Goal: Task Accomplishment & Management: Use online tool/utility

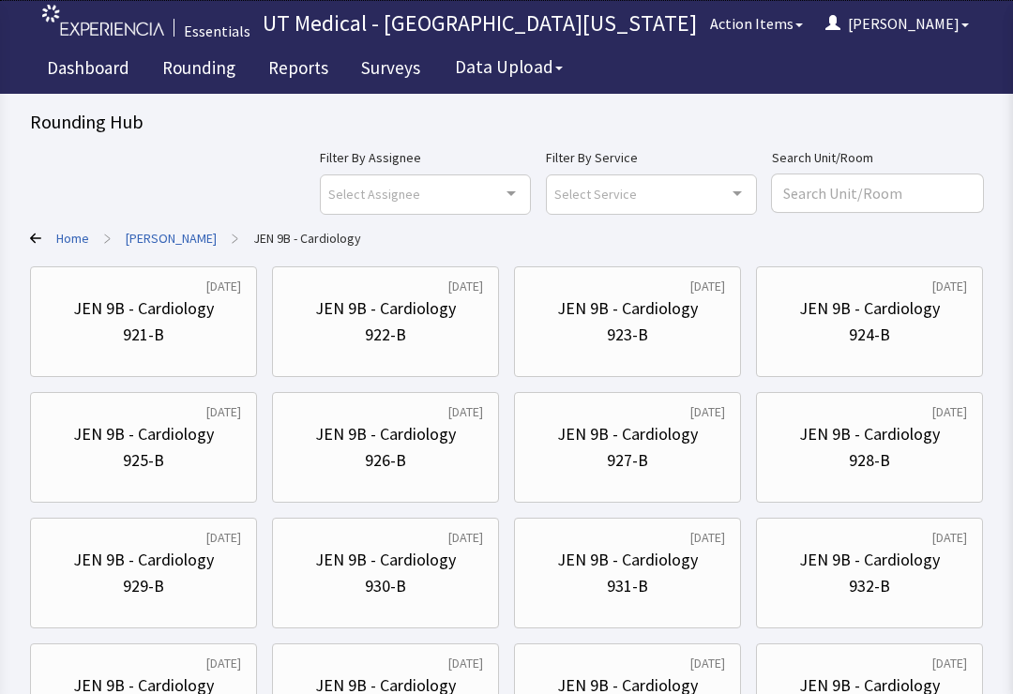
click at [759, 688] on div "Rounding Hub Filter By Assignee Select Assignee Clear Selection [PERSON_NAME] […" at bounding box center [506, 440] width 1013 height 880
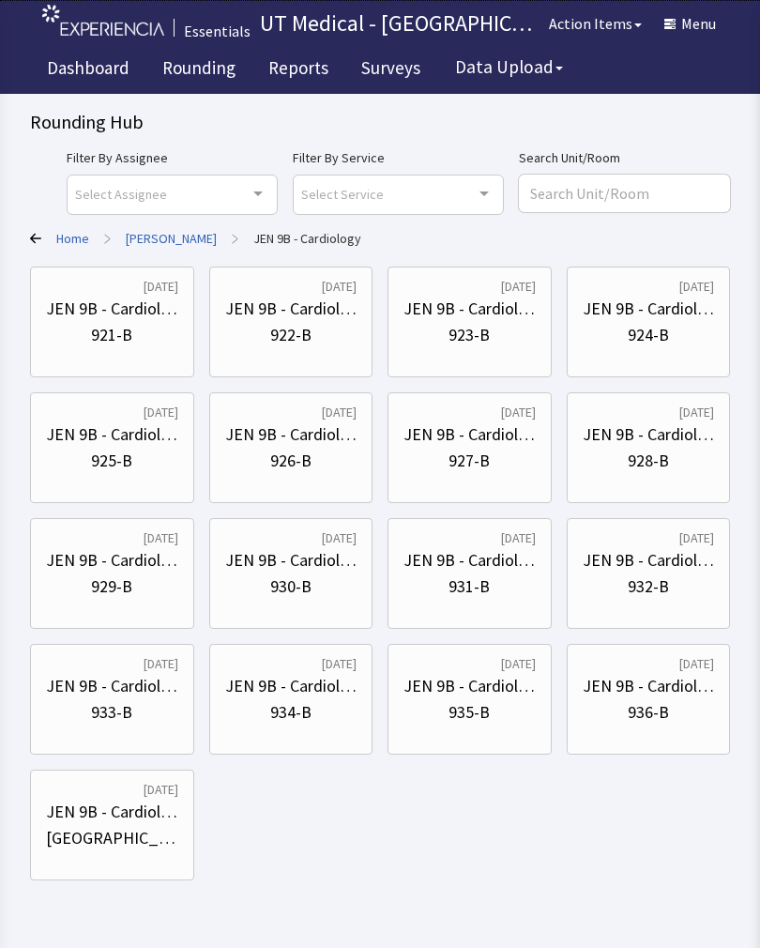
click at [157, 238] on link "[PERSON_NAME]" at bounding box center [171, 238] width 91 height 19
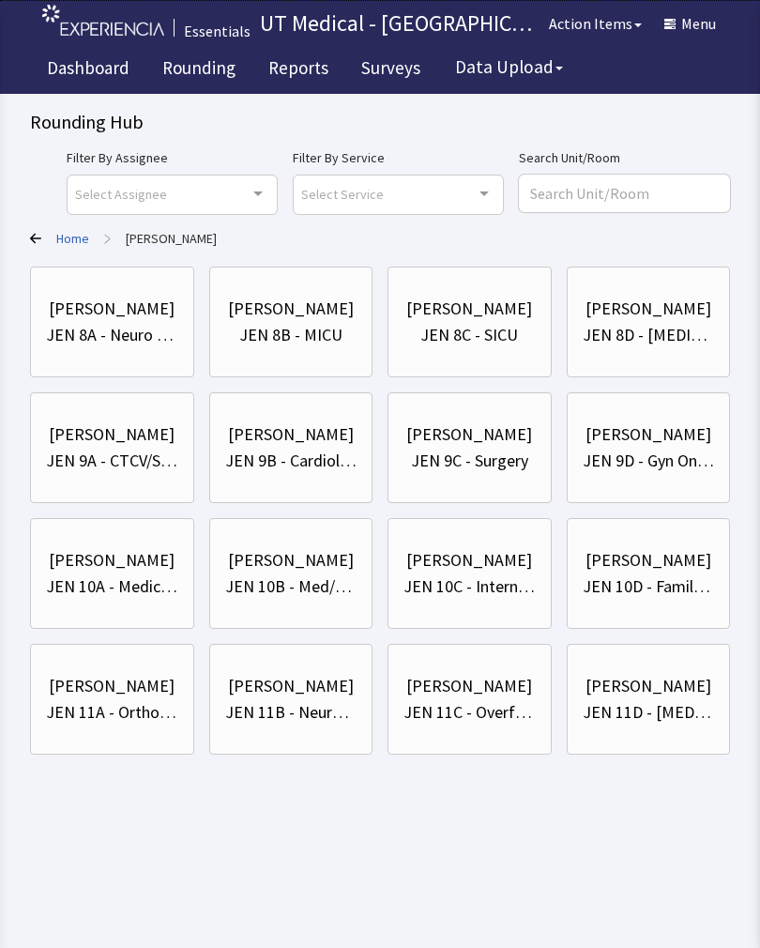
click at [657, 693] on div "[PERSON_NAME]" at bounding box center [649, 686] width 126 height 26
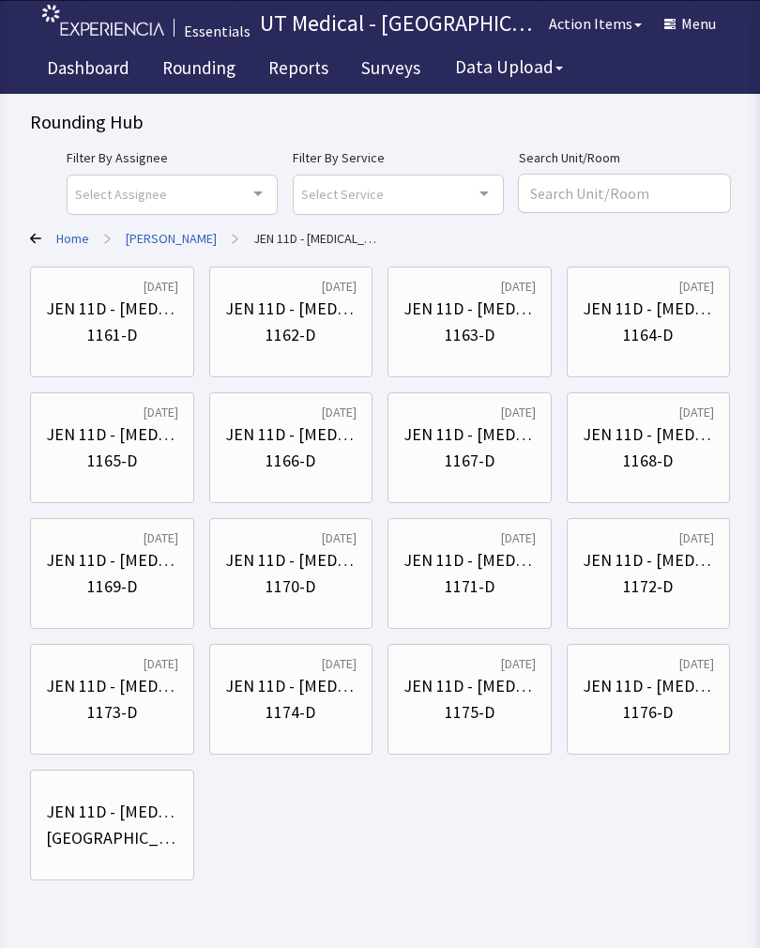
click at [165, 321] on div "JEN 11D - [MEDICAL_DATA]" at bounding box center [112, 309] width 132 height 26
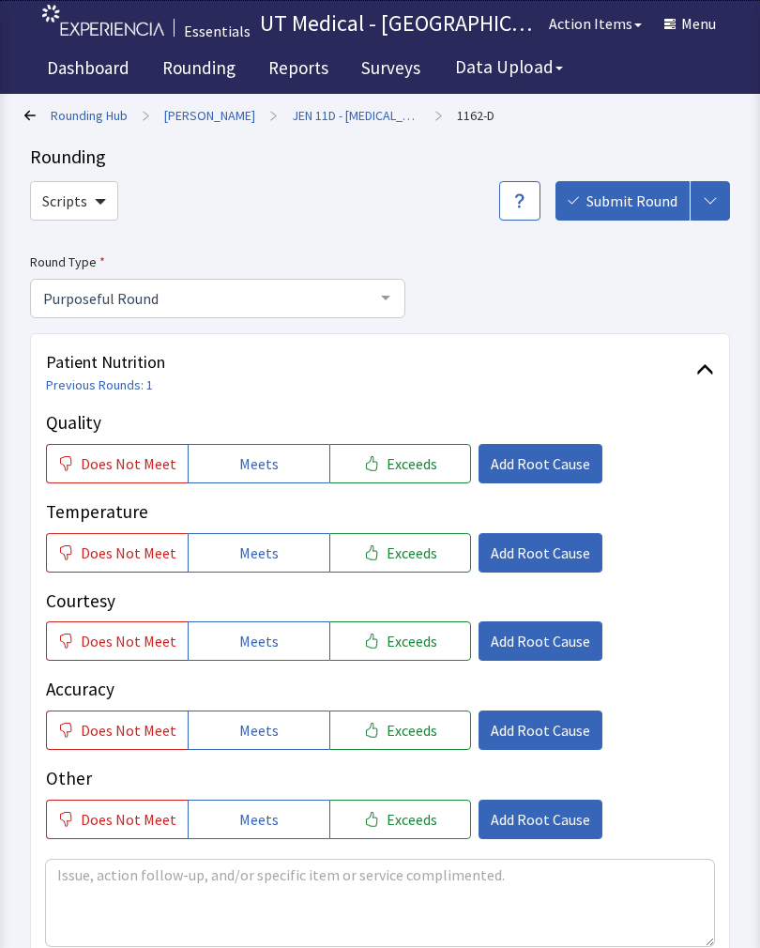
click at [417, 464] on span "Exceeds" at bounding box center [412, 463] width 51 height 23
click at [404, 556] on span "Exceeds" at bounding box center [412, 552] width 51 height 23
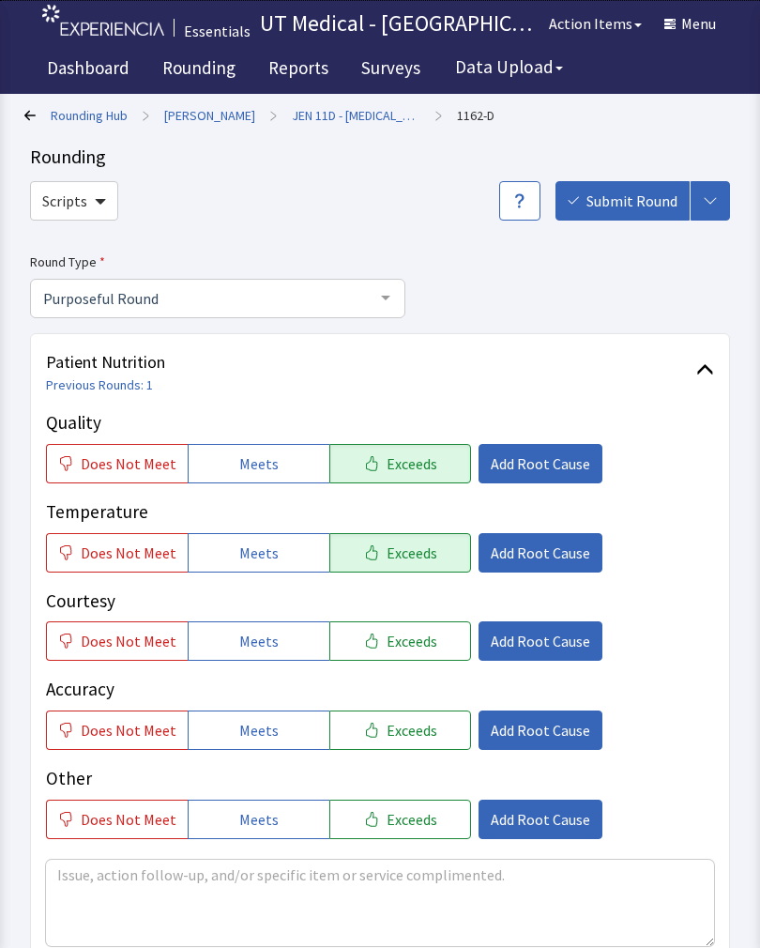
click at [406, 630] on span "Exceeds" at bounding box center [412, 641] width 51 height 23
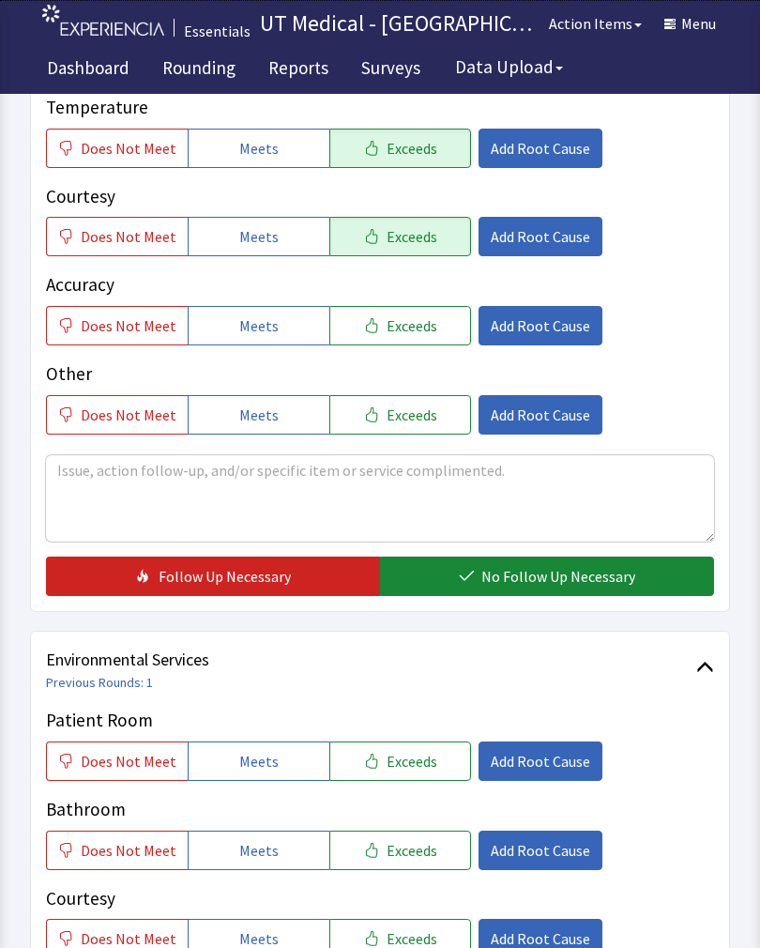
scroll to position [439, 0]
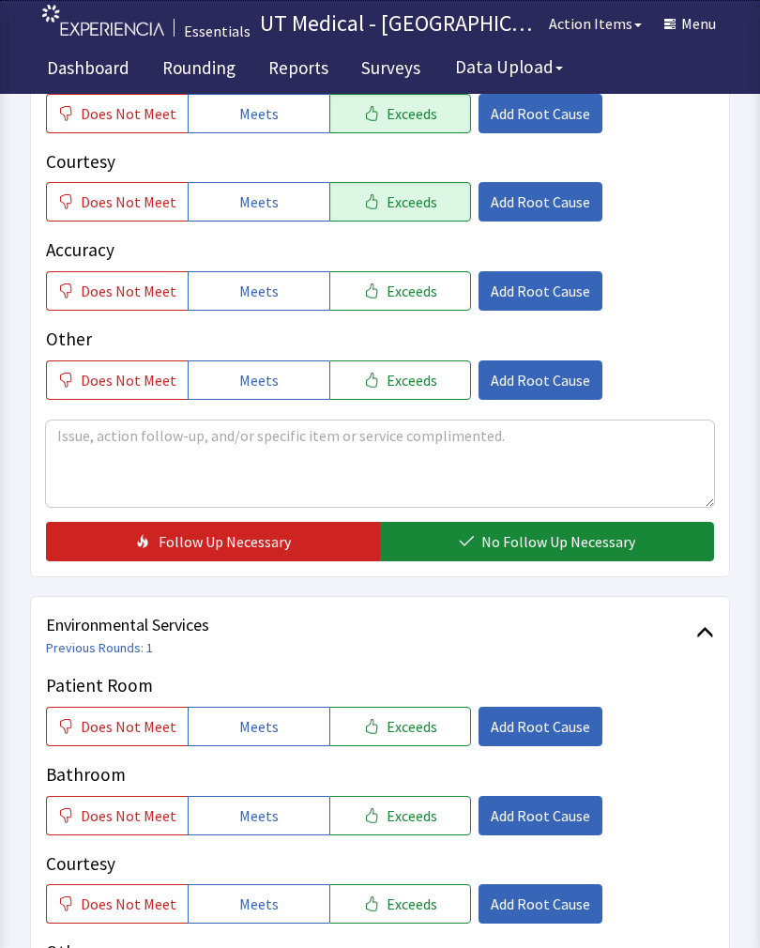
click at [552, 551] on span "No Follow Up Necessary" at bounding box center [558, 541] width 154 height 23
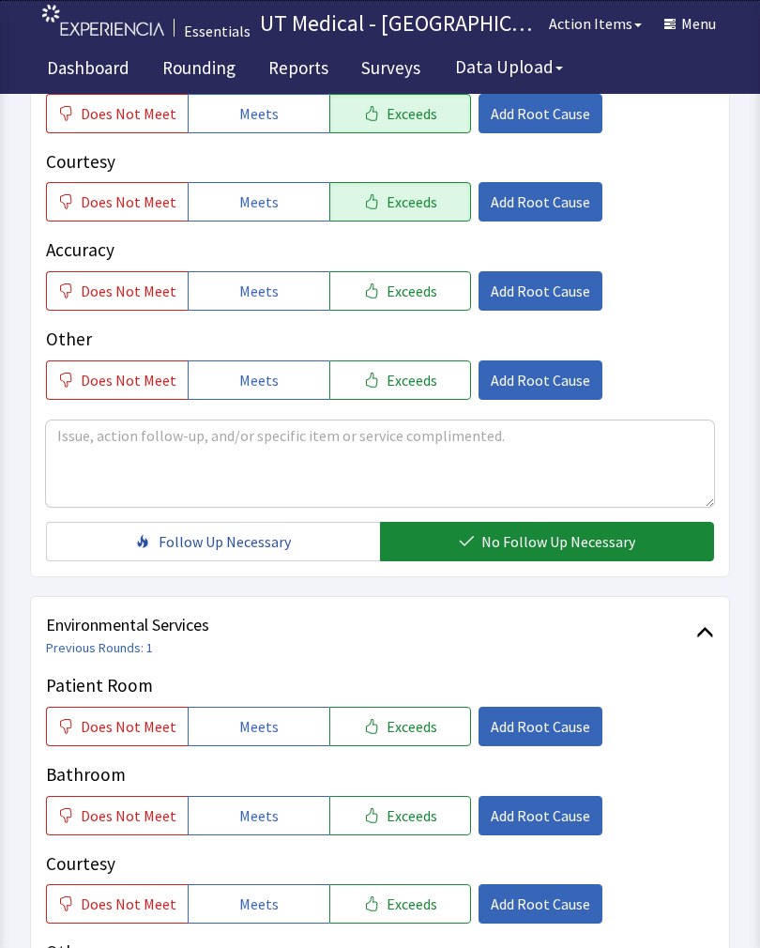
click at [410, 693] on span "Exceeds" at bounding box center [412, 726] width 51 height 23
click at [403, 693] on button "Exceeds" at bounding box center [400, 815] width 142 height 39
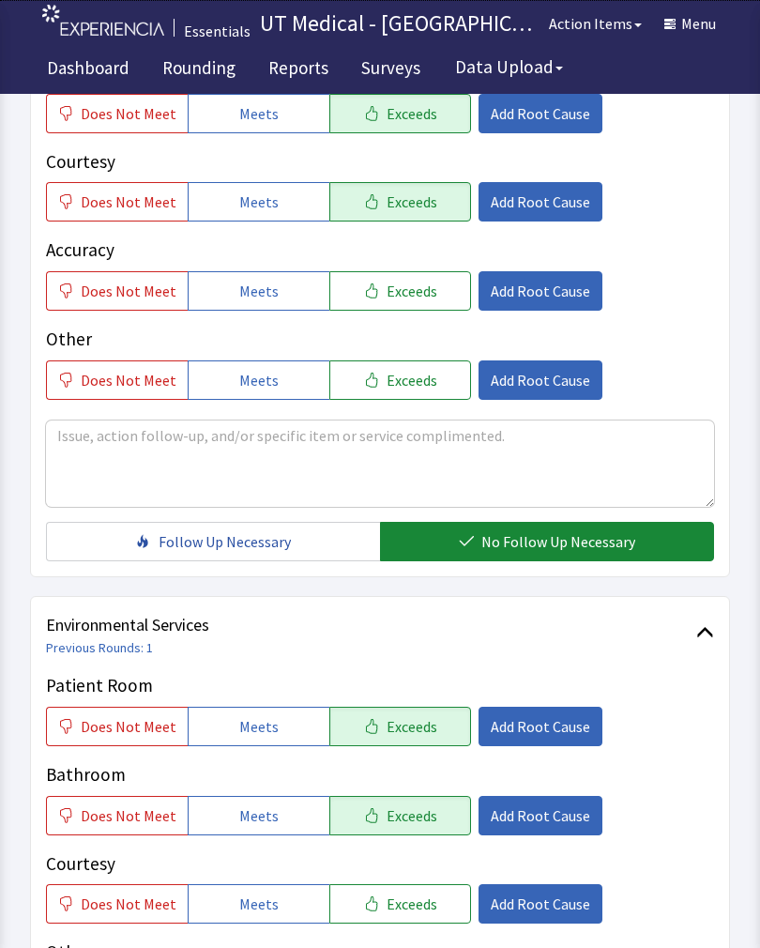
click at [414, 693] on span "Exceeds" at bounding box center [412, 903] width 51 height 23
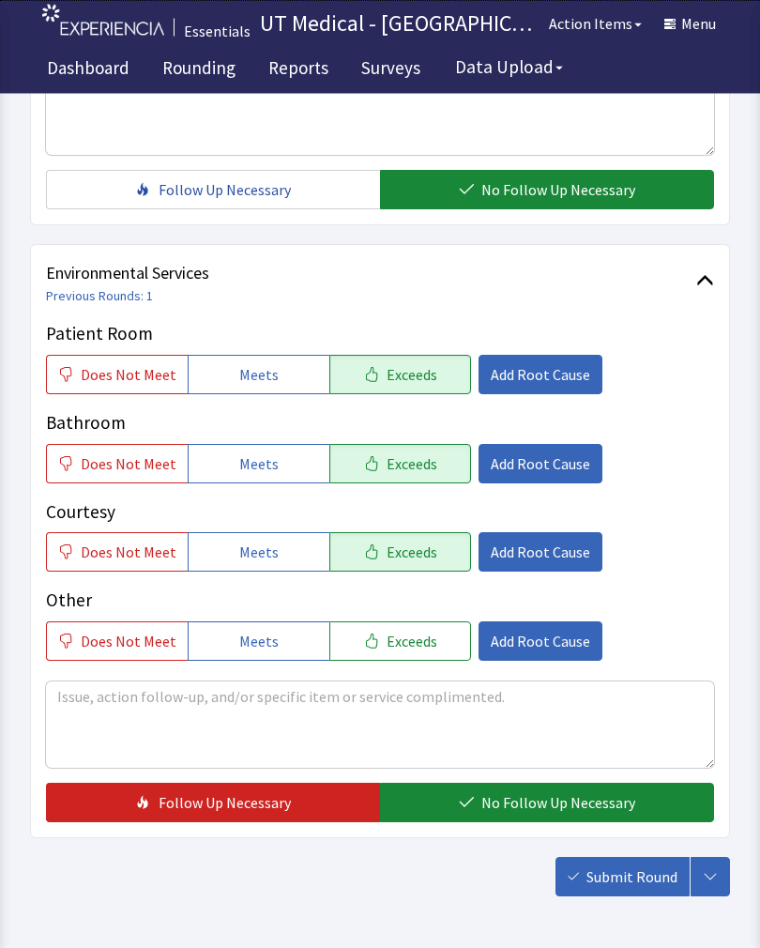
scroll to position [791, 0]
click at [560, 693] on span "No Follow Up Necessary" at bounding box center [558, 802] width 154 height 23
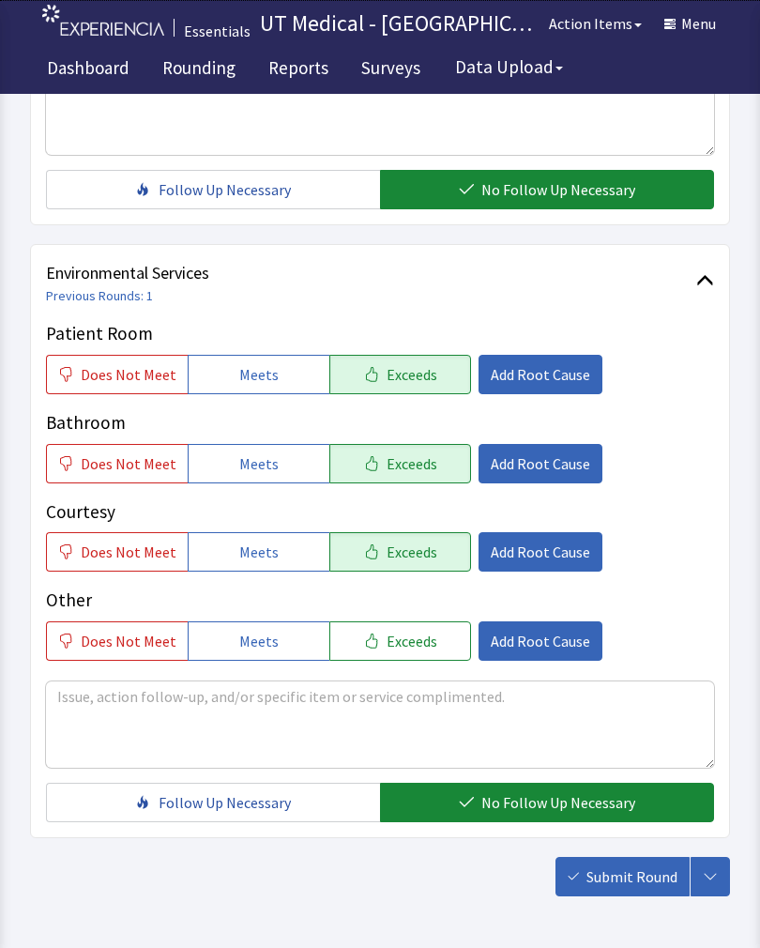
click at [637, 693] on span "Submit Round" at bounding box center [632, 876] width 91 height 23
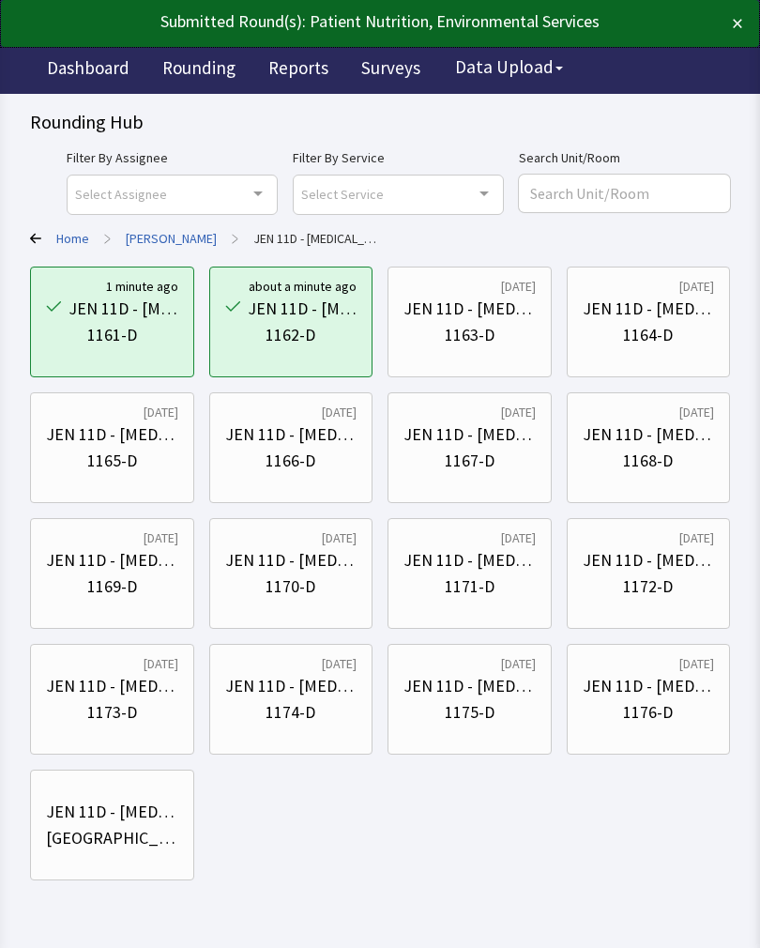
click at [481, 321] on div "JEN 11D - [MEDICAL_DATA]" at bounding box center [470, 309] width 132 height 26
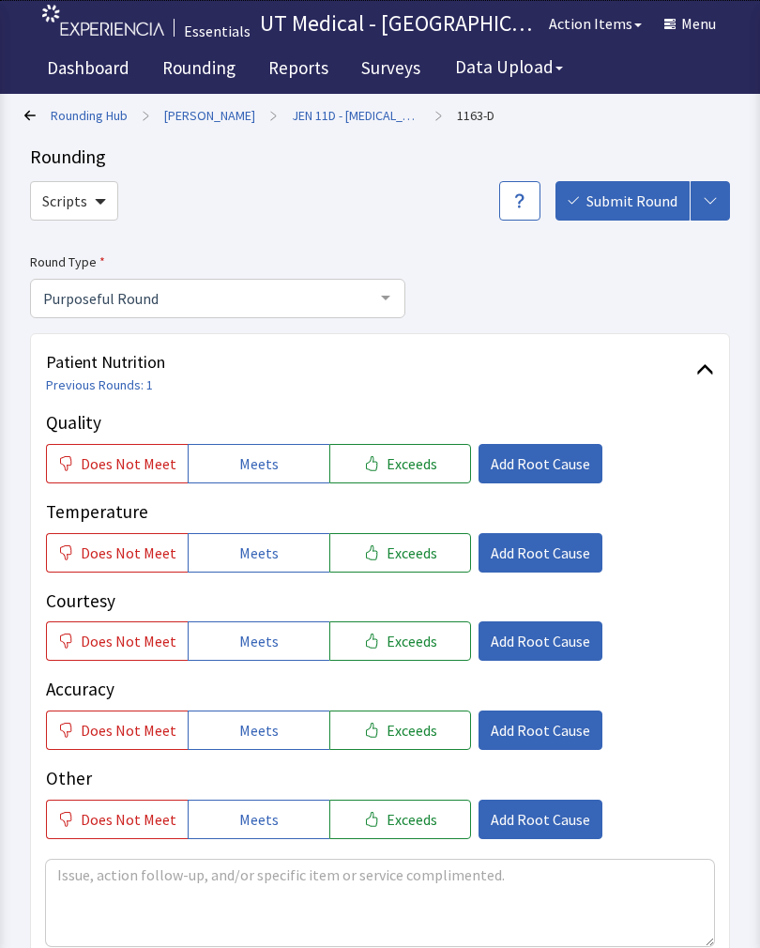
click at [319, 106] on link "JEN 11D - [MEDICAL_DATA]" at bounding box center [356, 115] width 129 height 19
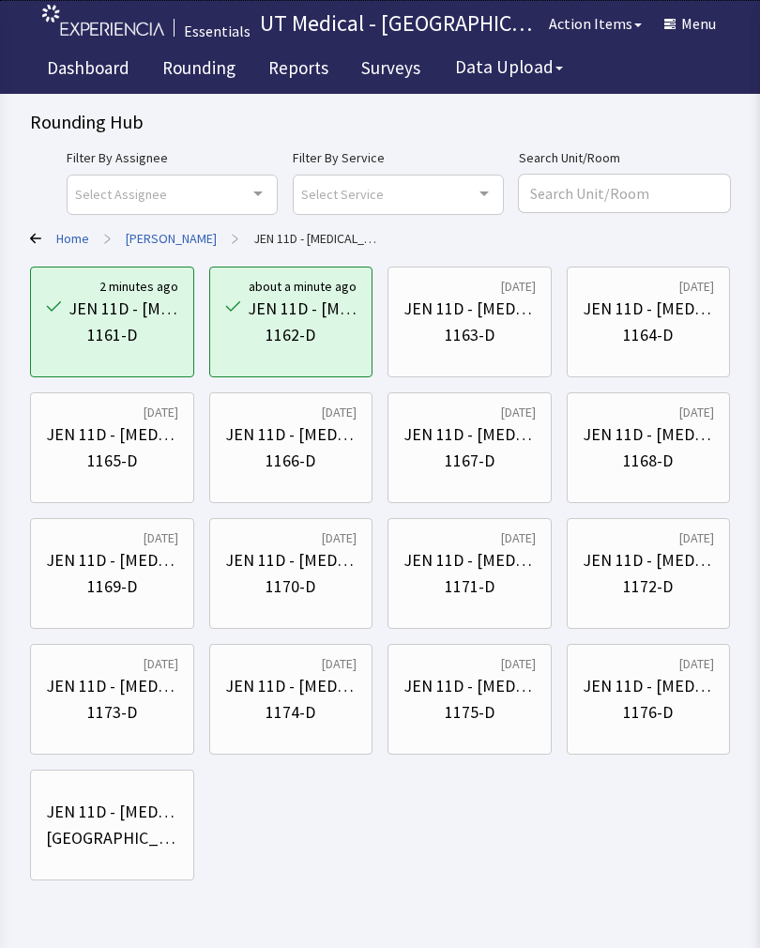
click at [667, 331] on div "1164-D" at bounding box center [648, 335] width 50 height 26
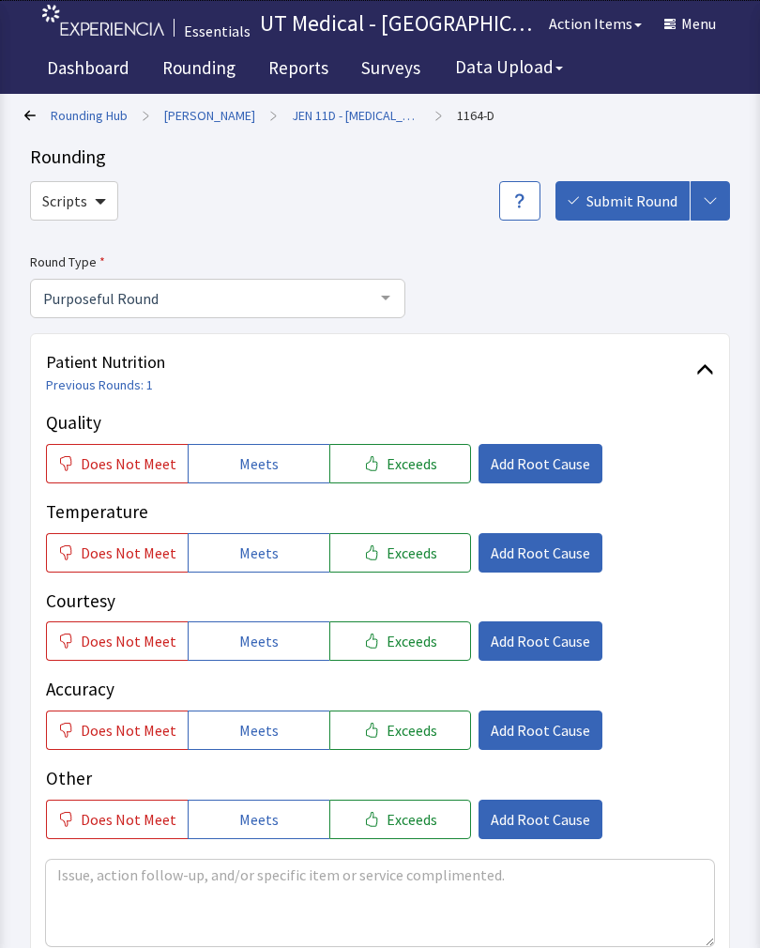
click at [408, 539] on button "Exceeds" at bounding box center [400, 552] width 142 height 39
click at [408, 638] on span "Exceeds" at bounding box center [412, 641] width 51 height 23
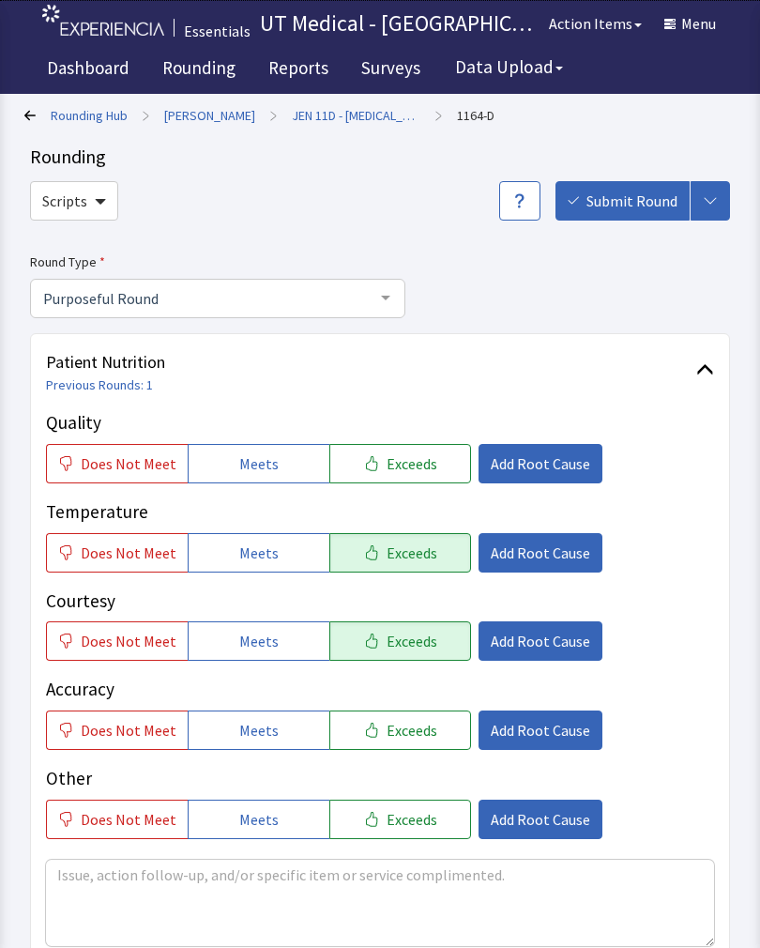
click at [407, 467] on span "Exceeds" at bounding box center [412, 463] width 51 height 23
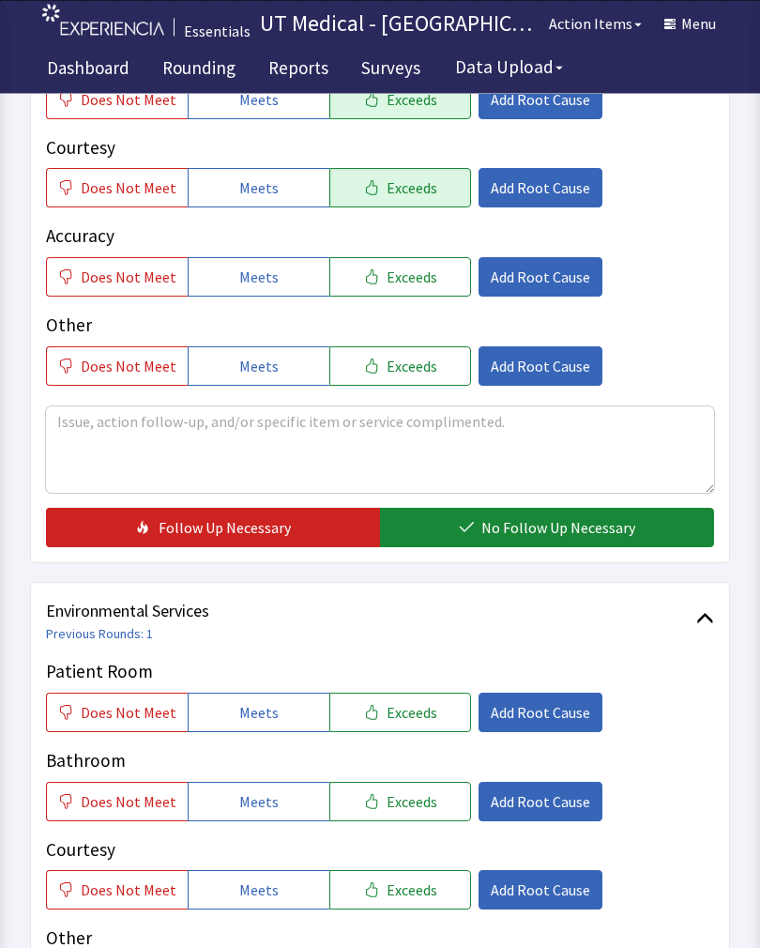
scroll to position [452, 0]
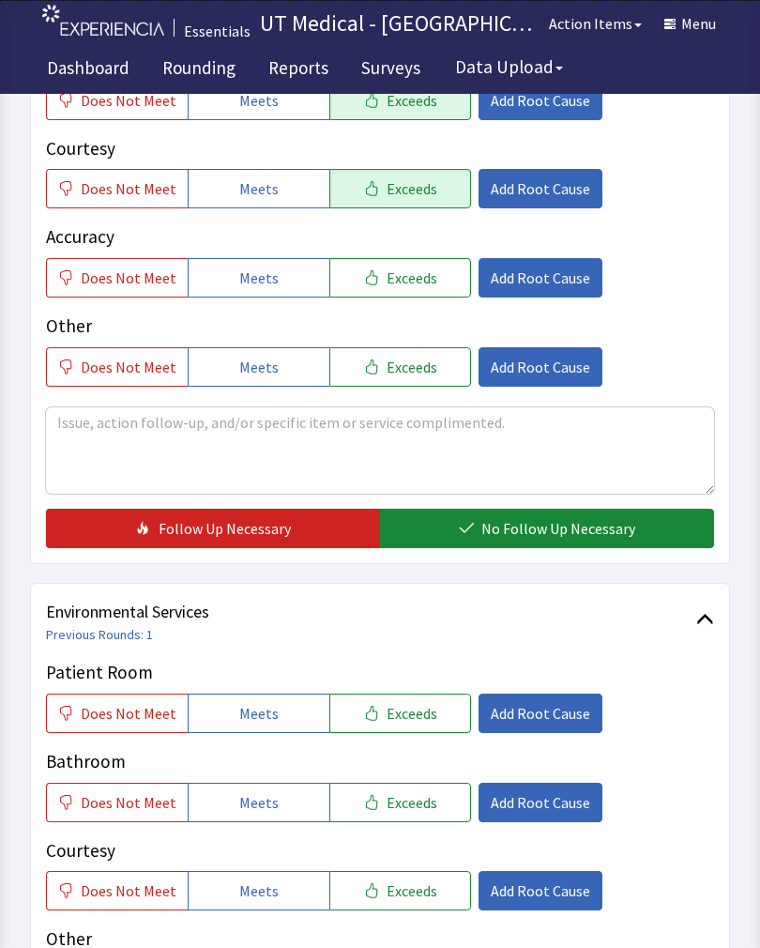
click at [535, 541] on button "No Follow Up Necessary" at bounding box center [547, 528] width 334 height 39
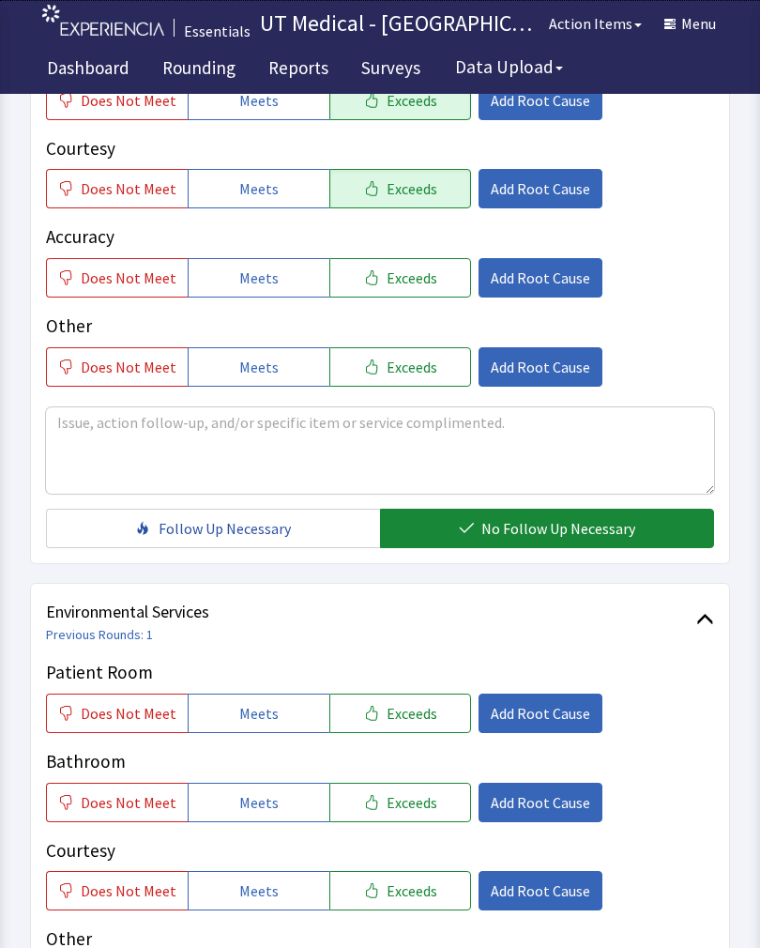
click at [410, 720] on span "Exceeds" at bounding box center [412, 713] width 51 height 23
click at [405, 830] on div "Patient Room Does Not Meet Meets Exceeds Add Root Cause Bathroom Does Not Meet …" at bounding box center [380, 829] width 668 height 341
click at [404, 888] on span "Exceeds" at bounding box center [412, 890] width 51 height 23
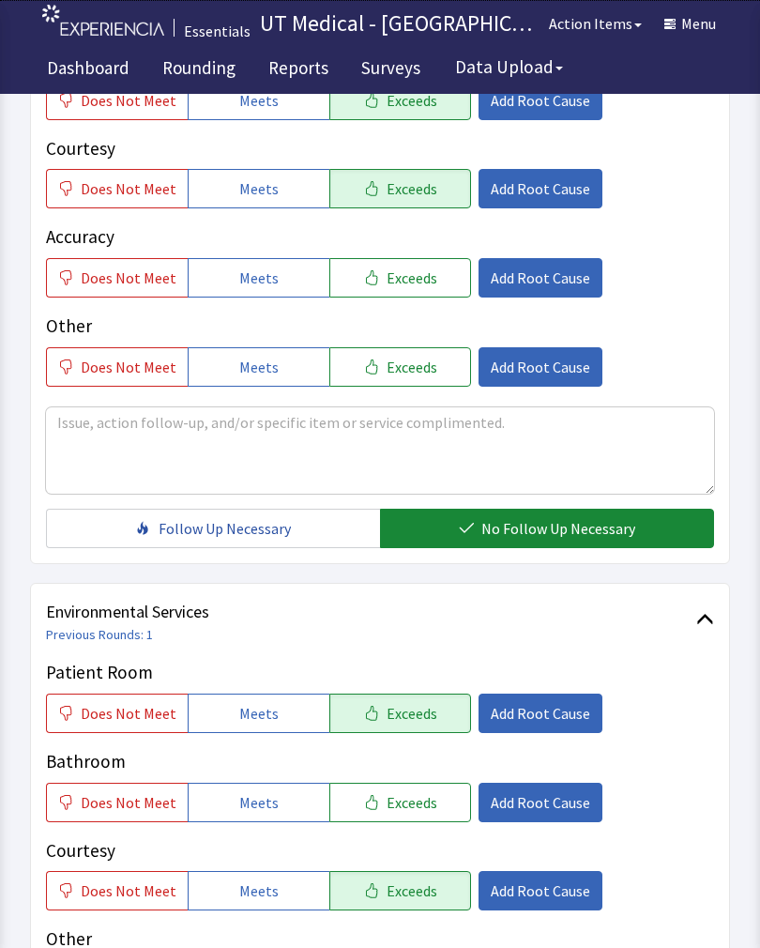
click at [411, 787] on button "Exceeds" at bounding box center [400, 802] width 142 height 39
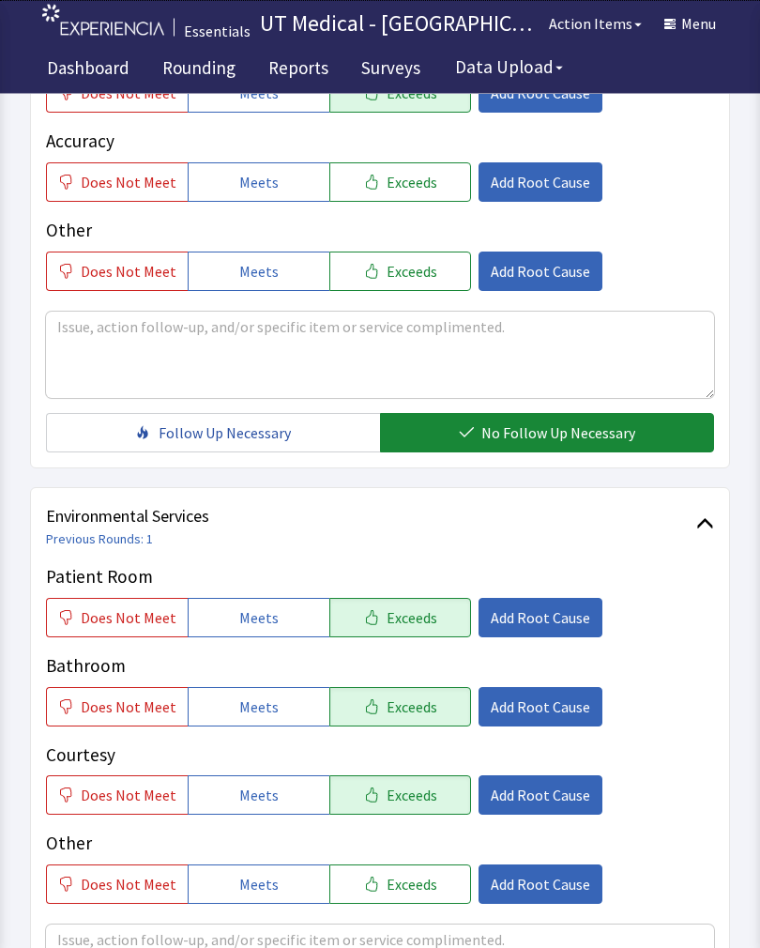
scroll to position [835, 0]
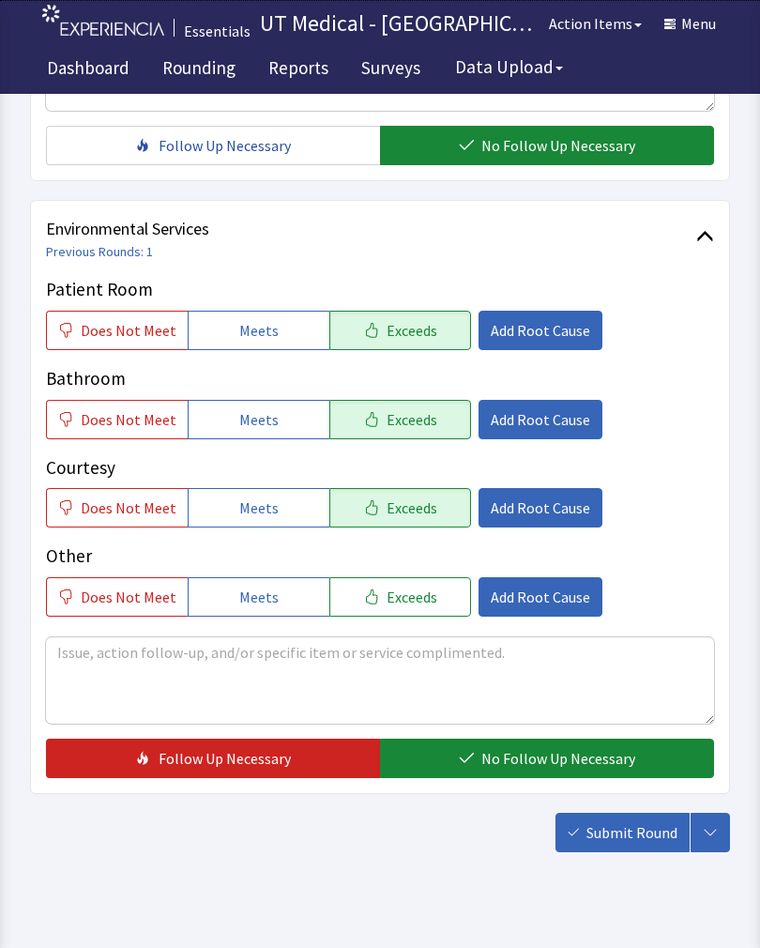
click at [586, 756] on span "No Follow Up Necessary" at bounding box center [558, 758] width 154 height 23
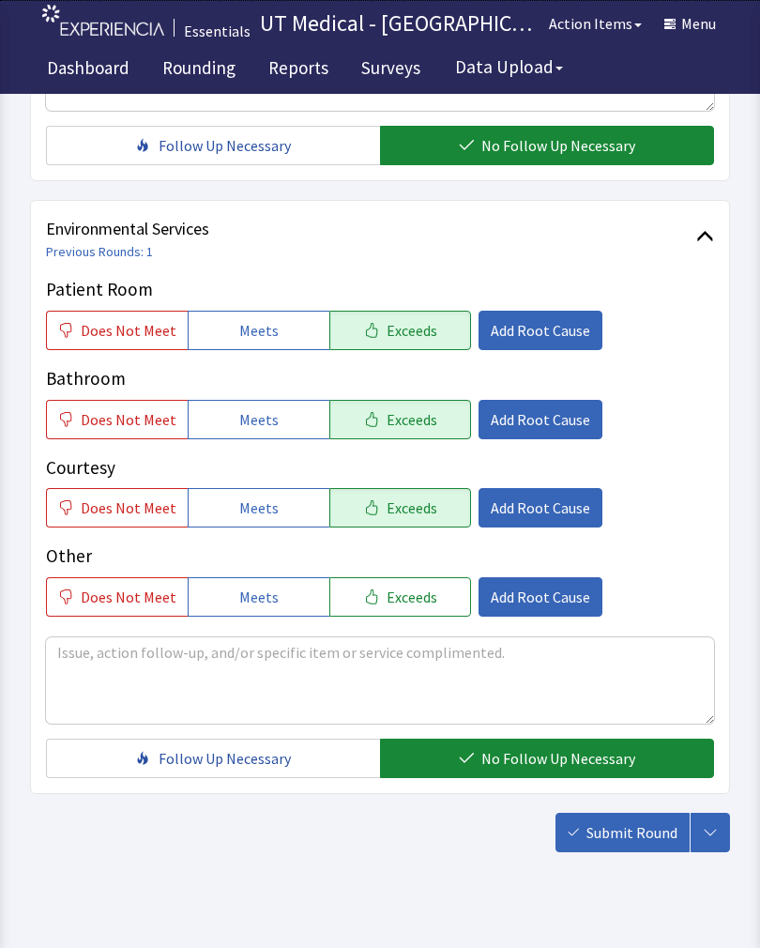
click at [626, 823] on span "Submit Round" at bounding box center [632, 832] width 91 height 23
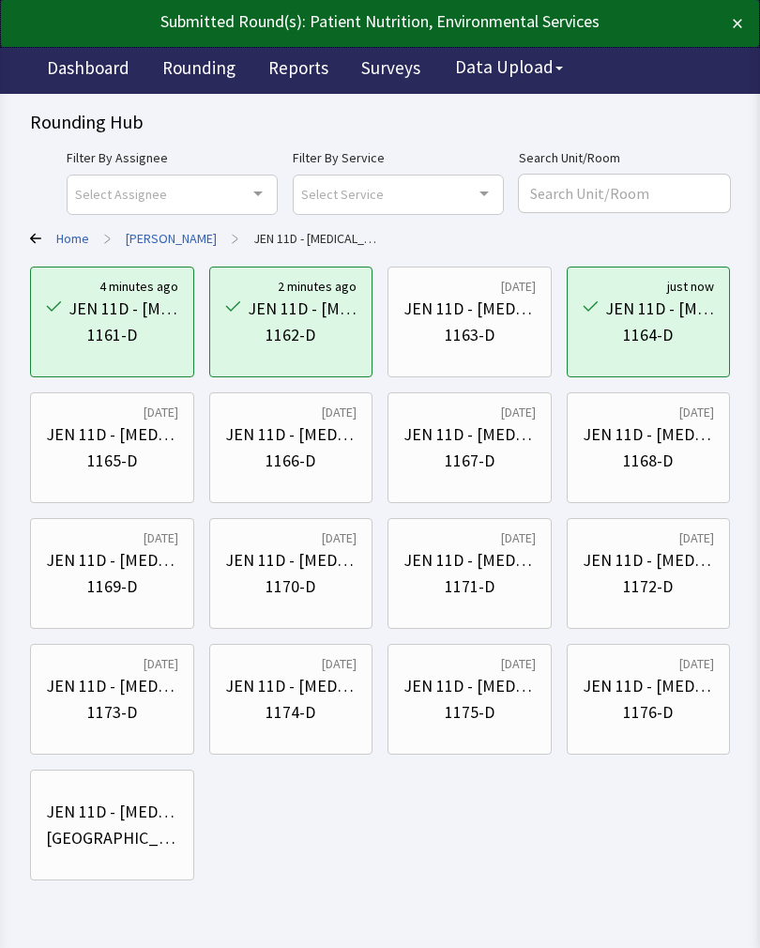
click at [135, 457] on div "1165-D" at bounding box center [112, 461] width 50 height 26
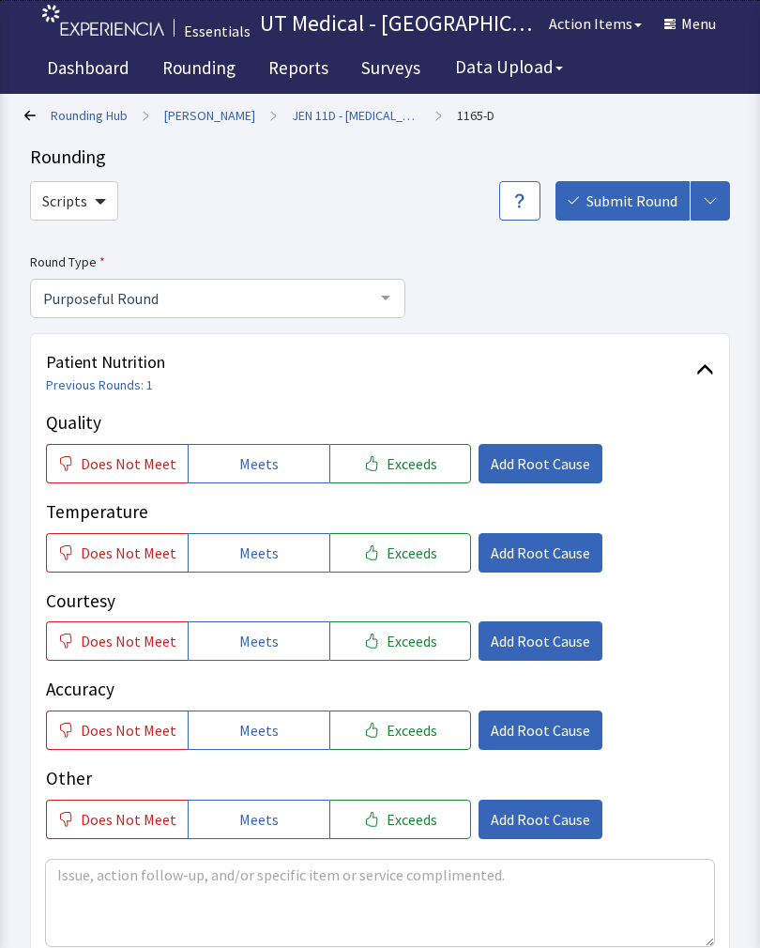
click at [457, 116] on link "1165-D" at bounding box center [476, 115] width 38 height 19
click at [312, 113] on link "JEN 11D - [MEDICAL_DATA]" at bounding box center [356, 115] width 129 height 19
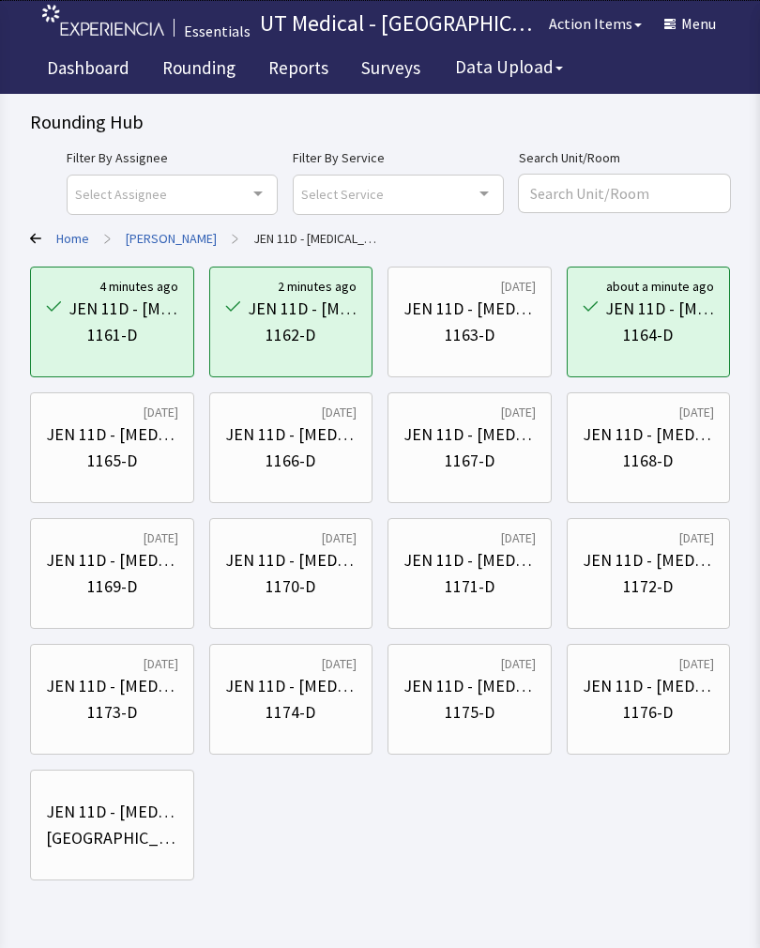
click at [303, 451] on div "1166-D" at bounding box center [291, 461] width 50 height 26
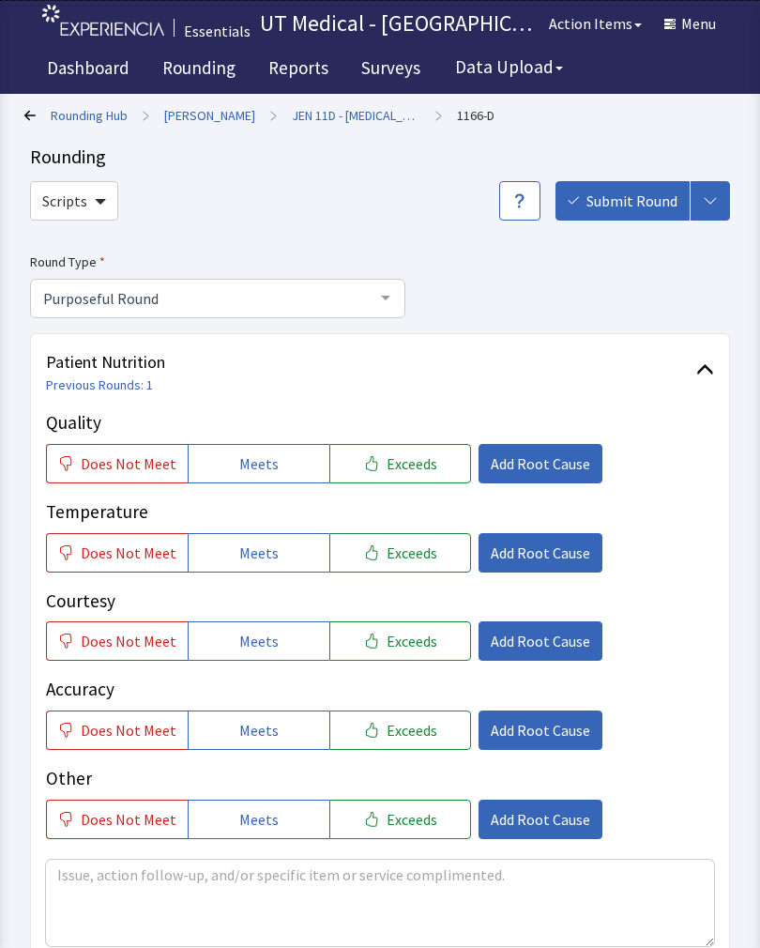
click at [423, 457] on span "Exceeds" at bounding box center [412, 463] width 51 height 23
click at [402, 561] on span "Exceeds" at bounding box center [412, 552] width 51 height 23
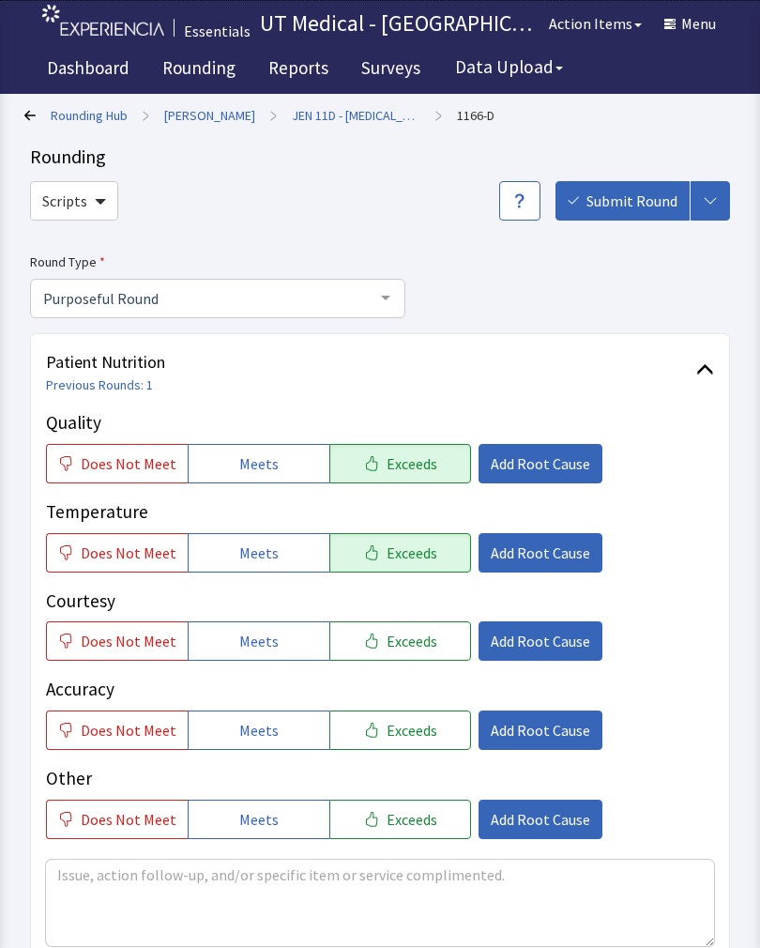
click at [392, 636] on span "Exceeds" at bounding box center [412, 641] width 51 height 23
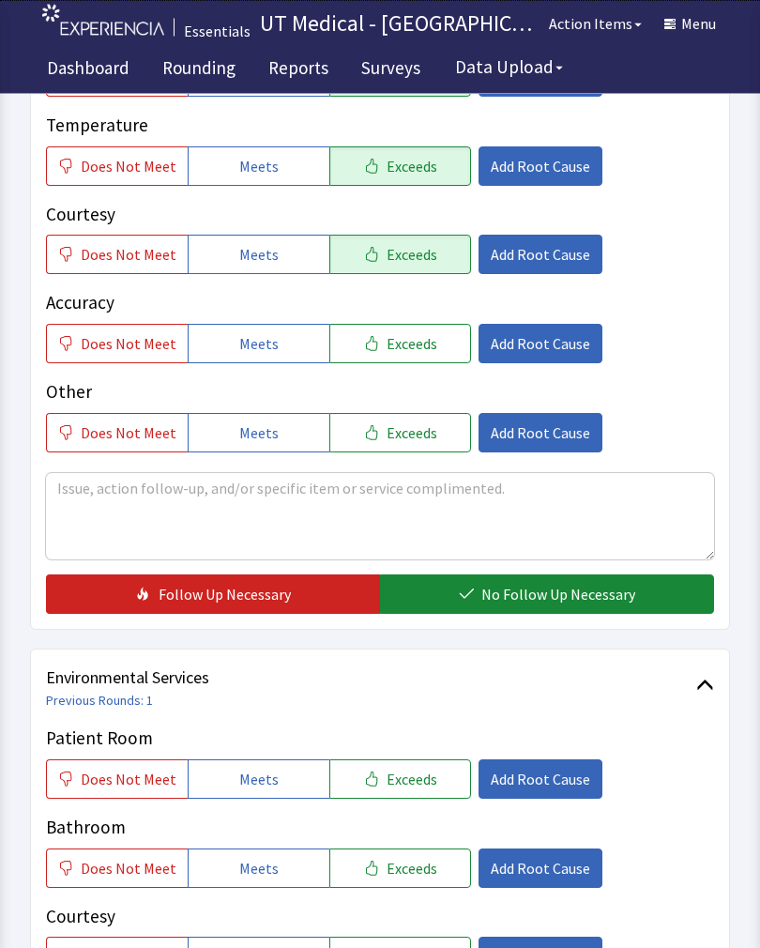
click at [572, 600] on span "No Follow Up Necessary" at bounding box center [558, 595] width 154 height 23
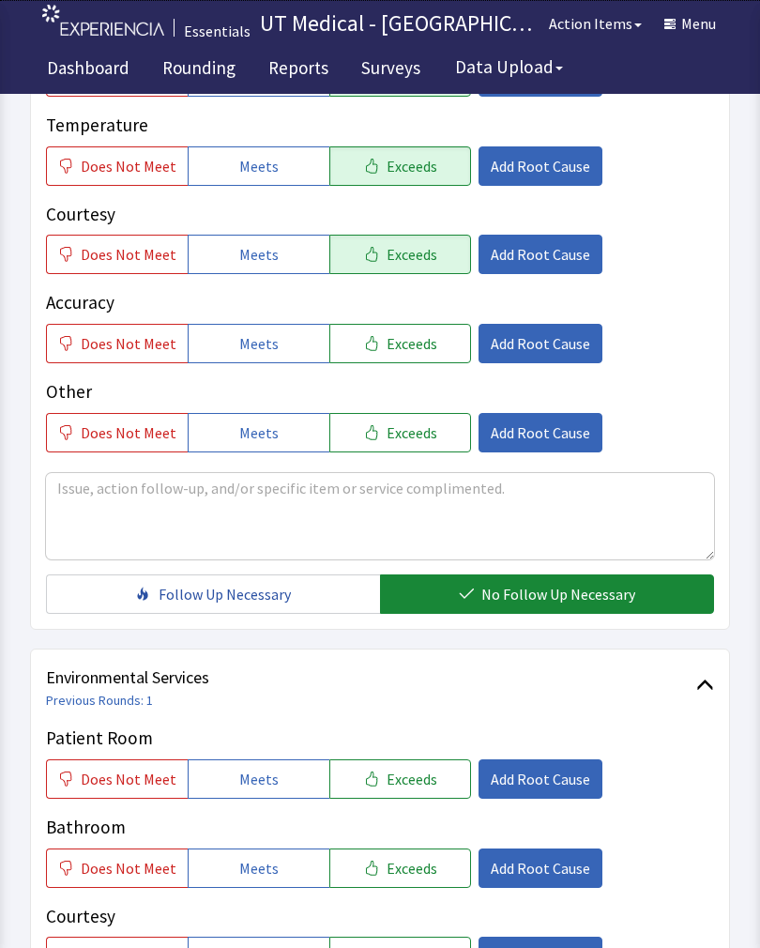
click at [420, 768] on span "Exceeds" at bounding box center [412, 779] width 51 height 23
click at [404, 884] on button "Exceeds" at bounding box center [400, 867] width 142 height 39
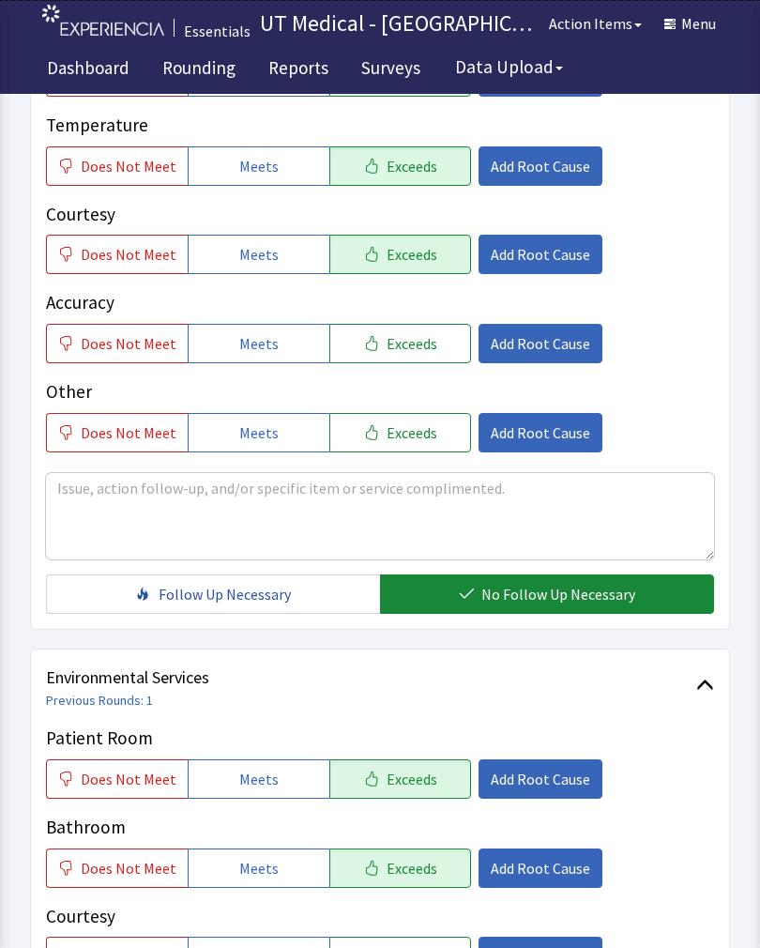
click at [392, 947] on button "Exceeds" at bounding box center [400, 956] width 142 height 39
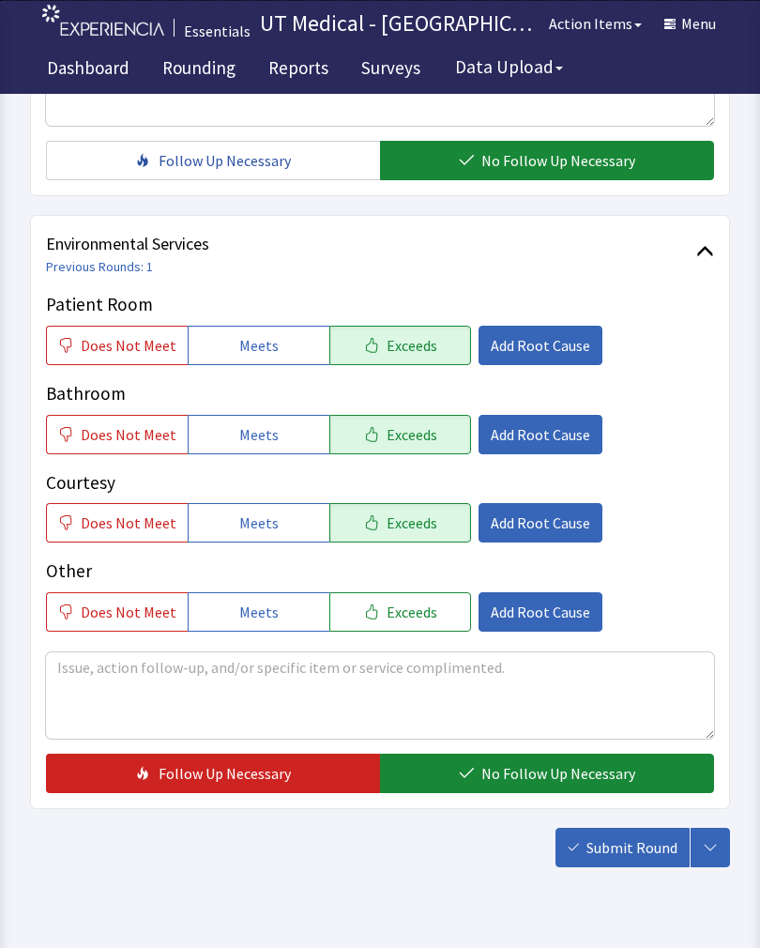
scroll to position [835, 0]
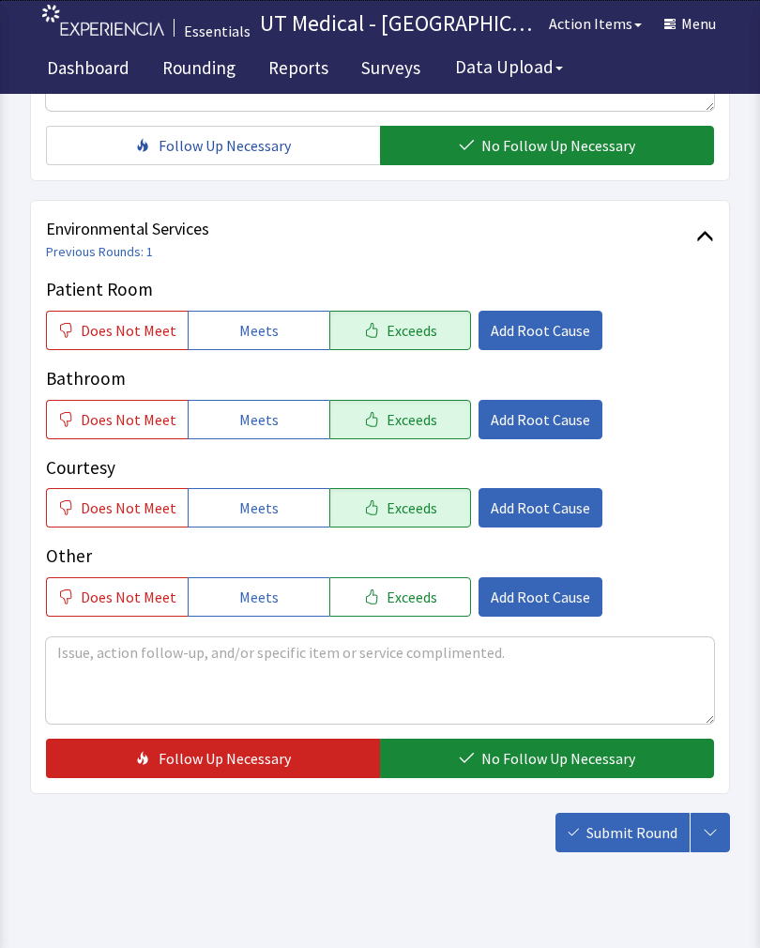
click at [519, 754] on span "No Follow Up Necessary" at bounding box center [558, 758] width 154 height 23
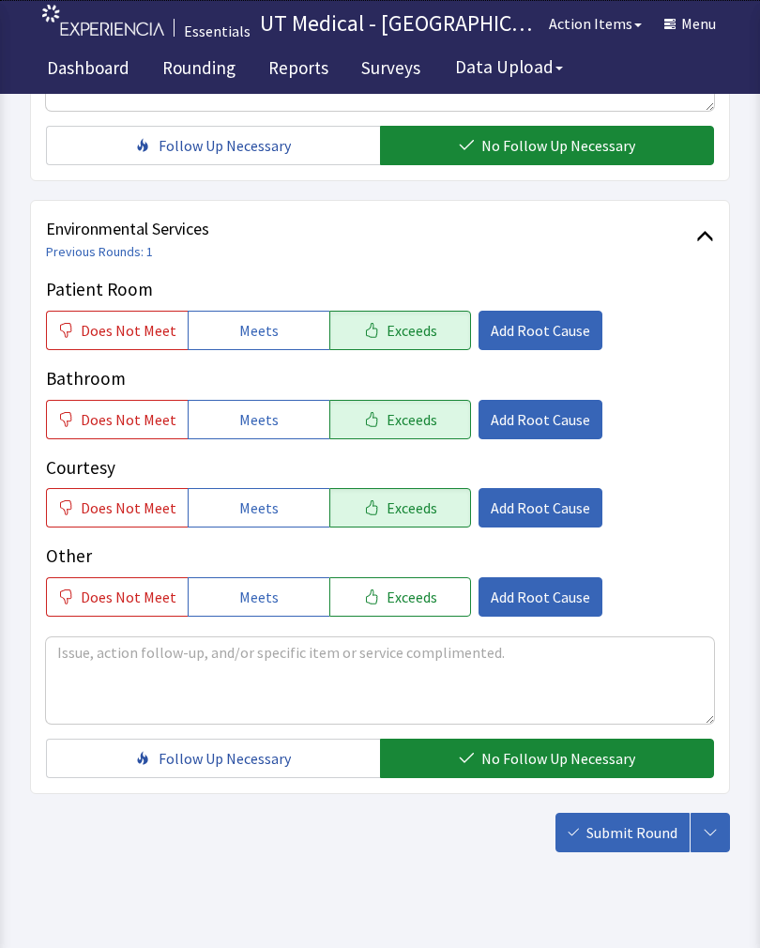
click at [645, 827] on span "Submit Round" at bounding box center [632, 832] width 91 height 23
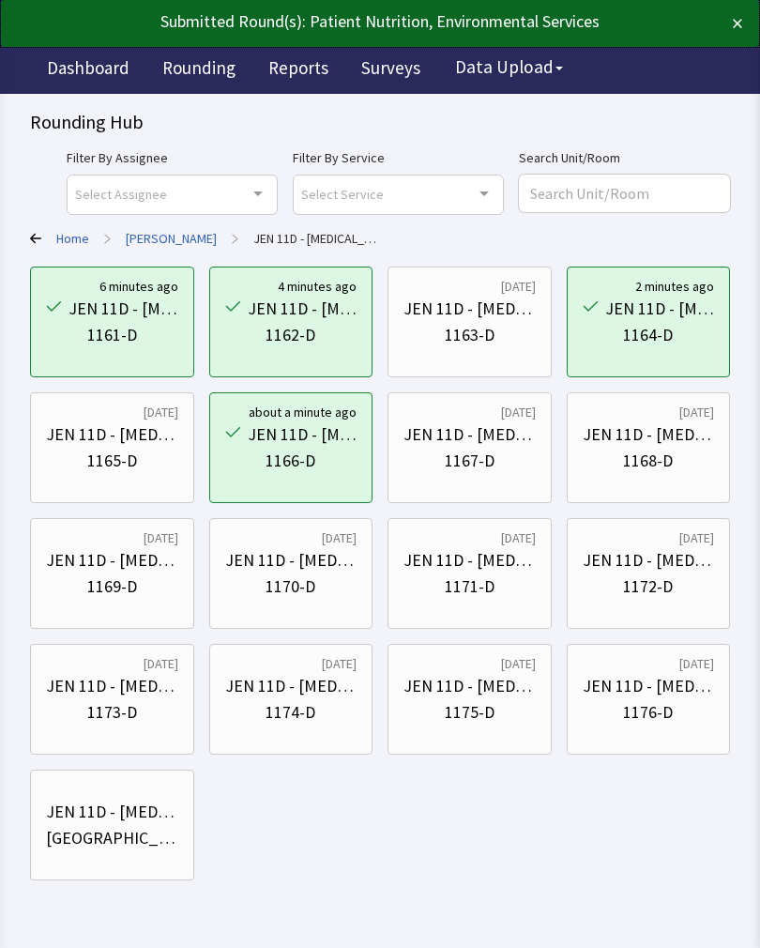
click at [662, 438] on div "JEN 11D - [MEDICAL_DATA]" at bounding box center [649, 434] width 132 height 26
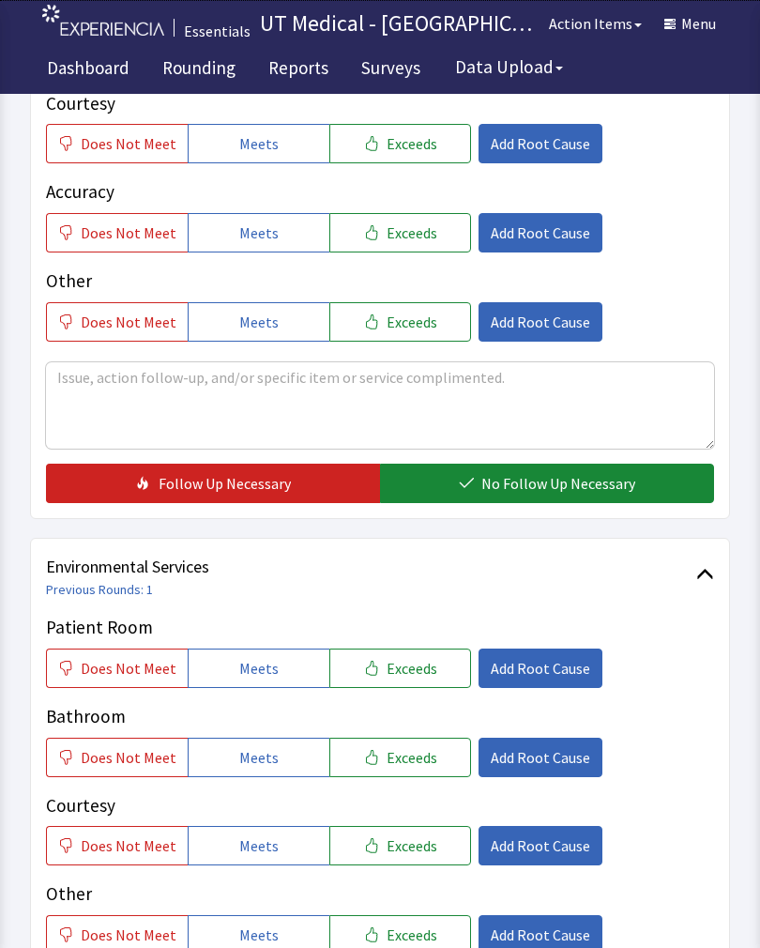
scroll to position [495, 0]
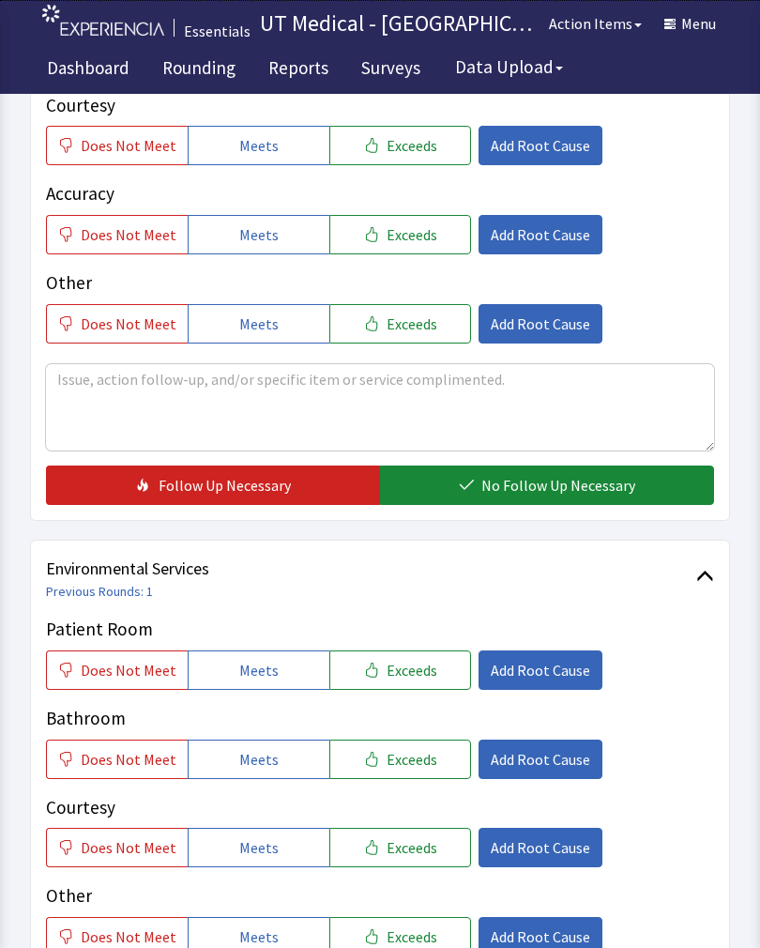
click at [417, 672] on span "Exceeds" at bounding box center [412, 670] width 51 height 23
click at [397, 752] on span "Exceeds" at bounding box center [412, 759] width 51 height 23
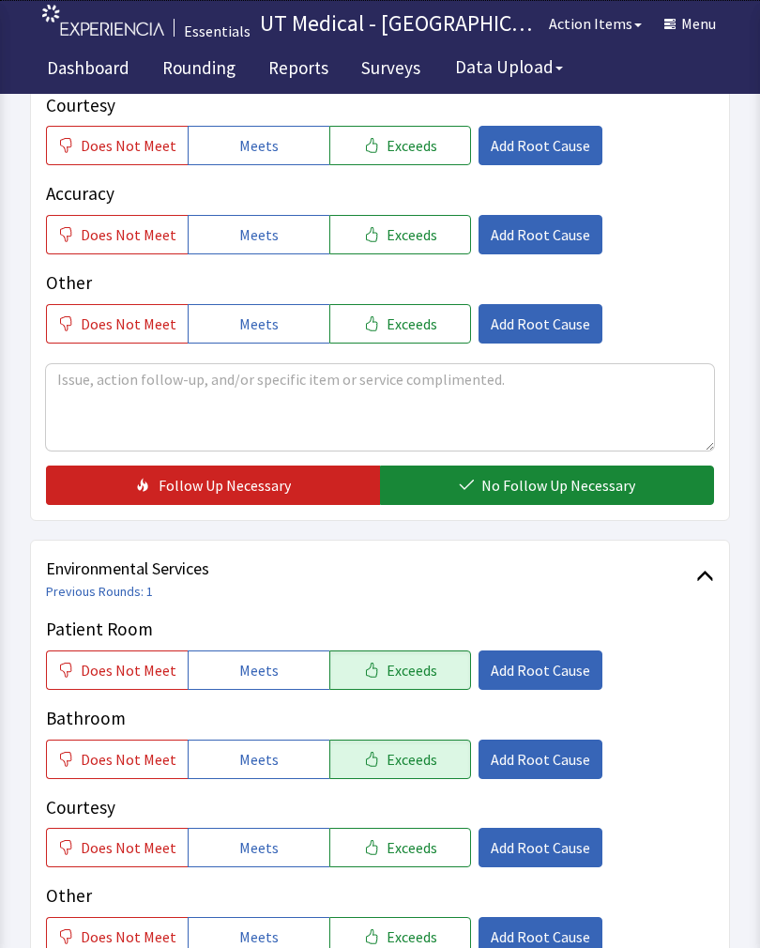
click at [397, 849] on span "Exceeds" at bounding box center [412, 847] width 51 height 23
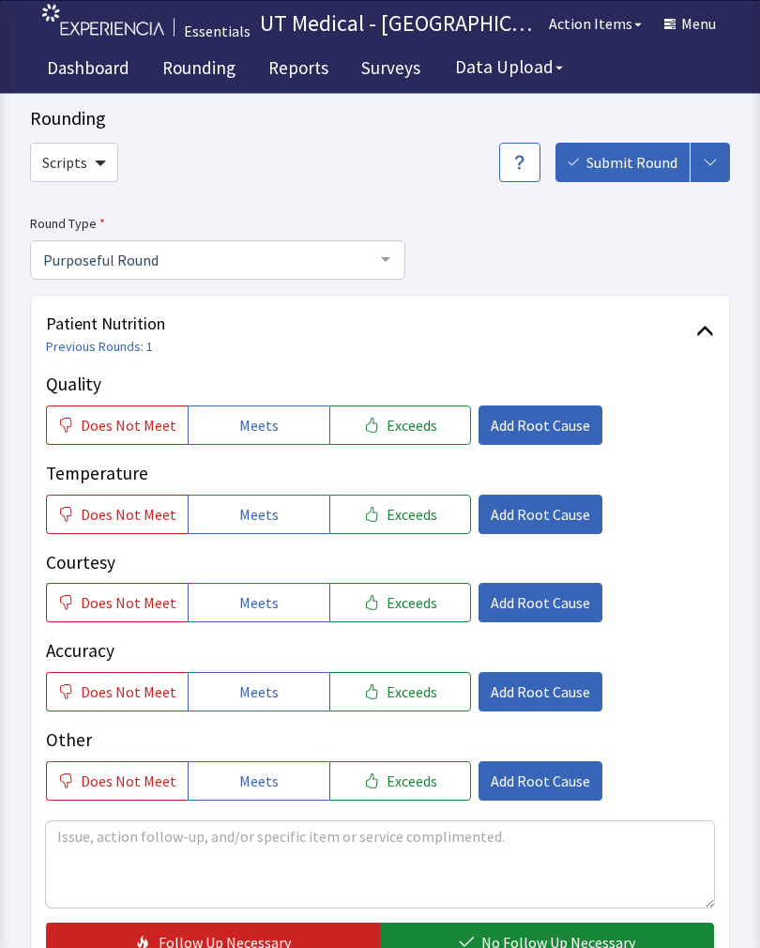
scroll to position [39, 0]
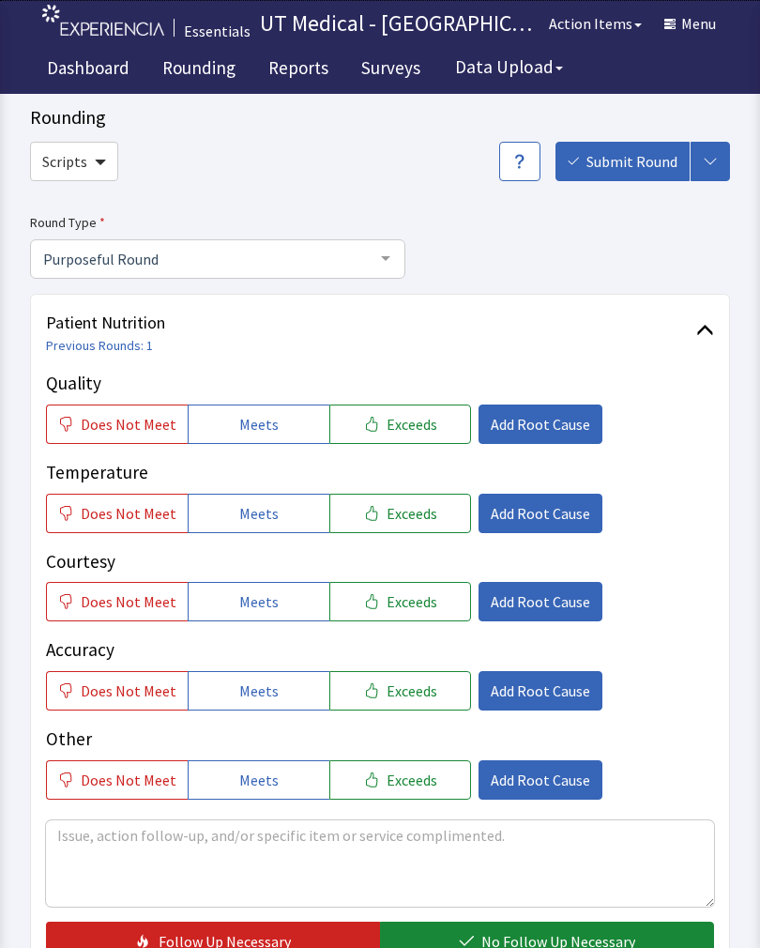
click at [111, 504] on span "Does Not Meet" at bounding box center [129, 513] width 96 height 23
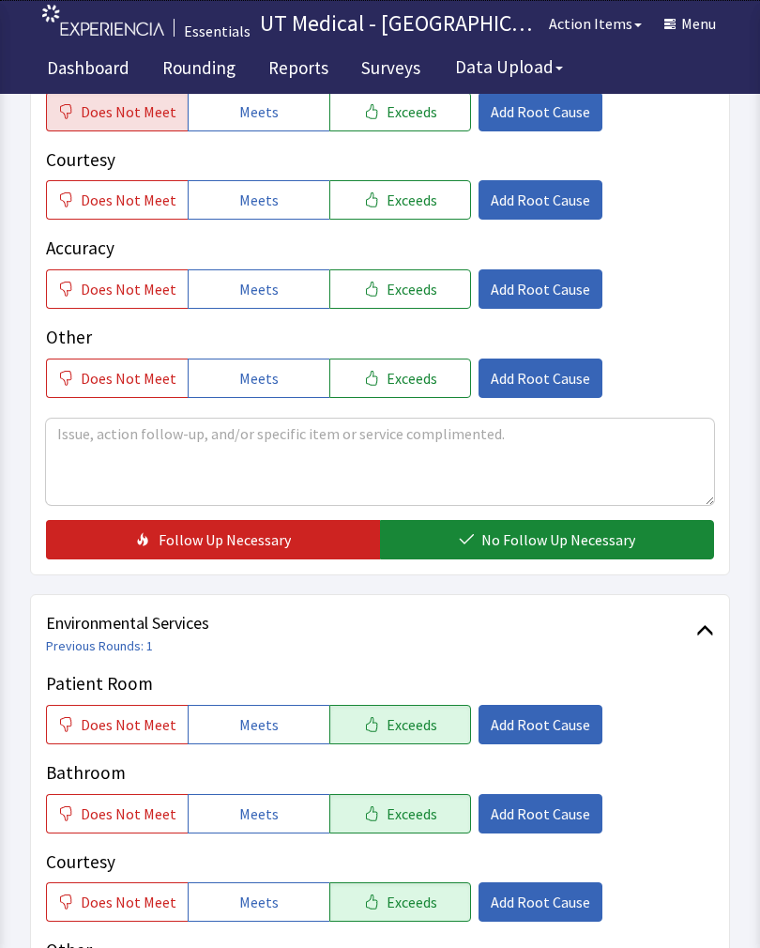
scroll to position [440, 0]
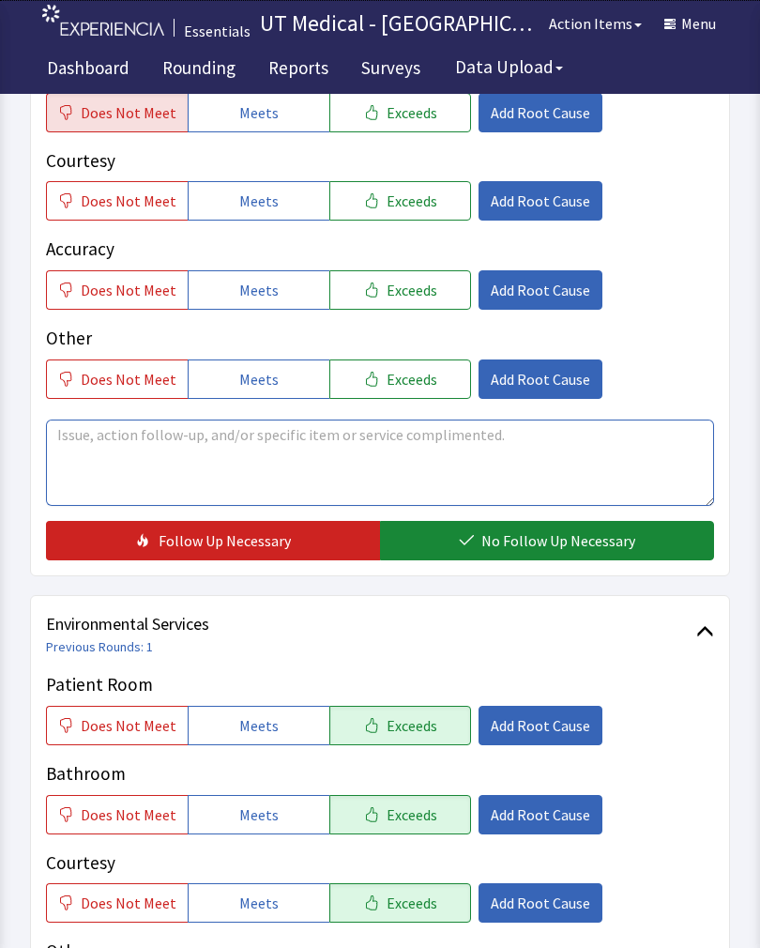
click at [142, 455] on textarea at bounding box center [380, 462] width 668 height 86
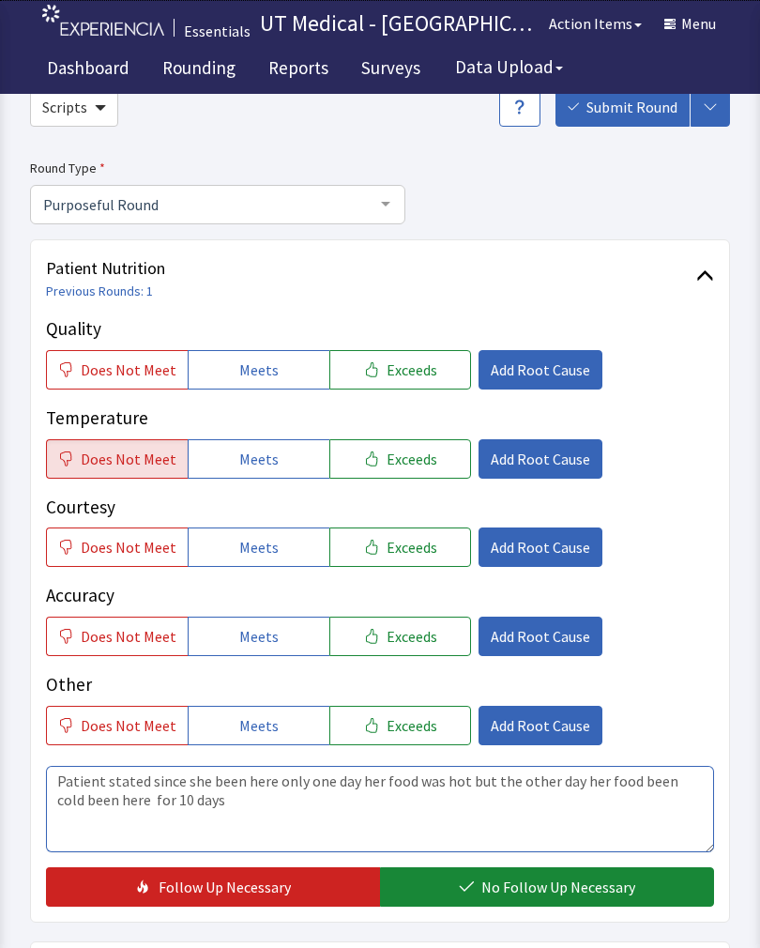
scroll to position [91, 0]
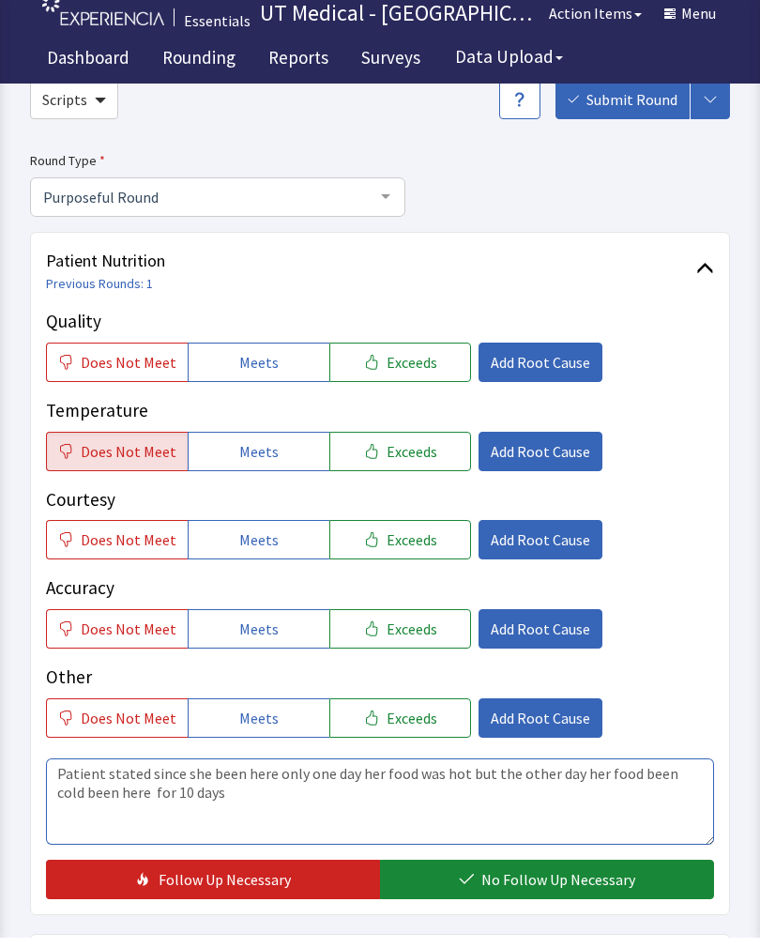
type textarea "Patient stated since she been here only one day her food was hot but the other …"
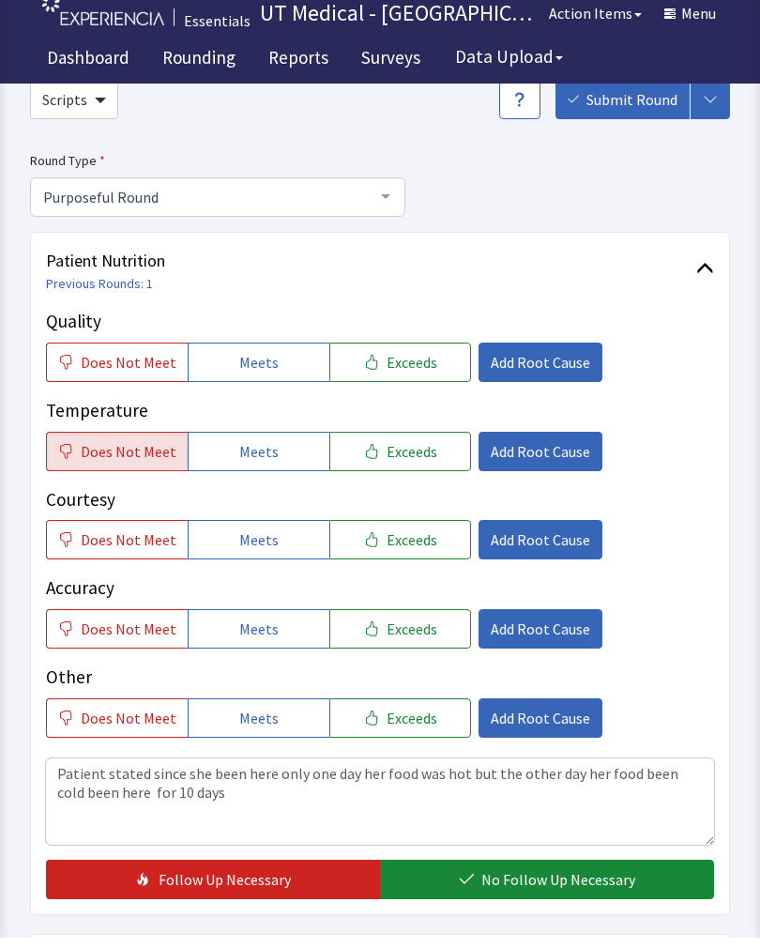
click at [408, 361] on span "Exceeds" at bounding box center [412, 372] width 51 height 23
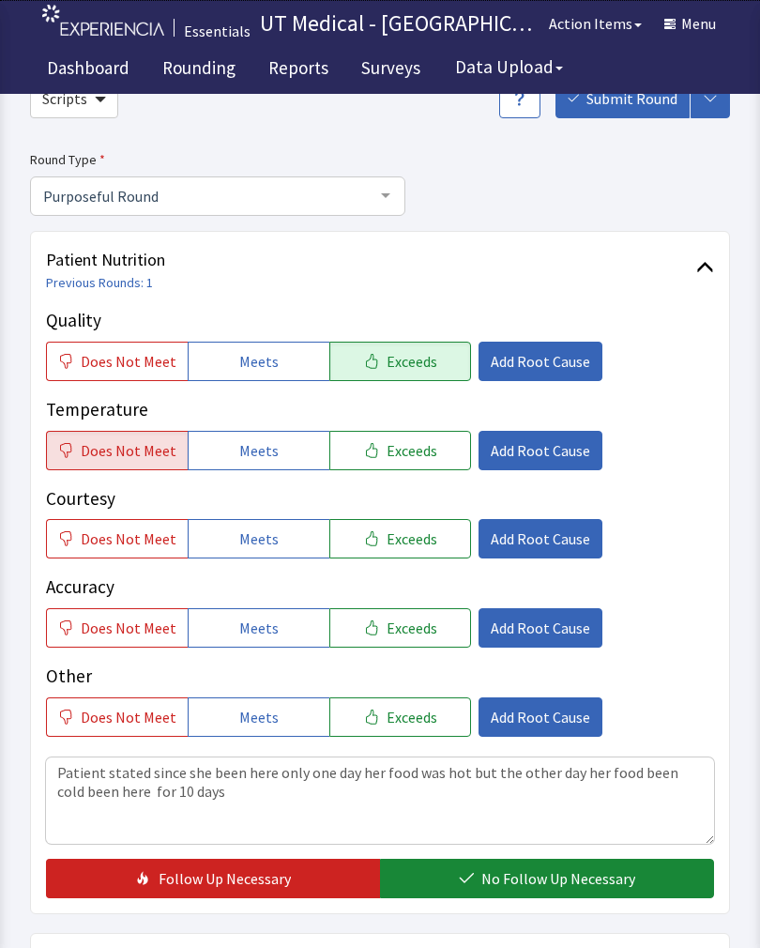
click at [405, 534] on span "Exceeds" at bounding box center [412, 538] width 51 height 23
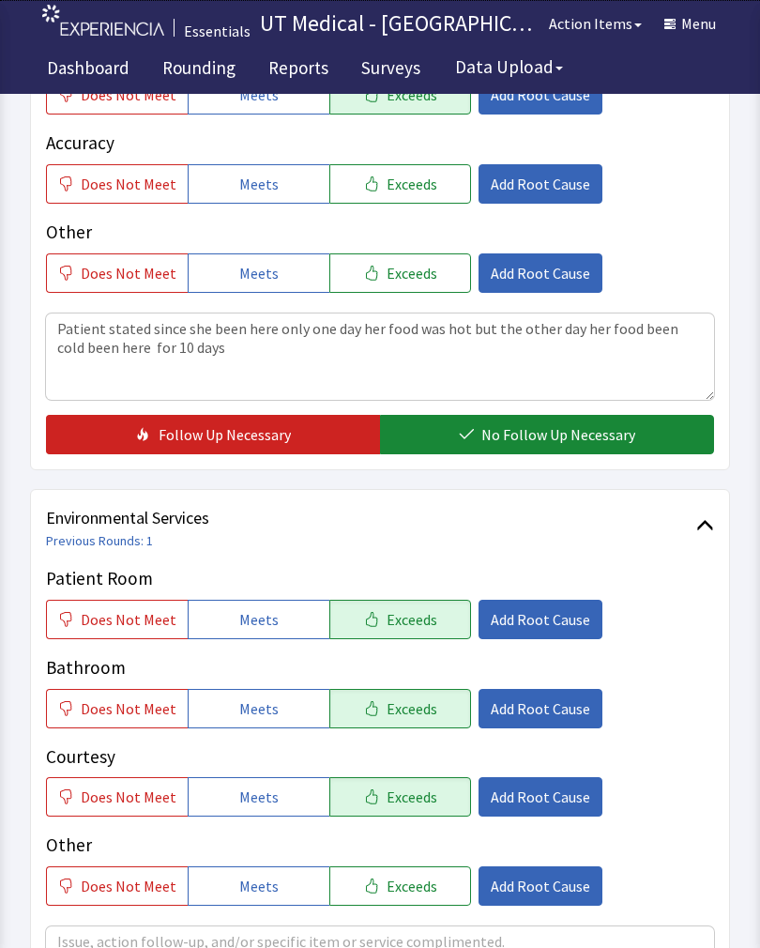
scroll to position [541, 0]
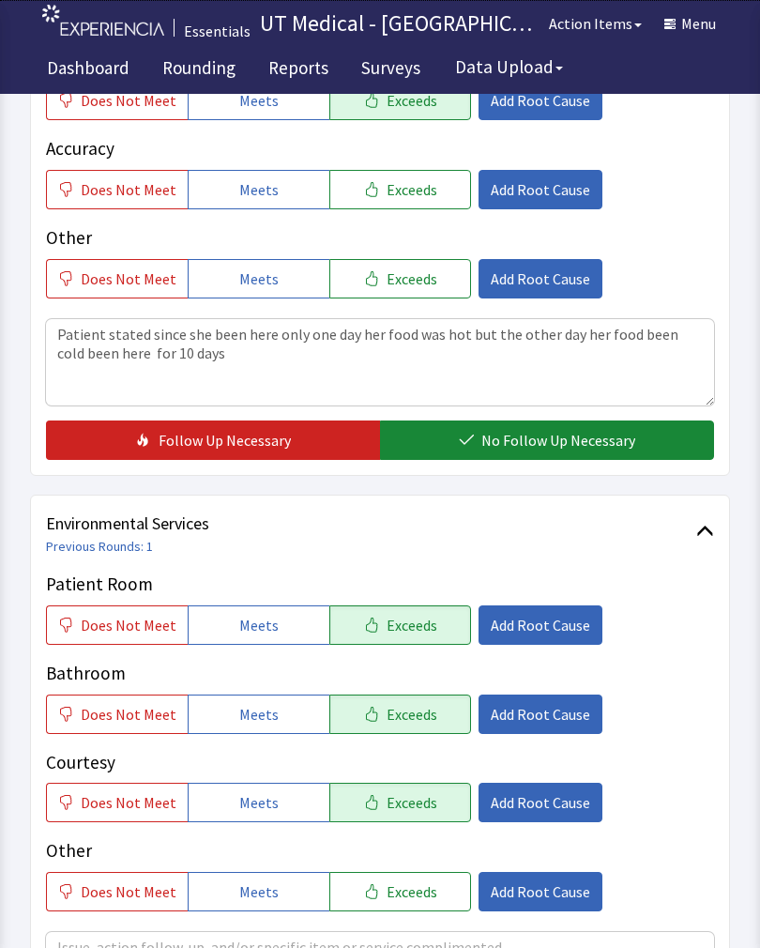
click at [568, 434] on span "No Follow Up Necessary" at bounding box center [558, 440] width 154 height 23
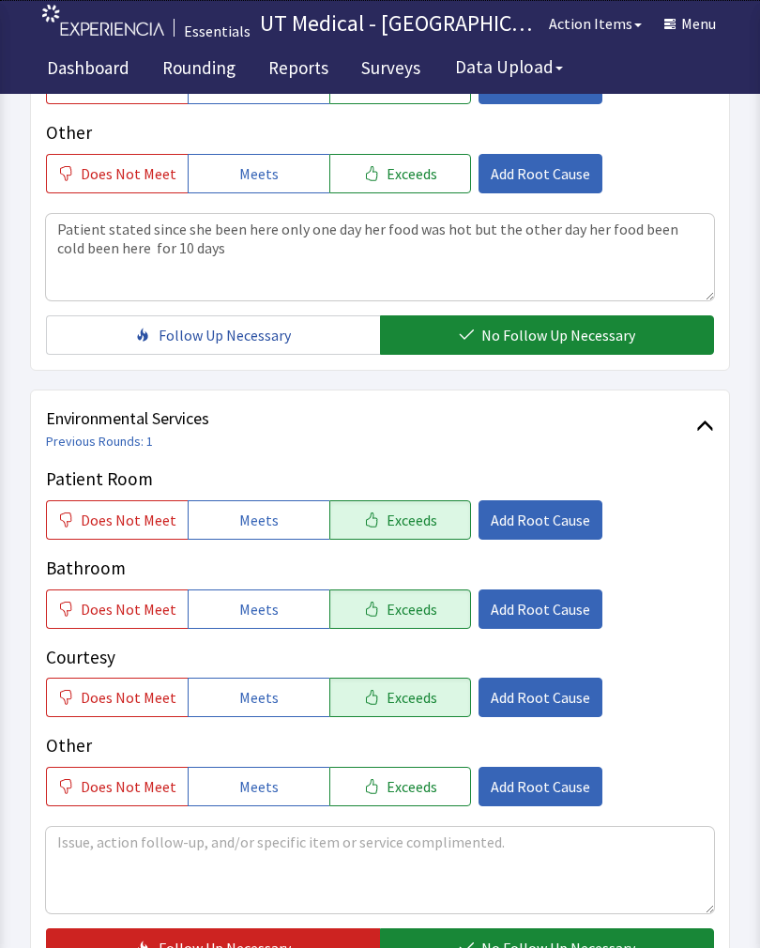
scroll to position [835, 0]
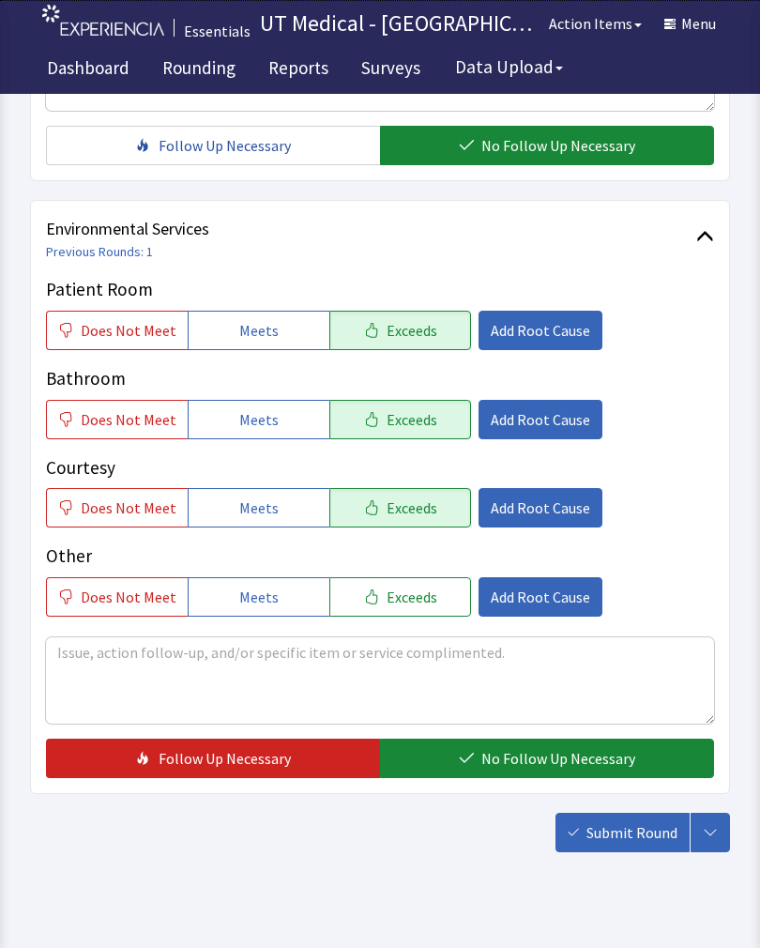
click at [556, 760] on span "No Follow Up Necessary" at bounding box center [558, 758] width 154 height 23
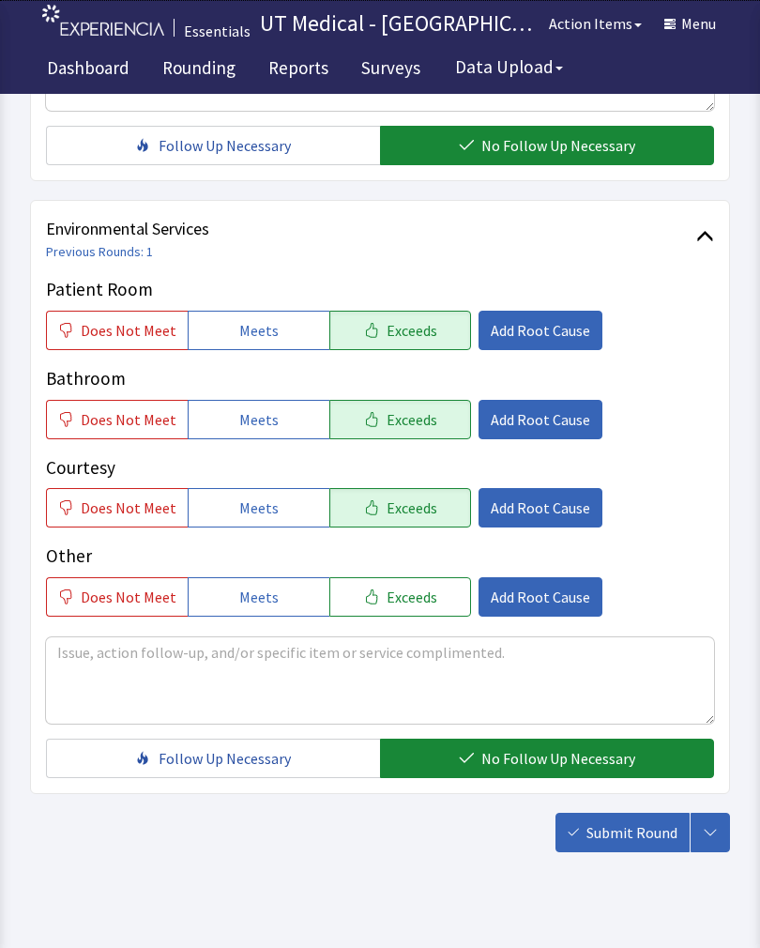
click at [645, 839] on span "Submit Round" at bounding box center [632, 832] width 91 height 23
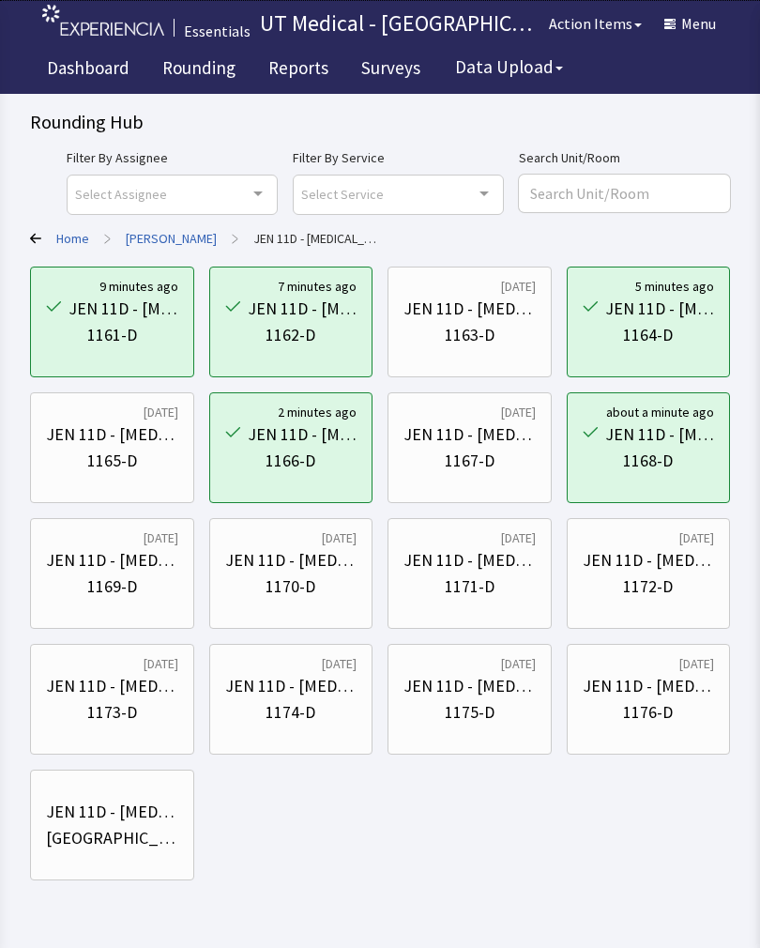
click at [499, 468] on div "1167-D" at bounding box center [470, 461] width 132 height 26
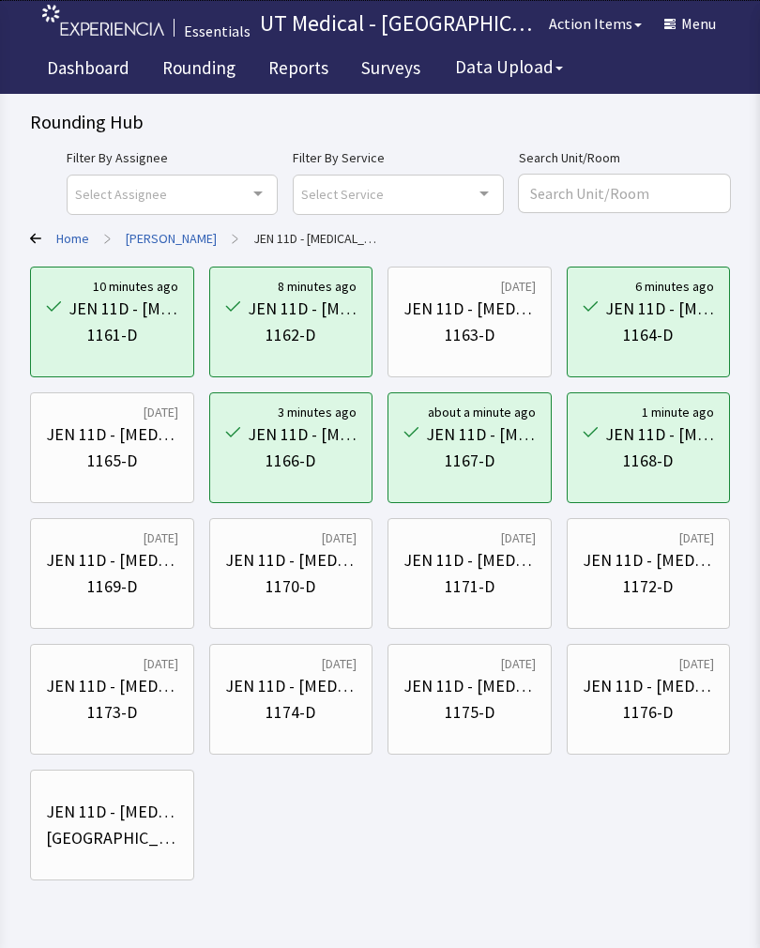
click at [122, 438] on div "JEN 11D - [MEDICAL_DATA]" at bounding box center [112, 434] width 132 height 26
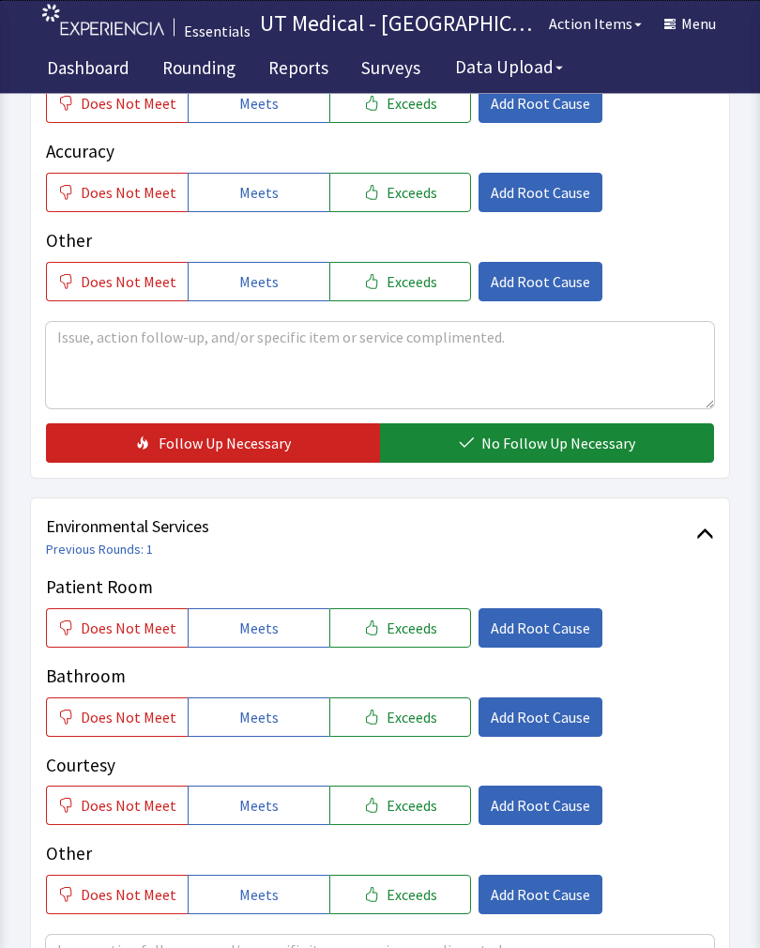
click at [428, 624] on button "Exceeds" at bounding box center [400, 628] width 142 height 39
click at [417, 734] on button "Exceeds" at bounding box center [400, 716] width 142 height 39
click at [402, 789] on button "Exceeds" at bounding box center [400, 804] width 142 height 39
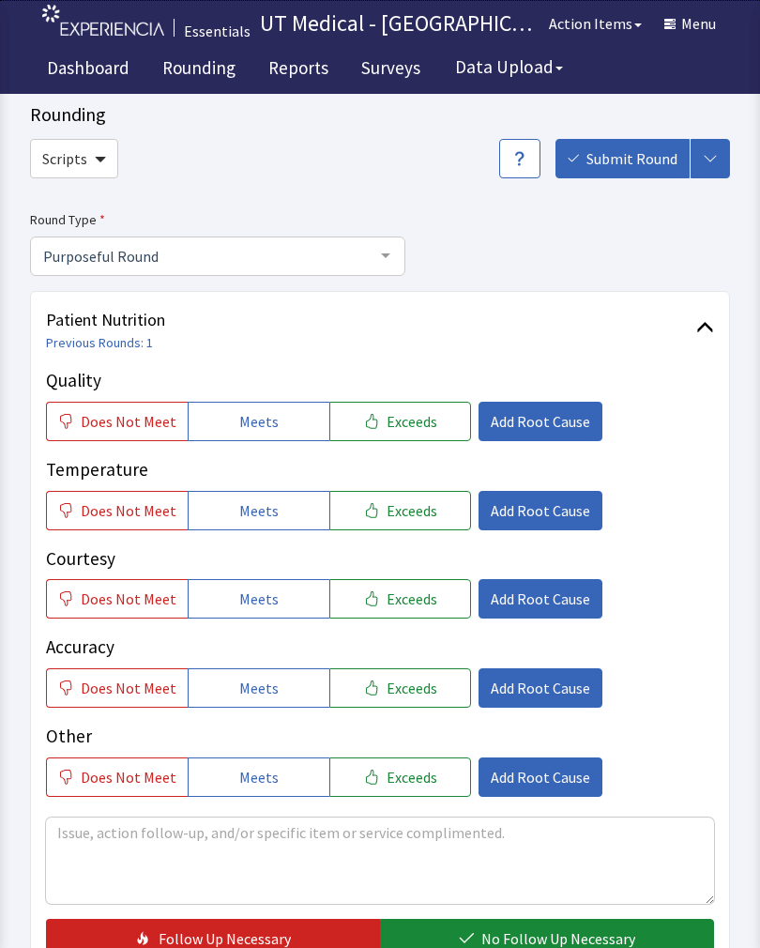
scroll to position [50, 0]
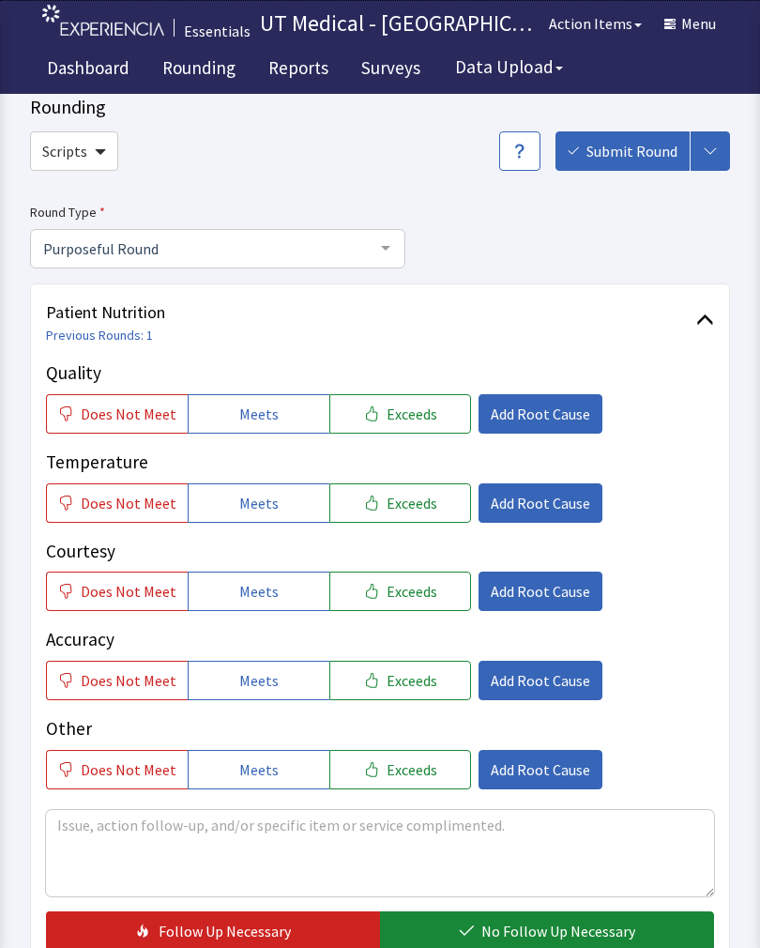
click at [149, 587] on span "Does Not Meet" at bounding box center [129, 591] width 96 height 23
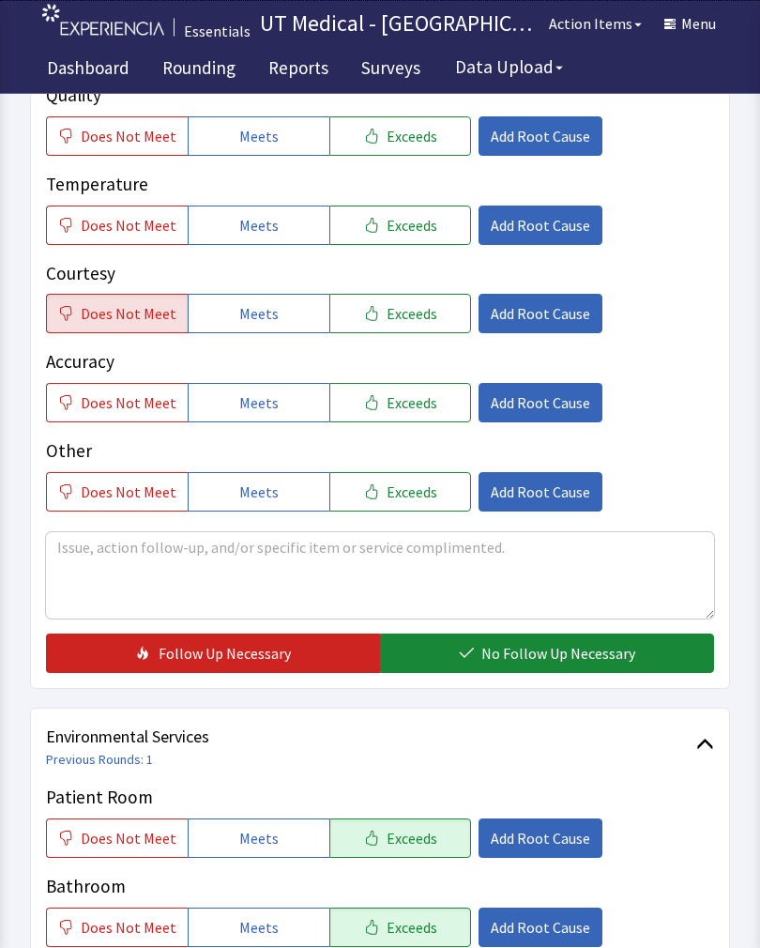
scroll to position [326, 0]
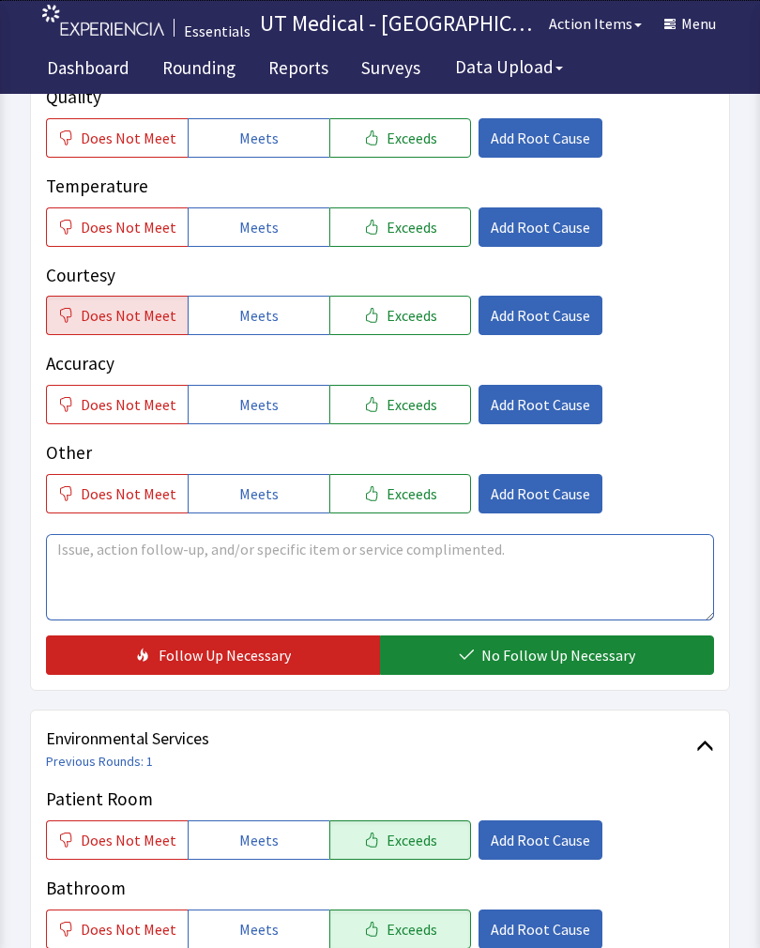
click at [268, 585] on textarea at bounding box center [380, 577] width 668 height 86
click at [395, 328] on button "Exceeds" at bounding box center [400, 315] width 142 height 39
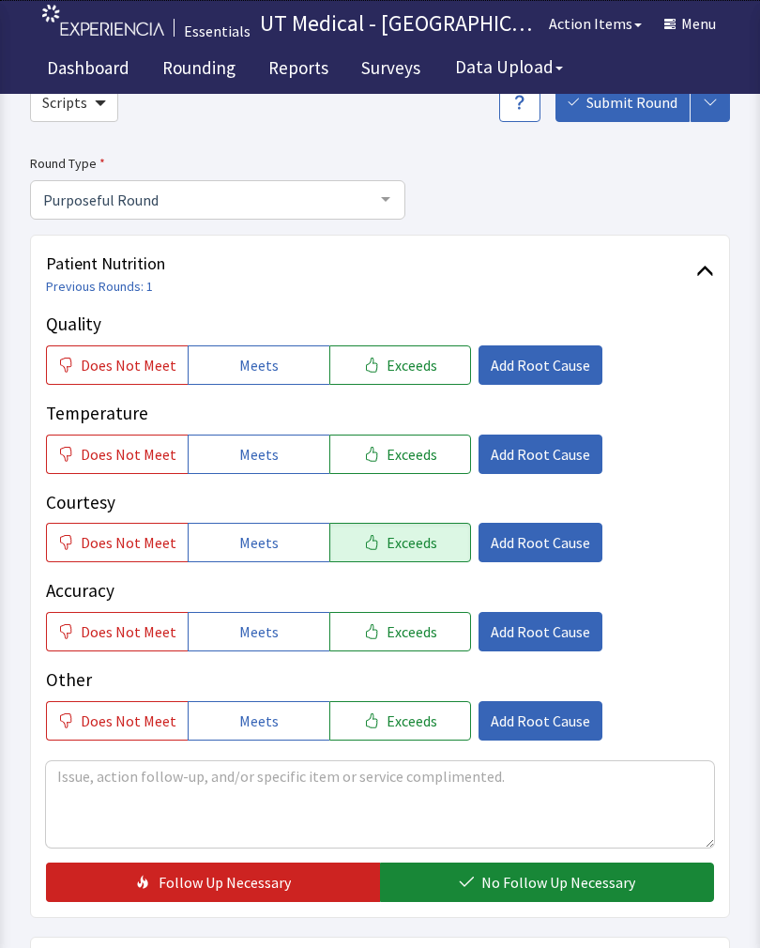
scroll to position [106, 0]
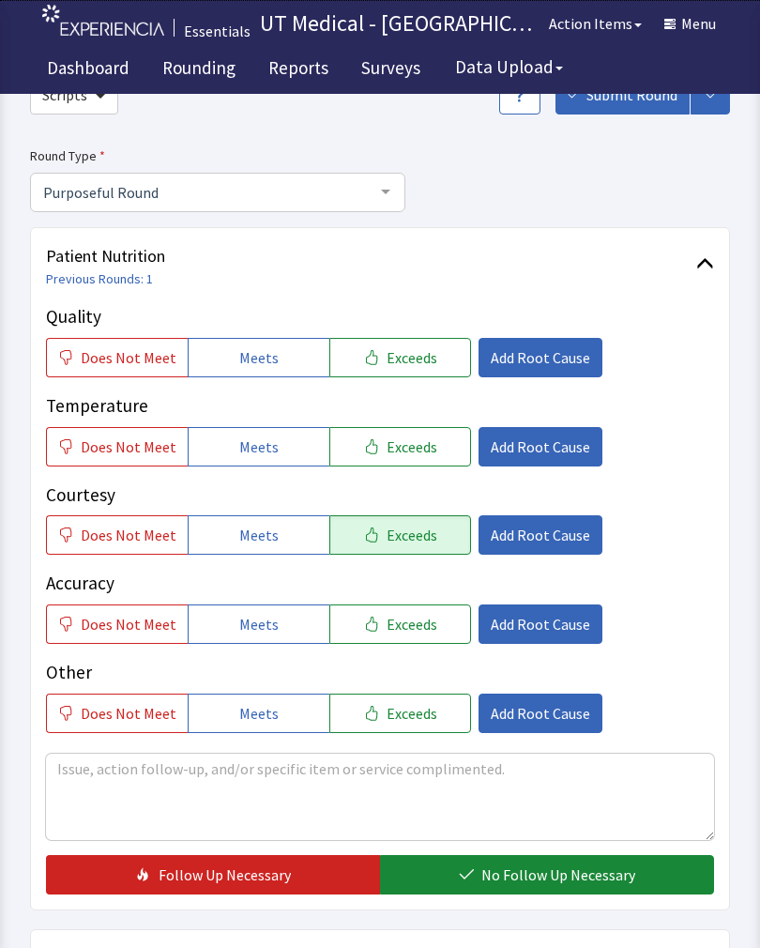
click at [424, 351] on button "Exceeds" at bounding box center [400, 357] width 142 height 39
click at [403, 463] on button "Exceeds" at bounding box center [400, 446] width 142 height 39
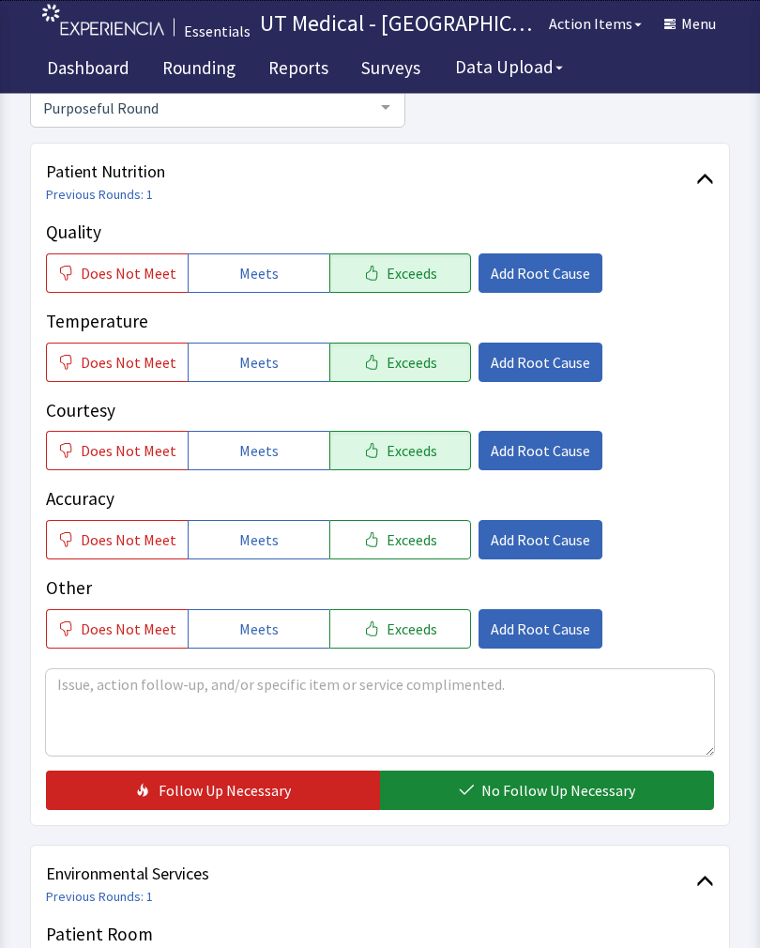
scroll to position [429, 0]
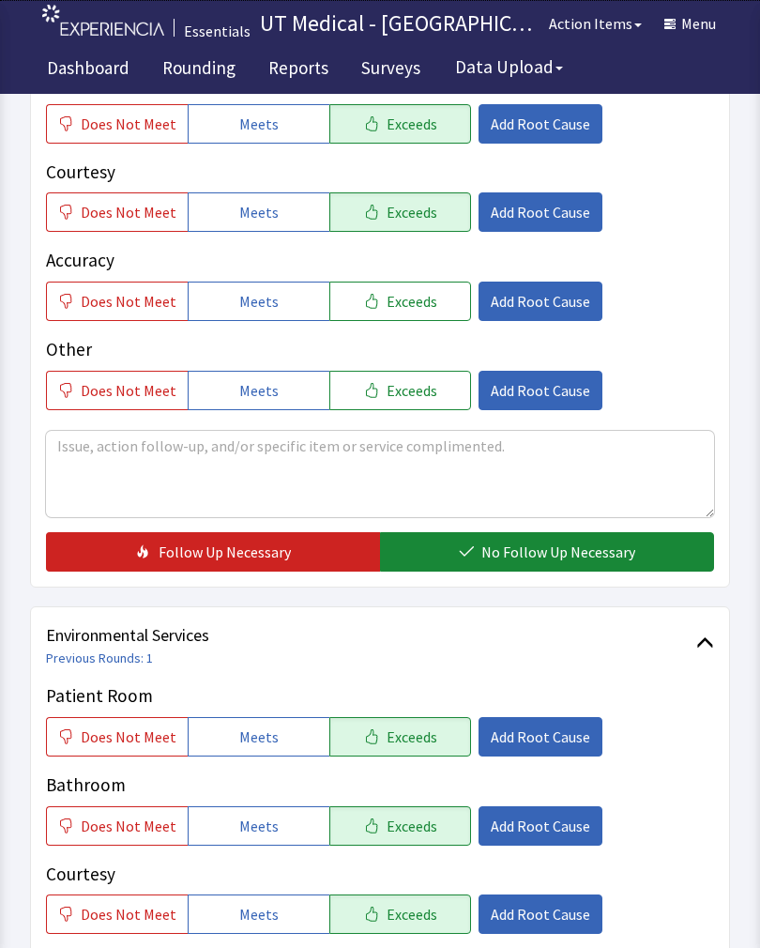
click at [565, 549] on span "No Follow Up Necessary" at bounding box center [558, 552] width 154 height 23
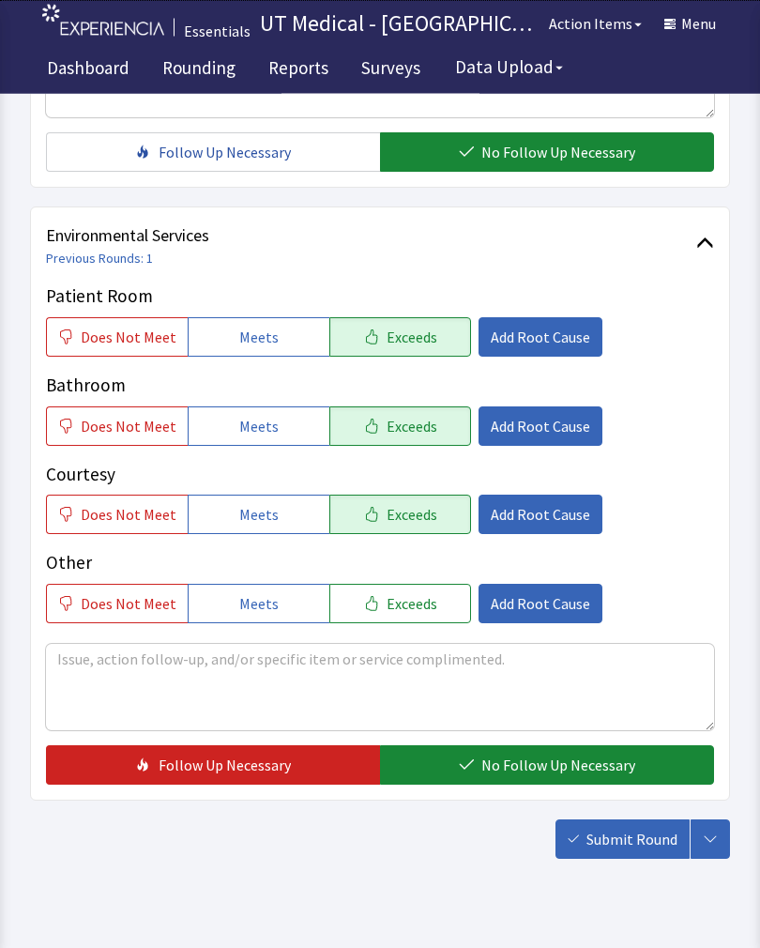
click at [571, 764] on span "No Follow Up Necessary" at bounding box center [558, 765] width 154 height 23
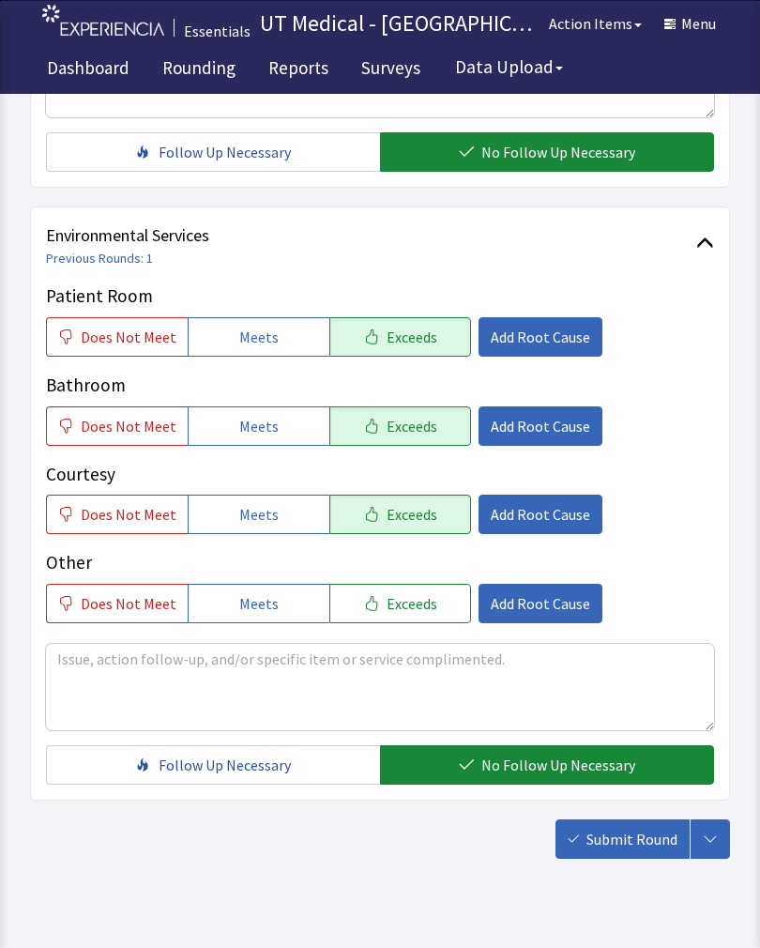
click at [642, 846] on span "Submit Round" at bounding box center [632, 839] width 91 height 23
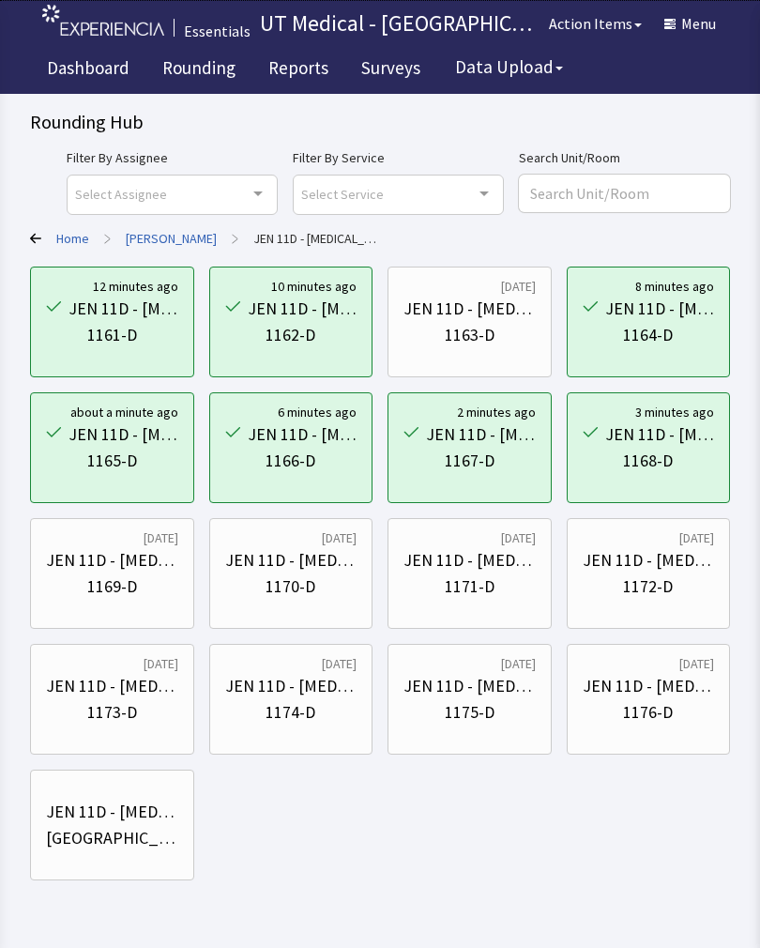
click at [140, 580] on div "1169-D" at bounding box center [112, 586] width 132 height 26
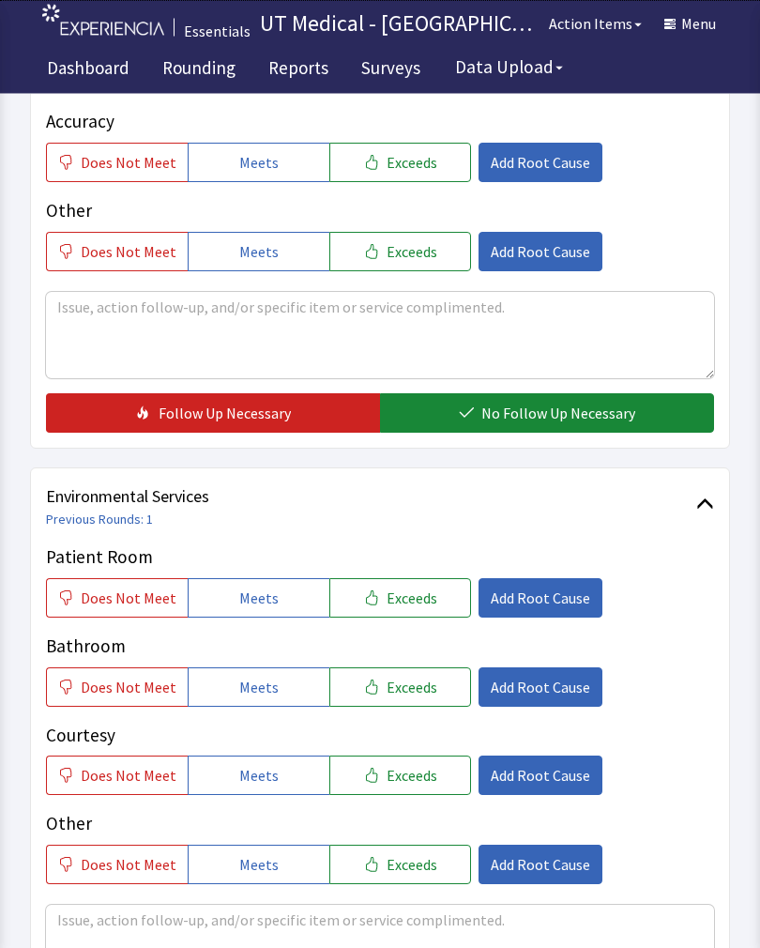
click at [418, 601] on span "Exceeds" at bounding box center [412, 598] width 51 height 23
click at [419, 687] on span "Exceeds" at bounding box center [412, 687] width 51 height 23
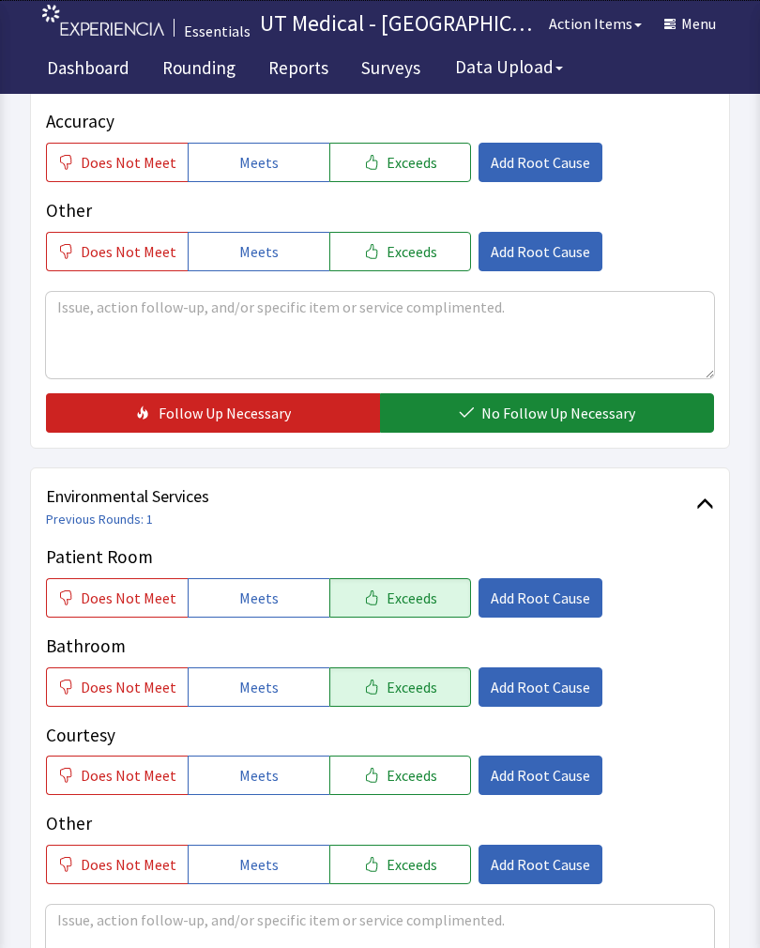
click at [405, 791] on button "Exceeds" at bounding box center [400, 774] width 142 height 39
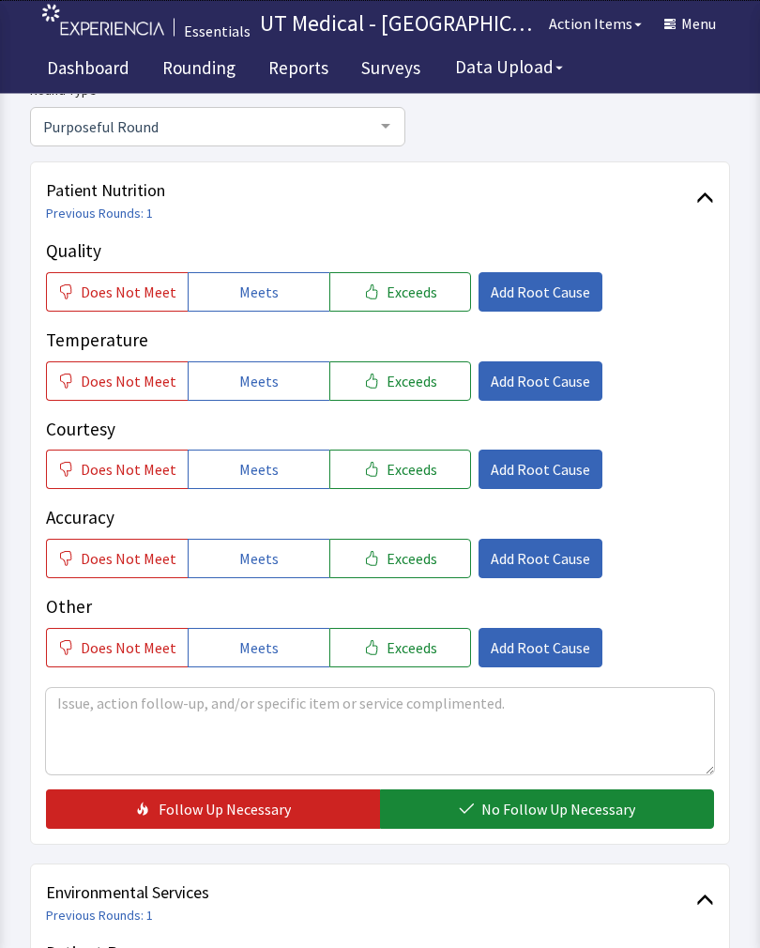
scroll to position [172, 0]
click at [399, 304] on button "Exceeds" at bounding box center [400, 291] width 142 height 39
click at [394, 393] on button "Exceeds" at bounding box center [400, 380] width 142 height 39
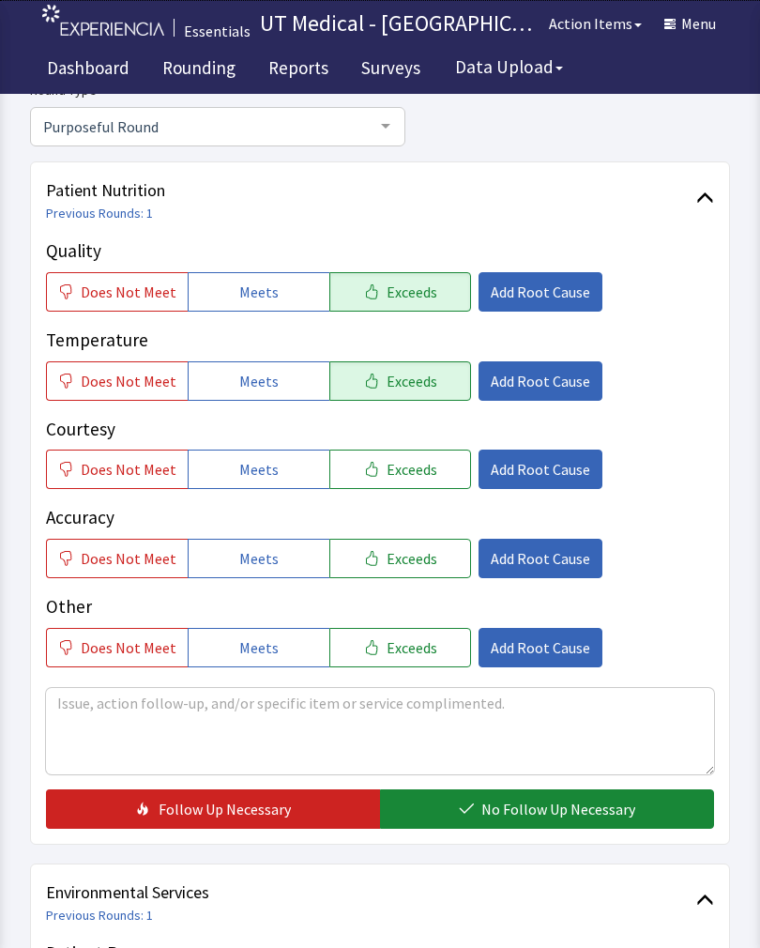
click at [401, 483] on button "Exceeds" at bounding box center [400, 469] width 142 height 39
click at [526, 819] on span "No Follow Up Necessary" at bounding box center [558, 809] width 154 height 23
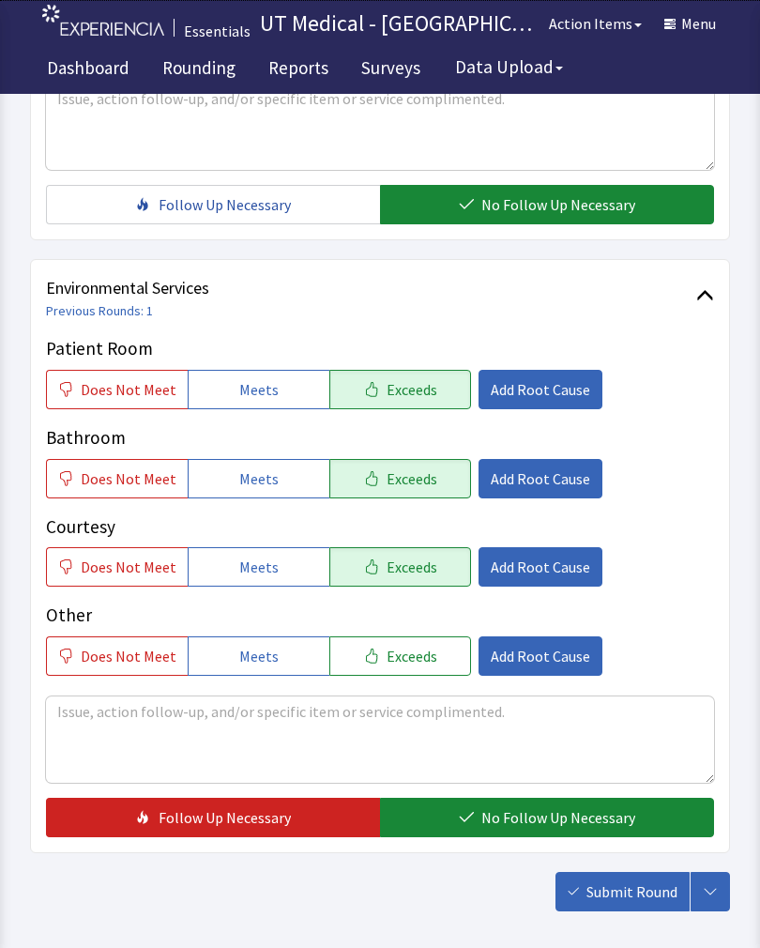
scroll to position [835, 0]
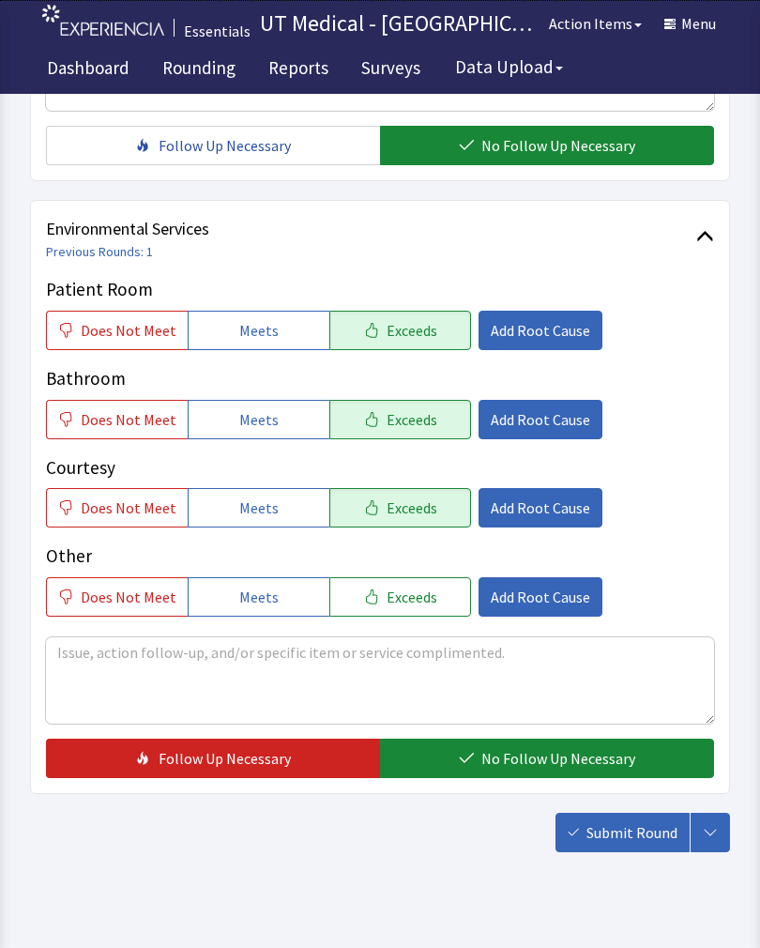
click at [546, 748] on span "No Follow Up Necessary" at bounding box center [558, 758] width 154 height 23
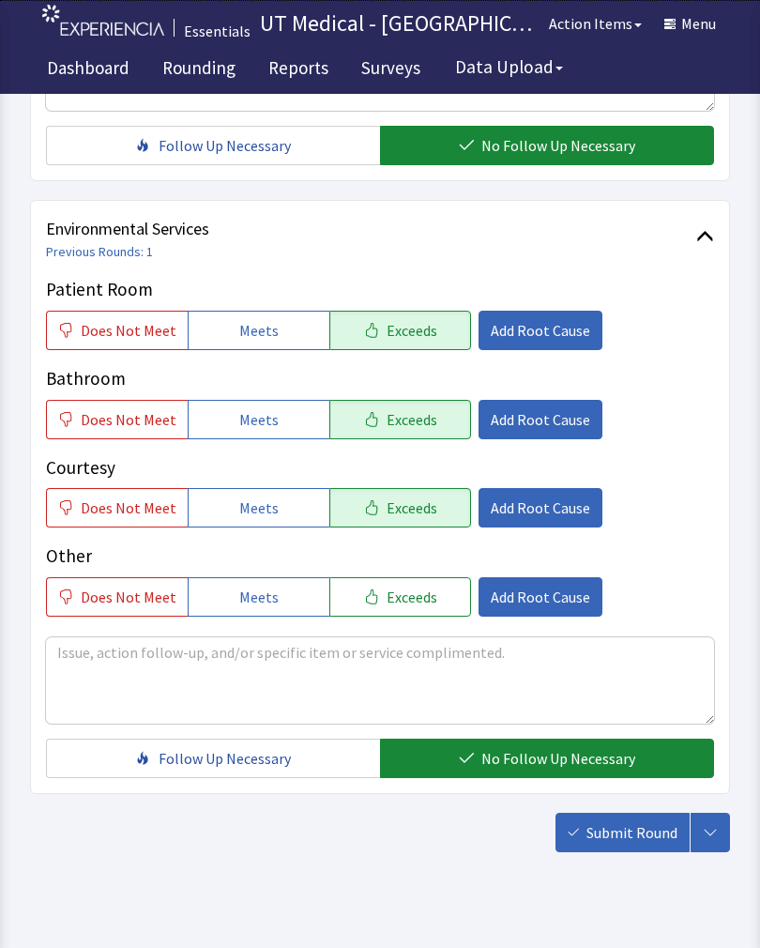
click at [632, 843] on span "Submit Round" at bounding box center [632, 832] width 91 height 23
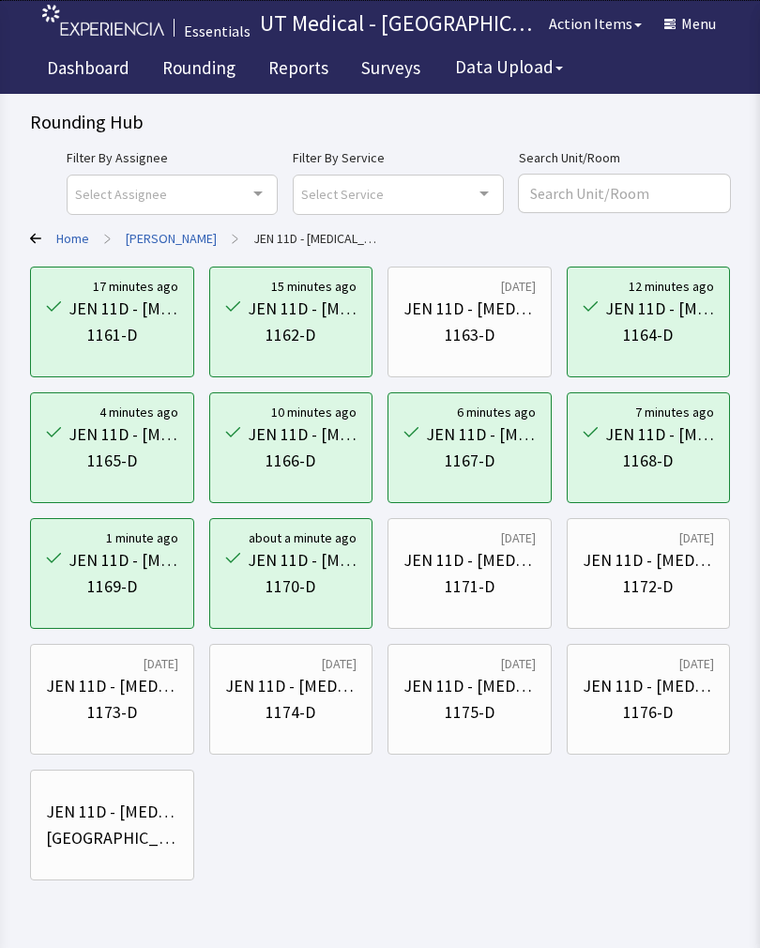
click at [467, 579] on div "1171-D" at bounding box center [470, 586] width 50 height 26
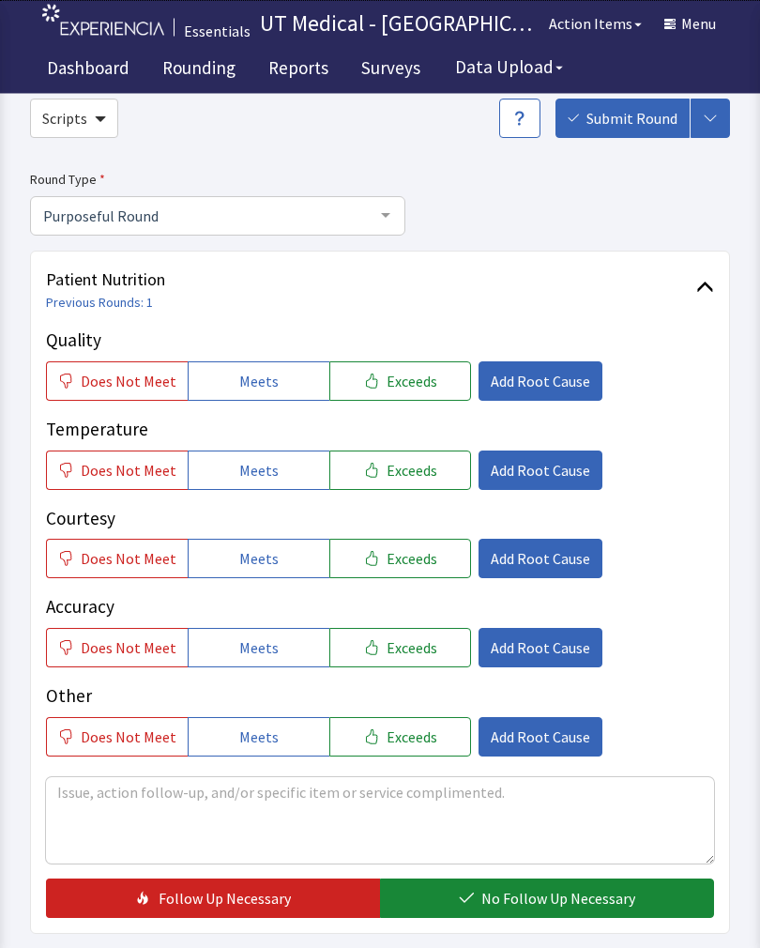
scroll to position [83, 0]
click at [406, 355] on div "Quality Does Not Meet Meets Exceeds Add Root Cause" at bounding box center [380, 364] width 668 height 74
click at [396, 467] on span "Exceeds" at bounding box center [412, 470] width 51 height 23
click at [402, 398] on button "Exceeds" at bounding box center [400, 380] width 142 height 39
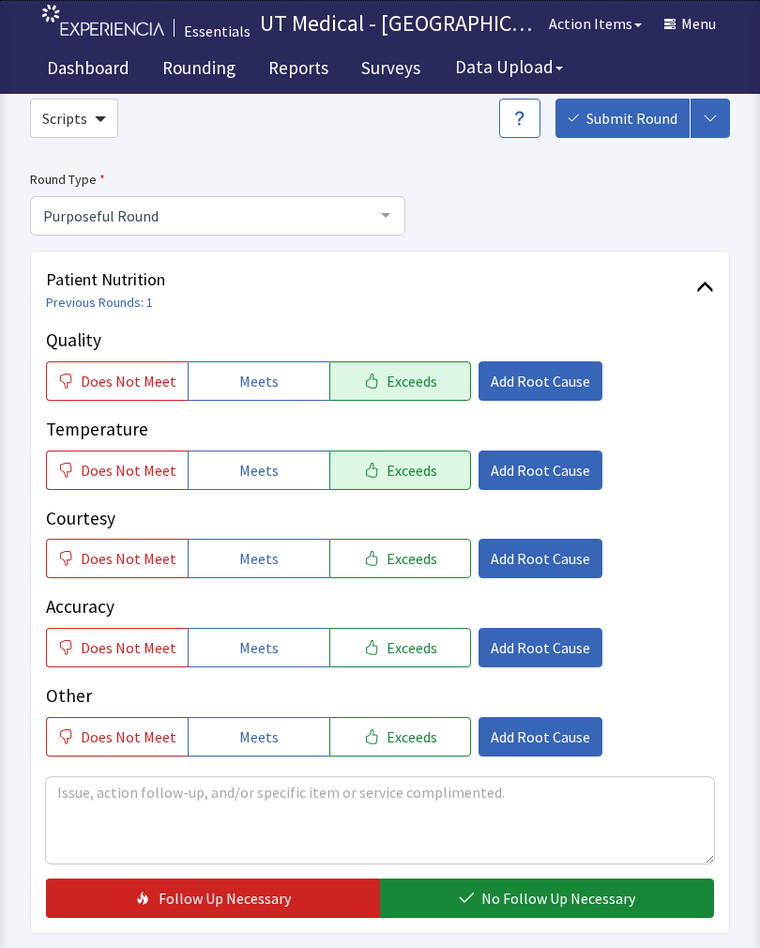
click at [402, 556] on span "Exceeds" at bounding box center [412, 558] width 51 height 23
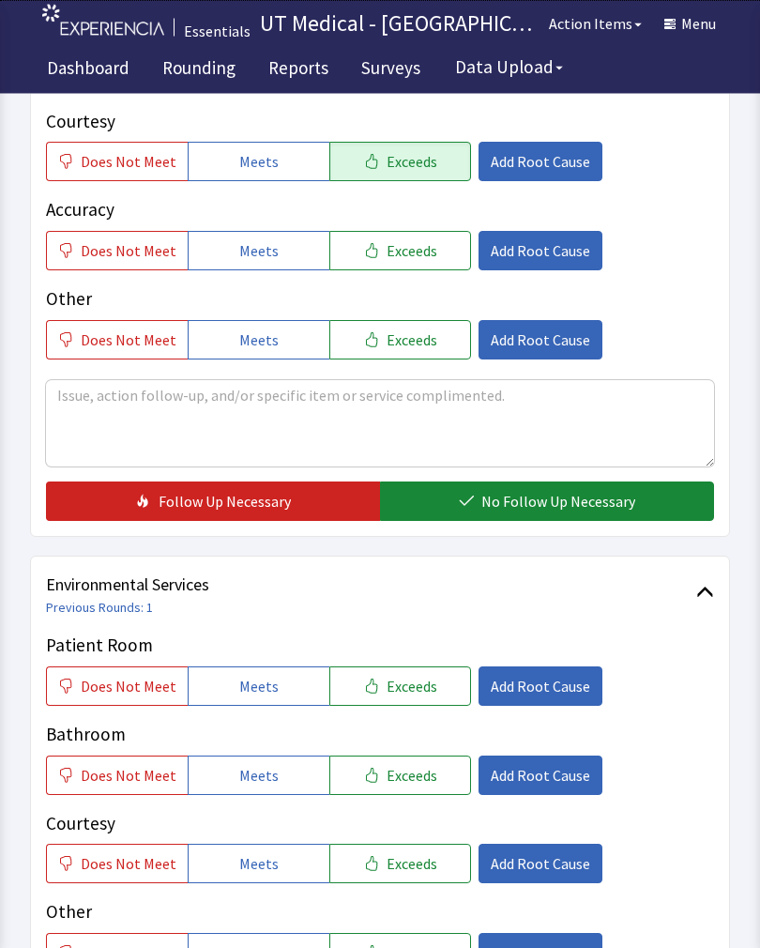
scroll to position [477, 0]
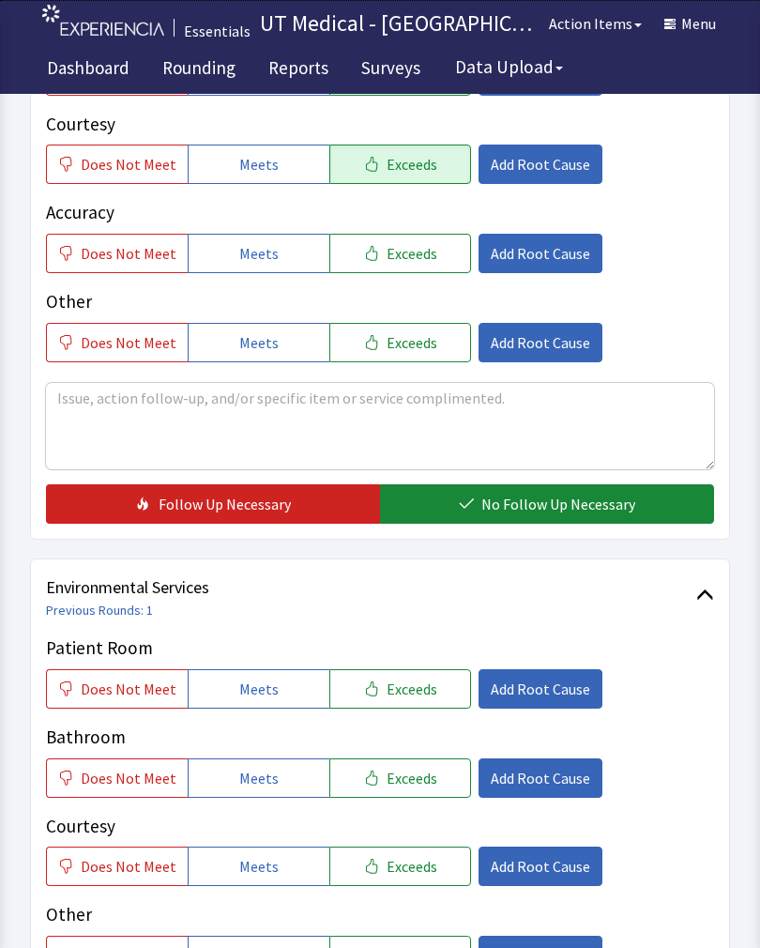
click at [414, 691] on span "Exceeds" at bounding box center [412, 689] width 51 height 23
click at [419, 779] on span "Exceeds" at bounding box center [412, 778] width 51 height 23
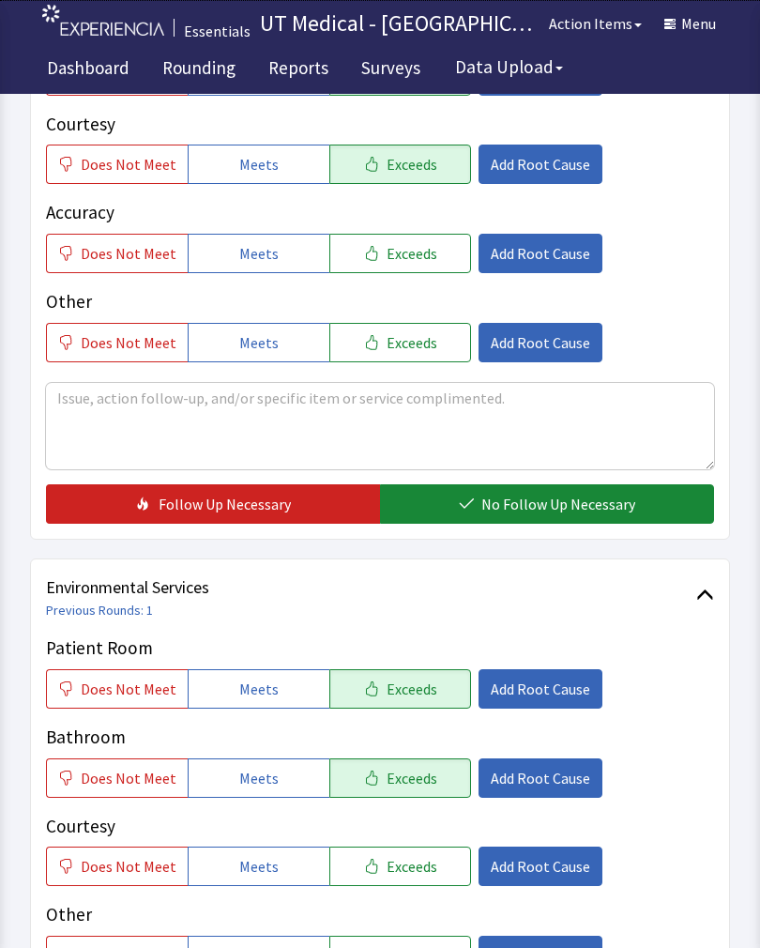
click at [411, 876] on button "Exceeds" at bounding box center [400, 865] width 142 height 39
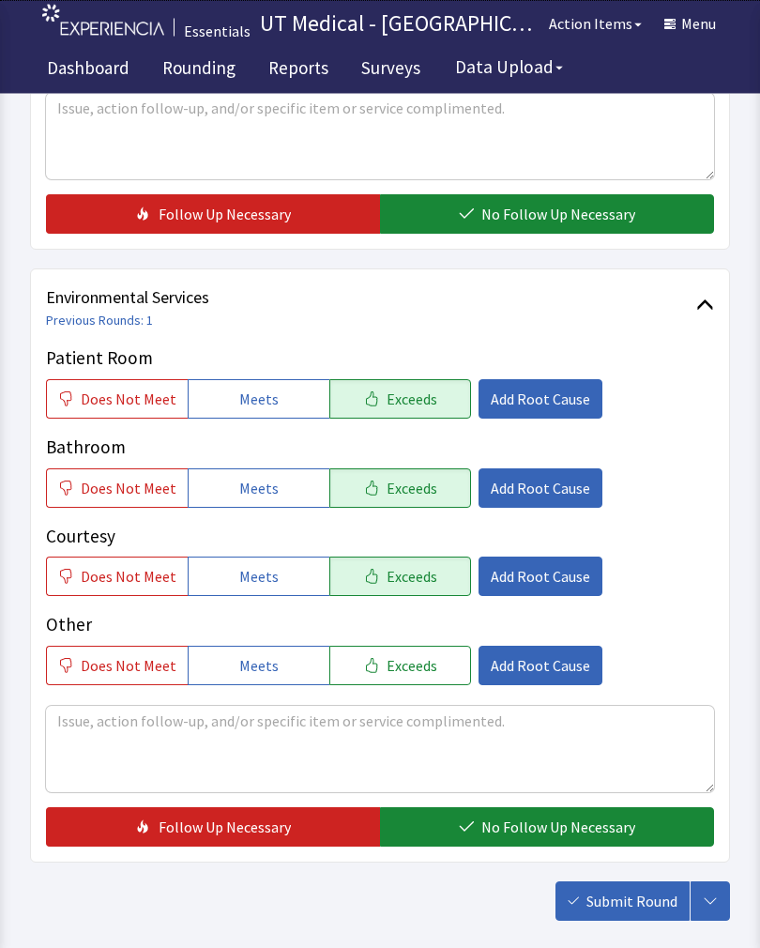
scroll to position [835, 0]
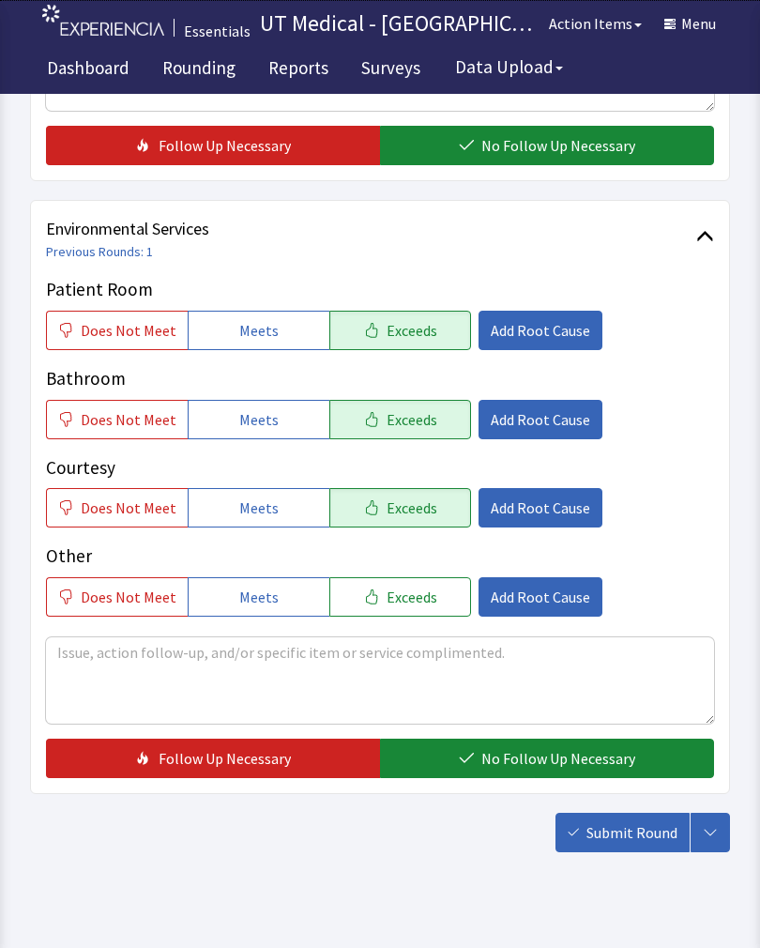
click at [510, 761] on span "No Follow Up Necessary" at bounding box center [558, 758] width 154 height 23
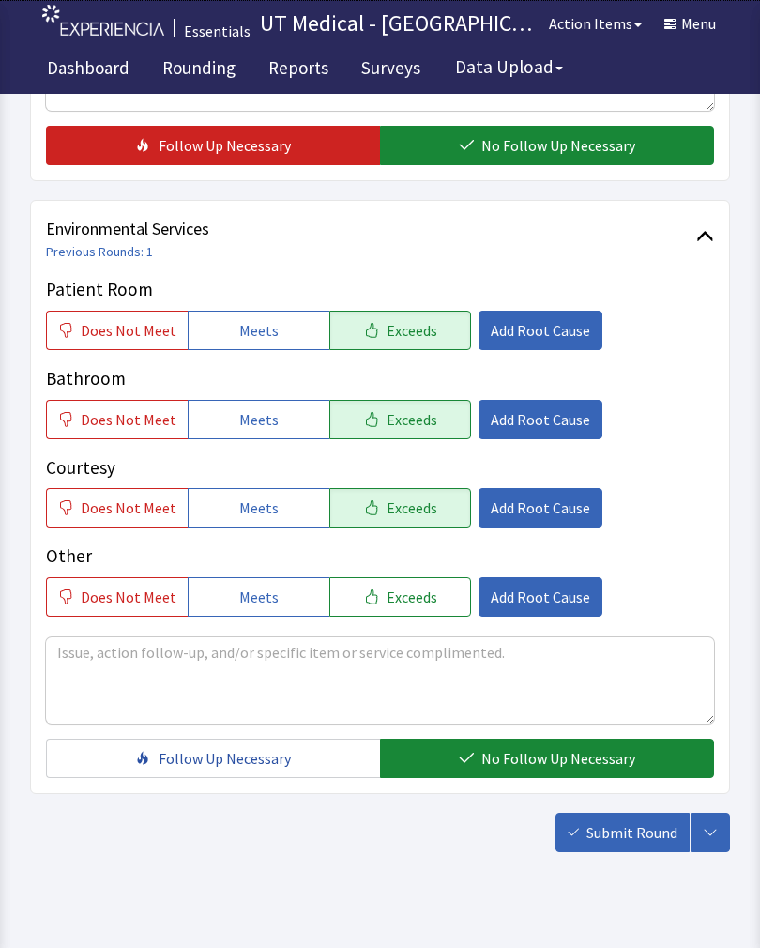
click at [546, 146] on span "No Follow Up Necessary" at bounding box center [558, 145] width 154 height 23
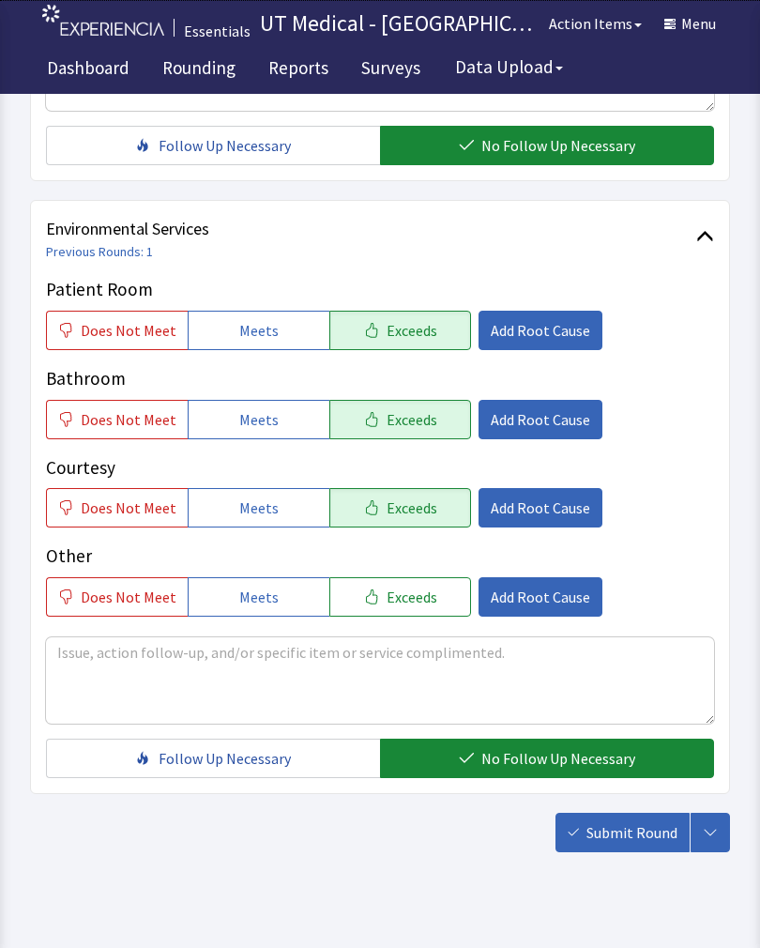
click at [625, 834] on span "Submit Round" at bounding box center [632, 832] width 91 height 23
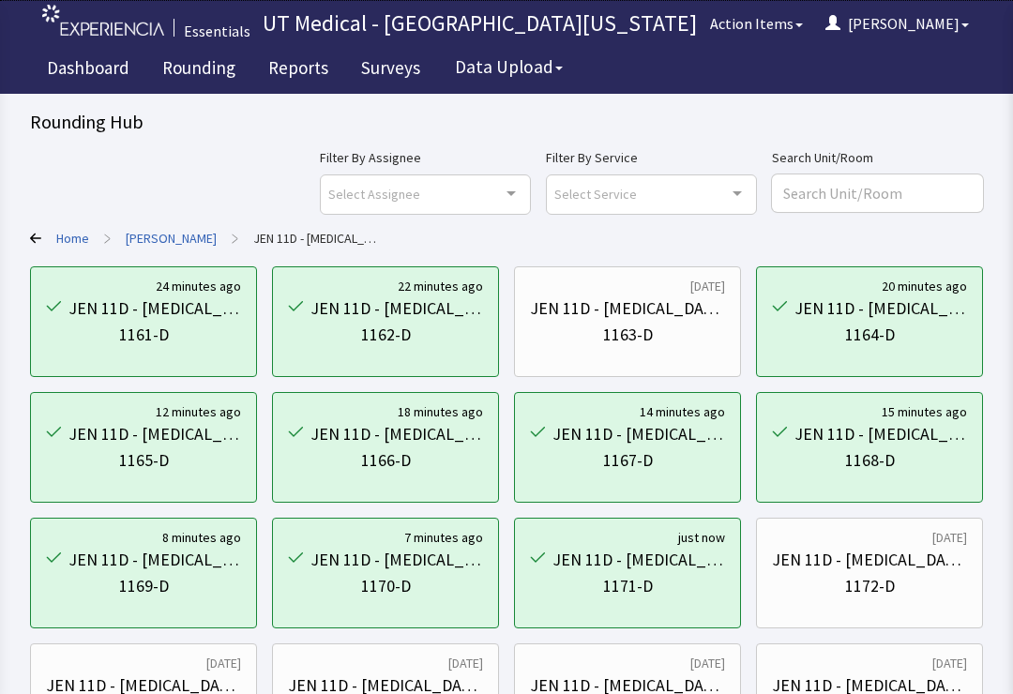
click at [514, 670] on div "1 month ago JEN 11D - Geriatrics 1174-D" at bounding box center [627, 699] width 227 height 111
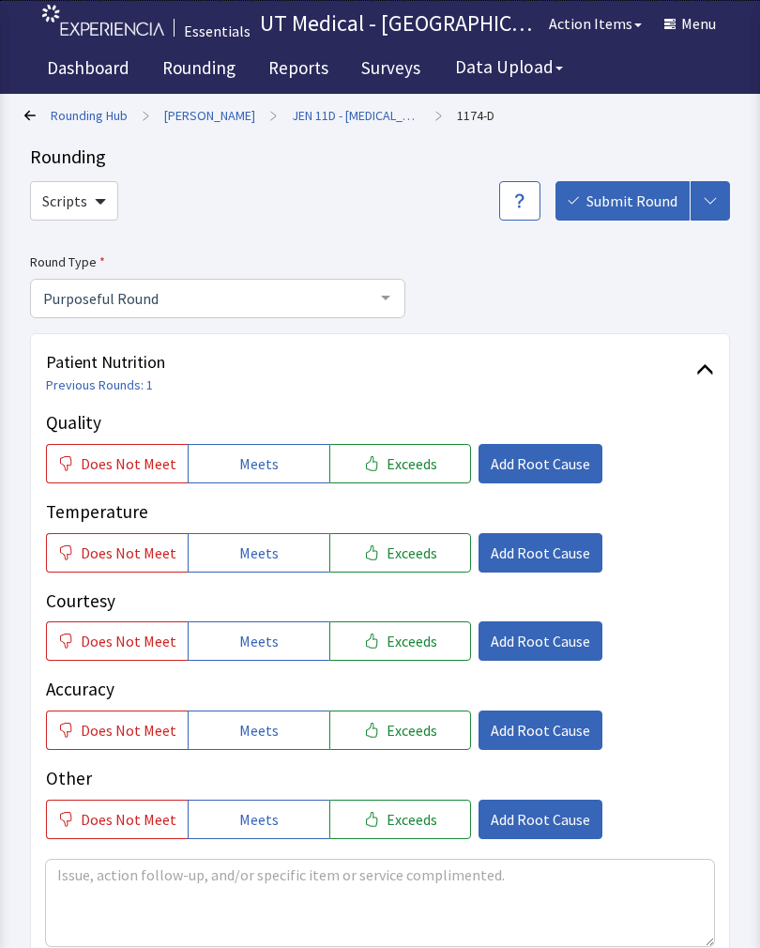
click at [754, 693] on div "Rounding Hub > Jennie Sealy > JEN 11D - Geriatrics > 1174-D Rounding Scripts Su…" at bounding box center [380, 843] width 760 height 1687
click at [424, 466] on button "Exceeds" at bounding box center [400, 463] width 142 height 39
click at [404, 570] on button "Exceeds" at bounding box center [400, 552] width 142 height 39
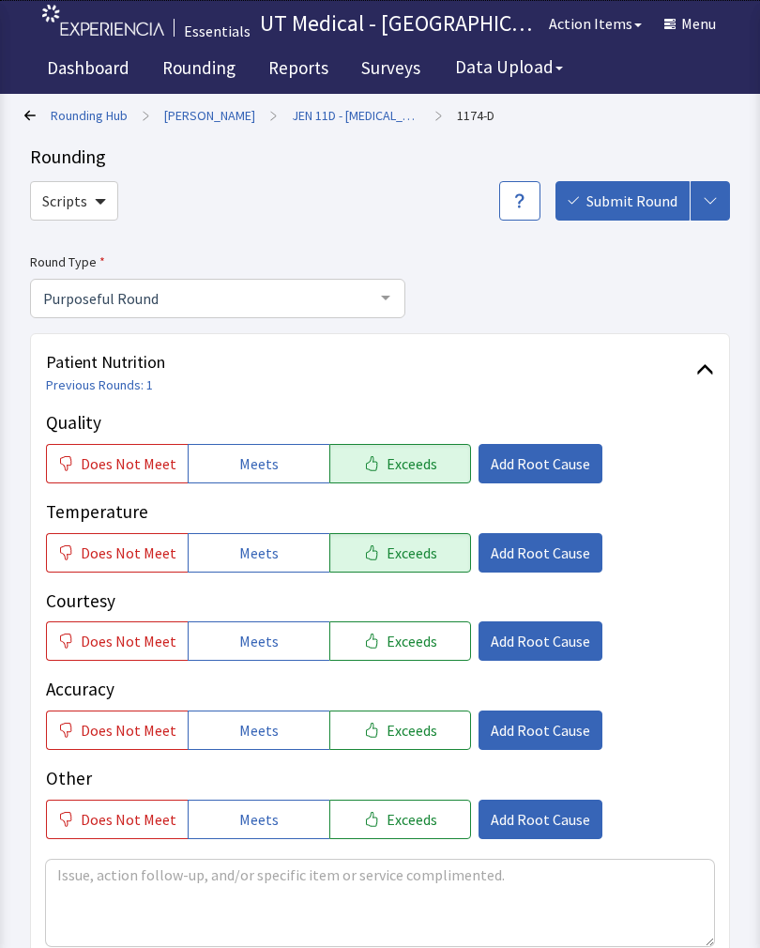
click at [421, 657] on button "Exceeds" at bounding box center [400, 640] width 142 height 39
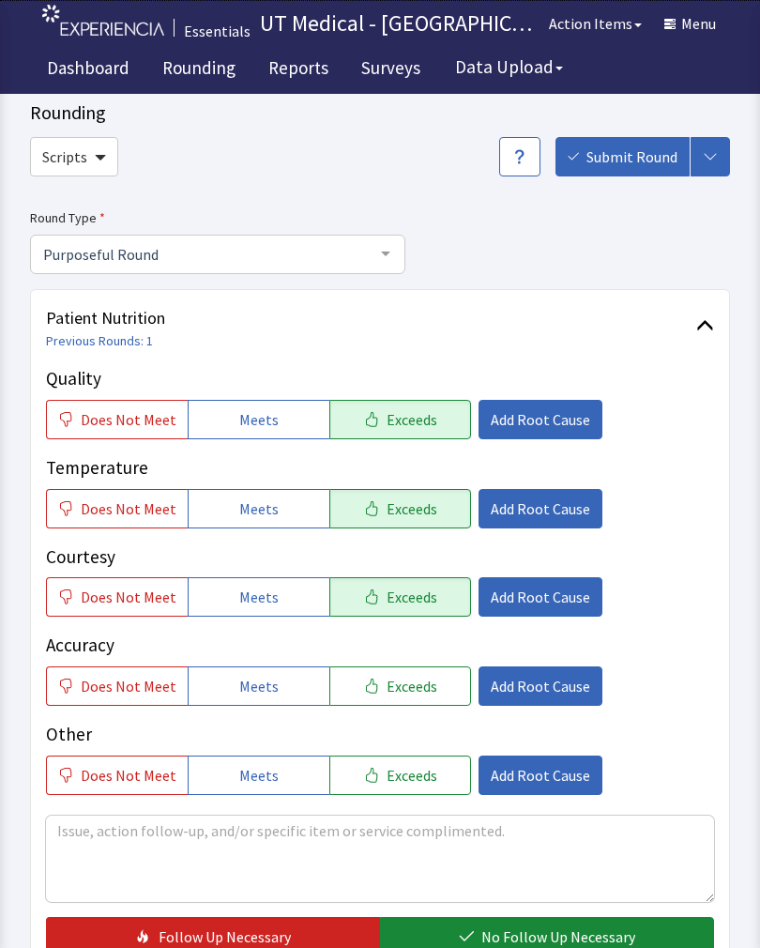
scroll to position [454, 0]
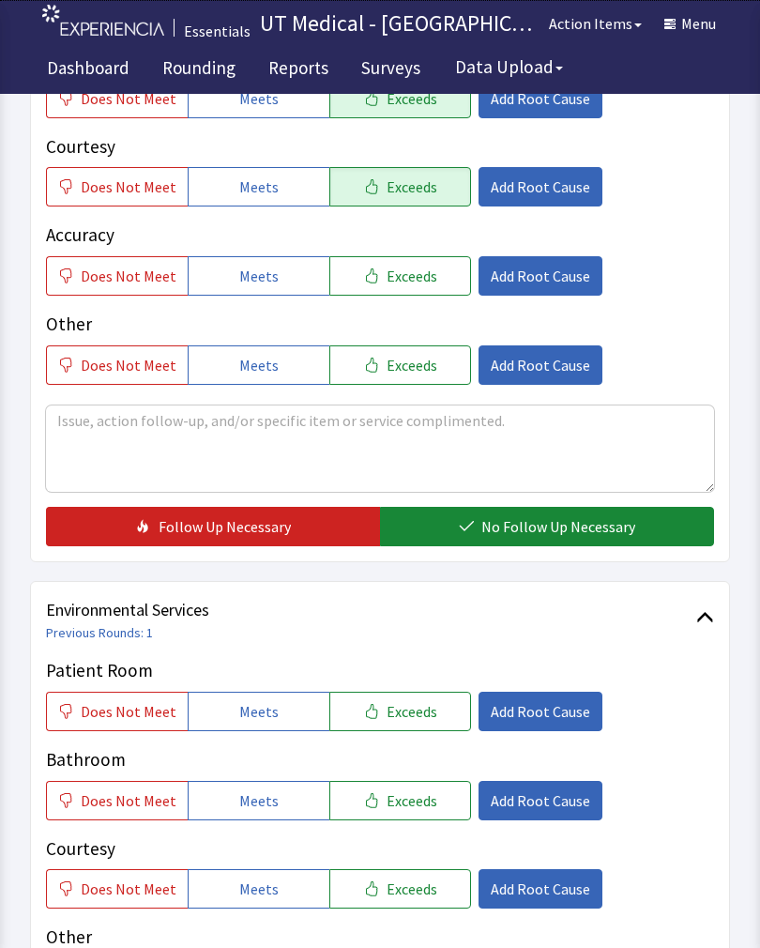
click at [577, 532] on span "No Follow Up Necessary" at bounding box center [558, 526] width 154 height 23
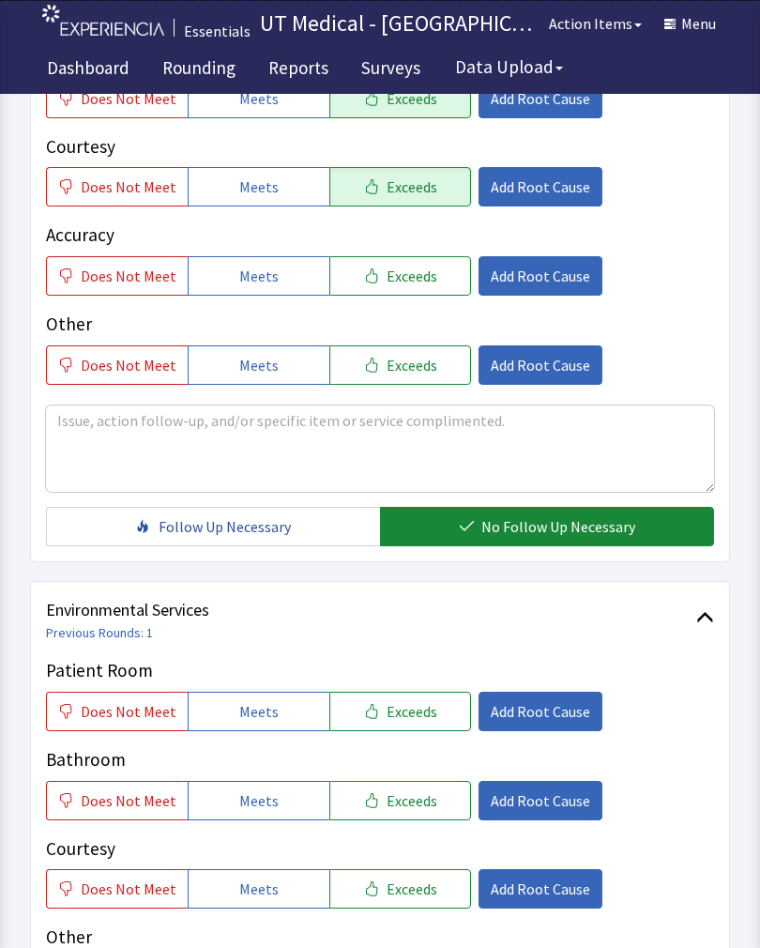
click at [423, 693] on button "Exceeds" at bounding box center [400, 711] width 142 height 39
click at [398, 693] on span "Exceeds" at bounding box center [412, 800] width 51 height 23
click at [402, 693] on span "Exceeds" at bounding box center [412, 888] width 51 height 23
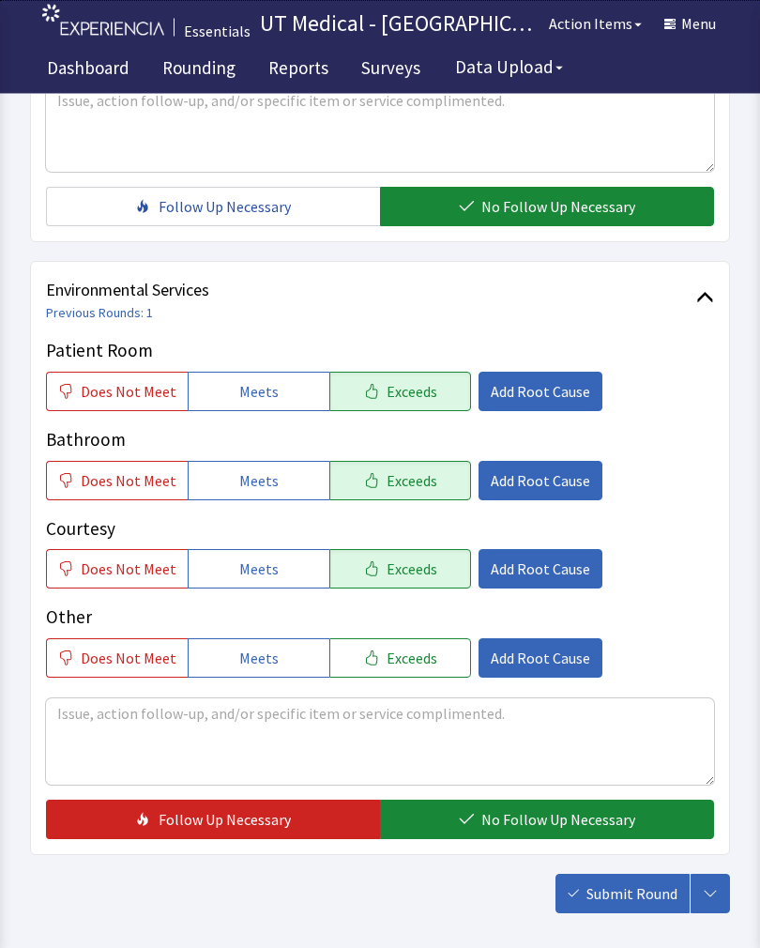
scroll to position [772, 0]
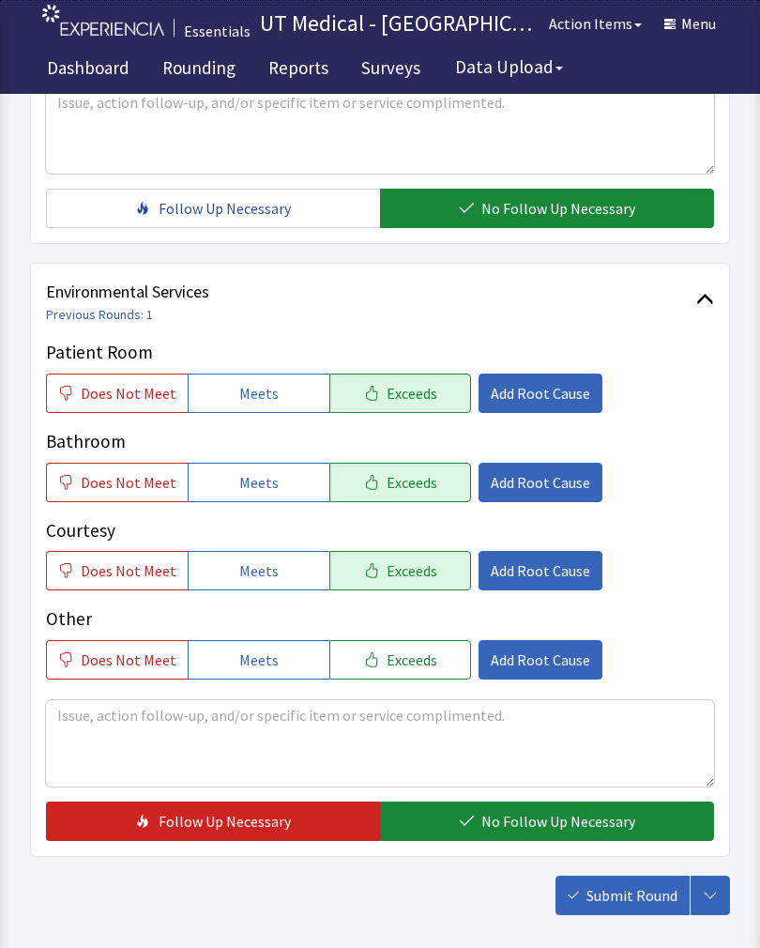
click at [544, 693] on span "No Follow Up Necessary" at bounding box center [558, 821] width 154 height 23
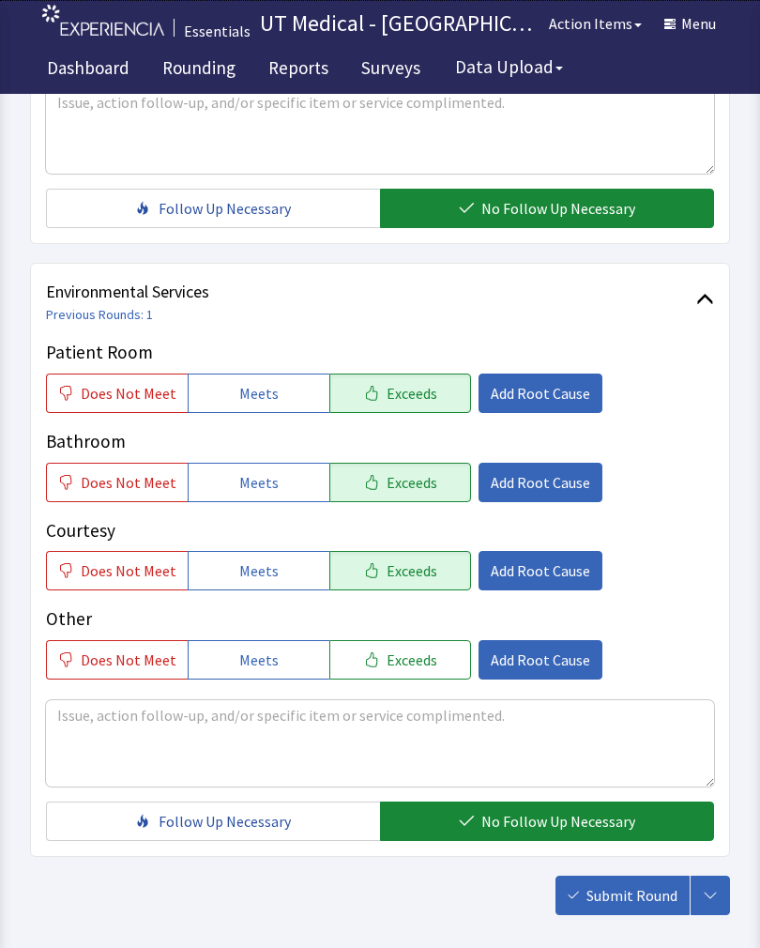
click at [649, 693] on span "Submit Round" at bounding box center [632, 895] width 91 height 23
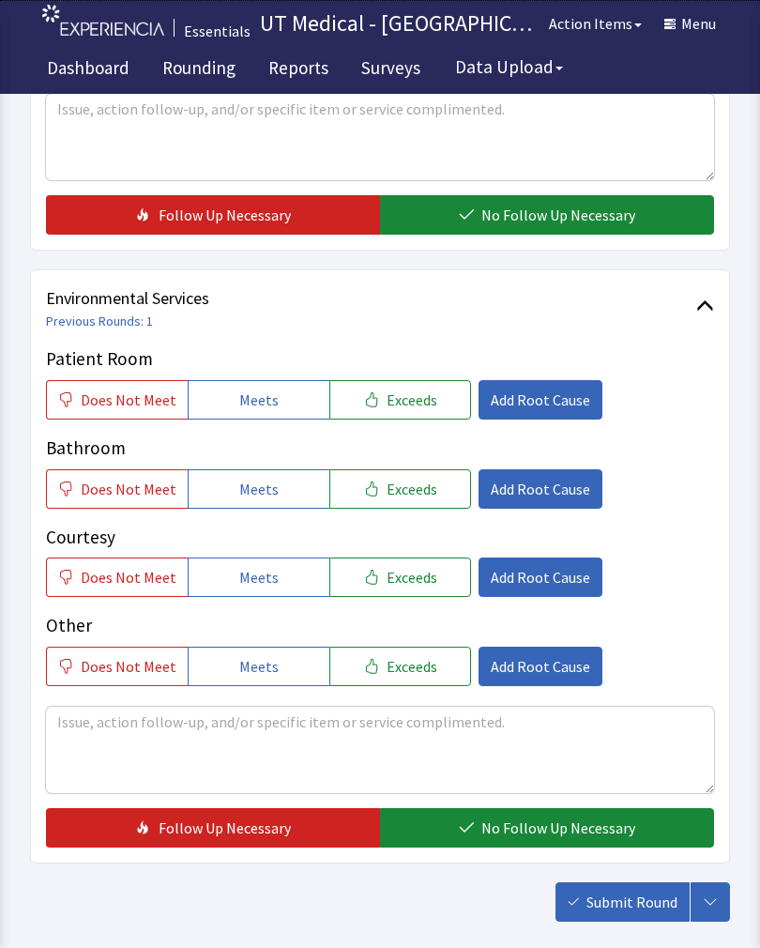
scroll to position [819, 0]
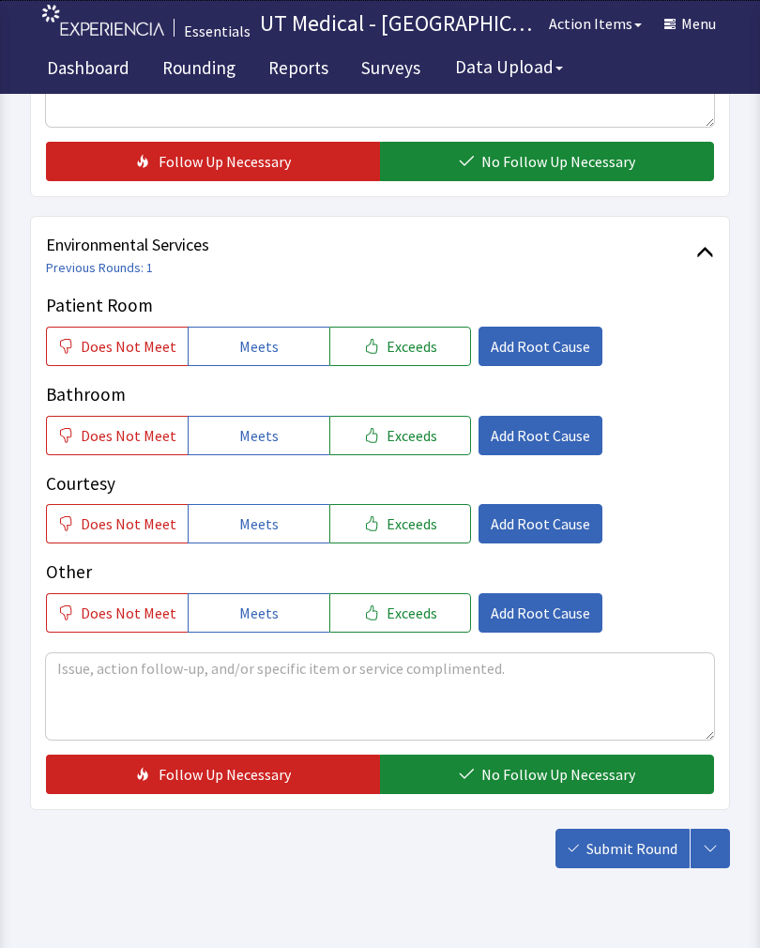
click at [402, 346] on span "Exceeds" at bounding box center [412, 346] width 51 height 23
click at [395, 430] on span "Exceeds" at bounding box center [412, 435] width 51 height 23
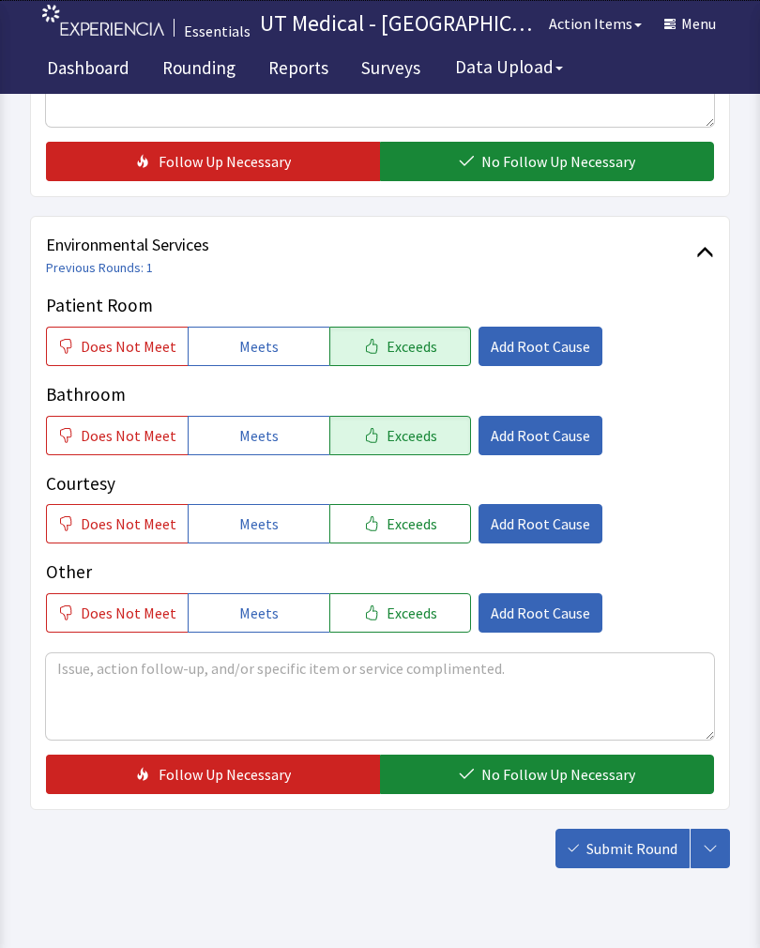
click at [389, 512] on span "Exceeds" at bounding box center [412, 523] width 51 height 23
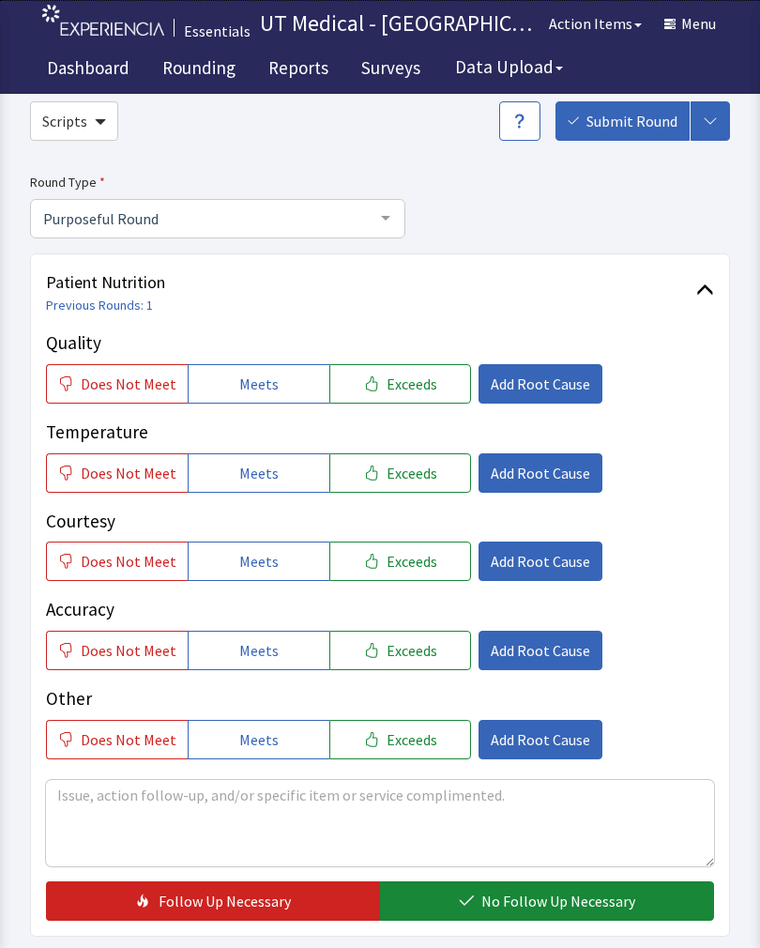
scroll to position [64, 0]
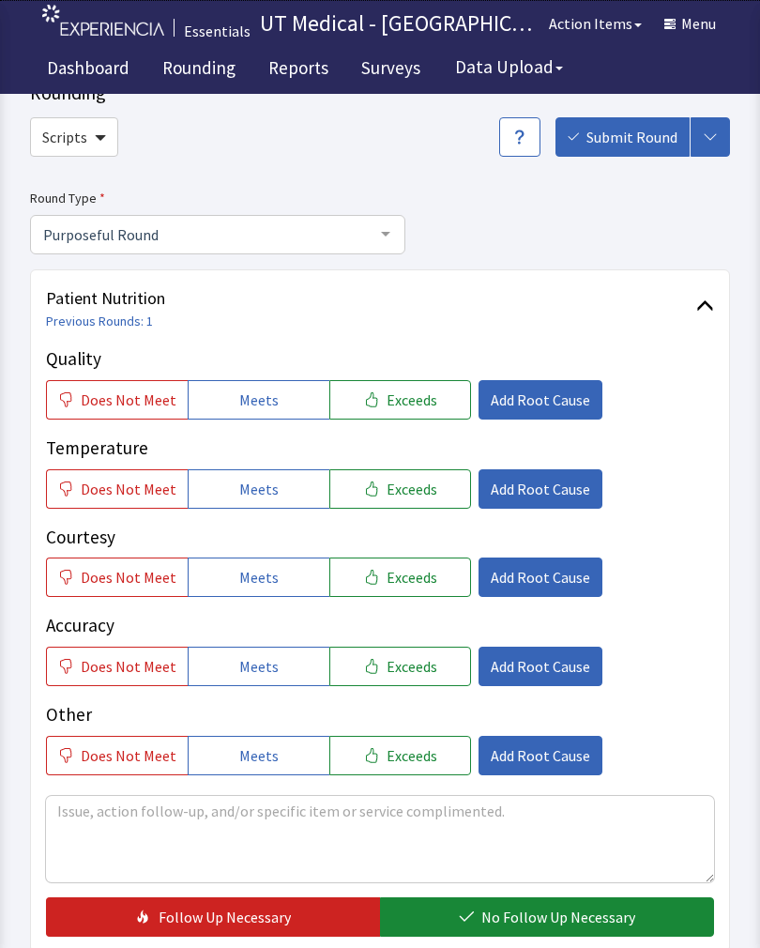
click at [407, 399] on span "Exceeds" at bounding box center [412, 400] width 51 height 23
click at [409, 492] on span "Exceeds" at bounding box center [412, 489] width 51 height 23
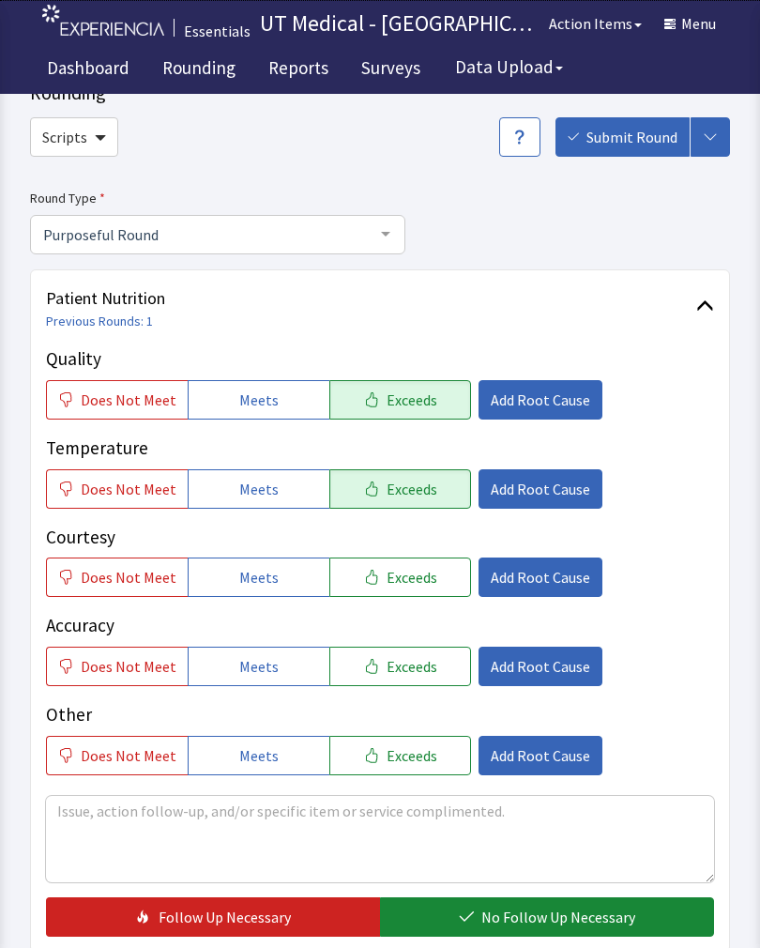
click at [394, 578] on span "Exceeds" at bounding box center [412, 577] width 51 height 23
click at [585, 909] on span "No Follow Up Necessary" at bounding box center [558, 917] width 154 height 23
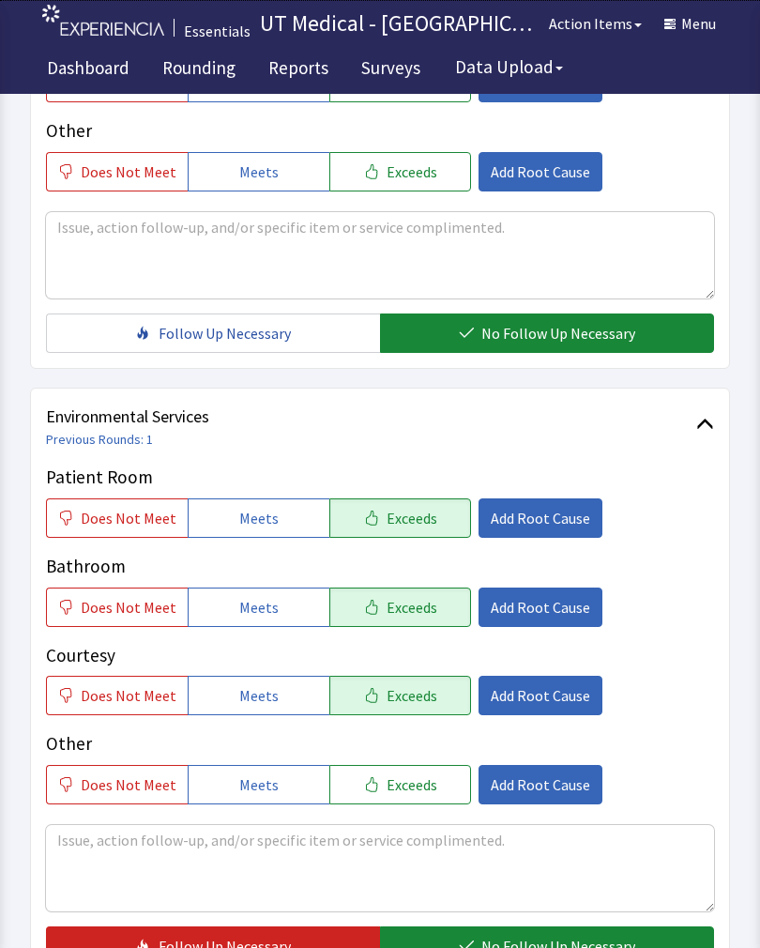
scroll to position [835, 0]
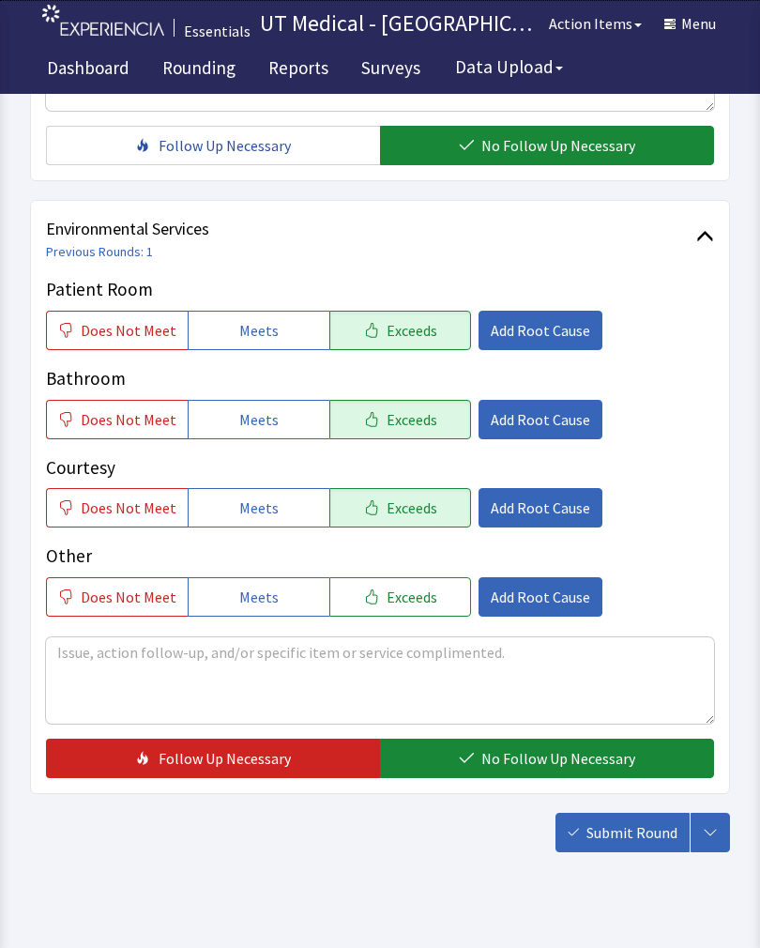
click at [542, 756] on span "No Follow Up Necessary" at bounding box center [558, 758] width 154 height 23
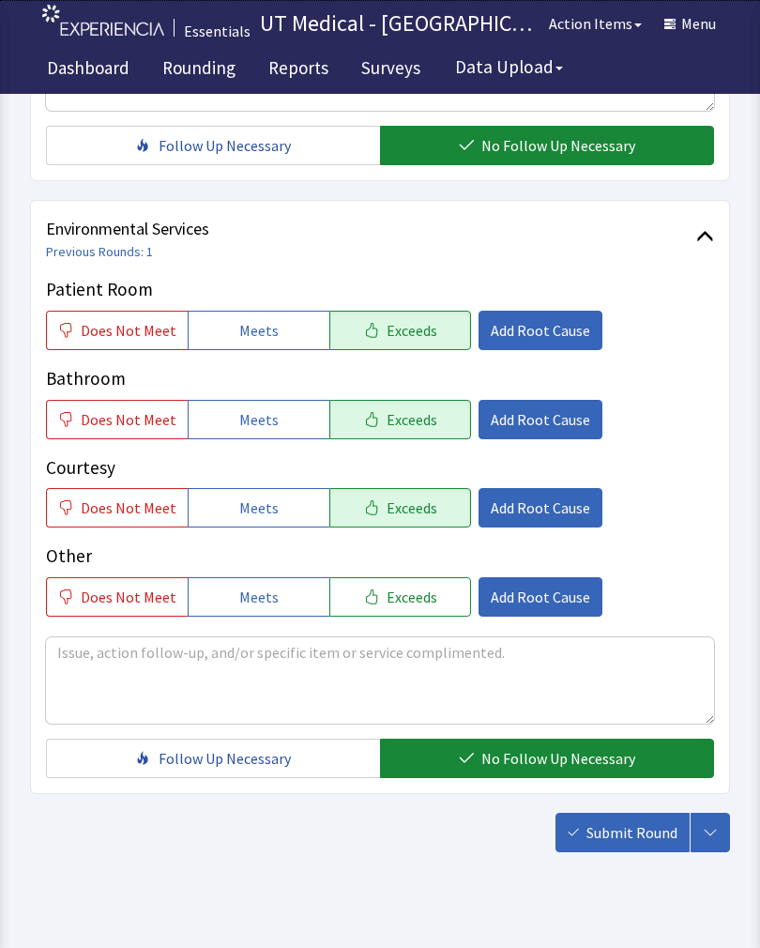
click at [623, 850] on button "Submit Round" at bounding box center [623, 832] width 134 height 39
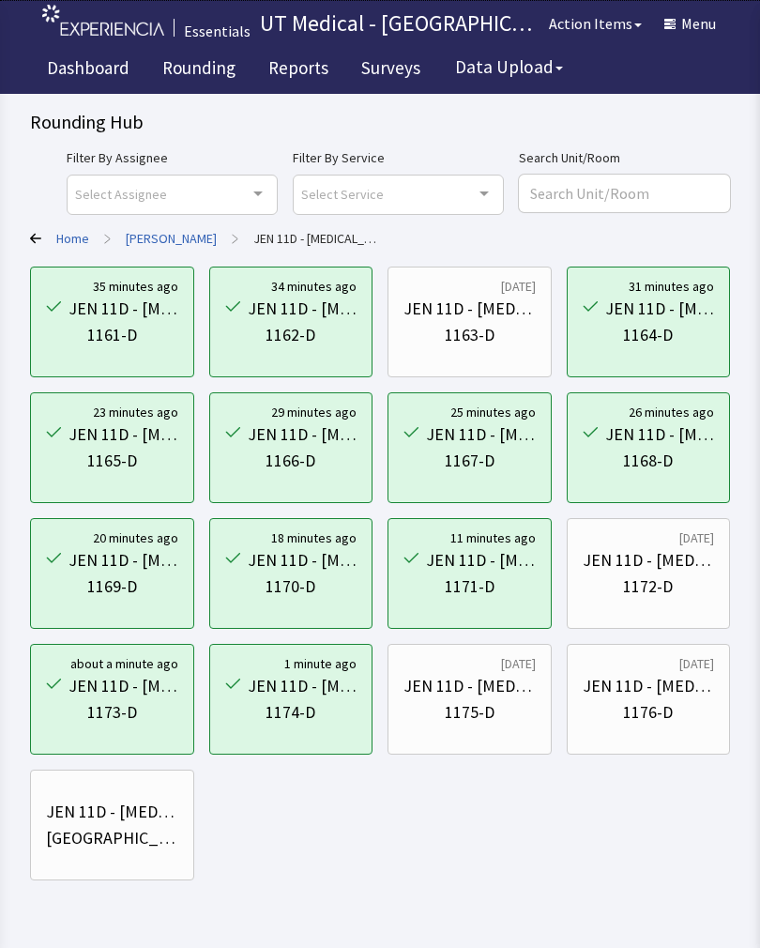
click at [651, 561] on div "JEN 11D - [MEDICAL_DATA]" at bounding box center [649, 560] width 132 height 26
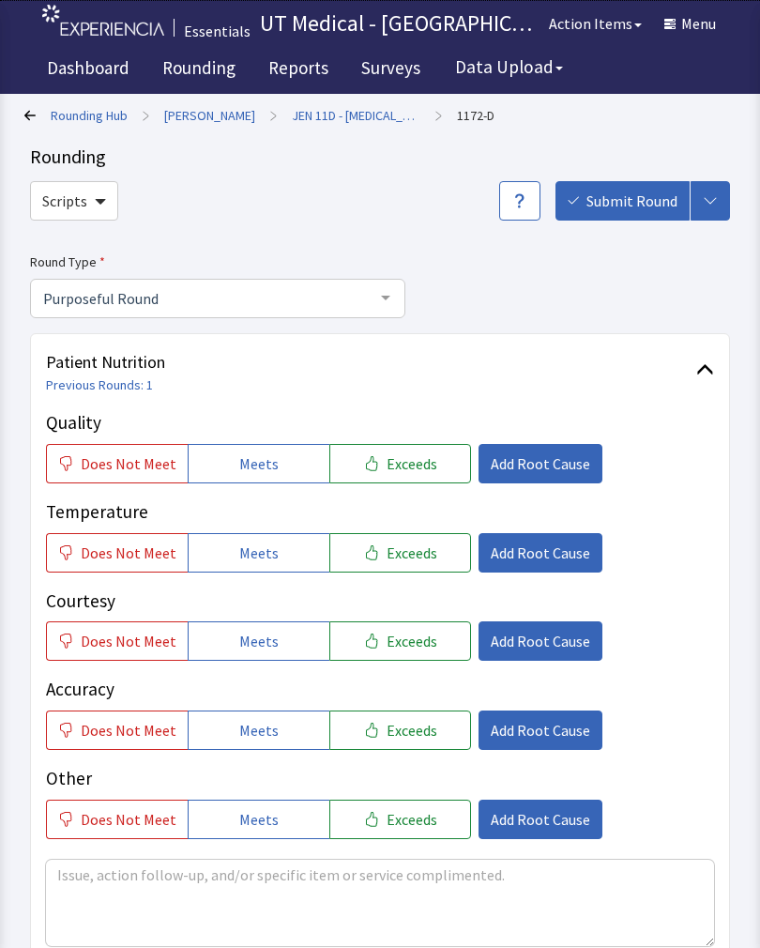
click at [426, 472] on button "Exceeds" at bounding box center [400, 463] width 142 height 39
click at [413, 556] on span "Exceeds" at bounding box center [412, 552] width 51 height 23
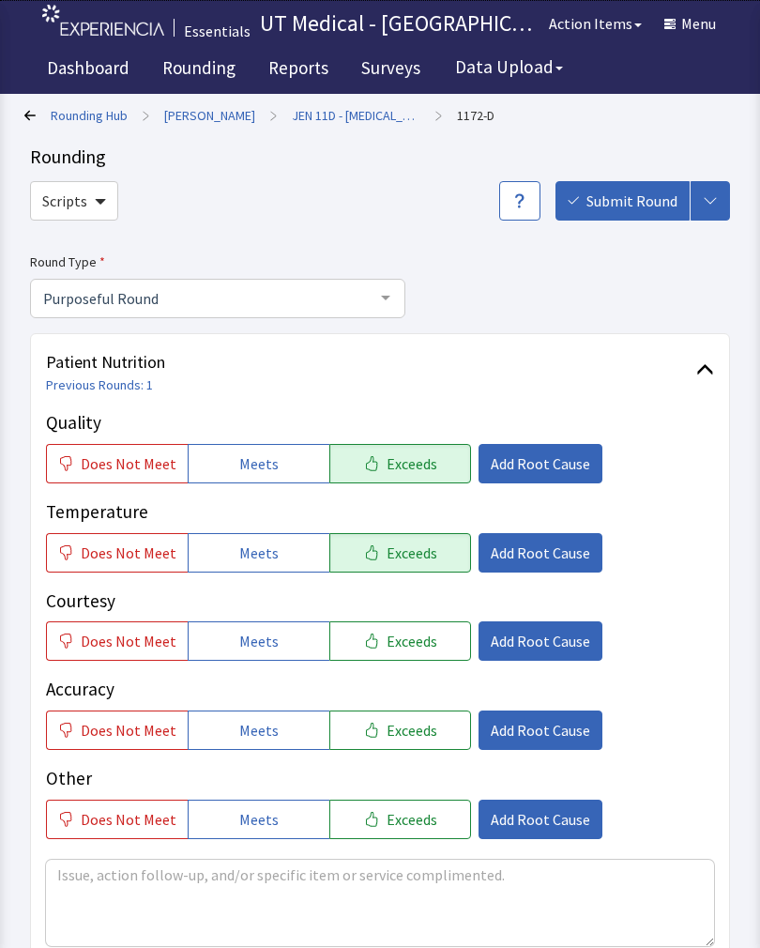
click at [410, 649] on span "Exceeds" at bounding box center [412, 641] width 51 height 23
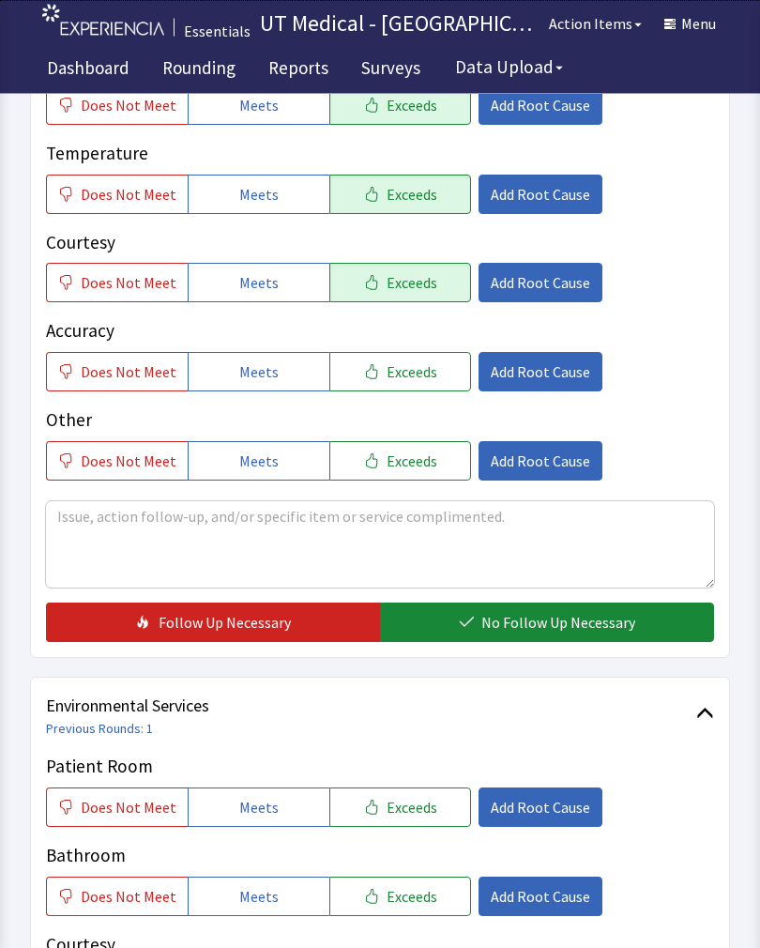
click at [534, 619] on span "No Follow Up Necessary" at bounding box center [558, 623] width 154 height 23
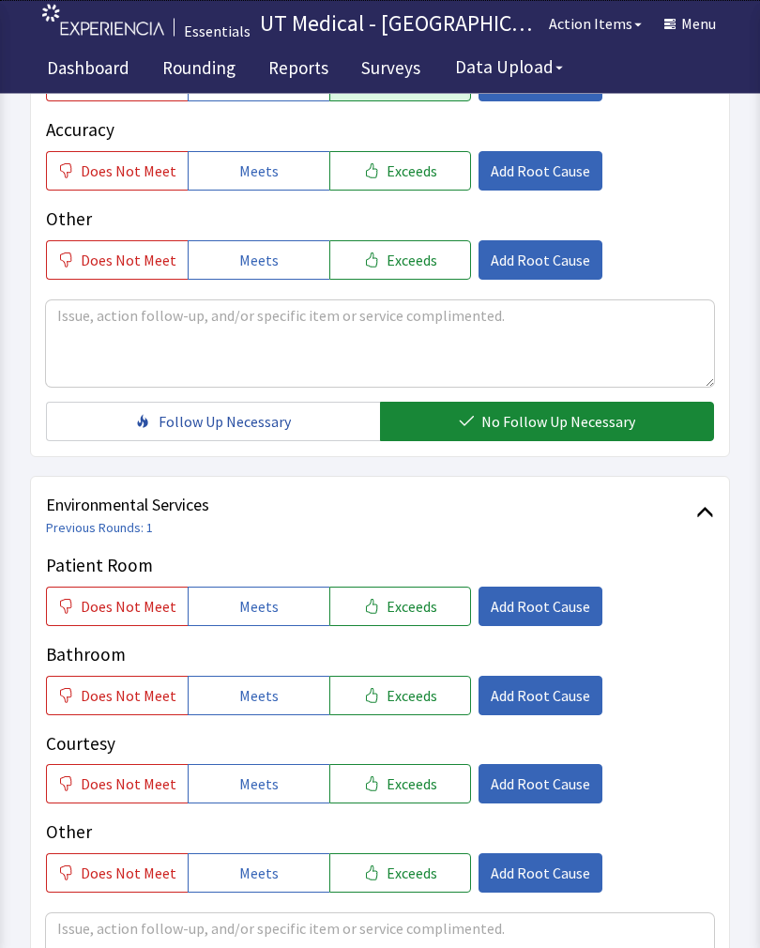
click at [424, 601] on button "Exceeds" at bounding box center [400, 606] width 142 height 39
click at [387, 697] on span "Exceeds" at bounding box center [412, 695] width 51 height 23
click at [402, 798] on button "Exceeds" at bounding box center [400, 783] width 142 height 39
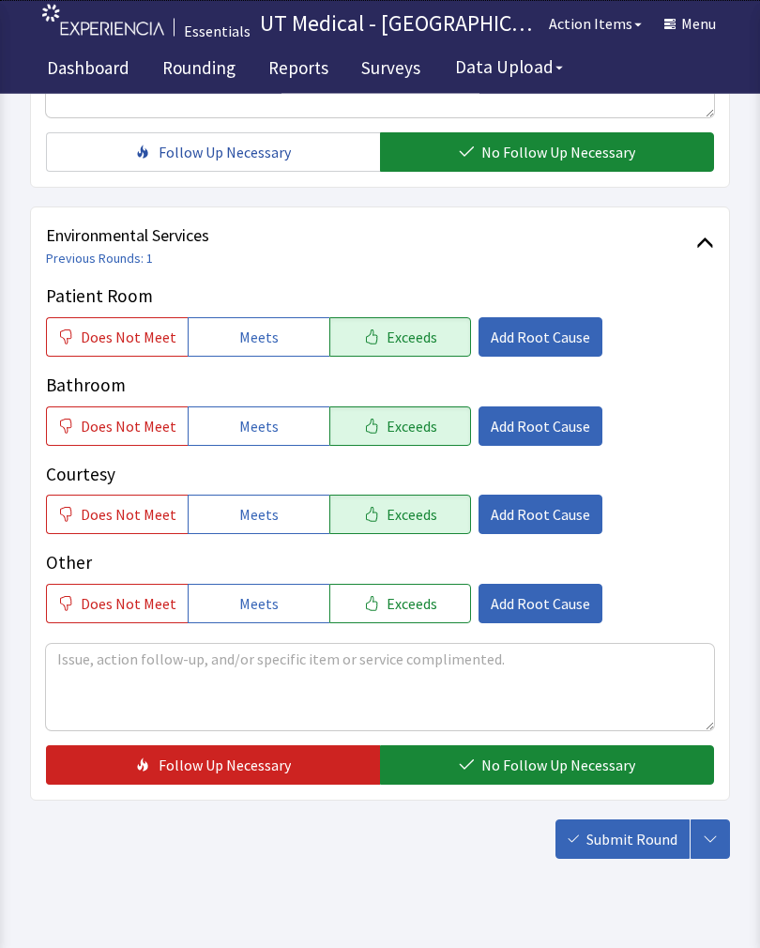
scroll to position [830, 0]
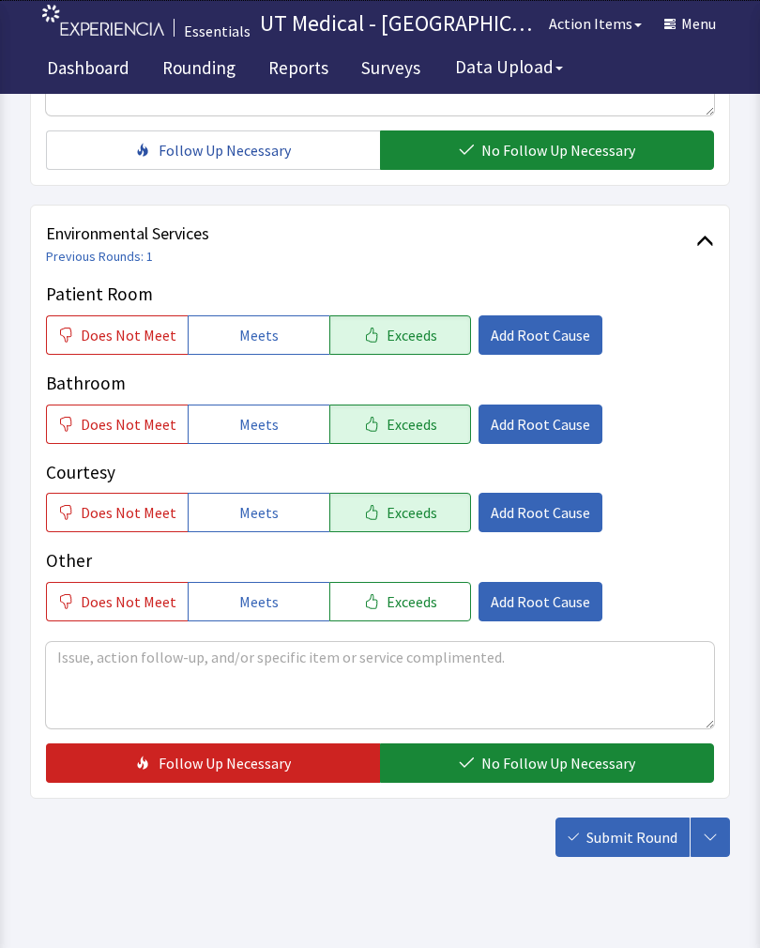
click at [550, 763] on span "No Follow Up Necessary" at bounding box center [558, 763] width 154 height 23
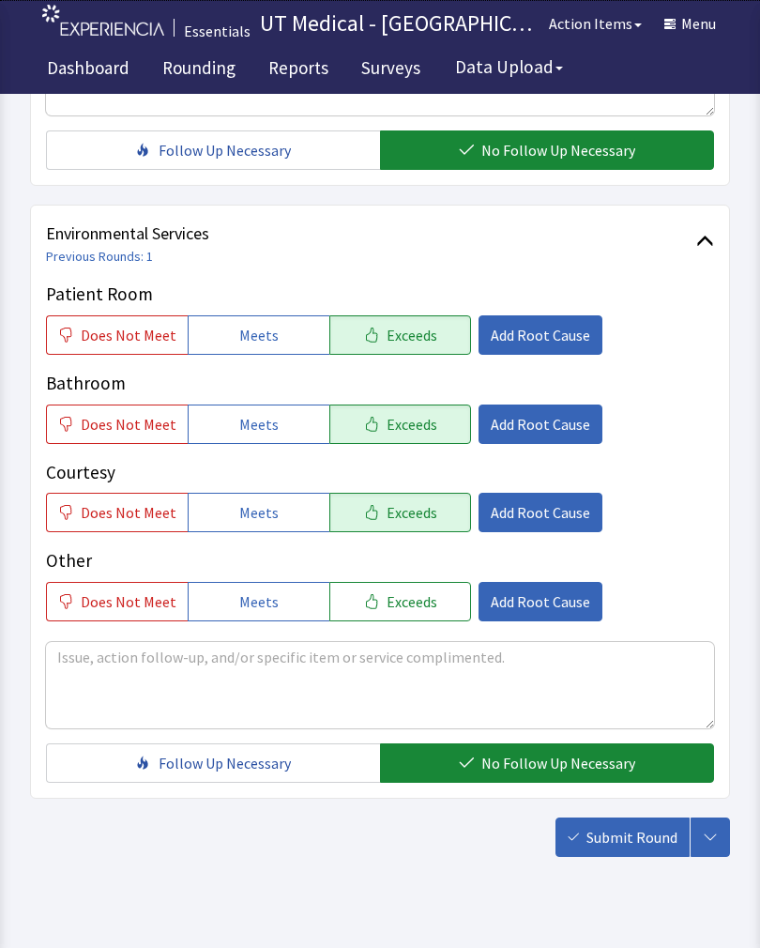
click at [619, 837] on span "Submit Round" at bounding box center [632, 837] width 91 height 23
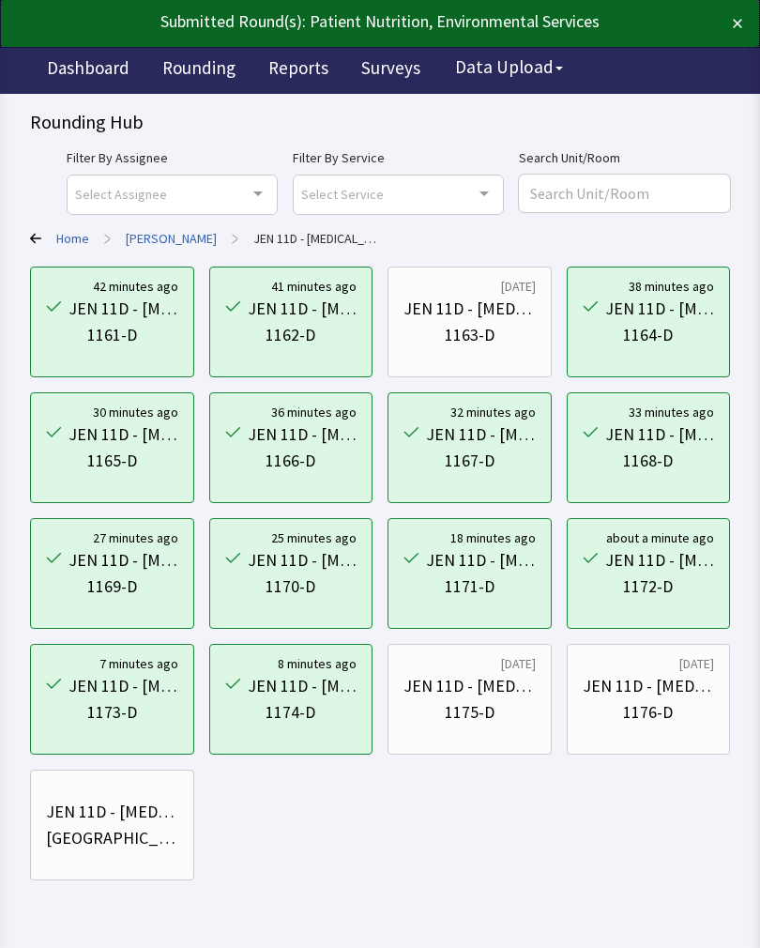
click at [481, 702] on div "1175-D" at bounding box center [470, 712] width 50 height 26
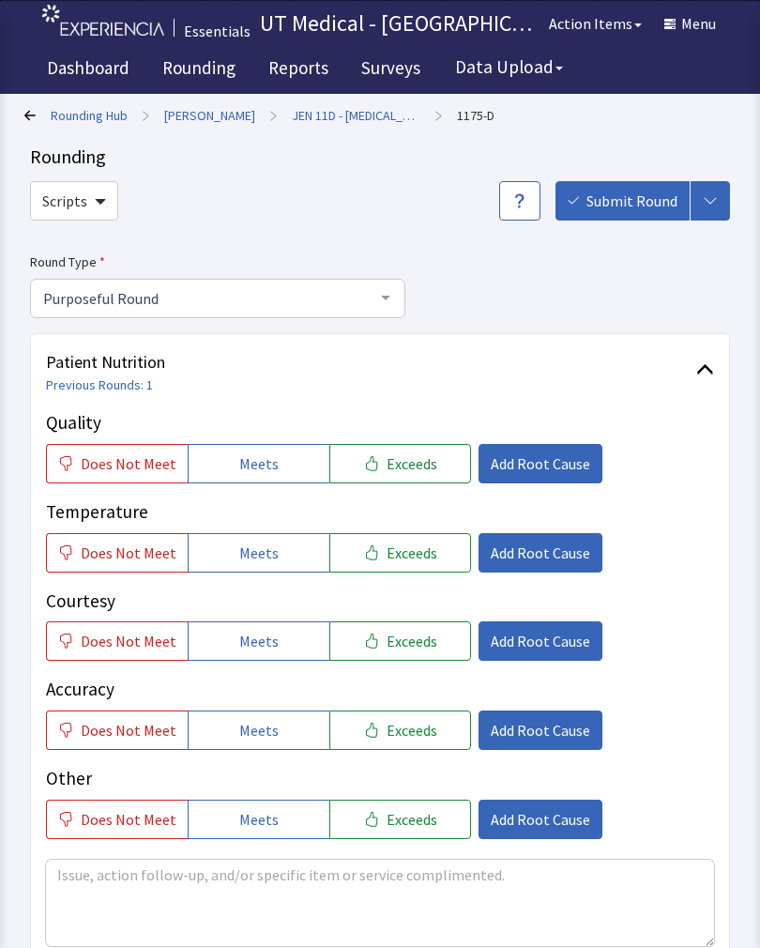
click at [413, 465] on span "Exceeds" at bounding box center [412, 463] width 51 height 23
click at [413, 551] on span "Exceeds" at bounding box center [412, 552] width 51 height 23
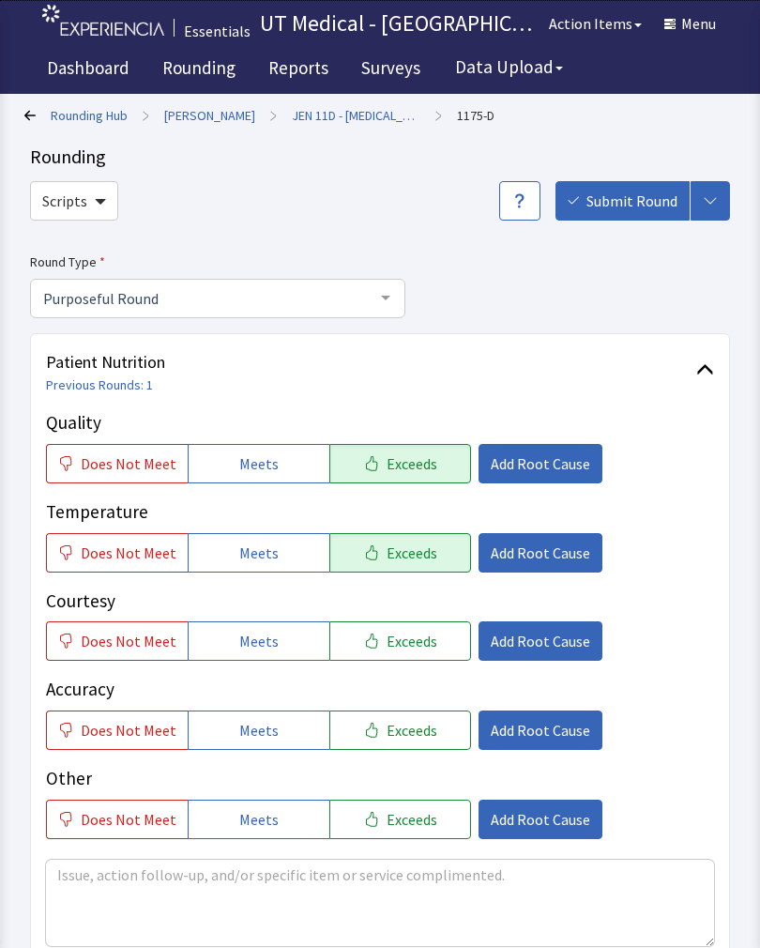
click at [405, 630] on span "Exceeds" at bounding box center [412, 641] width 51 height 23
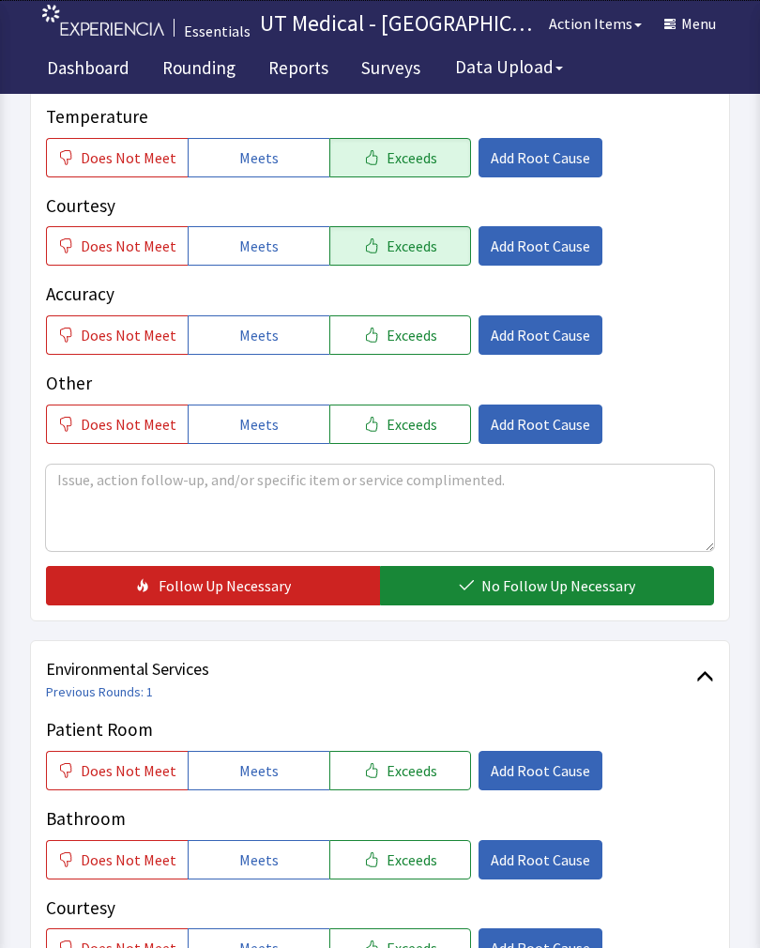
scroll to position [393, 0]
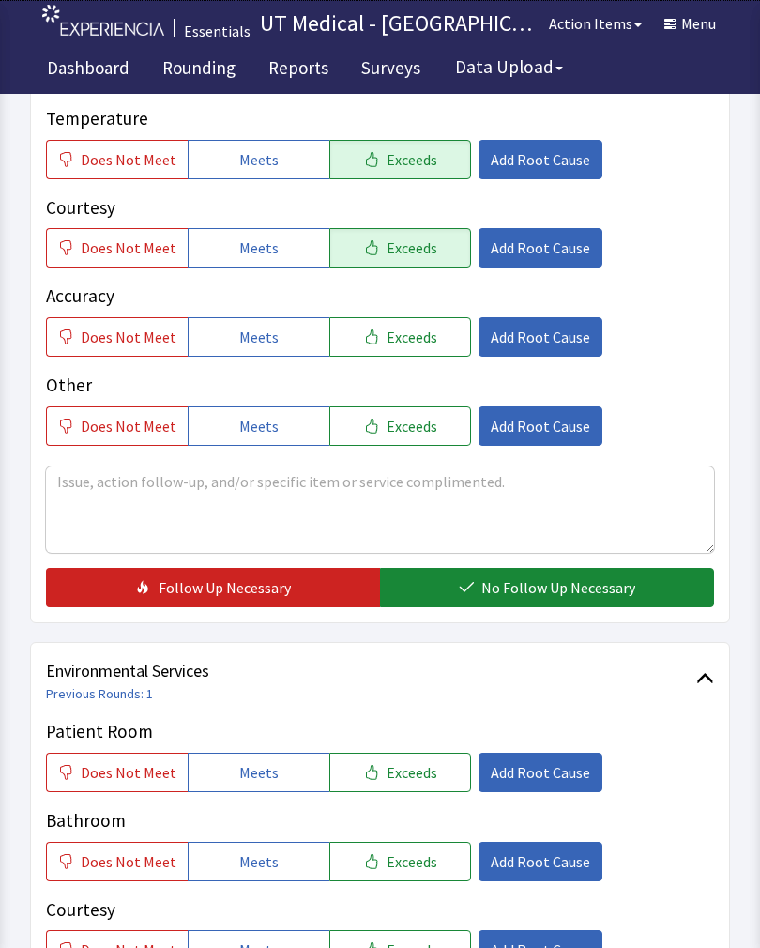
click at [560, 588] on span "No Follow Up Necessary" at bounding box center [558, 587] width 154 height 23
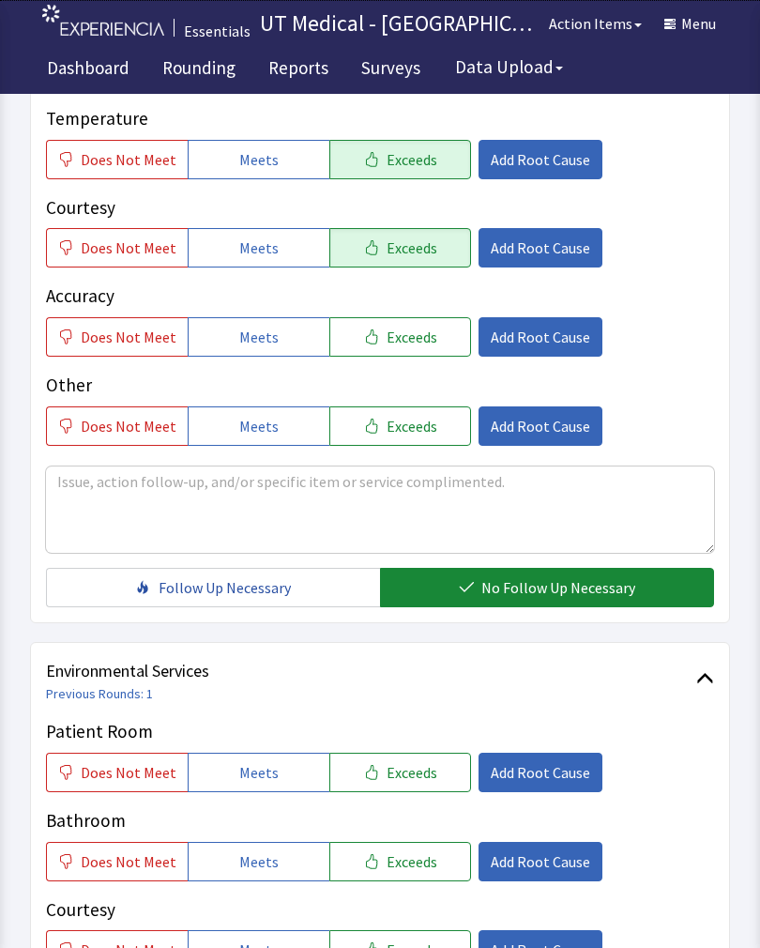
click at [409, 768] on span "Exceeds" at bounding box center [412, 772] width 51 height 23
click at [408, 876] on button "Exceeds" at bounding box center [400, 861] width 142 height 39
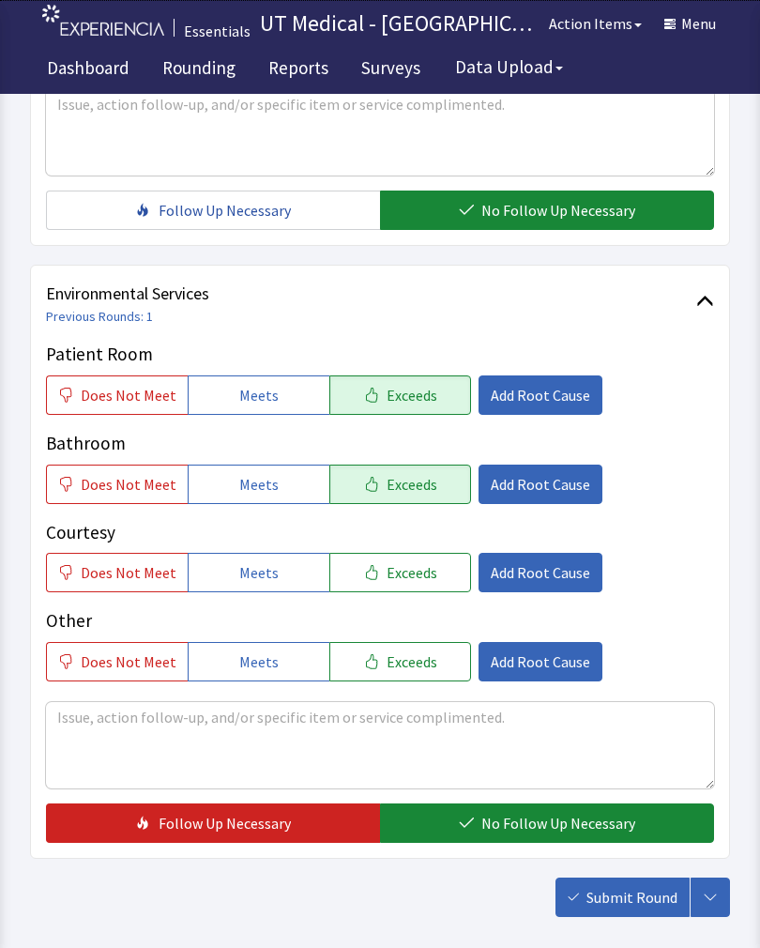
scroll to position [776, 0]
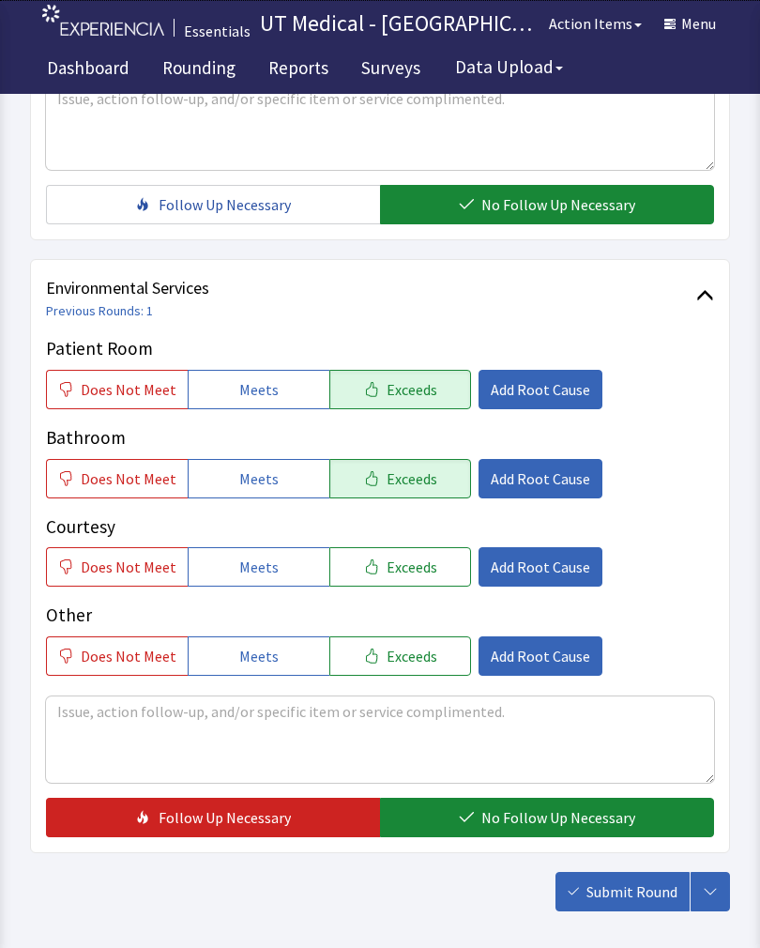
click at [387, 569] on span "Exceeds" at bounding box center [412, 567] width 51 height 23
click at [528, 826] on span "No Follow Up Necessary" at bounding box center [558, 817] width 154 height 23
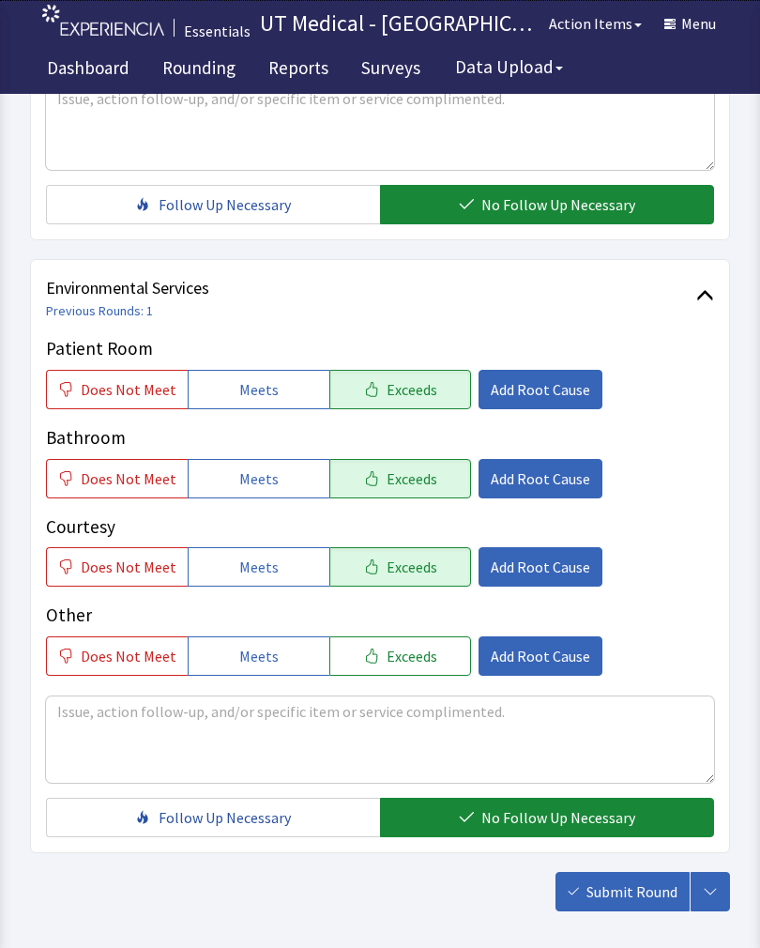
click at [629, 884] on span "Submit Round" at bounding box center [632, 891] width 91 height 23
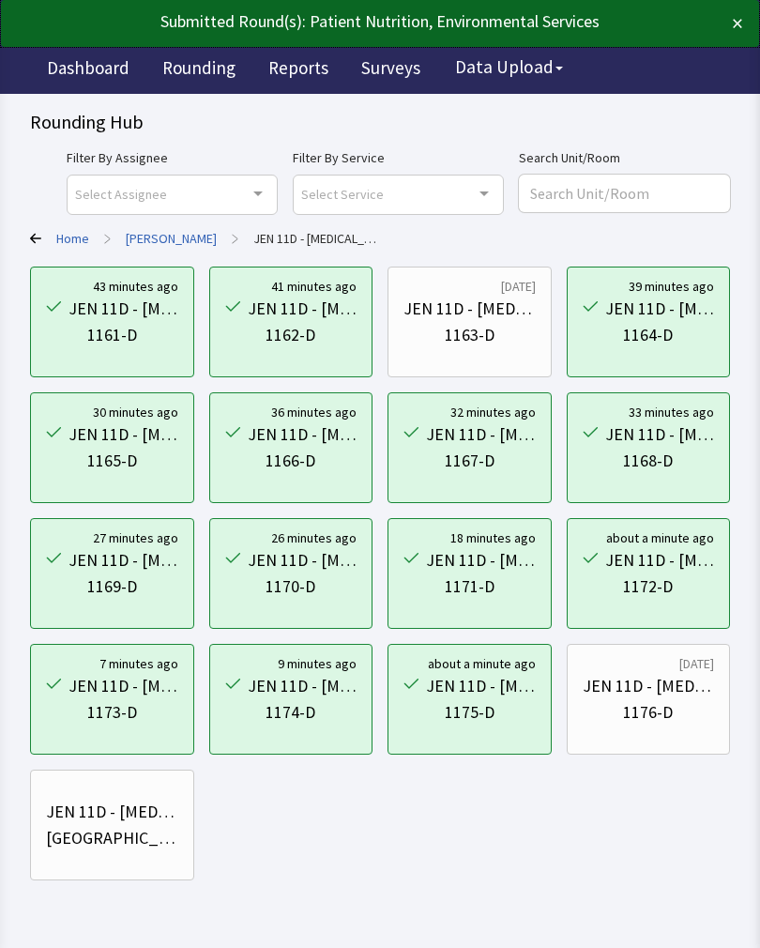
click at [652, 709] on div "1176-D" at bounding box center [648, 712] width 50 height 26
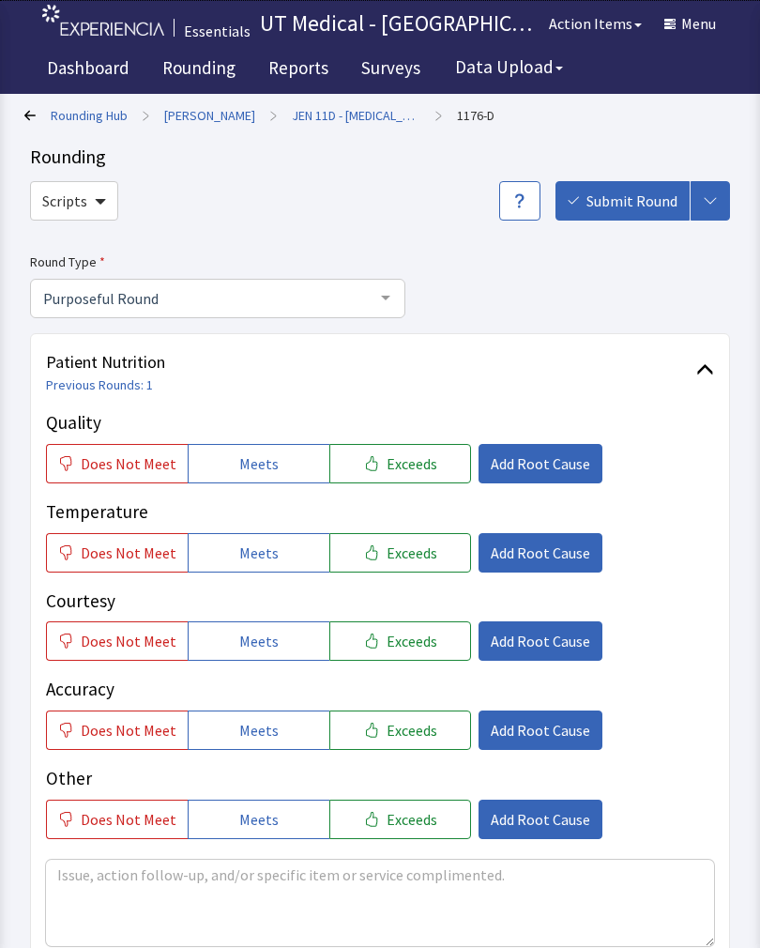
click at [430, 460] on button "Exceeds" at bounding box center [400, 463] width 142 height 39
click at [404, 569] on button "Exceeds" at bounding box center [400, 552] width 142 height 39
click at [400, 645] on span "Exceeds" at bounding box center [412, 641] width 51 height 23
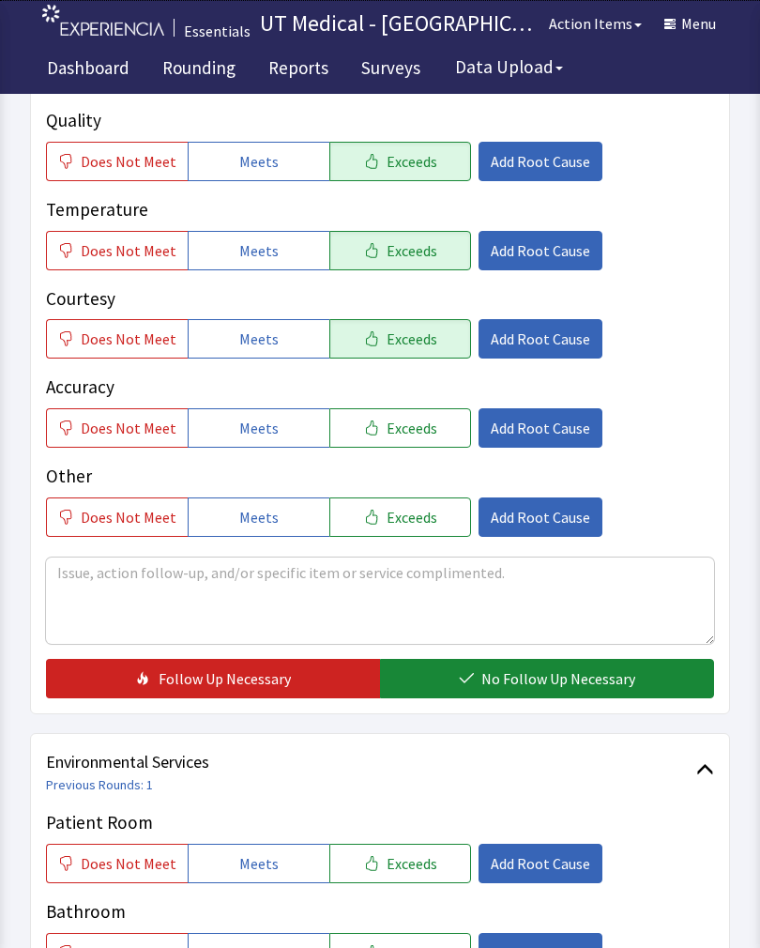
scroll to position [299, 0]
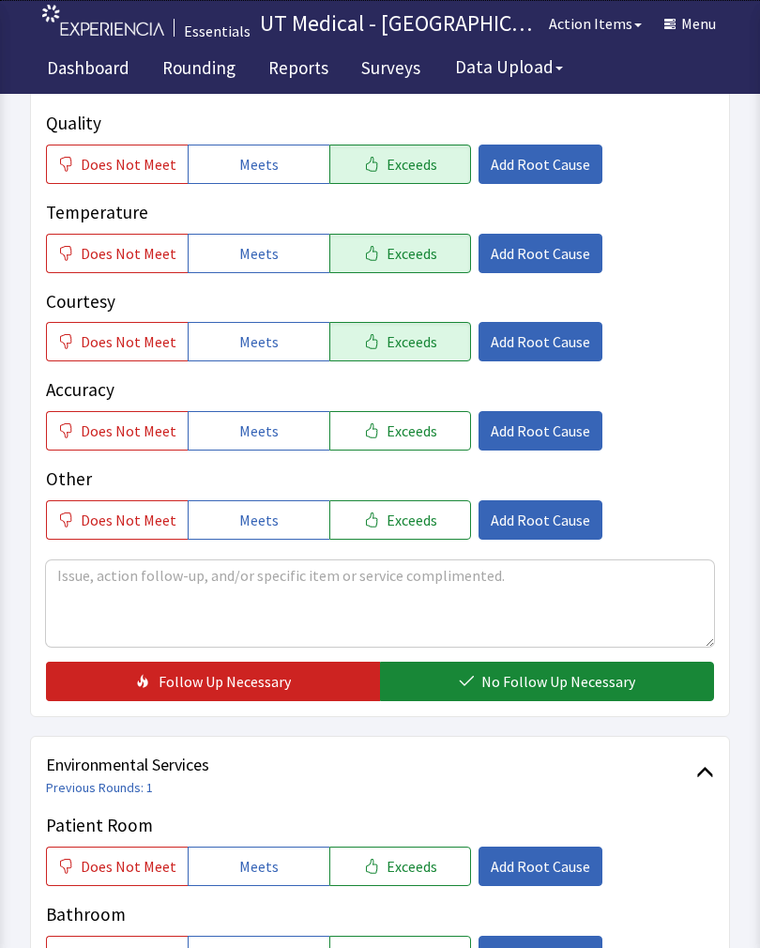
click at [541, 672] on span "No Follow Up Necessary" at bounding box center [558, 681] width 154 height 23
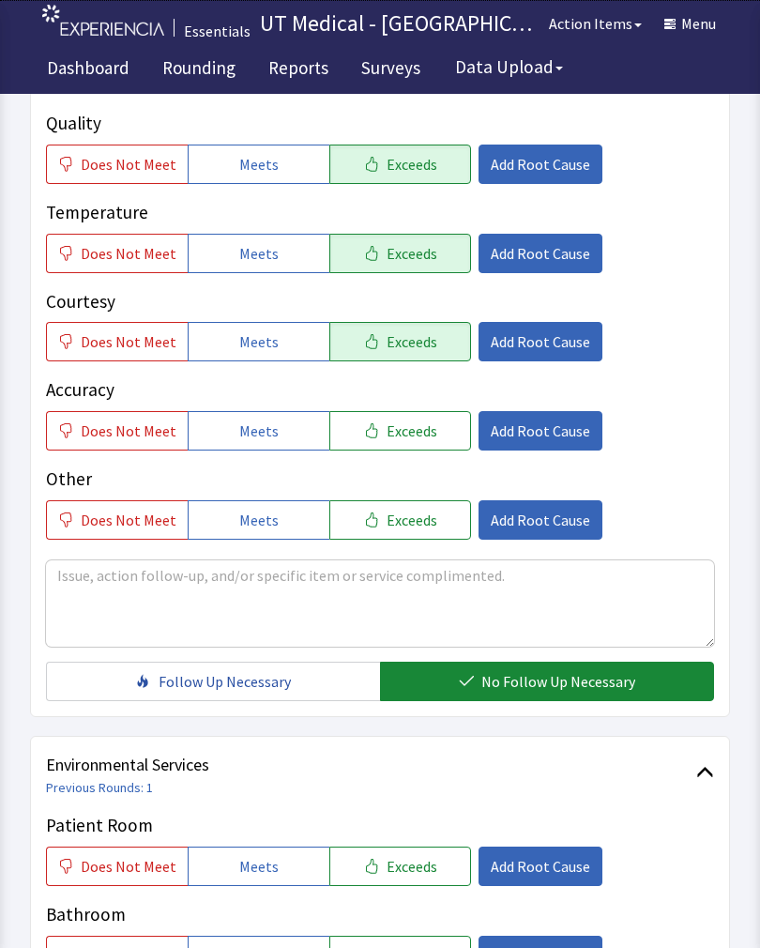
click at [401, 870] on span "Exceeds" at bounding box center [412, 866] width 51 height 23
click at [393, 947] on span "Exceeds" at bounding box center [412, 955] width 51 height 23
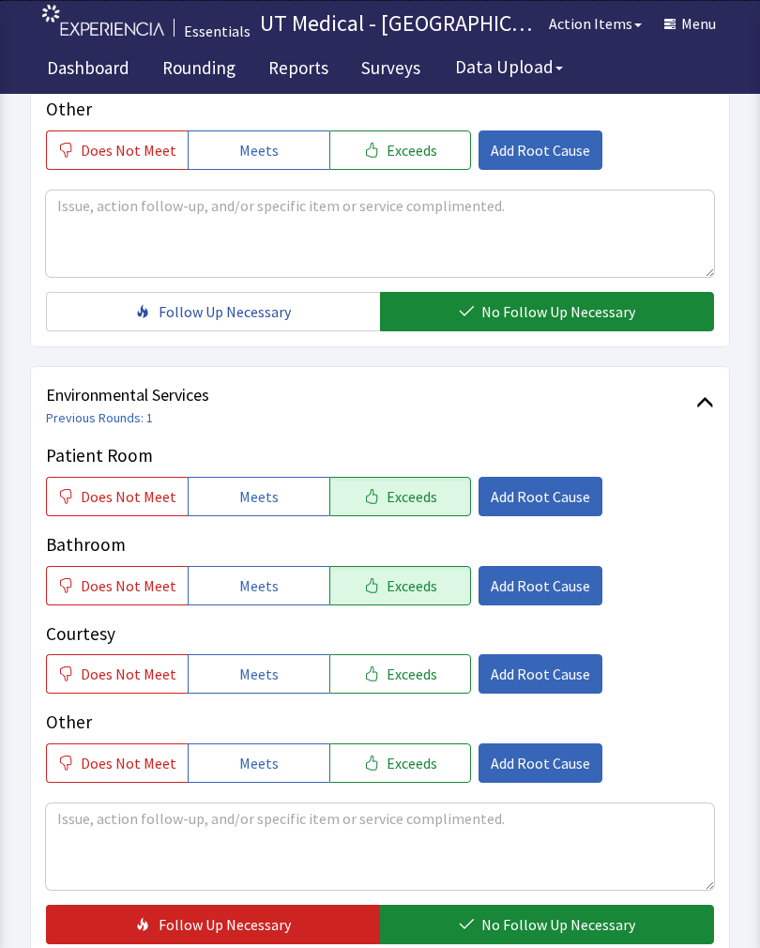
scroll to position [677, 0]
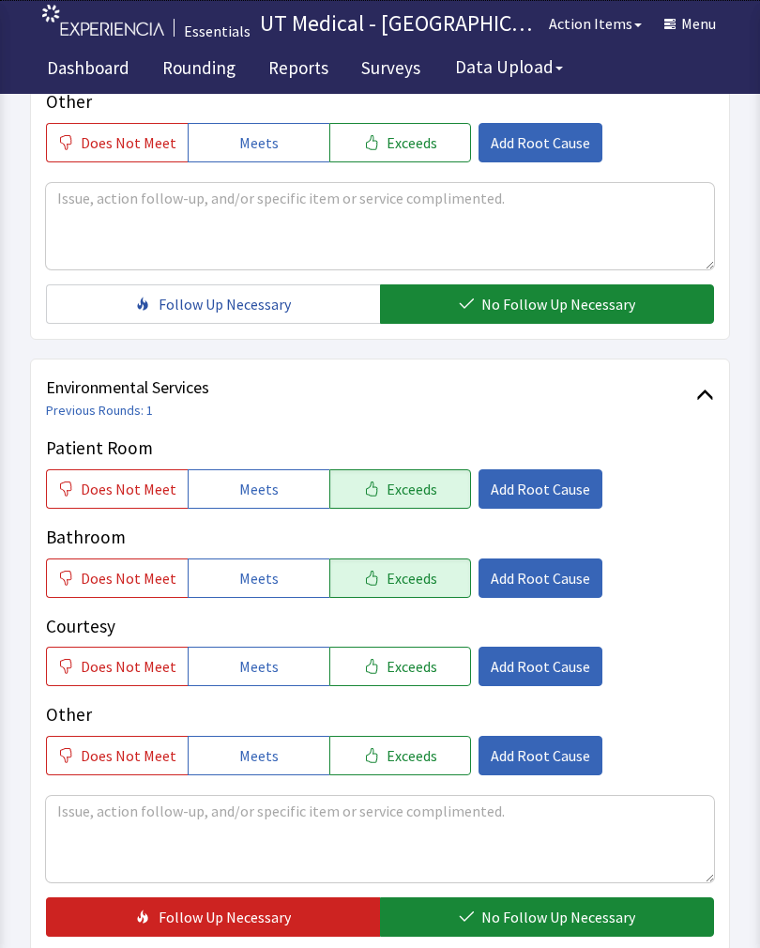
click at [408, 667] on span "Exceeds" at bounding box center [412, 666] width 51 height 23
click at [552, 911] on span "No Follow Up Necessary" at bounding box center [558, 917] width 154 height 23
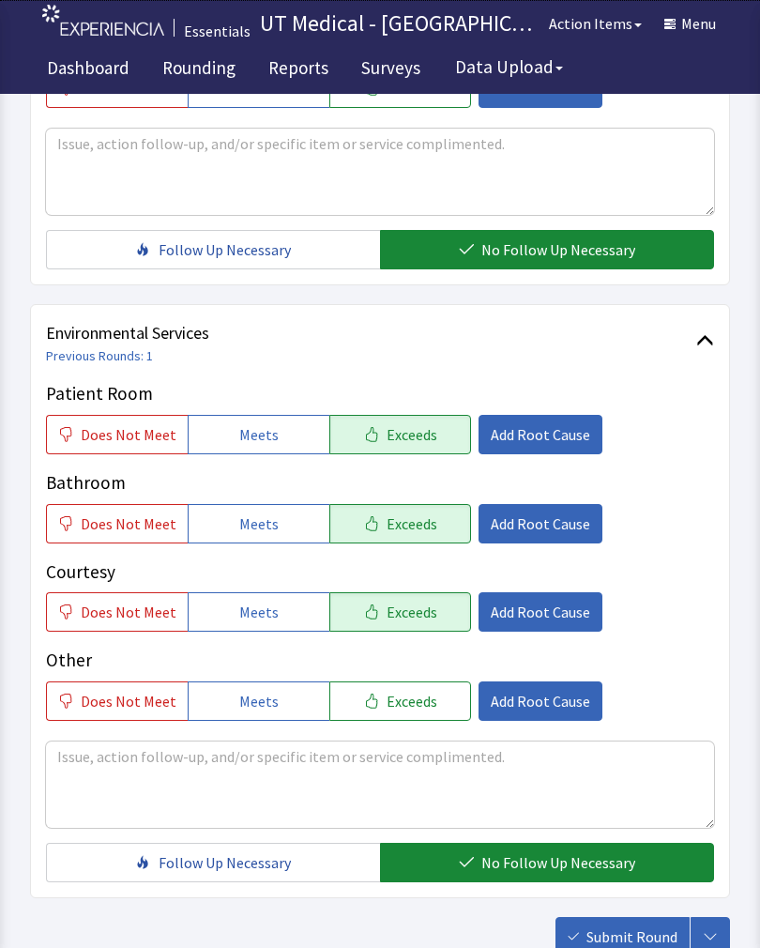
scroll to position [835, 0]
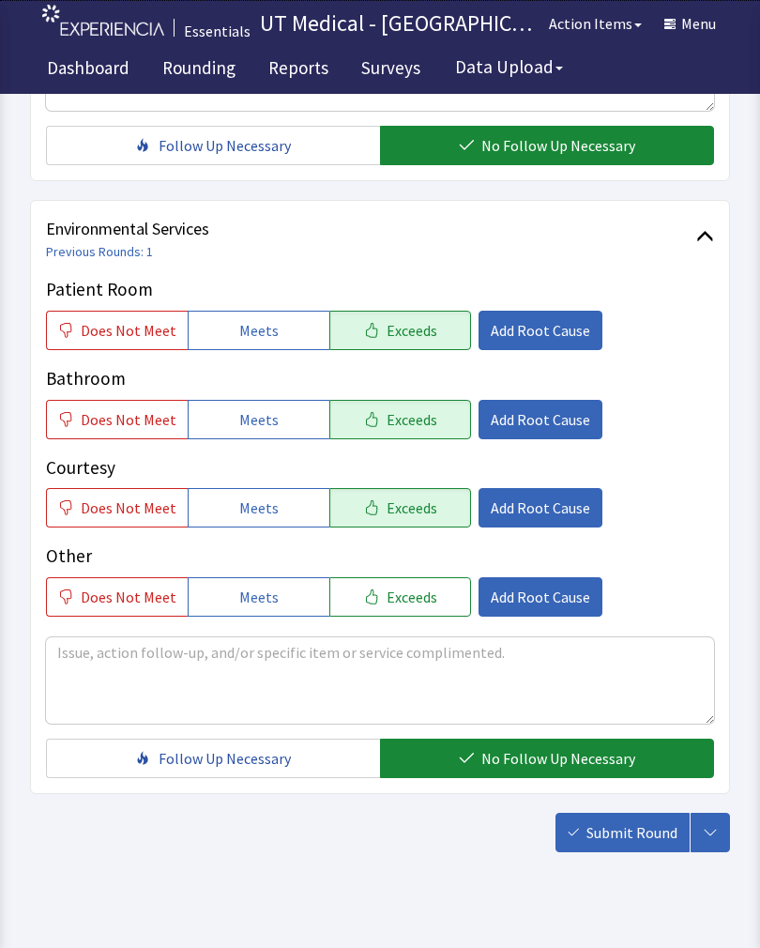
click at [648, 834] on span "Submit Round" at bounding box center [632, 832] width 91 height 23
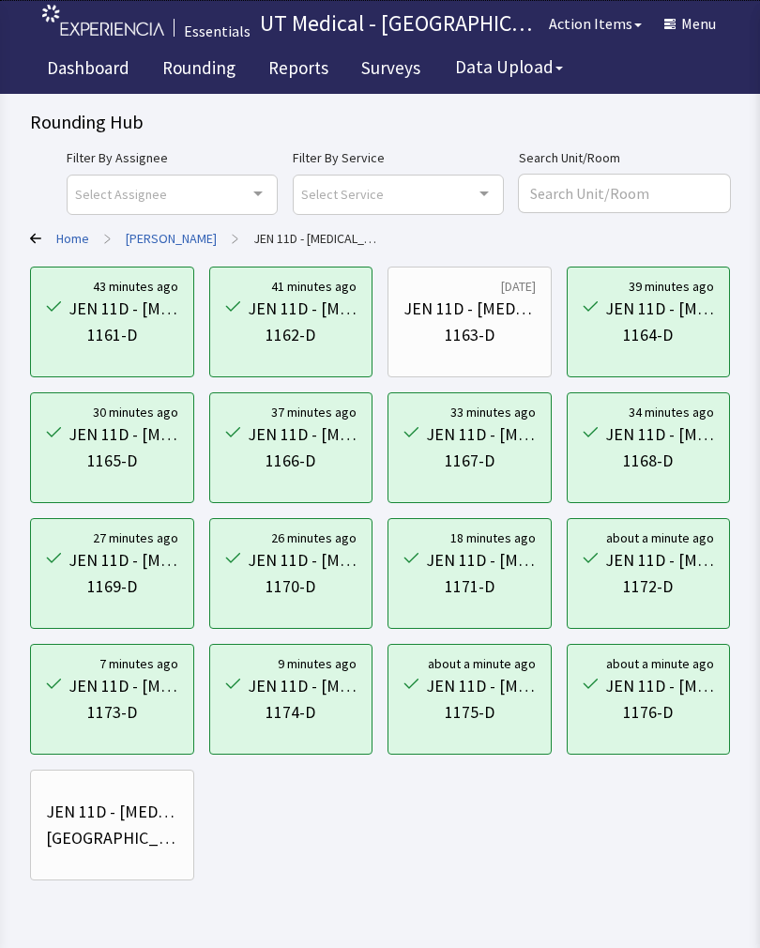
click at [496, 328] on div "1163-D" at bounding box center [470, 335] width 132 height 26
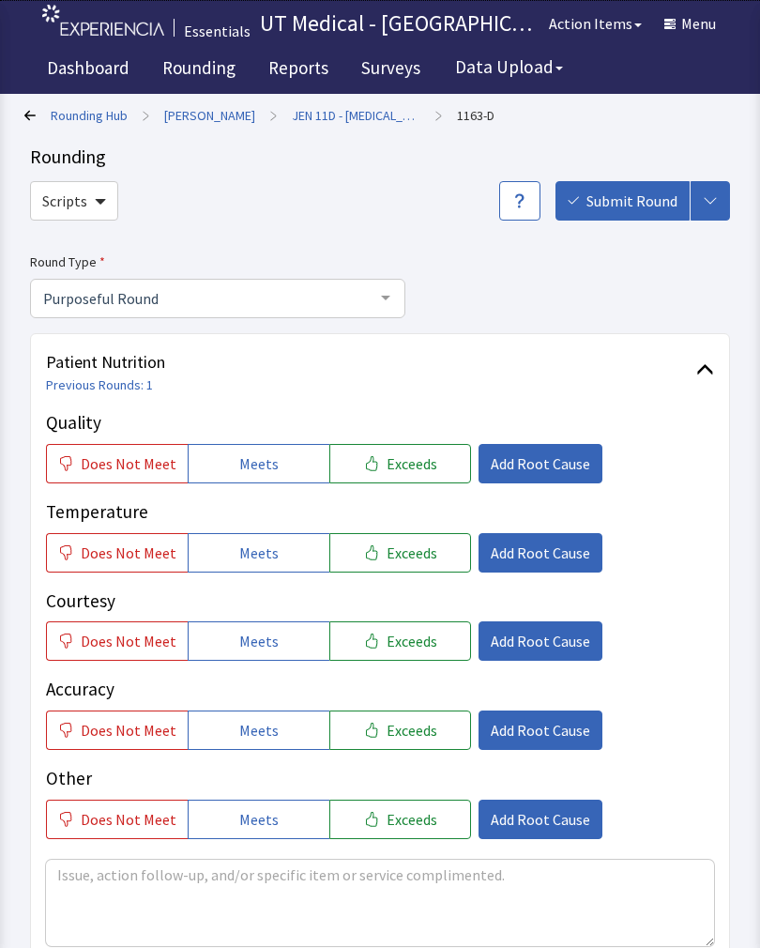
click at [404, 471] on span "Exceeds" at bounding box center [412, 463] width 51 height 23
click at [409, 566] on button "Exceeds" at bounding box center [400, 552] width 142 height 39
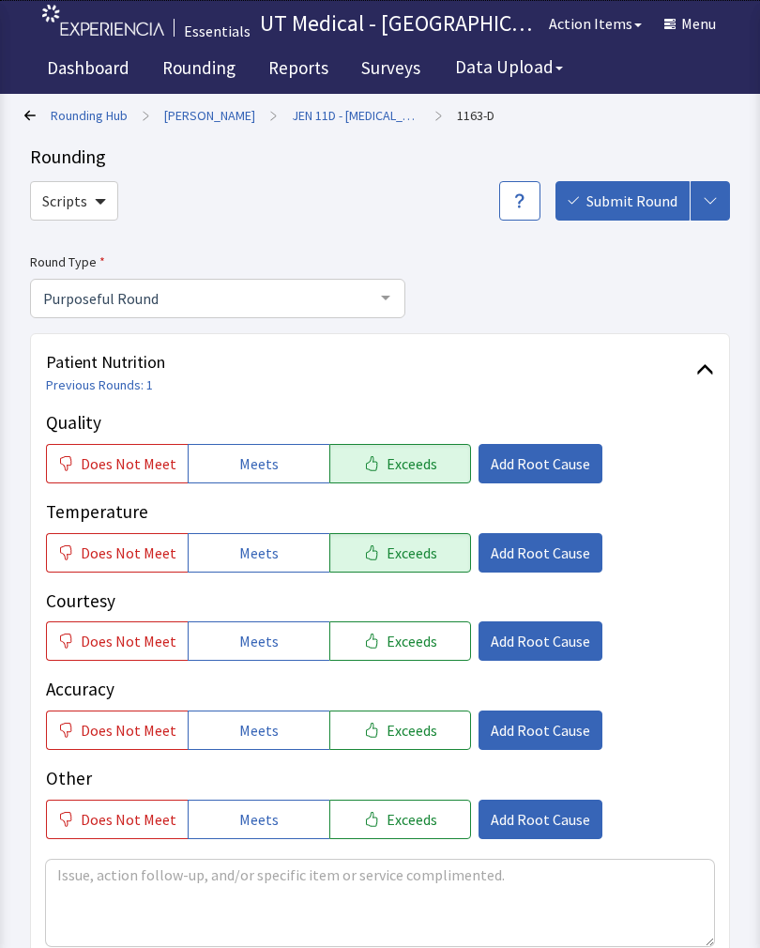
click at [405, 647] on span "Exceeds" at bounding box center [412, 641] width 51 height 23
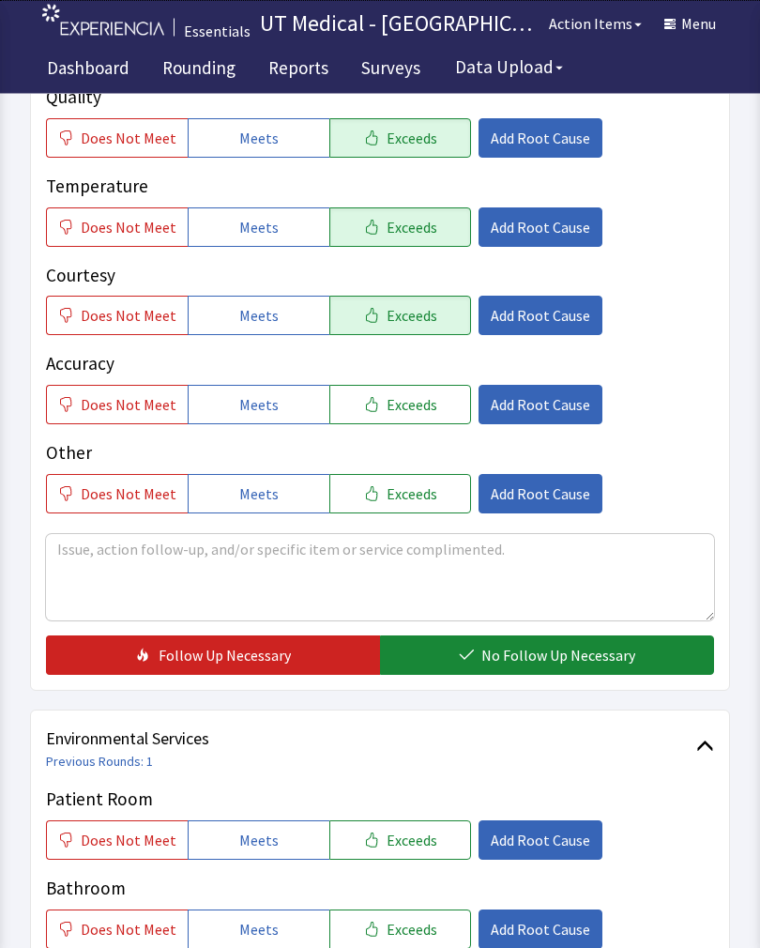
scroll to position [325, 0]
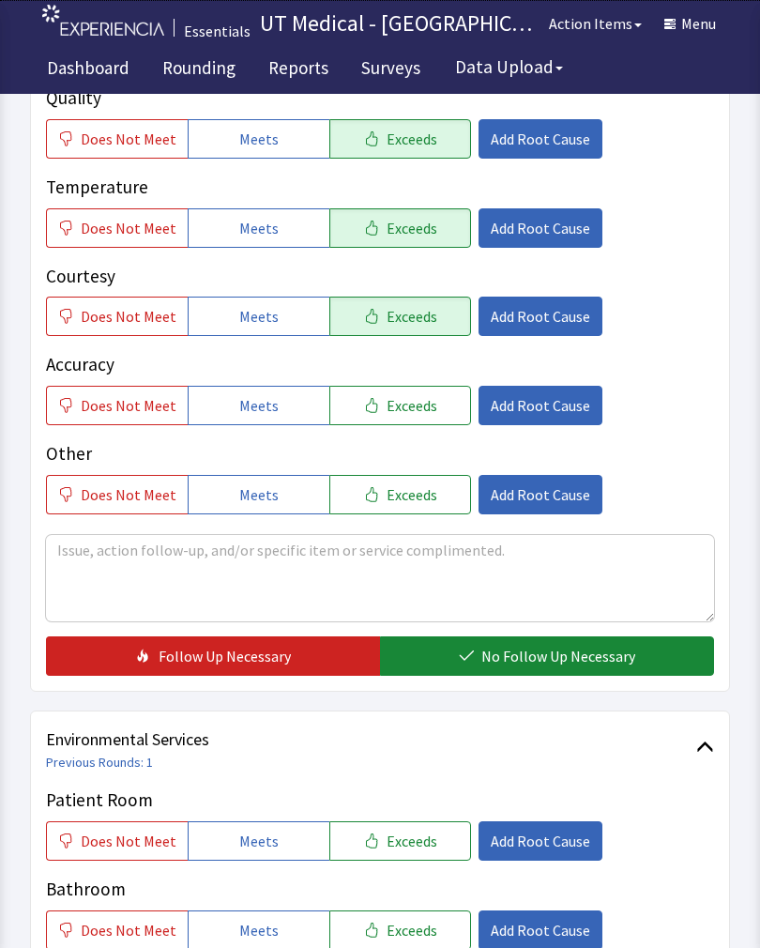
click at [527, 649] on span "No Follow Up Necessary" at bounding box center [558, 656] width 154 height 23
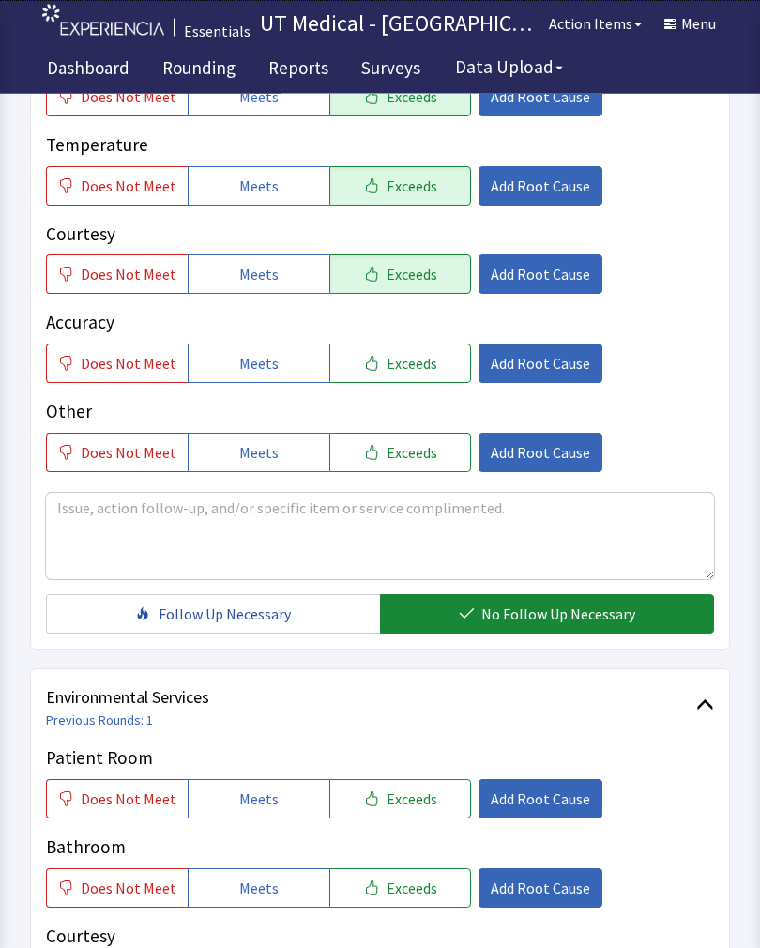
scroll to position [583, 0]
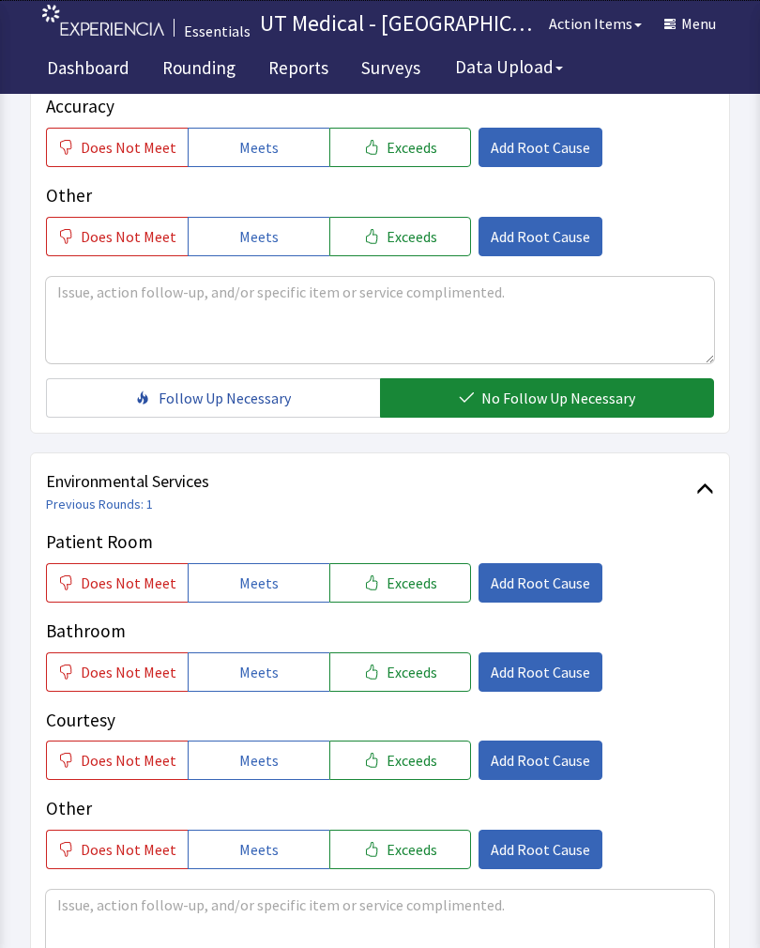
click at [423, 594] on button "Exceeds" at bounding box center [400, 582] width 142 height 39
click at [407, 688] on button "Exceeds" at bounding box center [400, 671] width 142 height 39
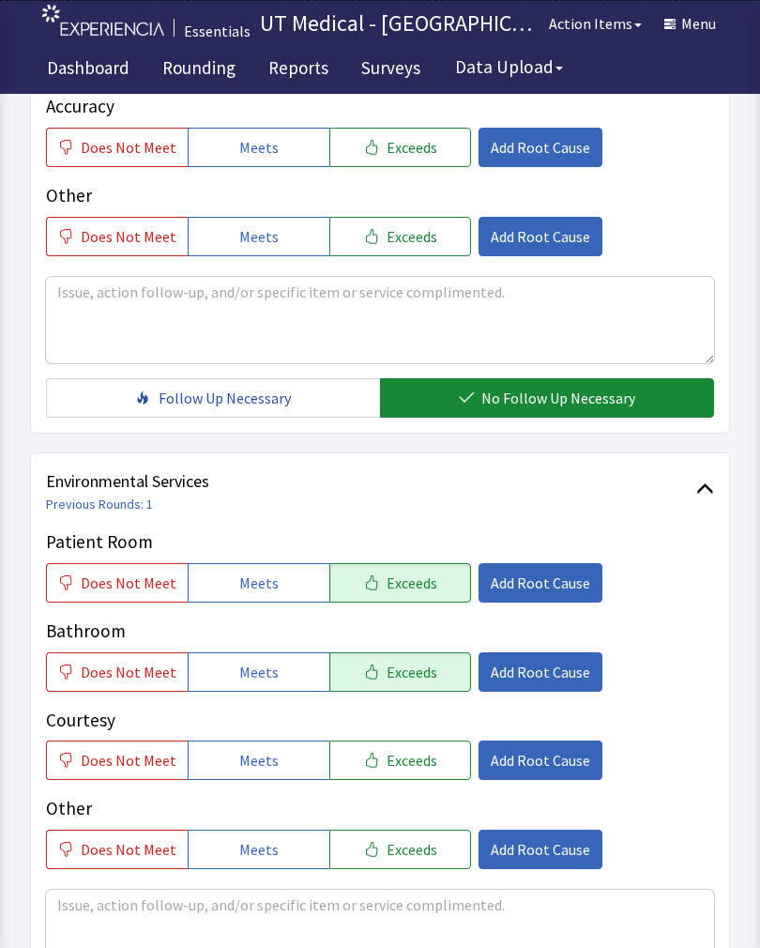
click at [413, 754] on span "Exceeds" at bounding box center [412, 760] width 51 height 23
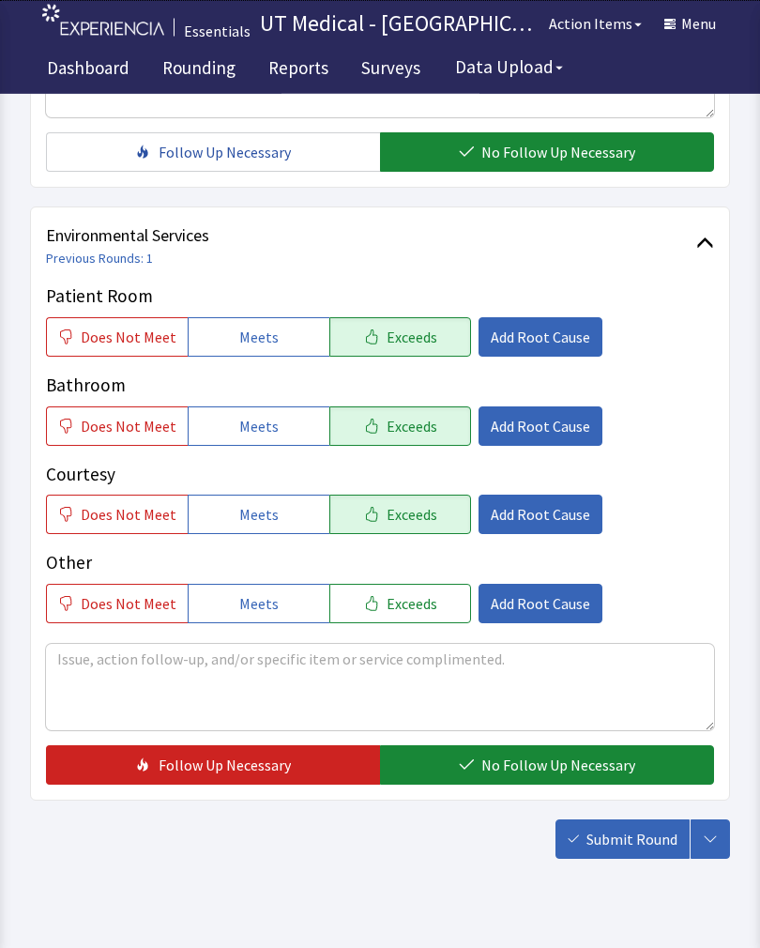
click at [539, 769] on span "No Follow Up Necessary" at bounding box center [558, 765] width 154 height 23
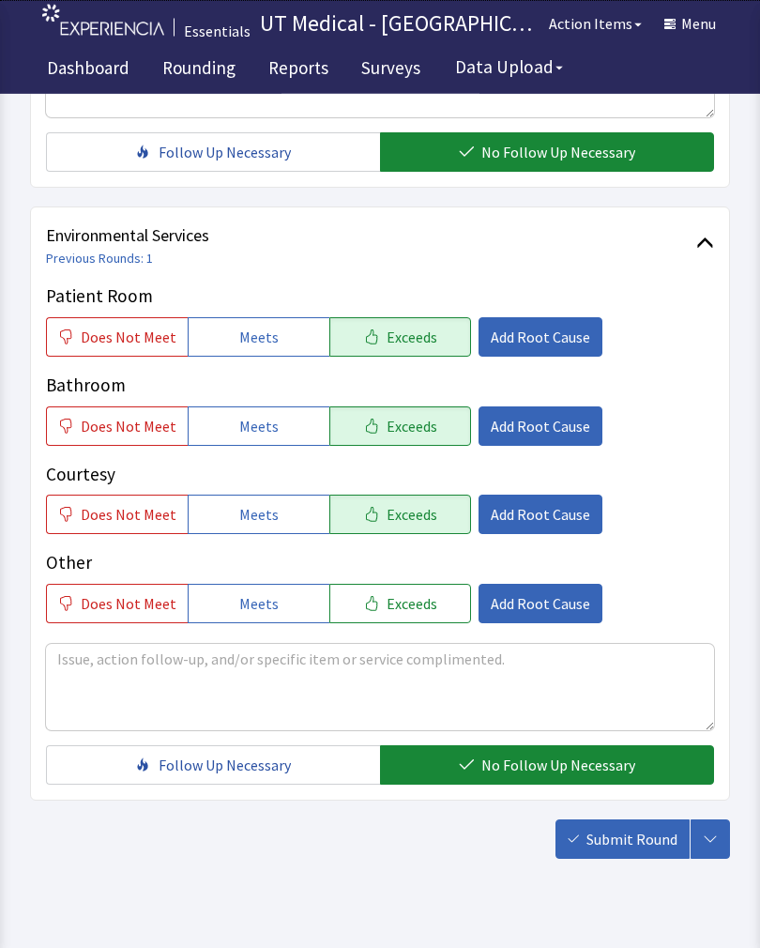
scroll to position [829, 0]
click at [641, 834] on span "Submit Round" at bounding box center [632, 839] width 91 height 23
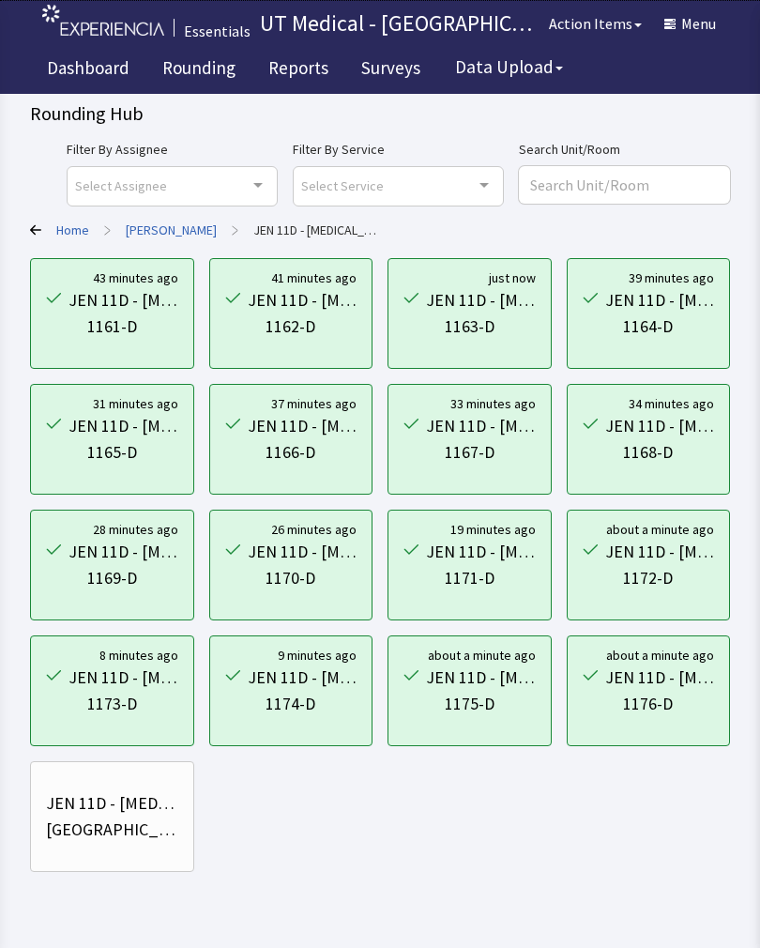
scroll to position [27, 0]
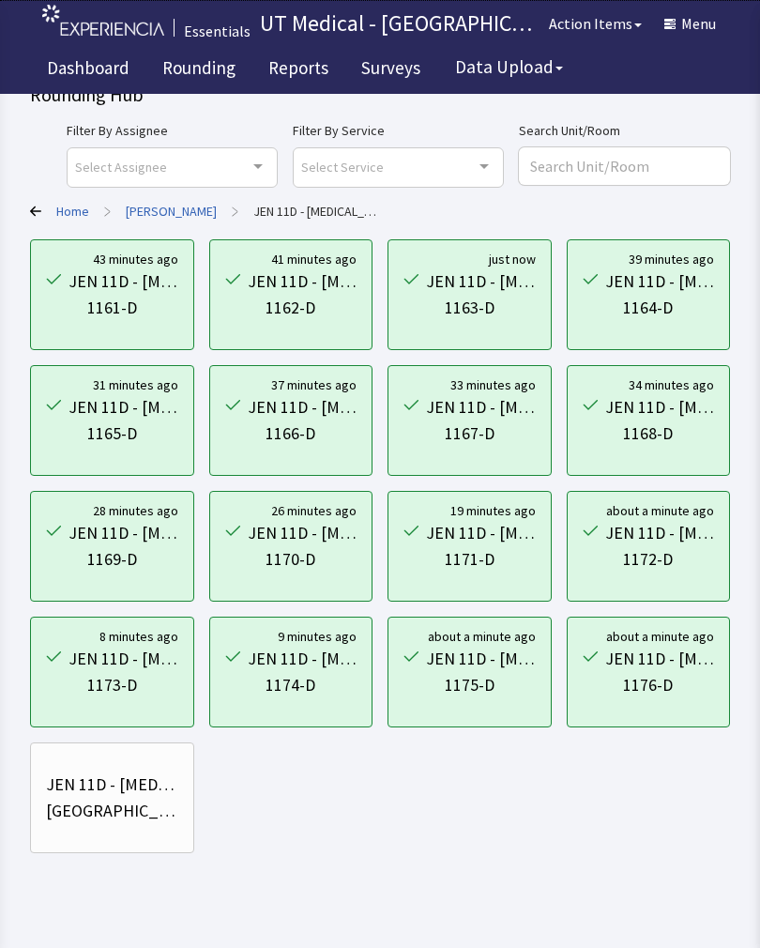
click at [219, 39] on div "Essentials" at bounding box center [217, 31] width 67 height 23
click at [203, 71] on link "Rounding" at bounding box center [198, 70] width 101 height 47
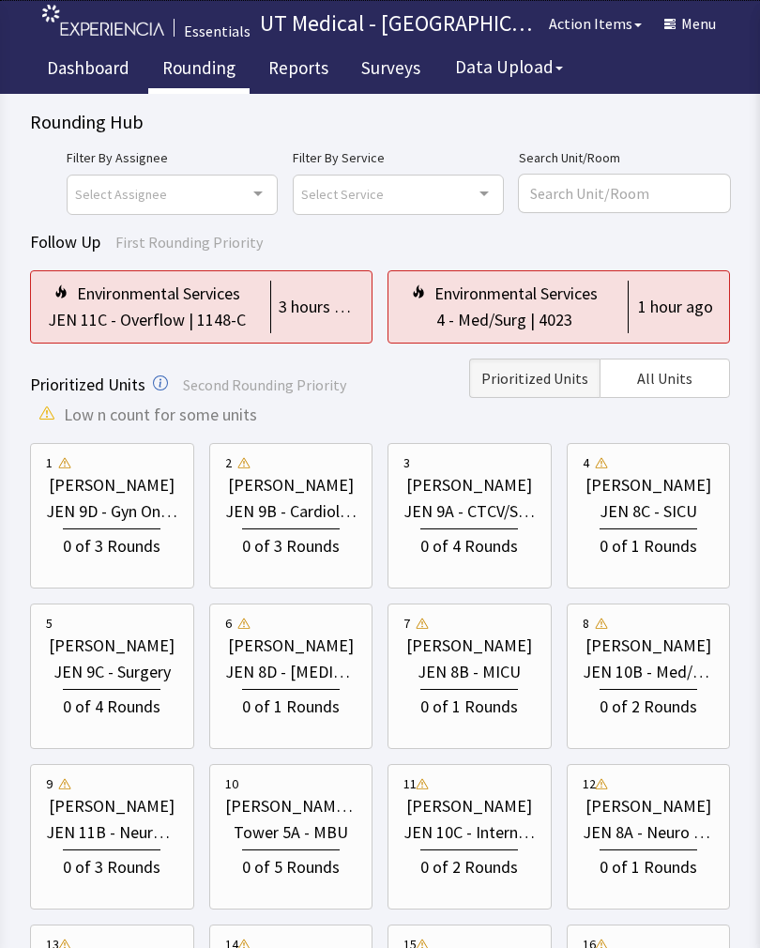
click at [271, 308] on div "3 hours ago" at bounding box center [313, 307] width 86 height 53
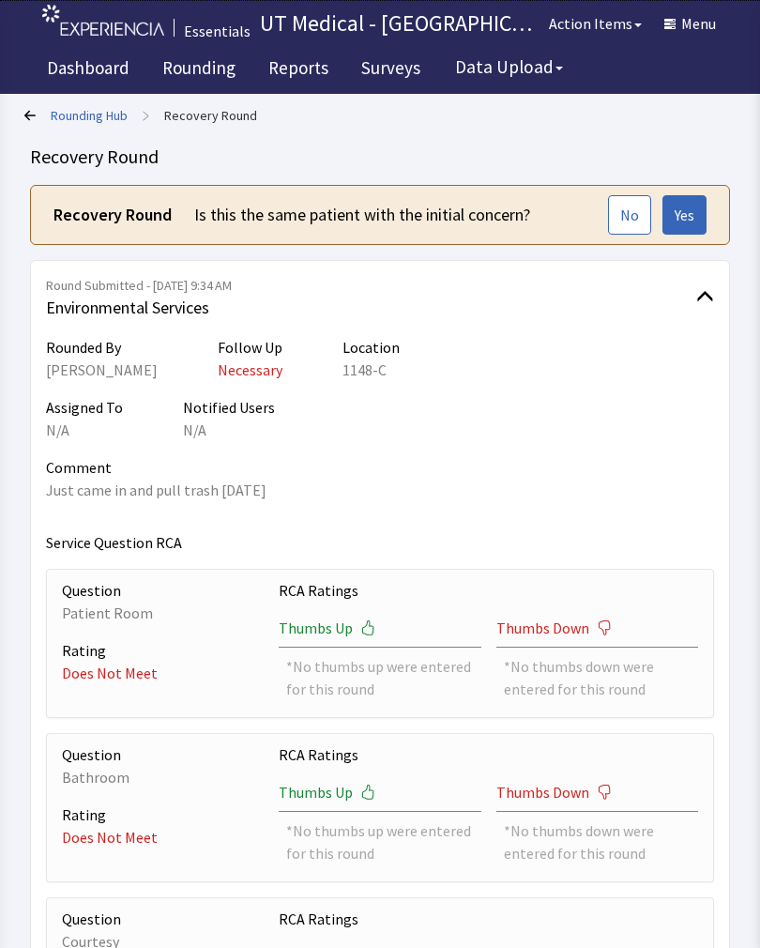
click at [692, 201] on button "Yes" at bounding box center [685, 214] width 44 height 39
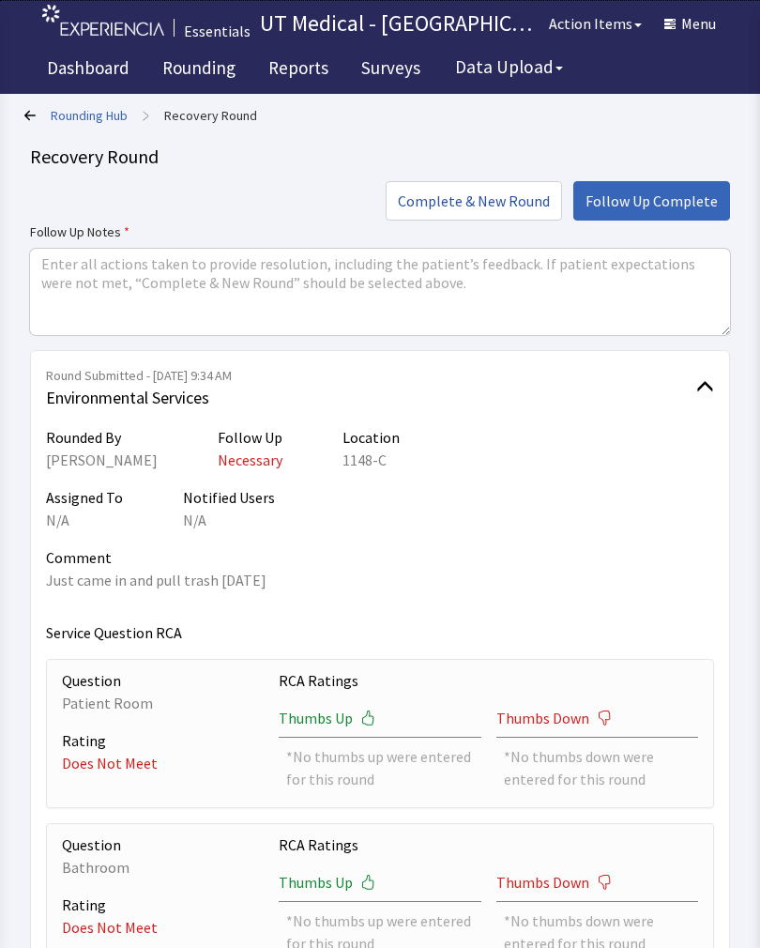
click at [757, 595] on div "Rounding Hub > Recovery Round Recovery Round Complete & New Round Follow Up Com…" at bounding box center [380, 603] width 760 height 1207
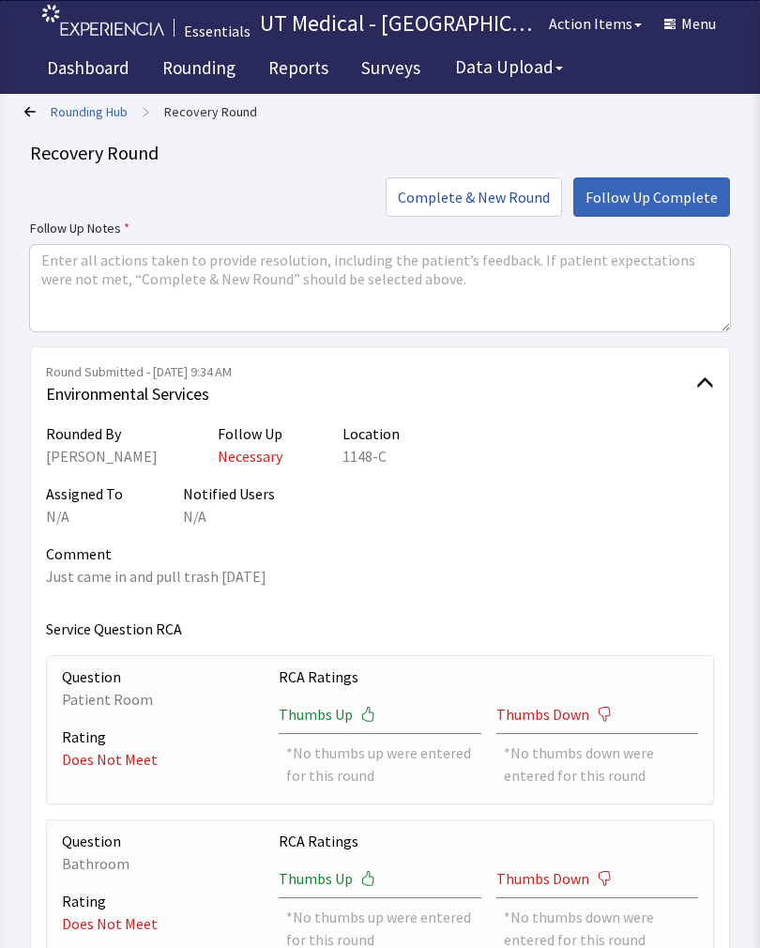
scroll to position [1, 0]
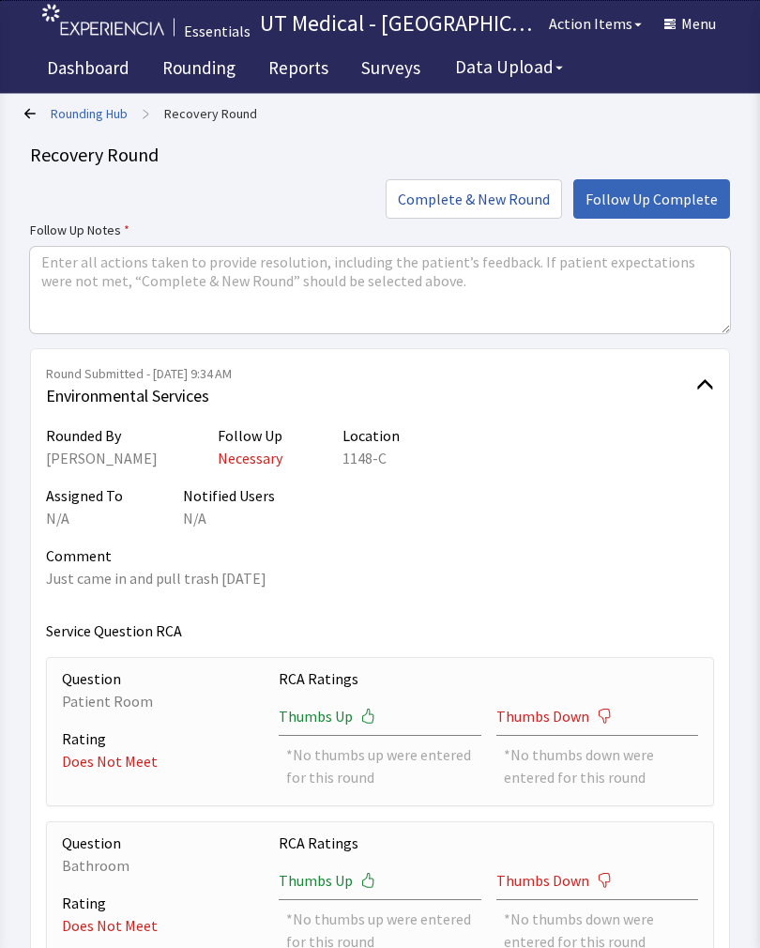
click at [29, 114] on icon at bounding box center [29, 114] width 11 height 11
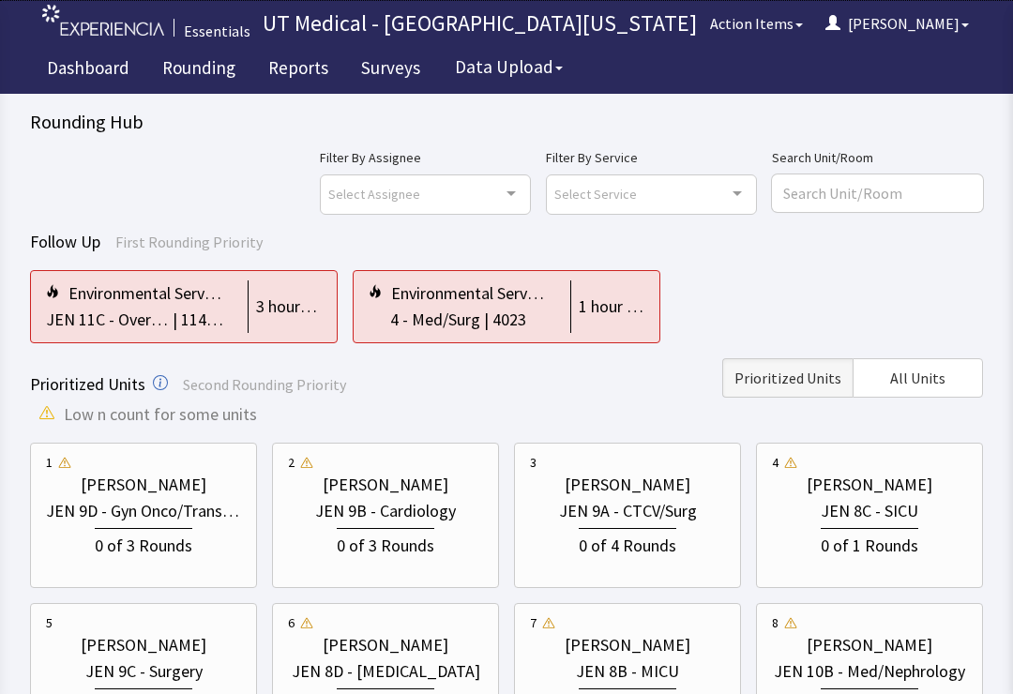
click at [759, 688] on div "0 of 2 Rounds" at bounding box center [869, 702] width 195 height 35
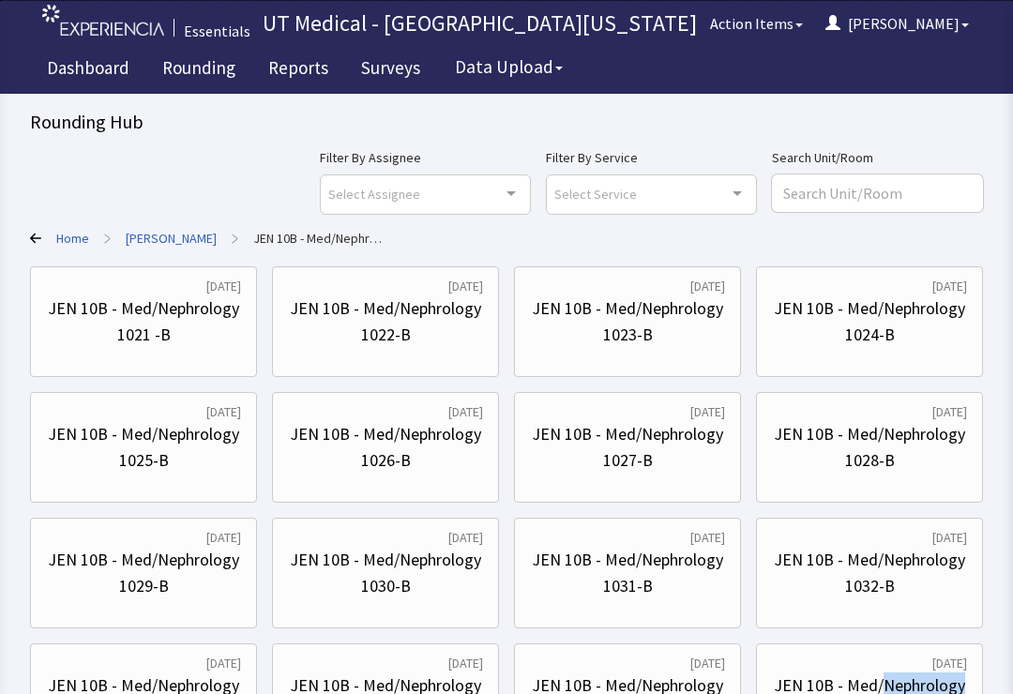
click at [759, 688] on div "JEN 10B - Med/Nephrology" at bounding box center [869, 686] width 195 height 26
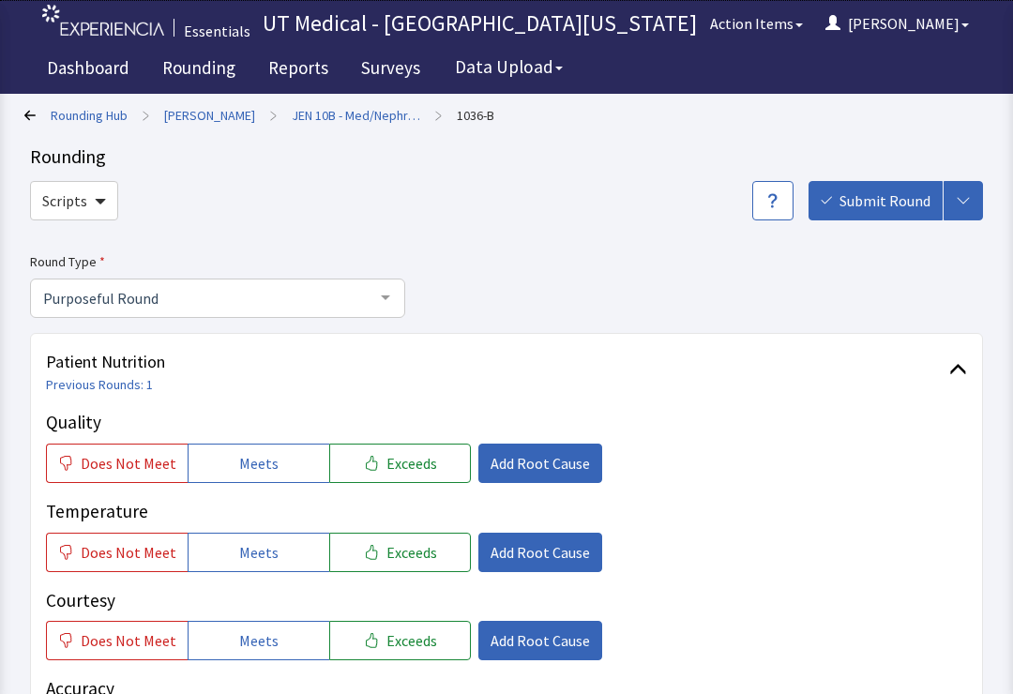
click at [954, 688] on p "Accuracy" at bounding box center [507, 689] width 922 height 27
click at [959, 688] on p "Accuracy" at bounding box center [507, 689] width 922 height 27
click at [954, 688] on p "Accuracy" at bounding box center [507, 689] width 922 height 27
click at [952, 688] on p "Accuracy" at bounding box center [507, 689] width 922 height 27
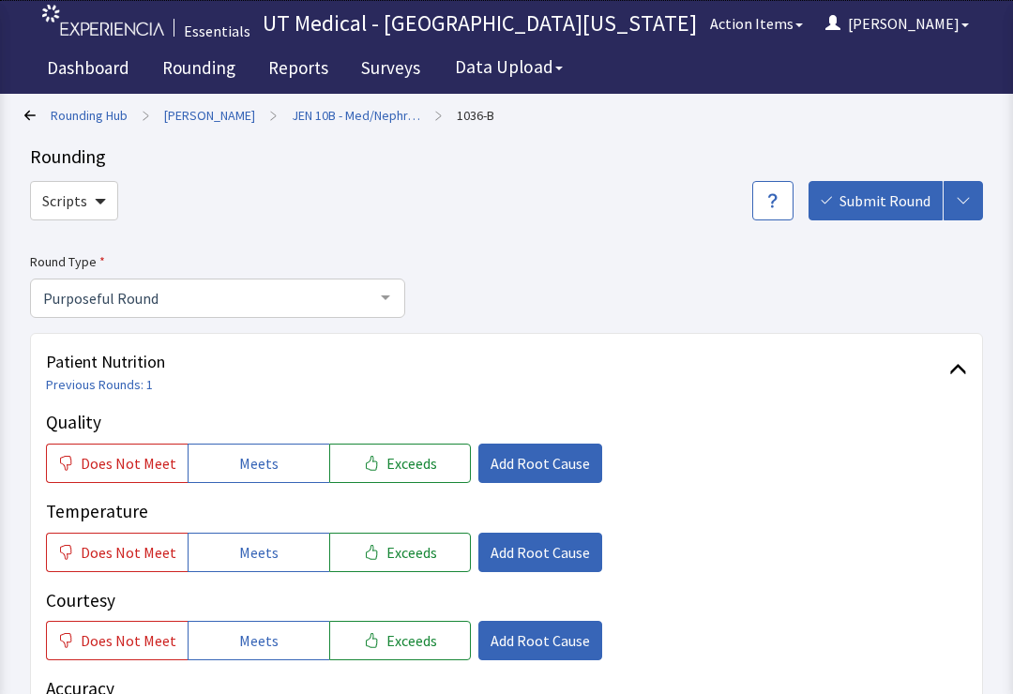
click at [952, 688] on p "Accuracy" at bounding box center [507, 689] width 922 height 27
click at [934, 688] on p "Accuracy" at bounding box center [507, 689] width 922 height 27
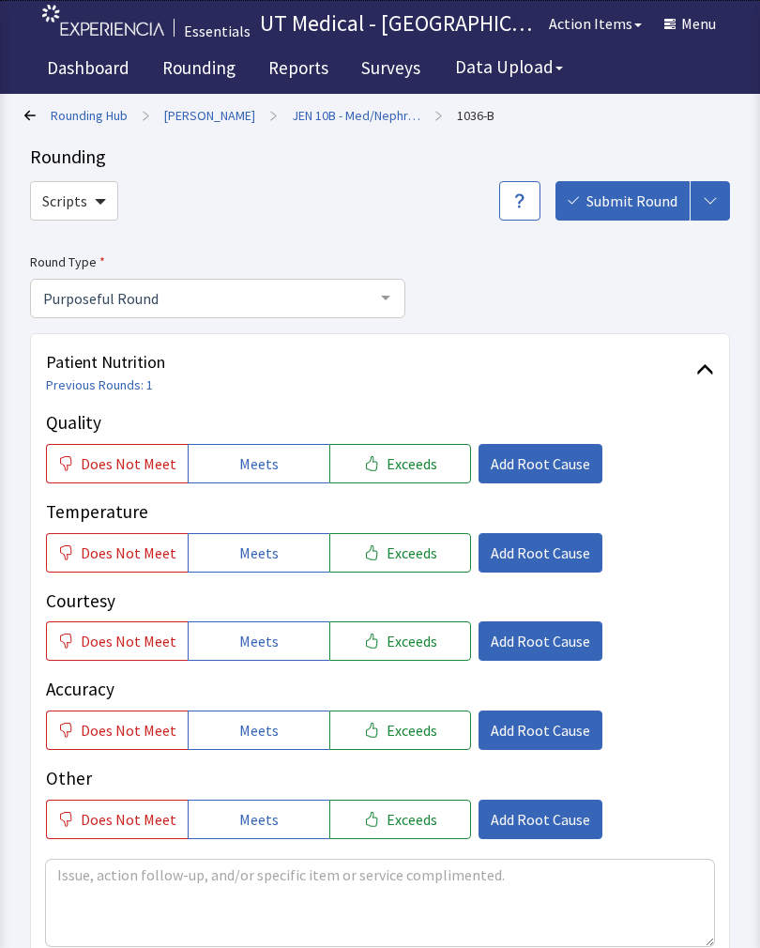
click at [203, 71] on link "Rounding" at bounding box center [198, 70] width 101 height 47
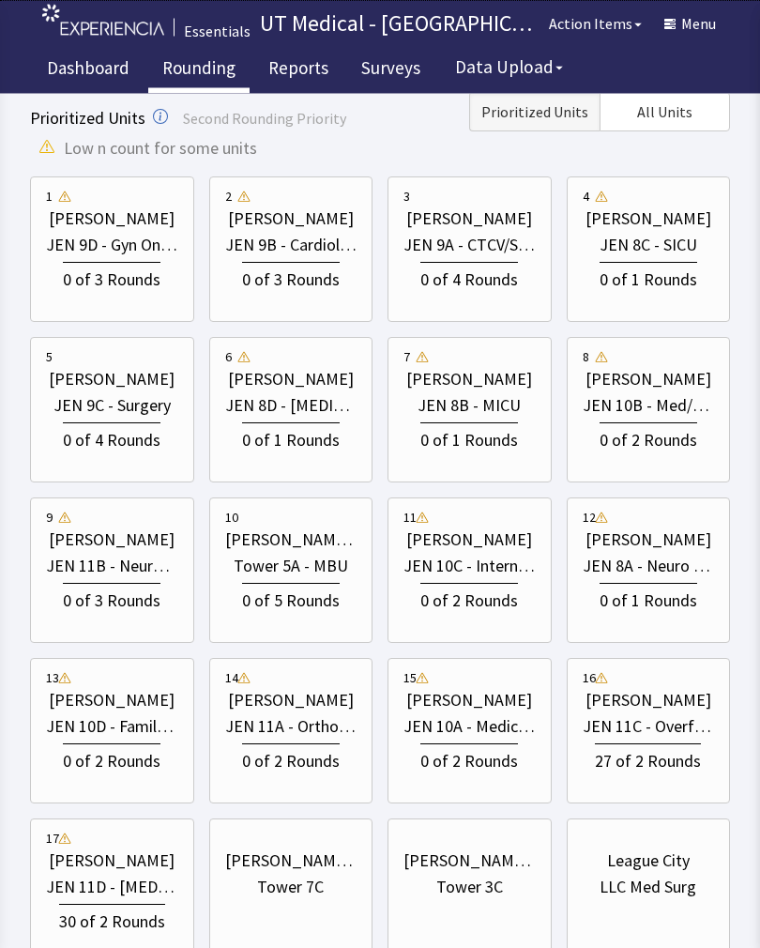
scroll to position [260, 0]
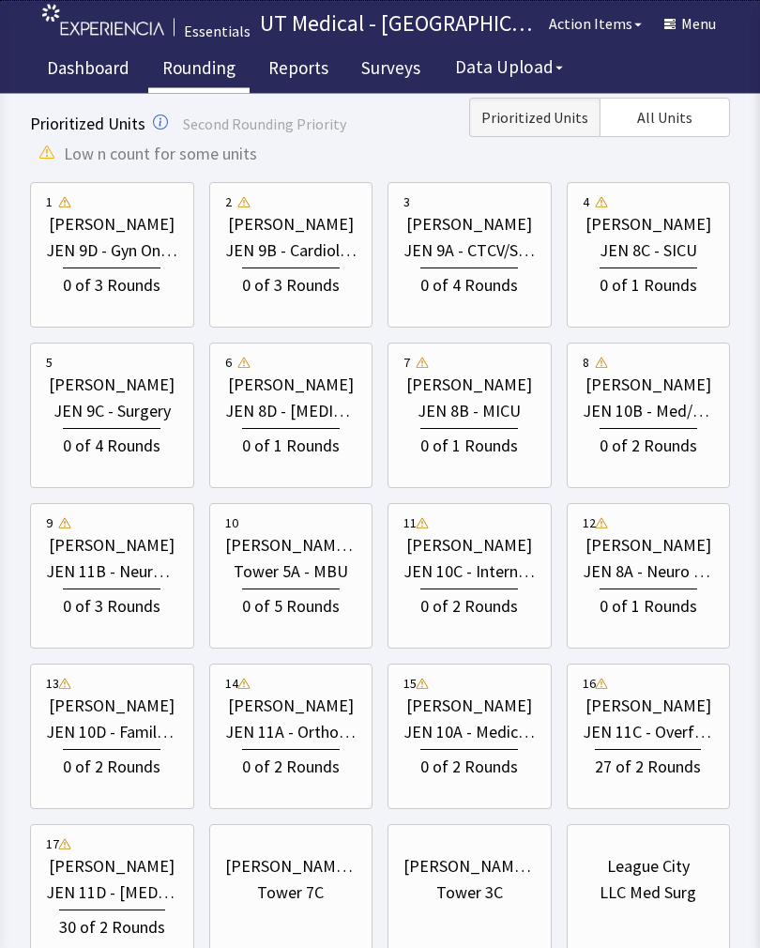
click at [314, 265] on div "0 of 3 Rounds" at bounding box center [291, 282] width 132 height 35
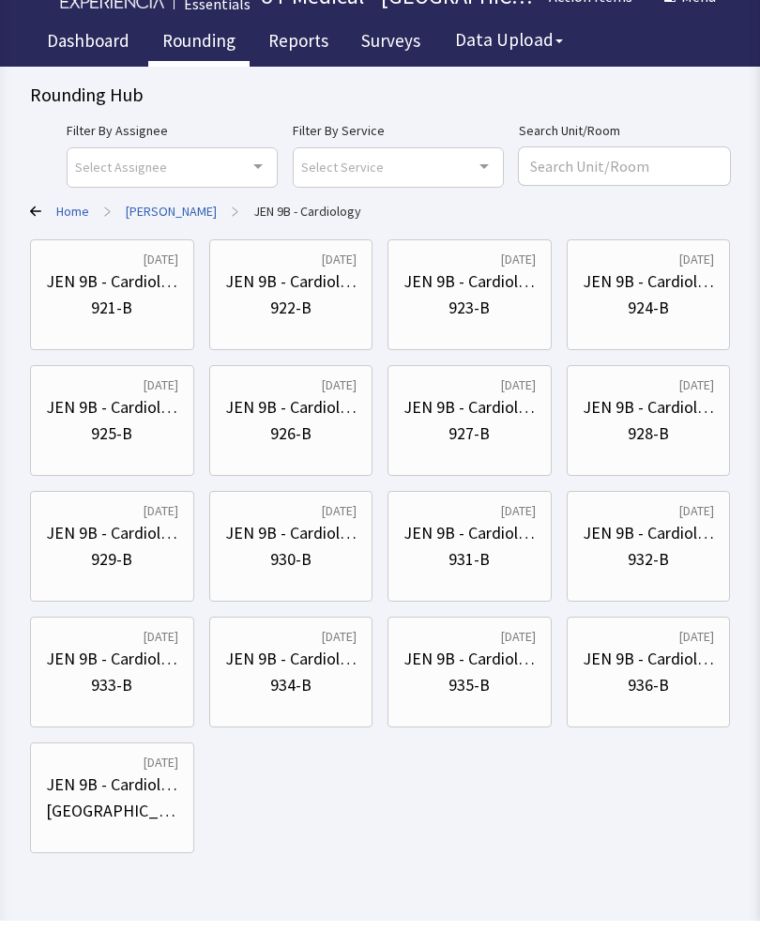
click at [139, 322] on div "921-B" at bounding box center [112, 335] width 132 height 26
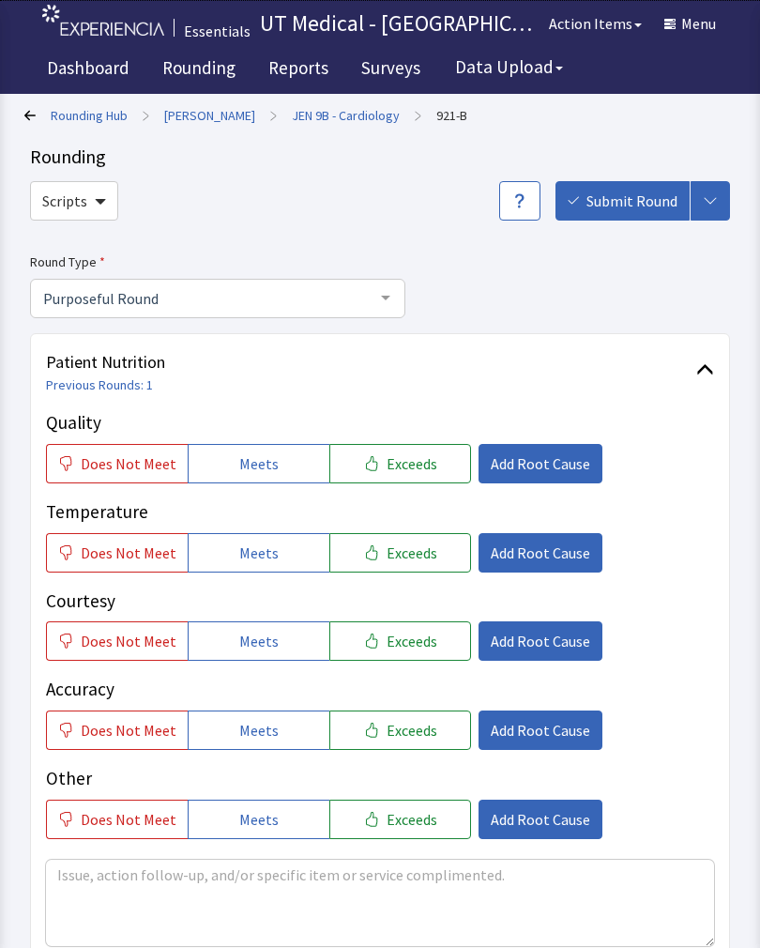
click at [426, 468] on button "Exceeds" at bounding box center [400, 463] width 142 height 39
click at [419, 556] on span "Exceeds" at bounding box center [412, 552] width 51 height 23
click at [416, 632] on span "Exceeds" at bounding box center [412, 641] width 51 height 23
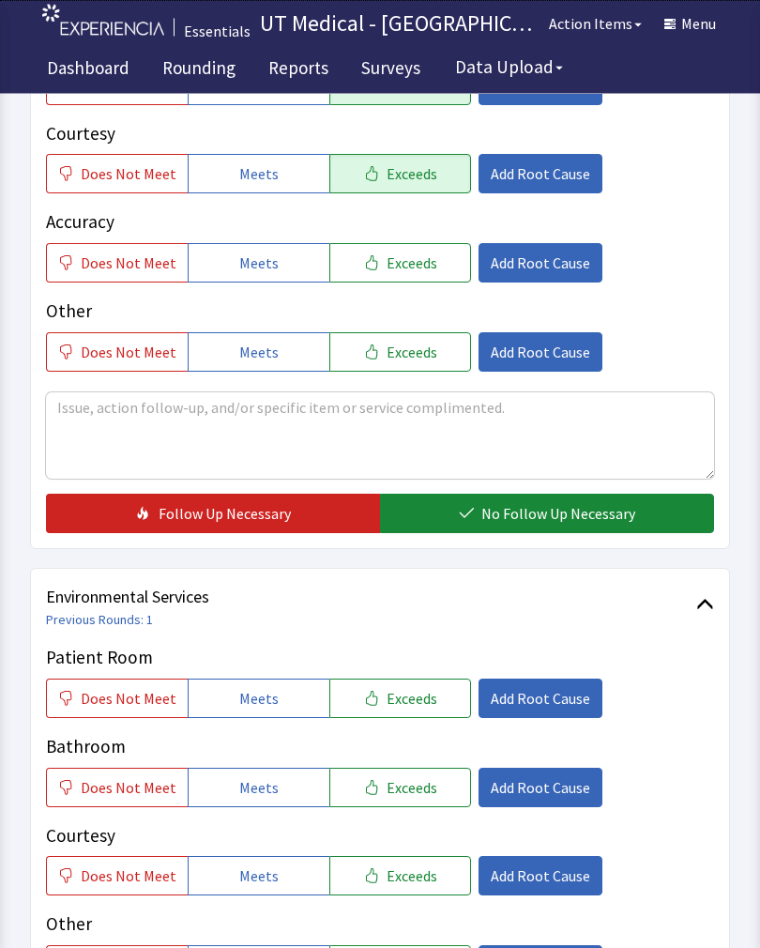
click at [553, 507] on span "No Follow Up Necessary" at bounding box center [558, 514] width 154 height 23
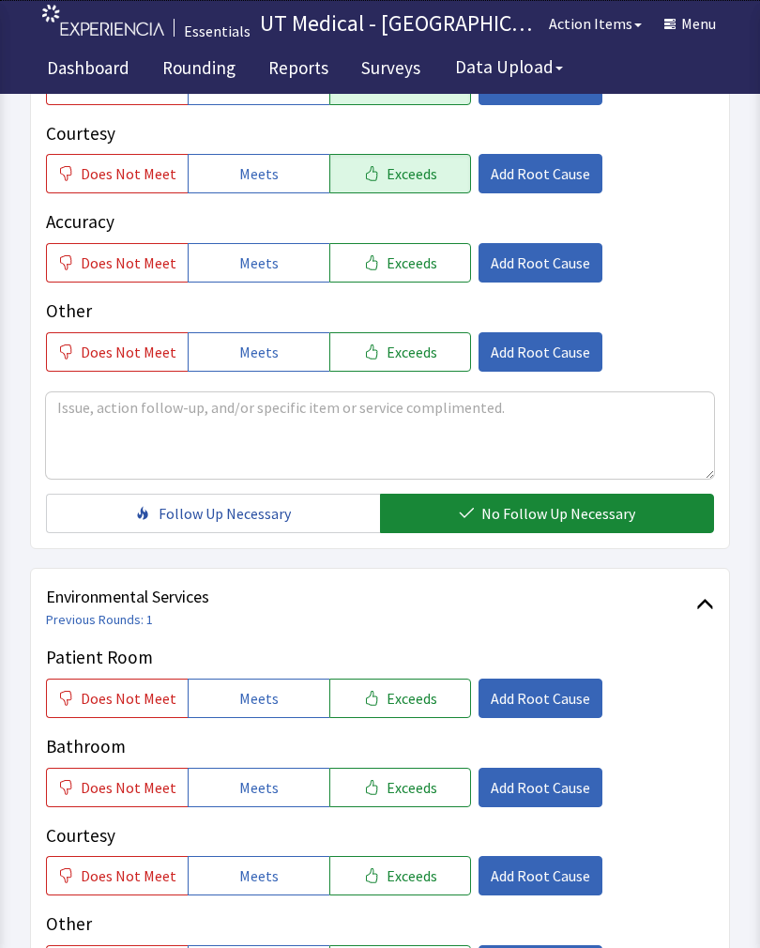
click at [419, 710] on button "Exceeds" at bounding box center [400, 697] width 142 height 39
click at [410, 796] on span "Exceeds" at bounding box center [412, 787] width 51 height 23
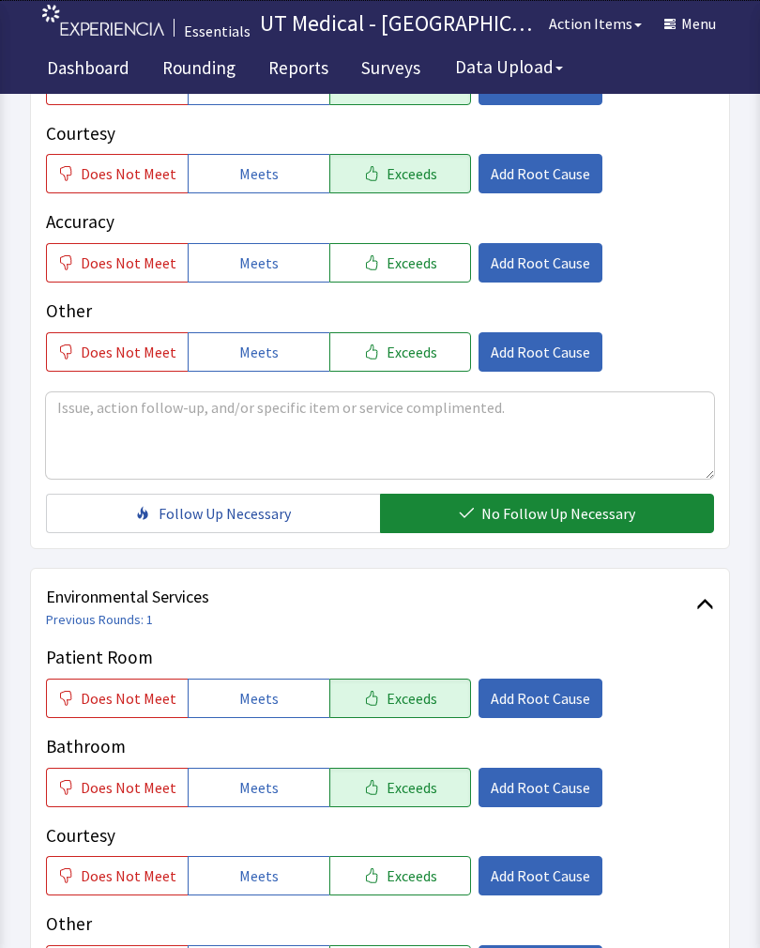
click at [403, 871] on span "Exceeds" at bounding box center [412, 875] width 51 height 23
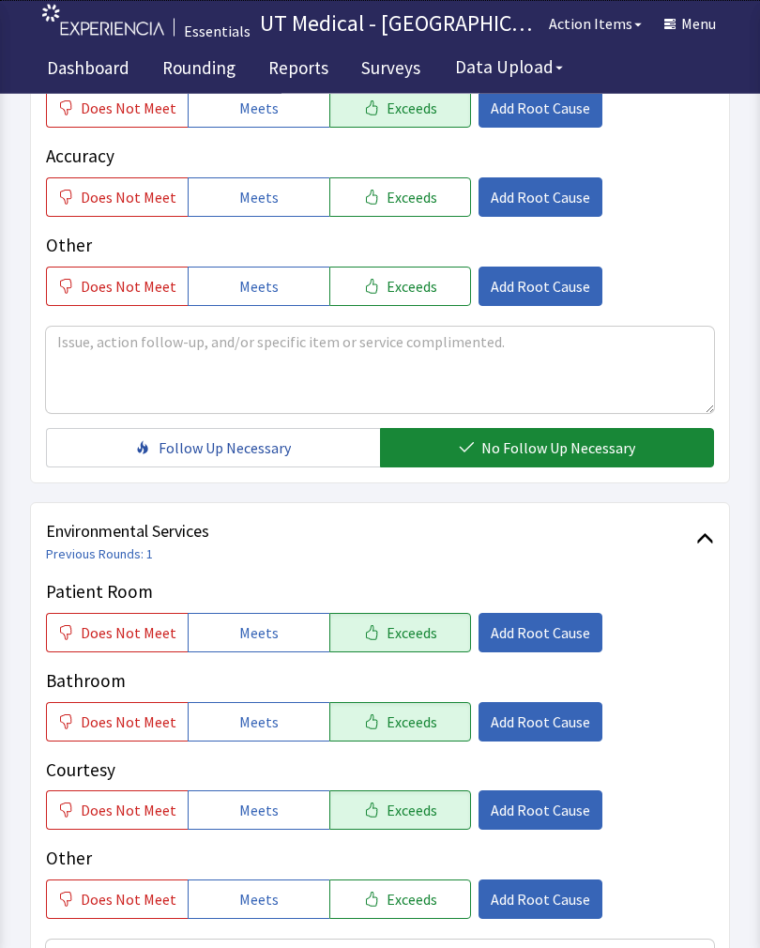
scroll to position [835, 0]
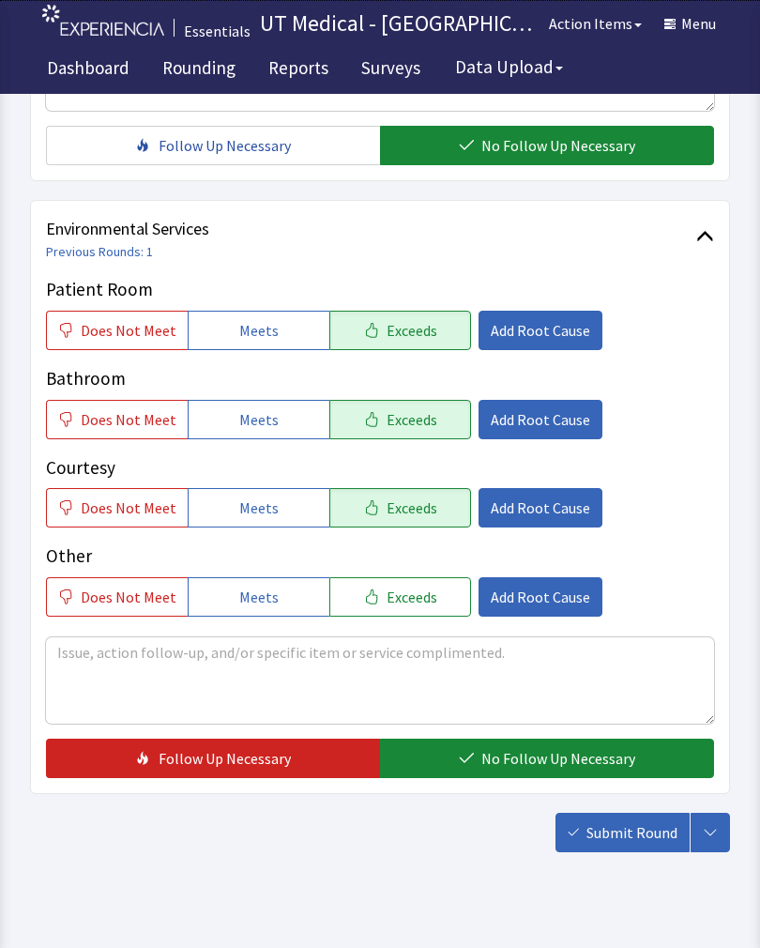
click at [539, 749] on span "No Follow Up Necessary" at bounding box center [558, 758] width 154 height 23
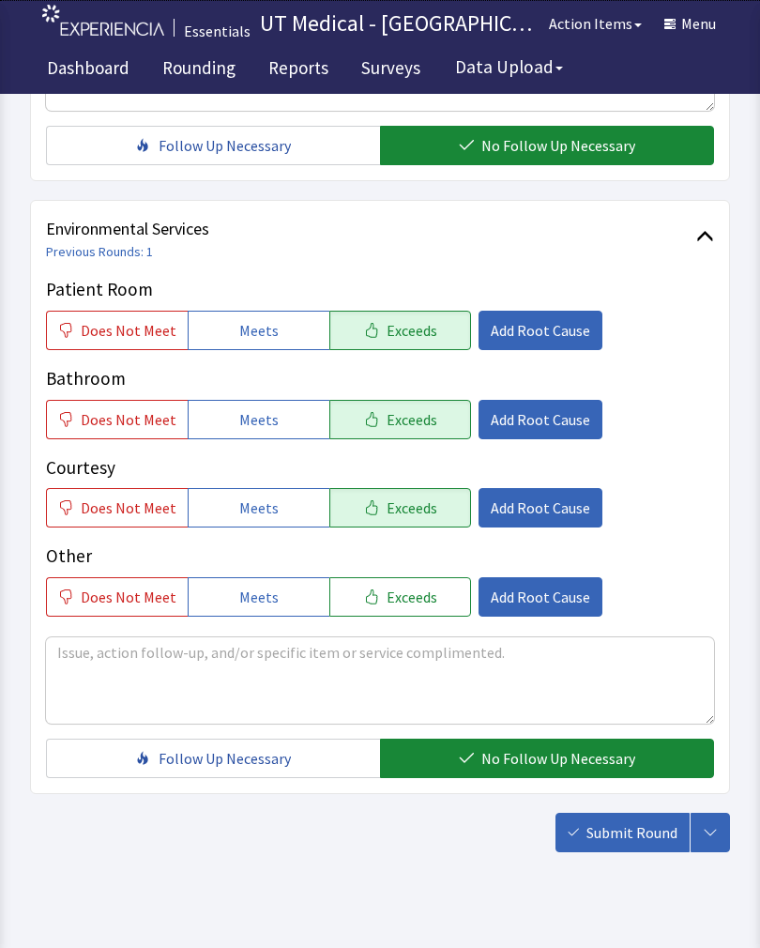
click at [639, 837] on span "Submit Round" at bounding box center [632, 832] width 91 height 23
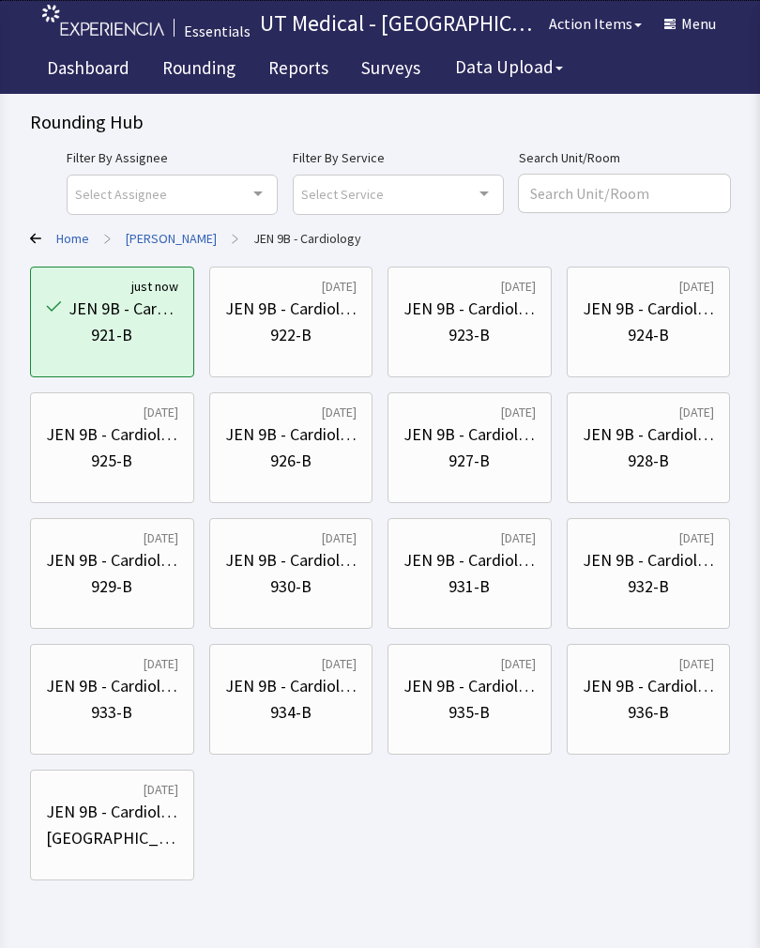
click at [304, 317] on div "JEN 9B - Cardiology" at bounding box center [291, 309] width 132 height 26
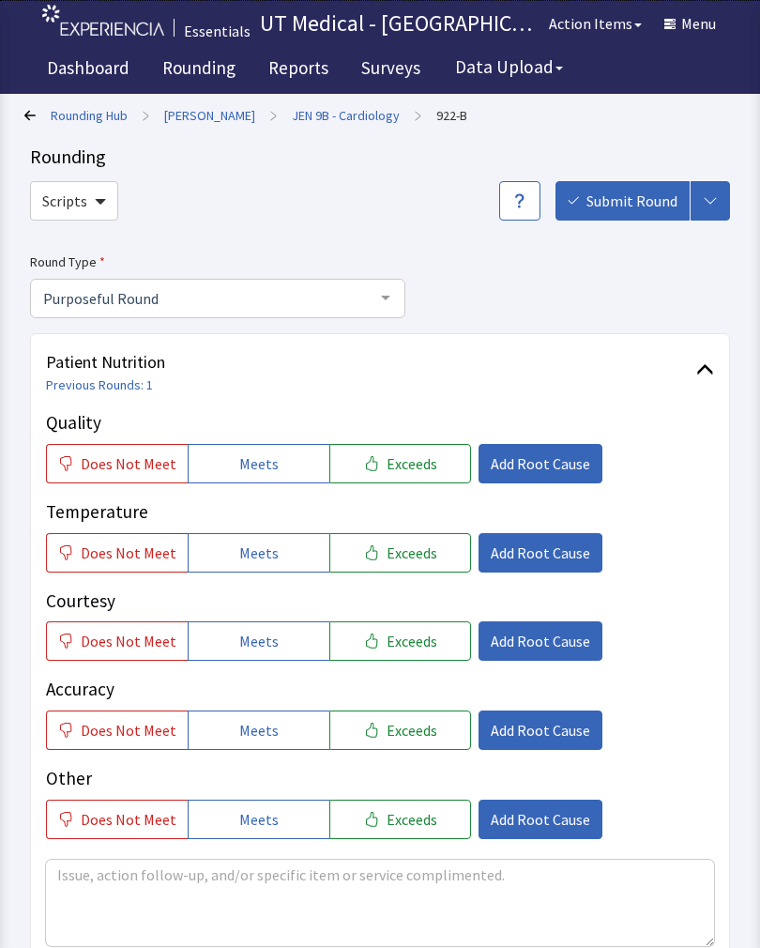
click at [404, 470] on span "Exceeds" at bounding box center [412, 463] width 51 height 23
click at [411, 555] on span "Exceeds" at bounding box center [412, 552] width 51 height 23
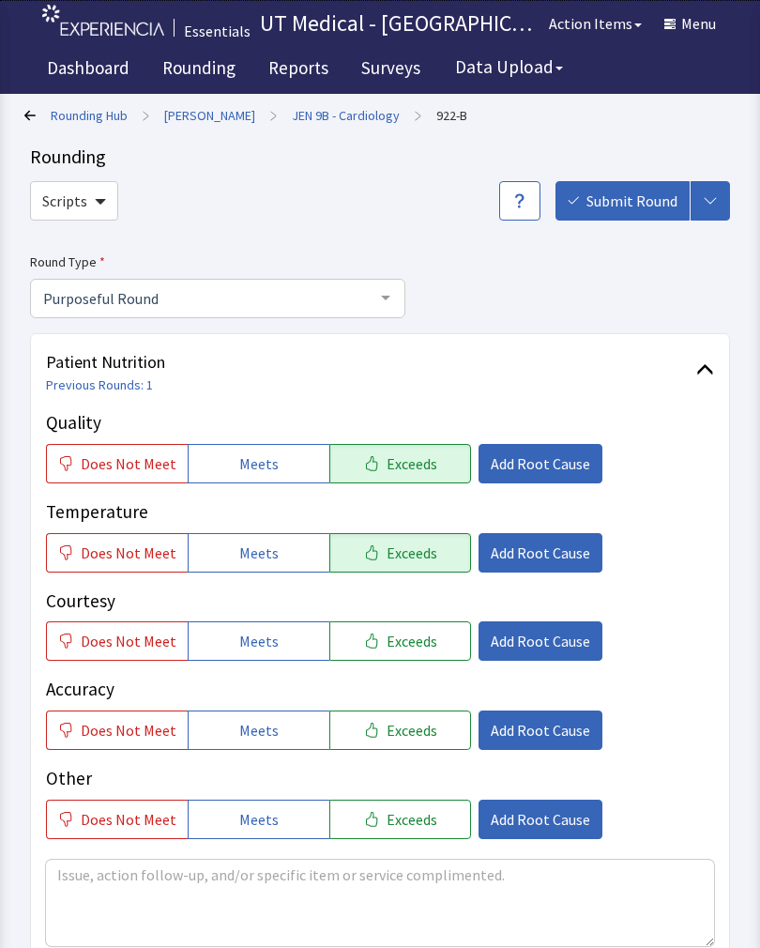
click at [397, 645] on span "Exceeds" at bounding box center [412, 641] width 51 height 23
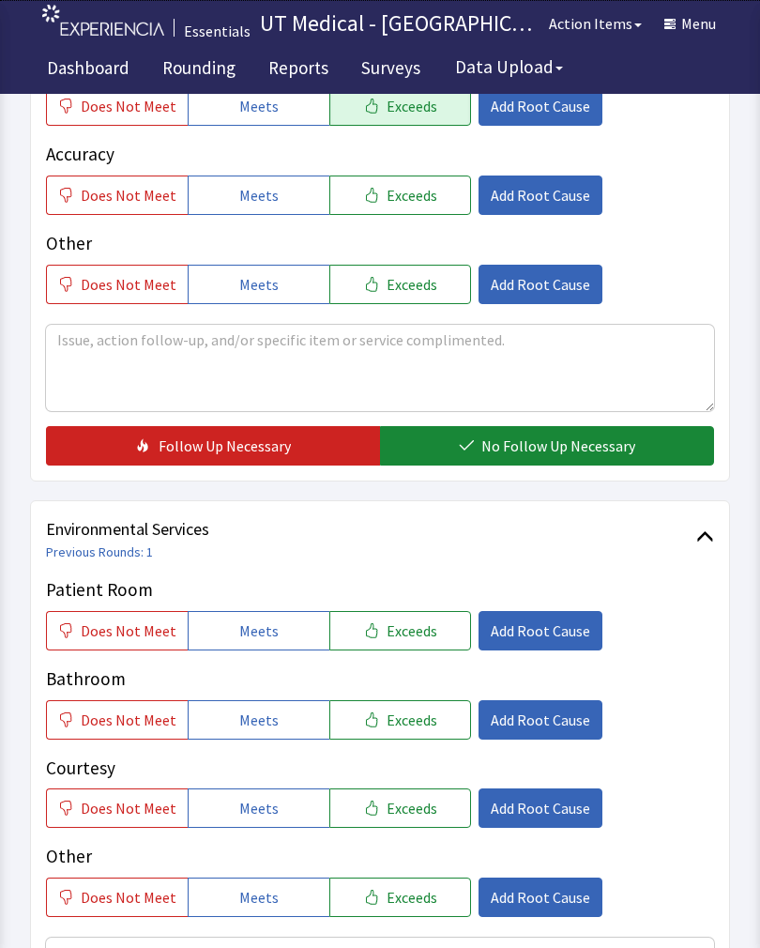
scroll to position [541, 0]
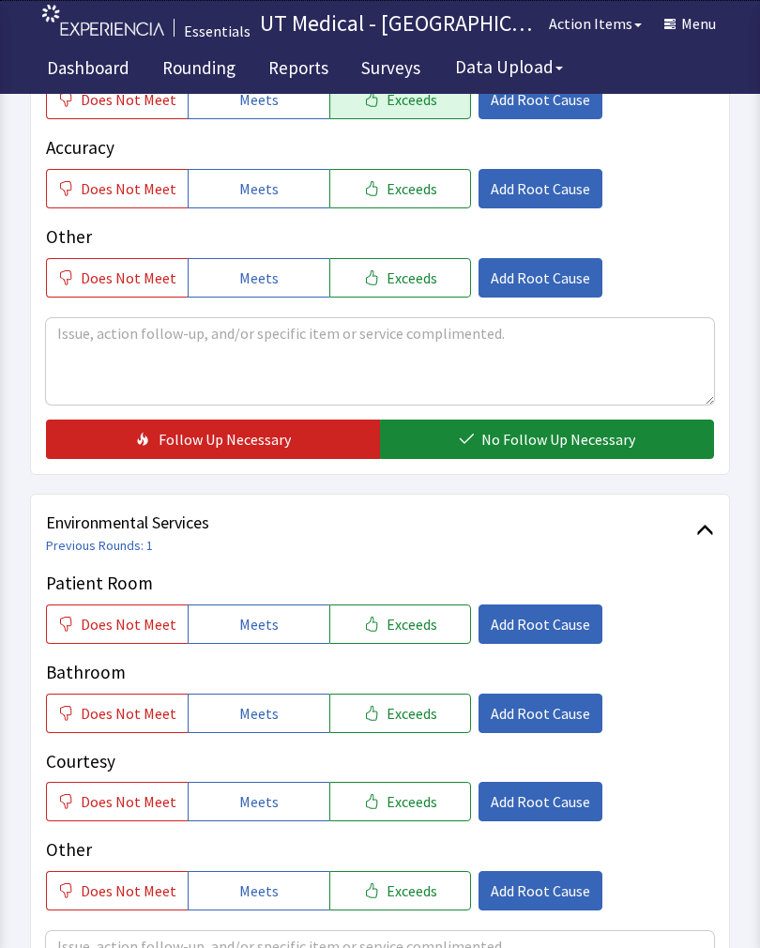
click at [547, 447] on span "No Follow Up Necessary" at bounding box center [558, 439] width 154 height 23
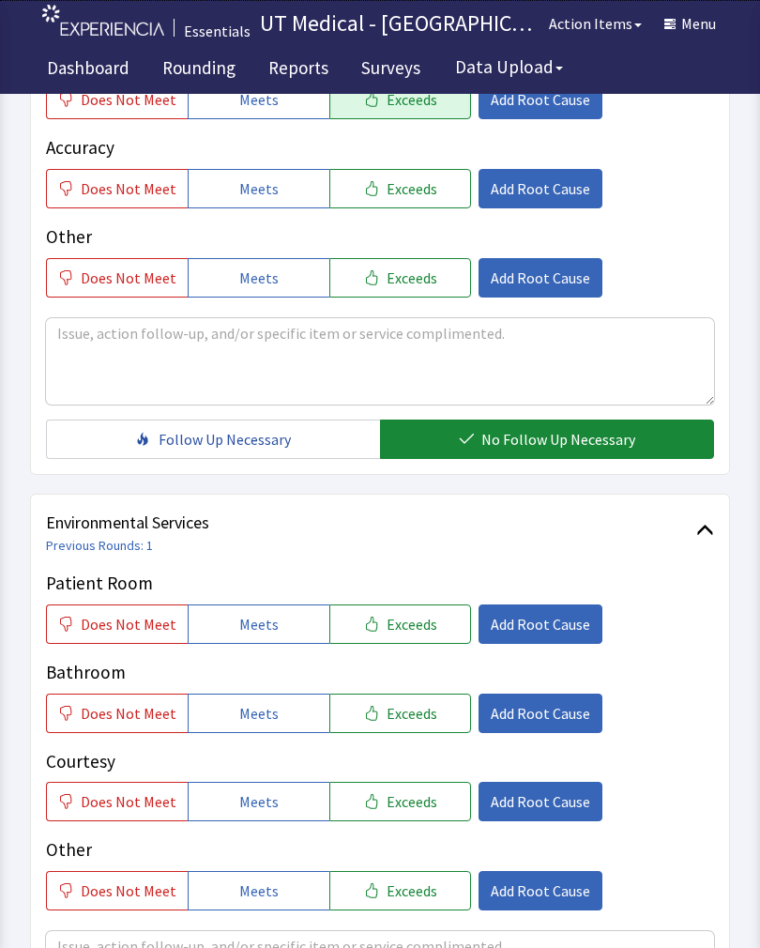
click at [418, 639] on button "Exceeds" at bounding box center [400, 623] width 142 height 39
click at [409, 724] on button "Exceeds" at bounding box center [400, 712] width 142 height 39
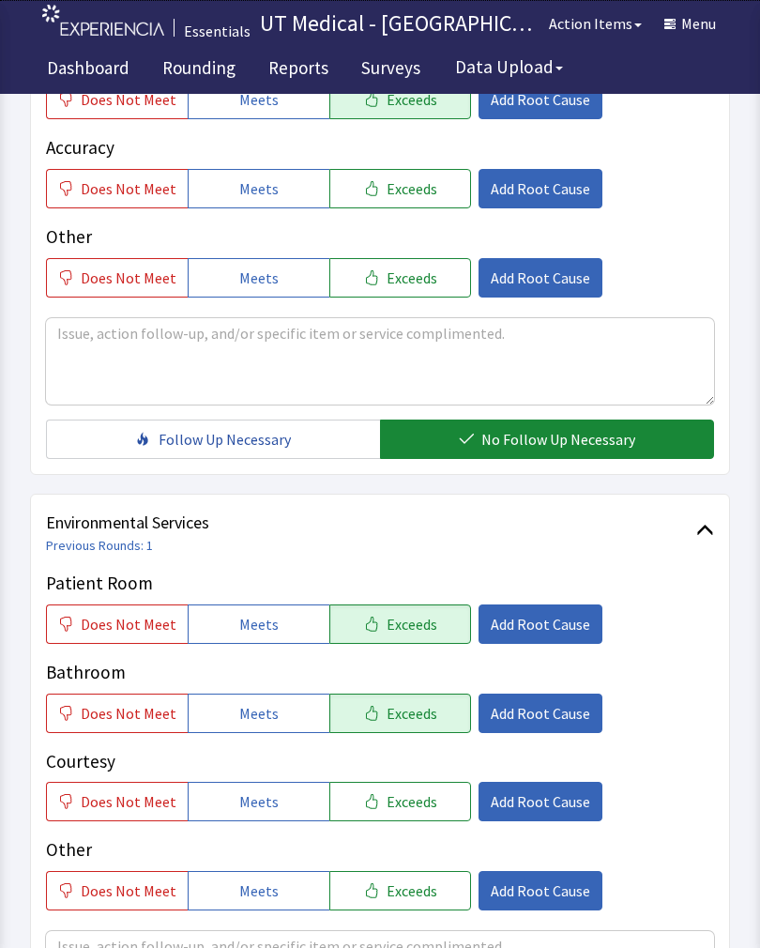
click at [413, 785] on button "Exceeds" at bounding box center [400, 801] width 142 height 39
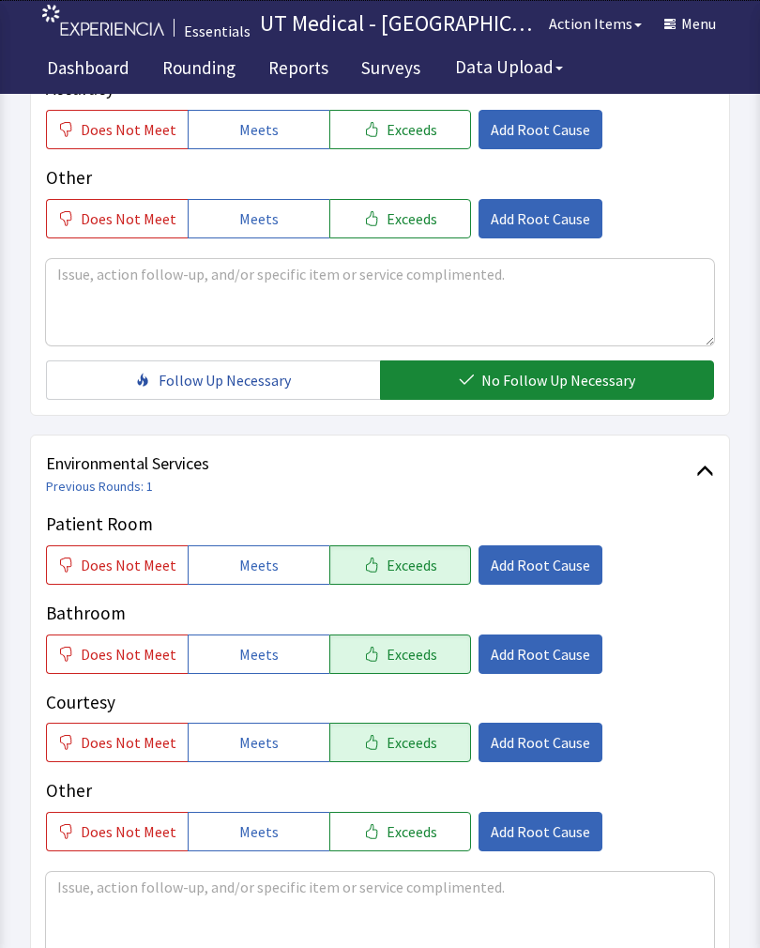
scroll to position [835, 0]
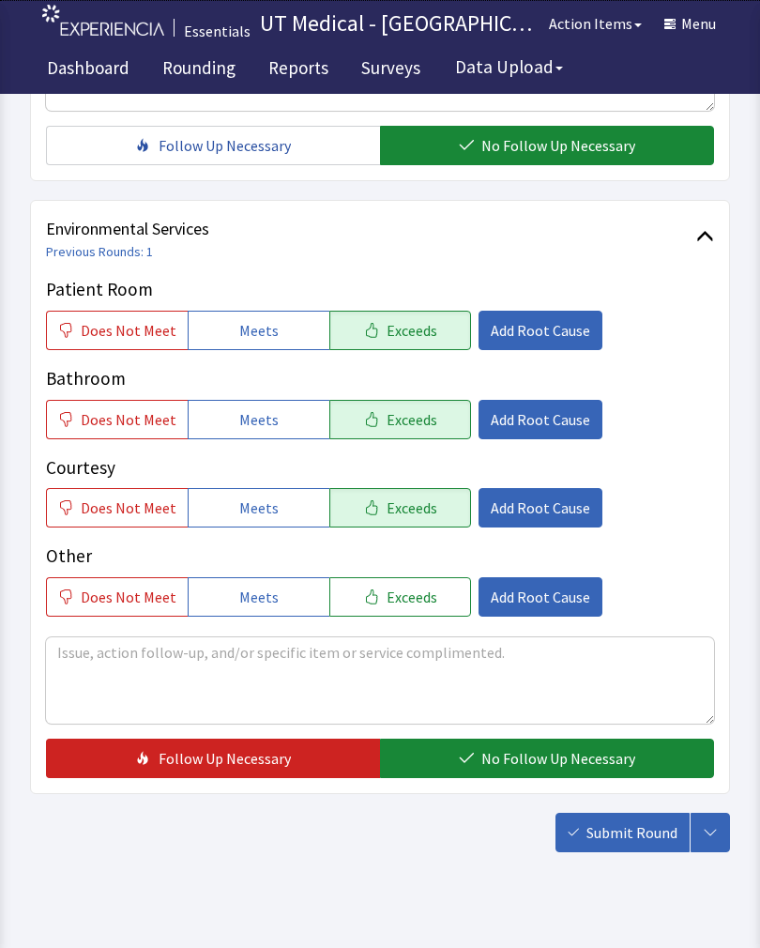
click at [519, 764] on span "No Follow Up Necessary" at bounding box center [558, 758] width 154 height 23
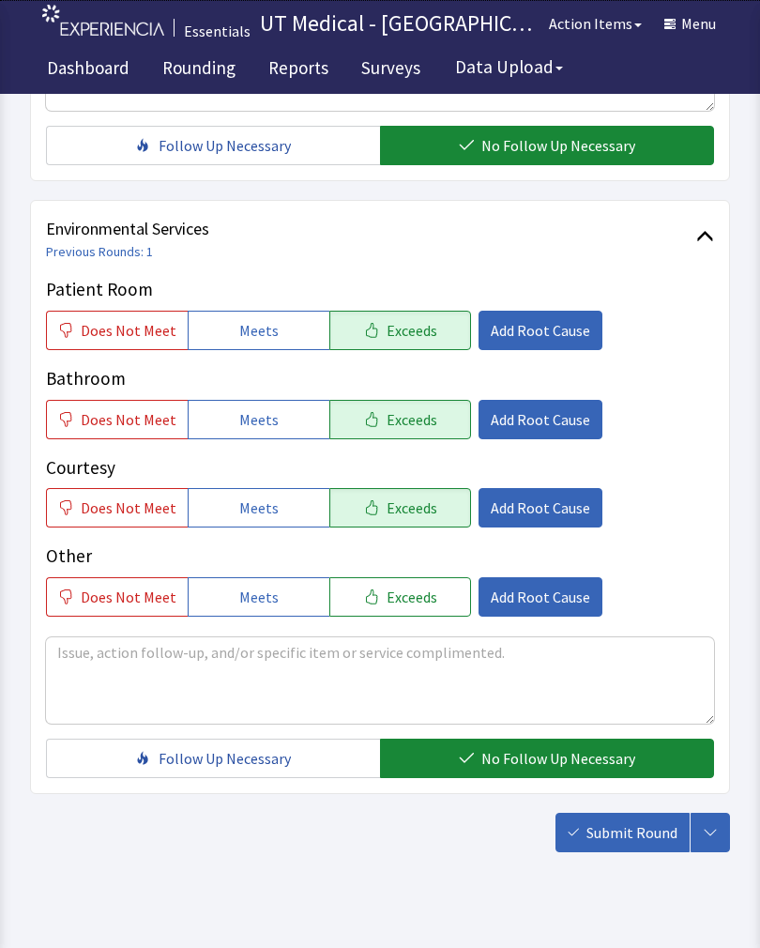
click at [650, 848] on button "Submit Round" at bounding box center [623, 832] width 134 height 39
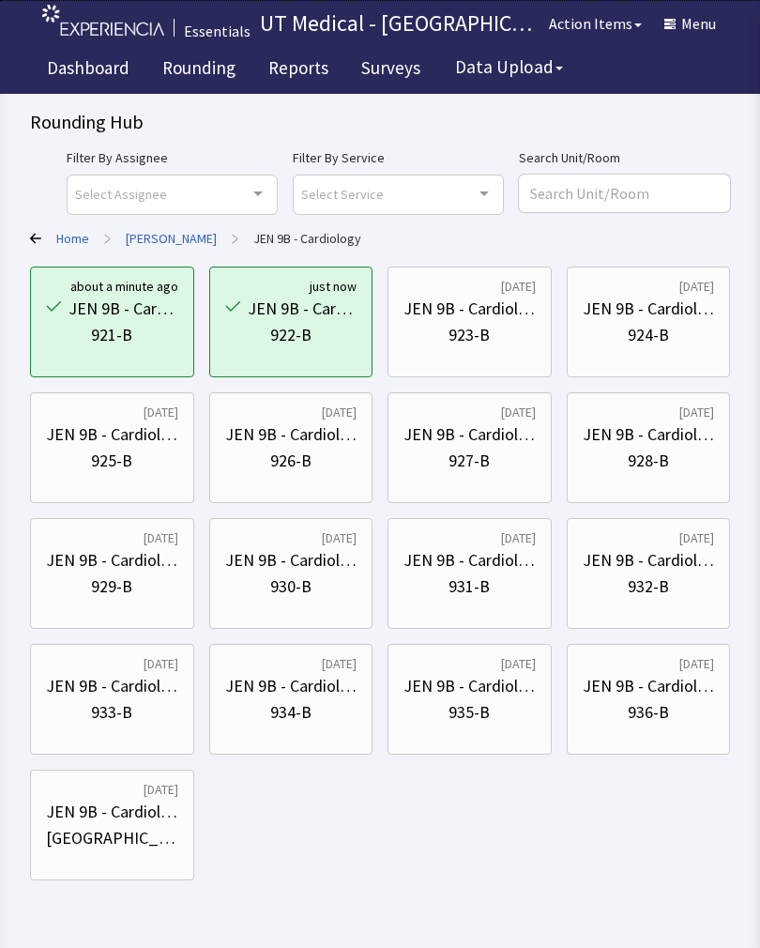
click at [489, 324] on div "923-B" at bounding box center [469, 335] width 41 height 26
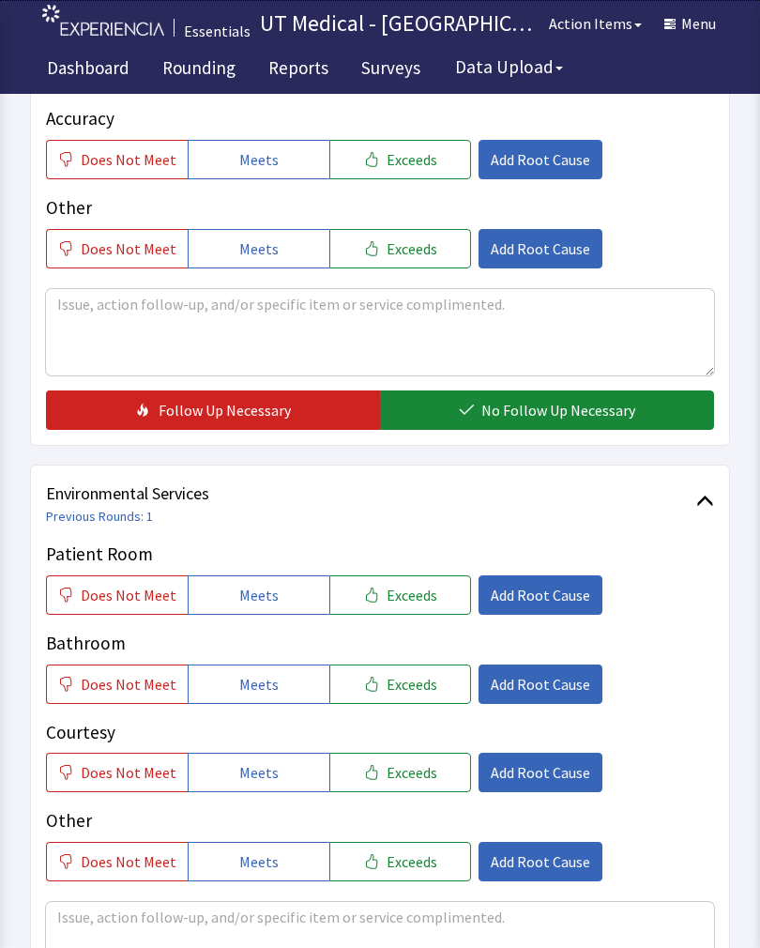
scroll to position [566, 0]
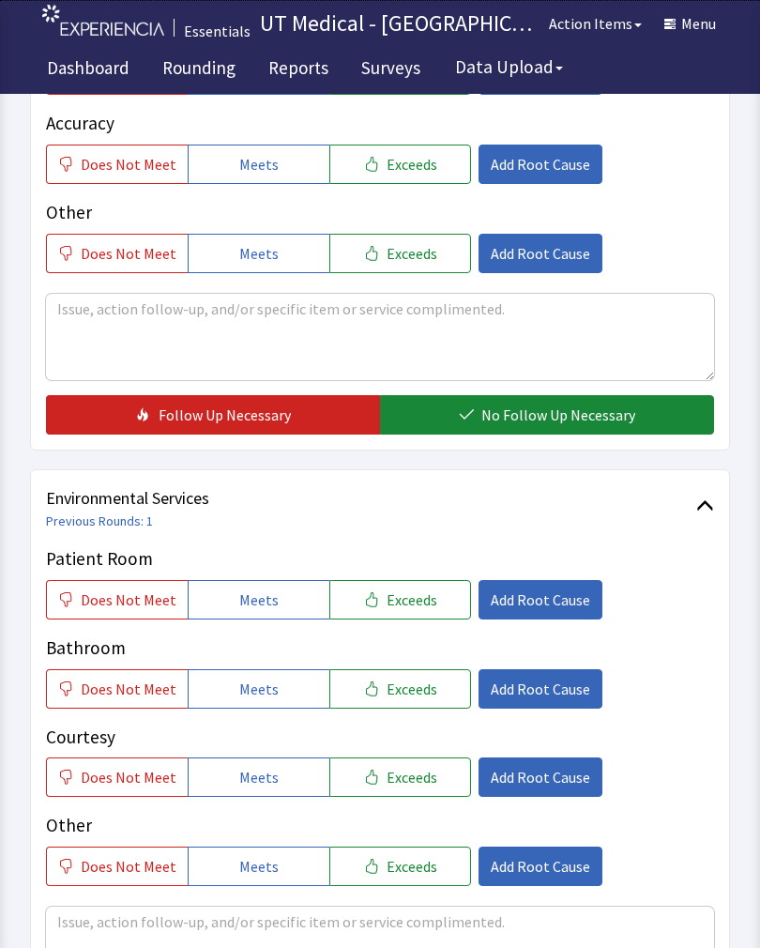
click at [395, 591] on span "Exceeds" at bounding box center [412, 599] width 51 height 23
click at [384, 701] on button "Exceeds" at bounding box center [400, 688] width 142 height 39
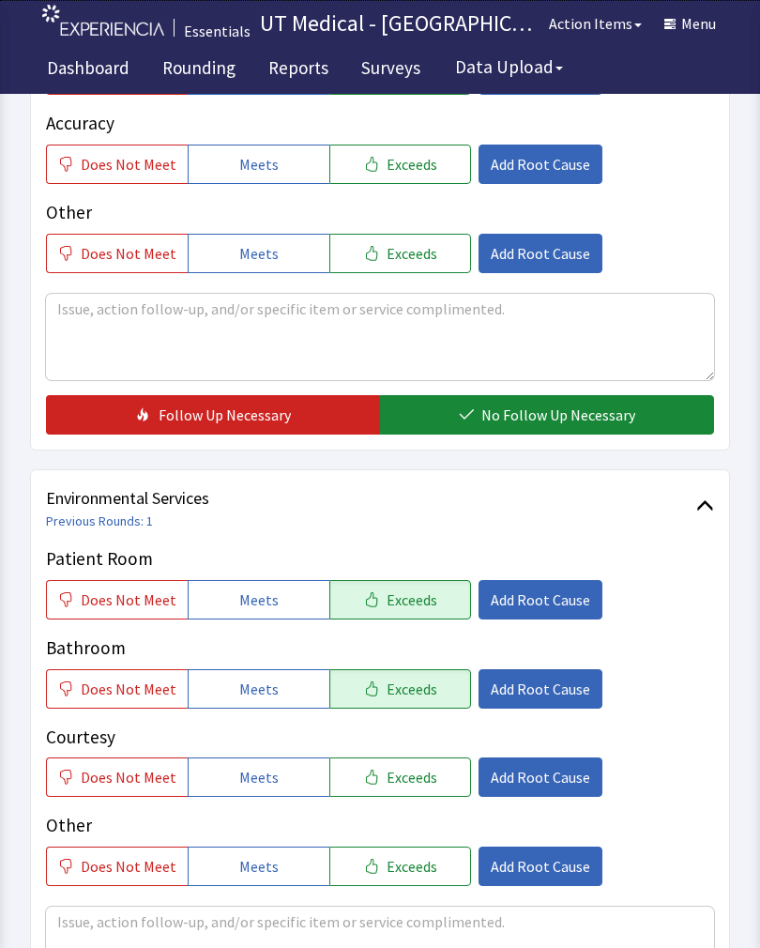
click at [387, 789] on button "Exceeds" at bounding box center [400, 776] width 142 height 39
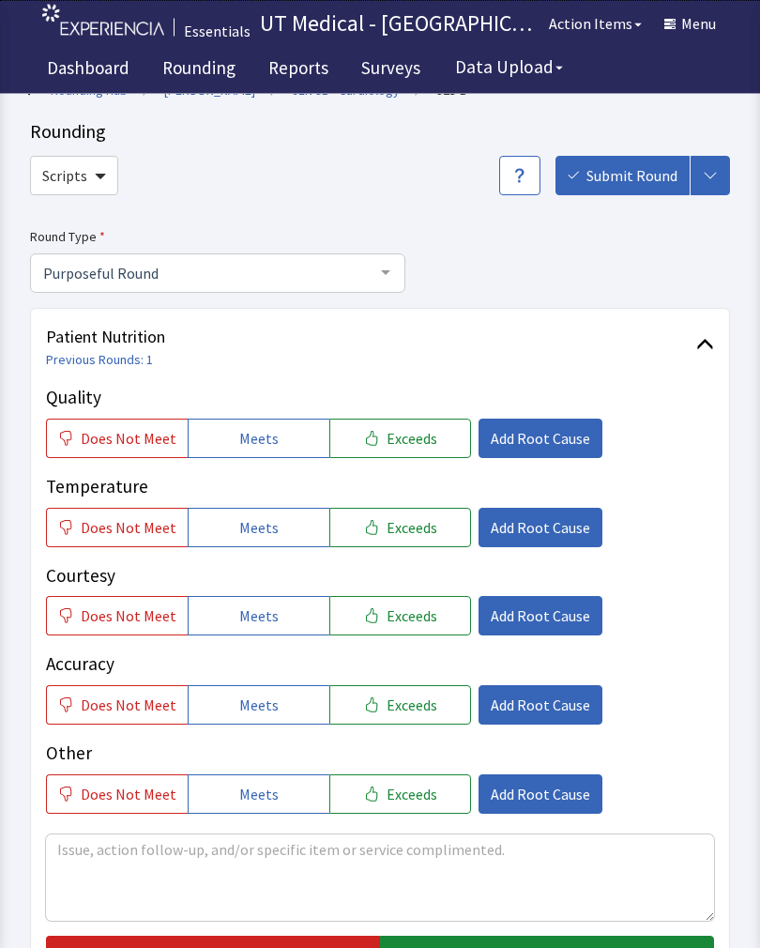
scroll to position [25, 0]
click at [418, 430] on span "Exceeds" at bounding box center [412, 438] width 51 height 23
click at [413, 540] on button "Exceeds" at bounding box center [400, 527] width 142 height 39
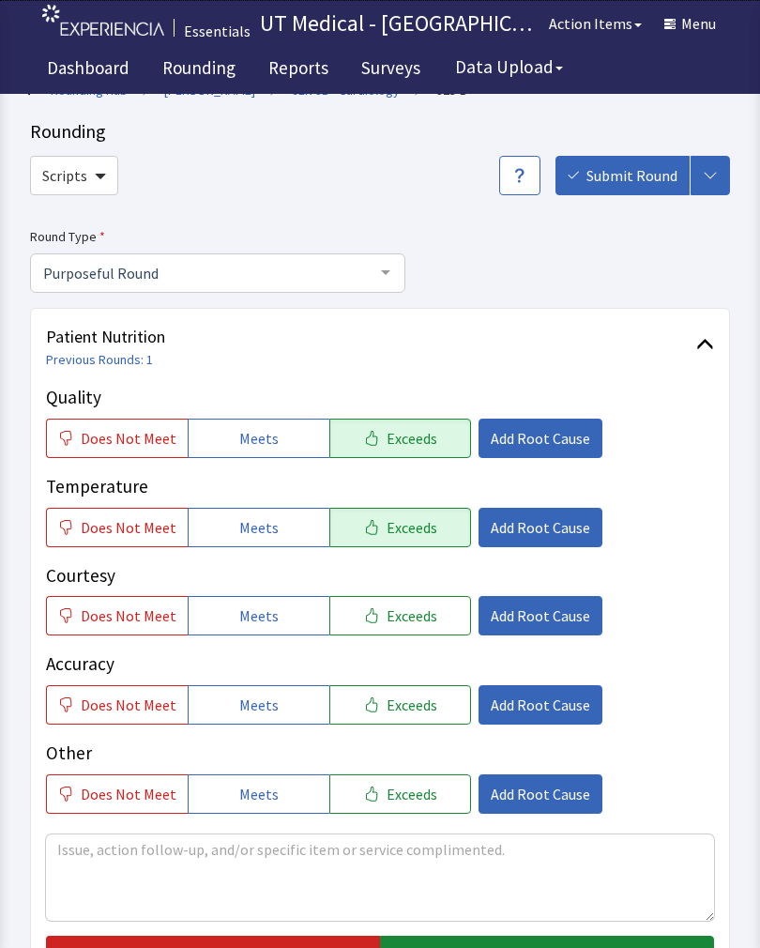
click at [407, 627] on button "Exceeds" at bounding box center [400, 615] width 142 height 39
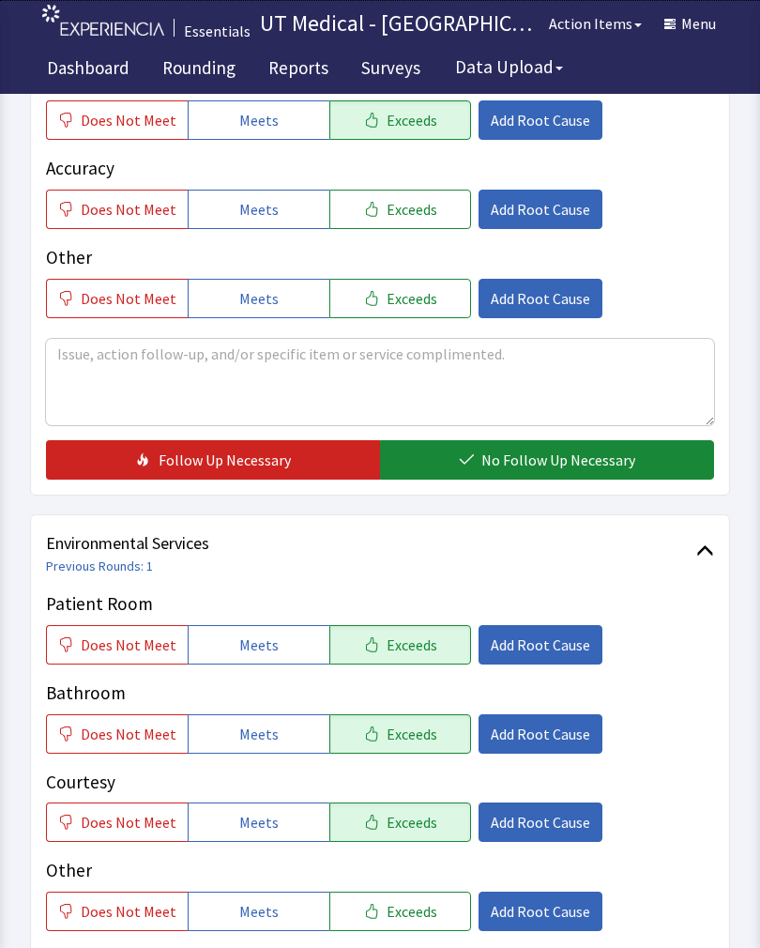
scroll to position [620, 0]
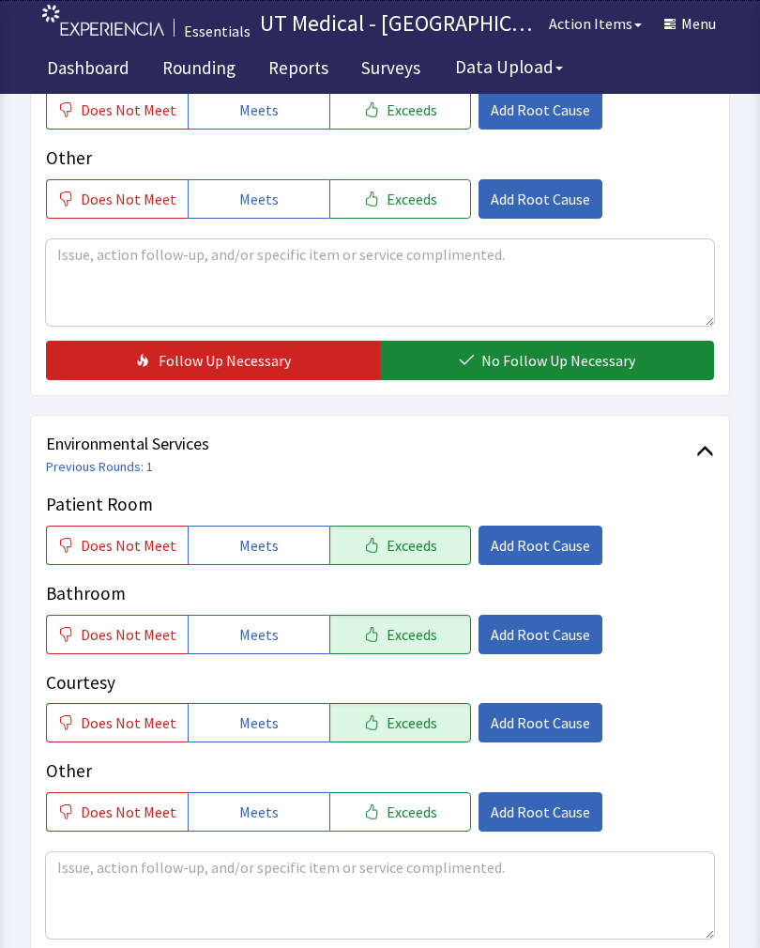
click at [567, 351] on span "No Follow Up Necessary" at bounding box center [558, 360] width 154 height 23
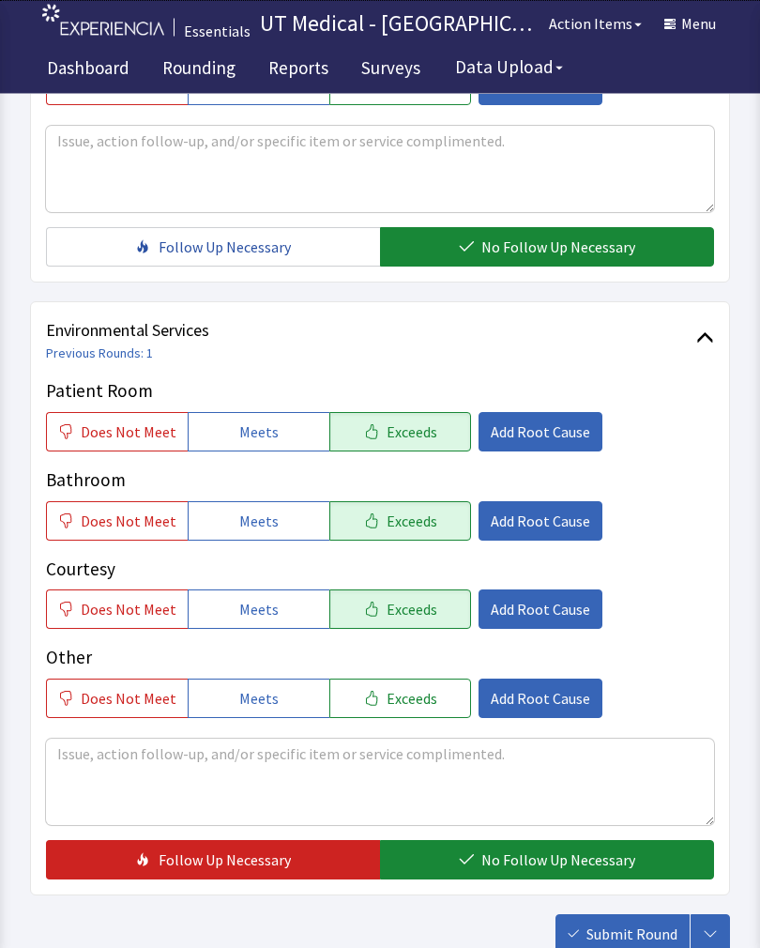
scroll to position [835, 0]
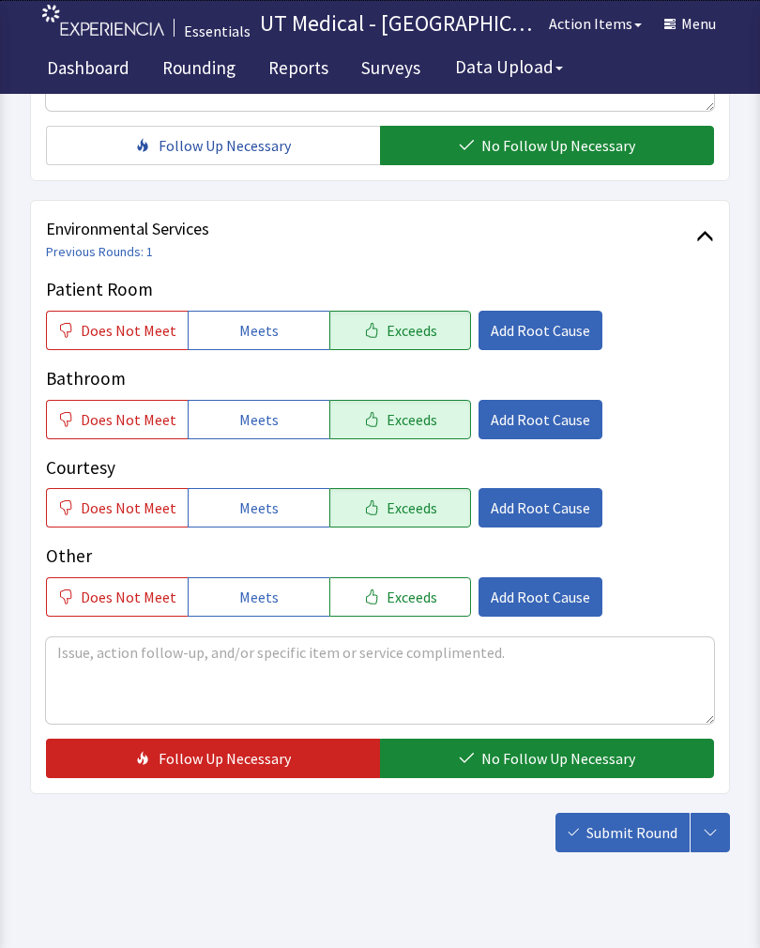
click at [515, 748] on span "No Follow Up Necessary" at bounding box center [558, 758] width 154 height 23
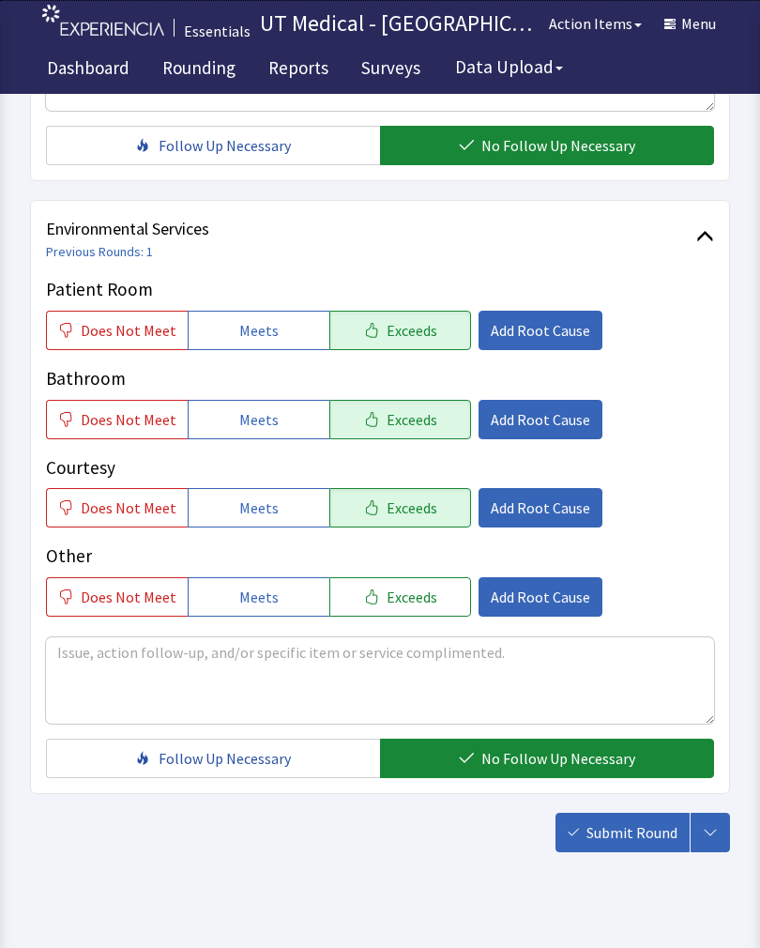
click at [630, 843] on span "Submit Round" at bounding box center [632, 832] width 91 height 23
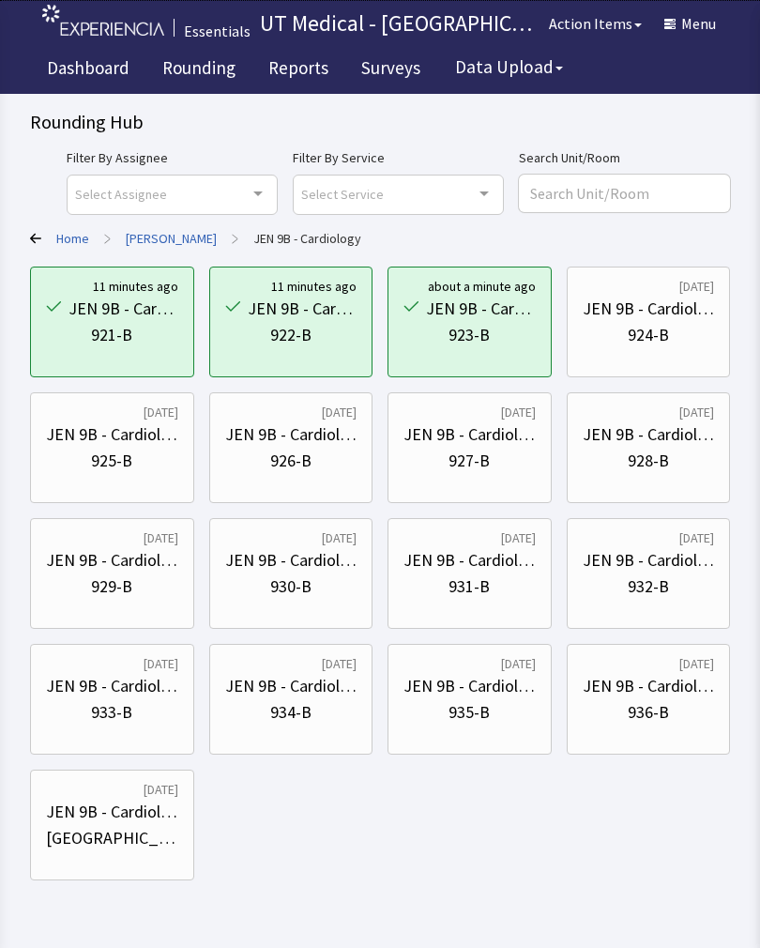
click at [648, 324] on div "924-B" at bounding box center [648, 335] width 41 height 26
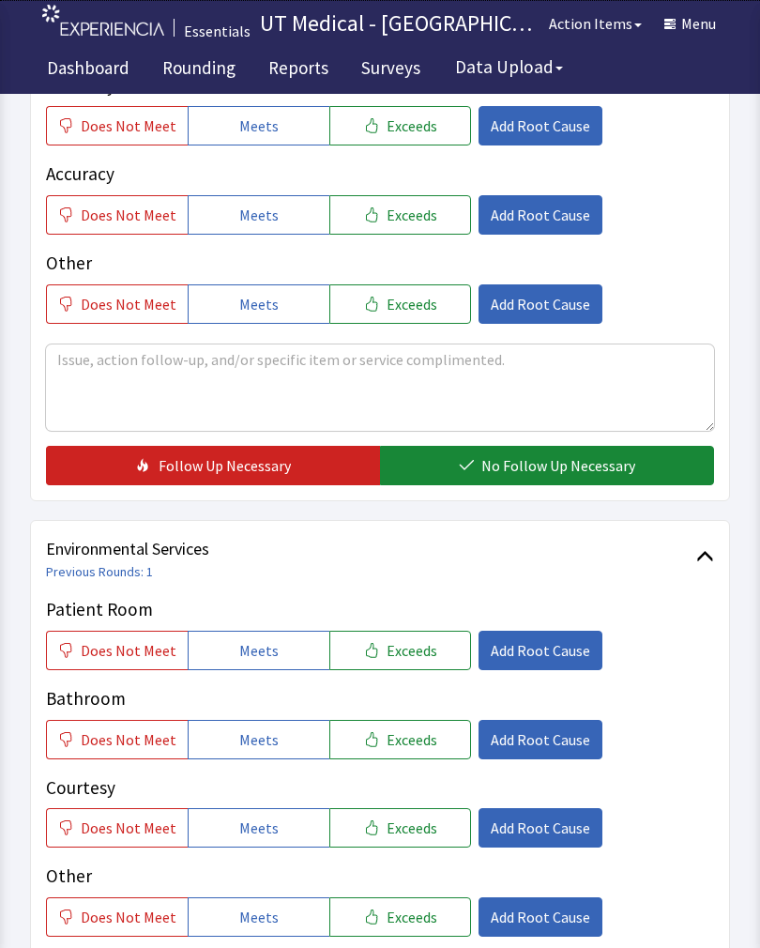
scroll to position [522, 0]
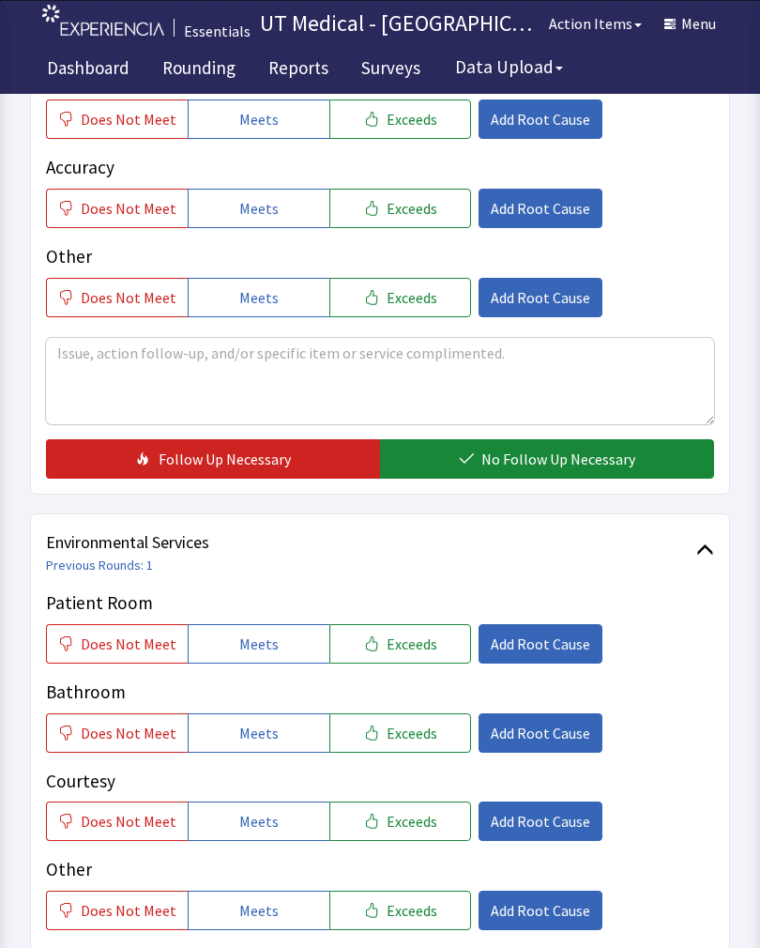
click at [404, 645] on span "Exceeds" at bounding box center [412, 643] width 51 height 23
click at [390, 739] on span "Exceeds" at bounding box center [412, 733] width 51 height 23
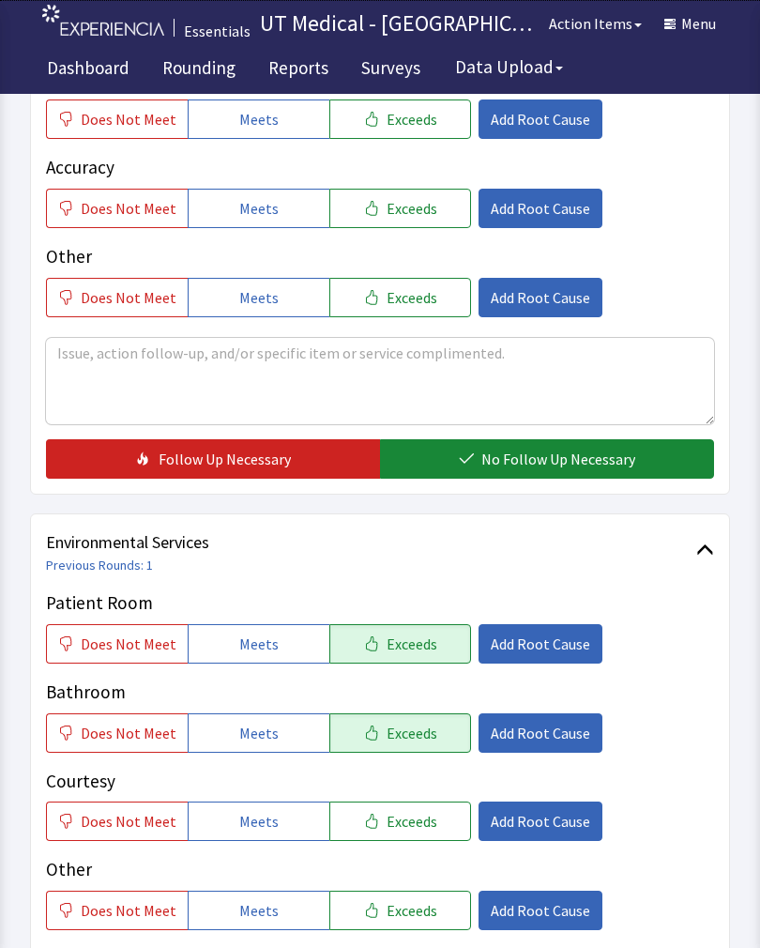
click at [405, 815] on span "Exceeds" at bounding box center [412, 821] width 51 height 23
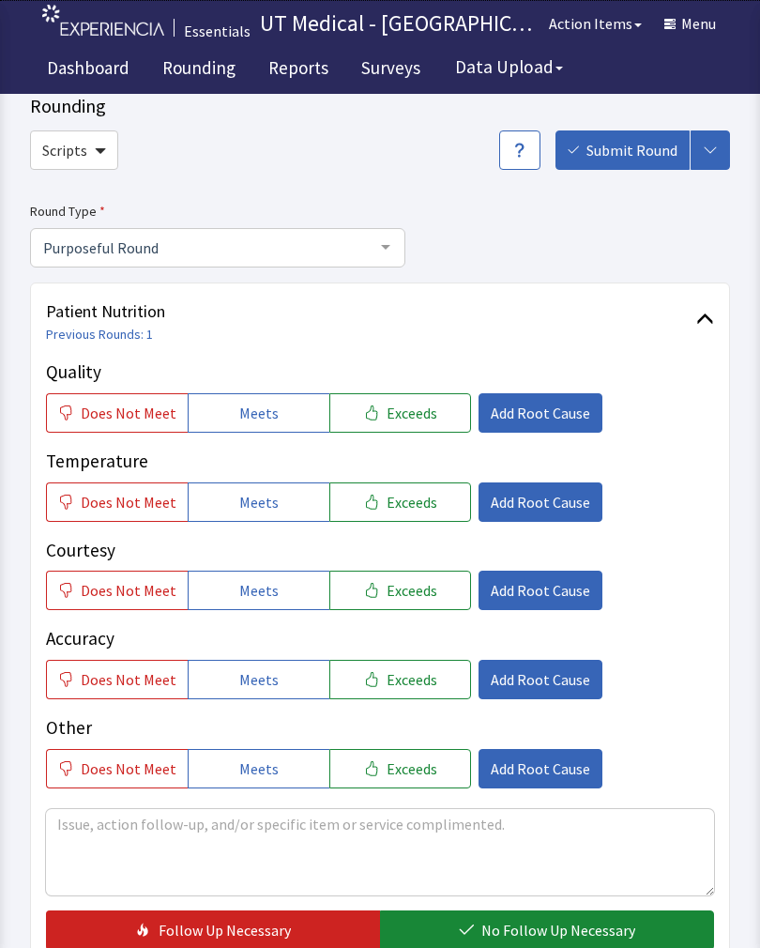
scroll to position [0, 0]
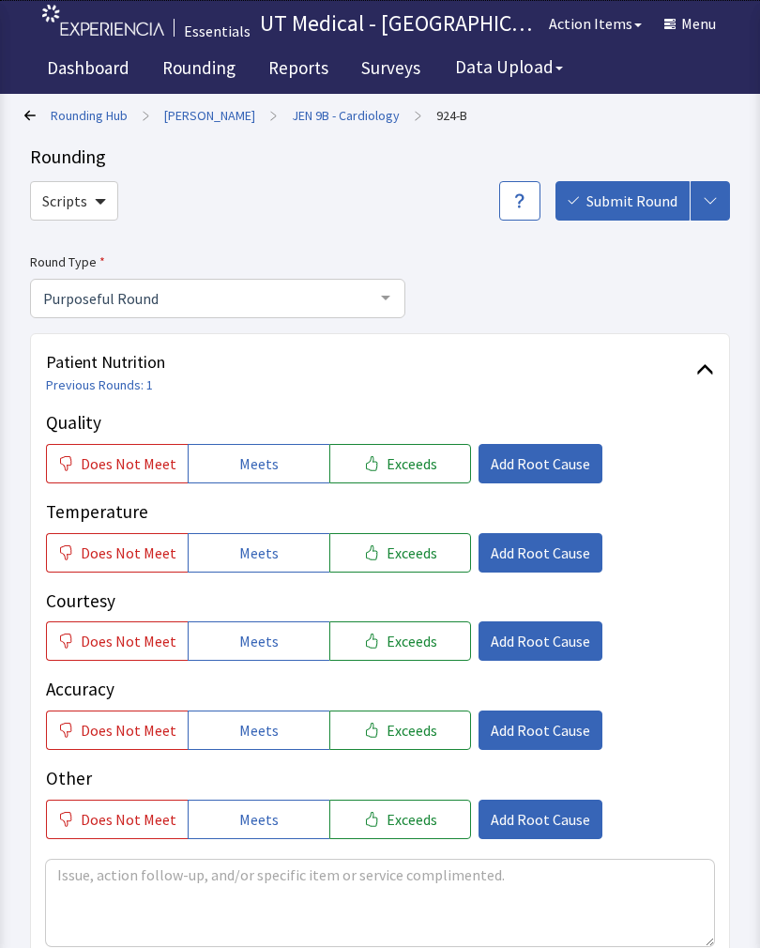
click at [429, 461] on button "Exceeds" at bounding box center [400, 463] width 142 height 39
click at [415, 563] on button "Exceeds" at bounding box center [400, 552] width 142 height 39
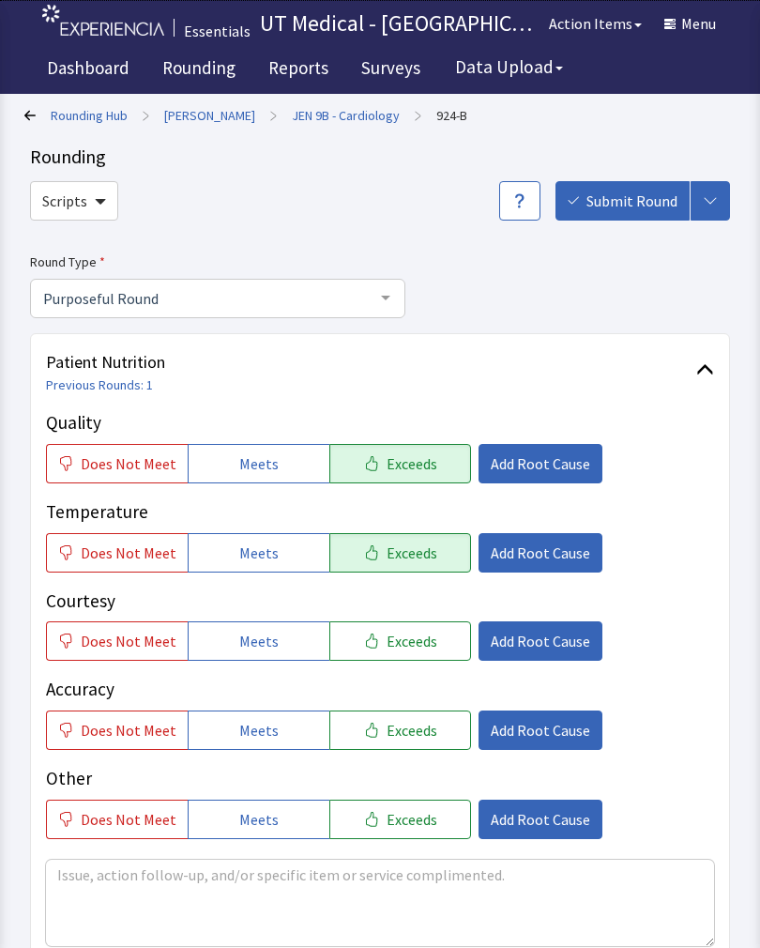
click at [410, 650] on button "Exceeds" at bounding box center [400, 640] width 142 height 39
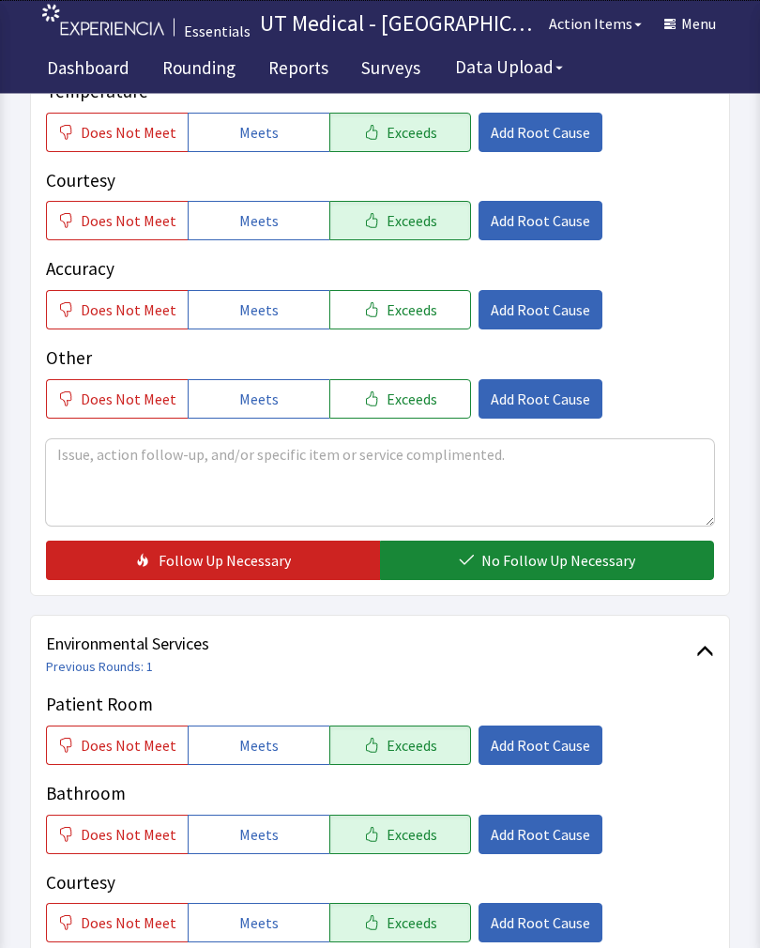
scroll to position [419, 0]
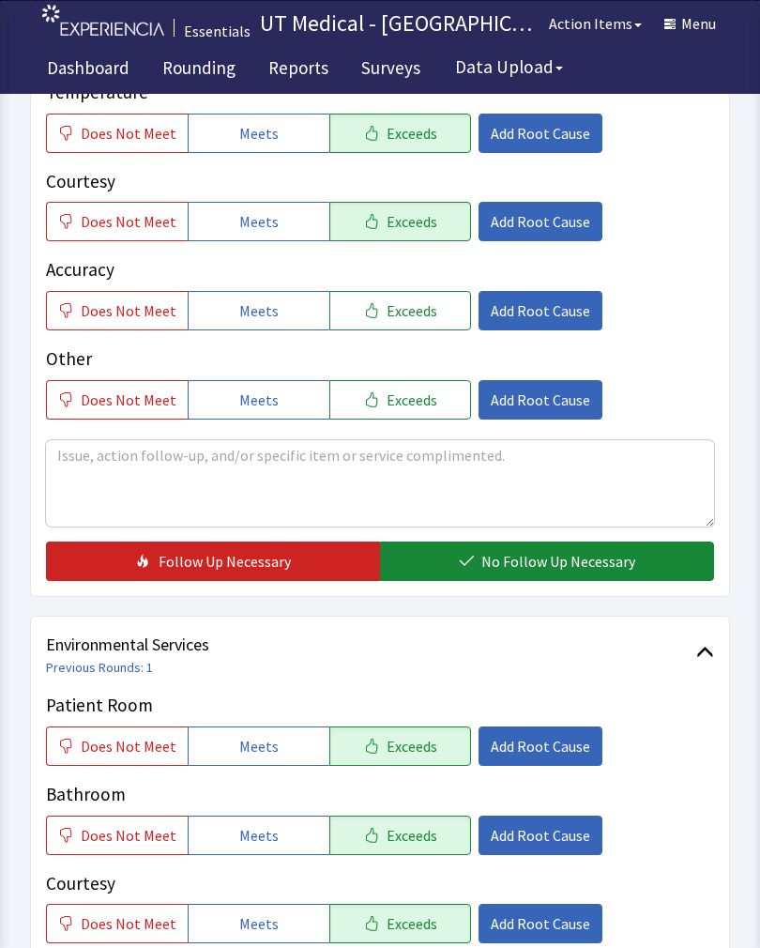
click at [574, 566] on span "No Follow Up Necessary" at bounding box center [558, 561] width 154 height 23
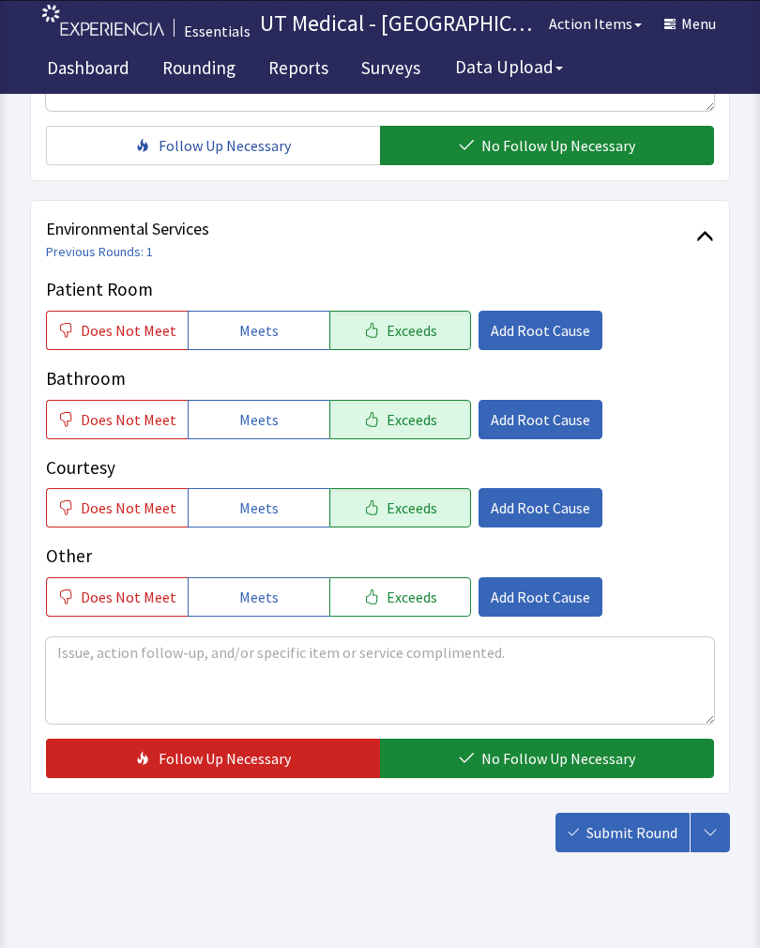
scroll to position [831, 0]
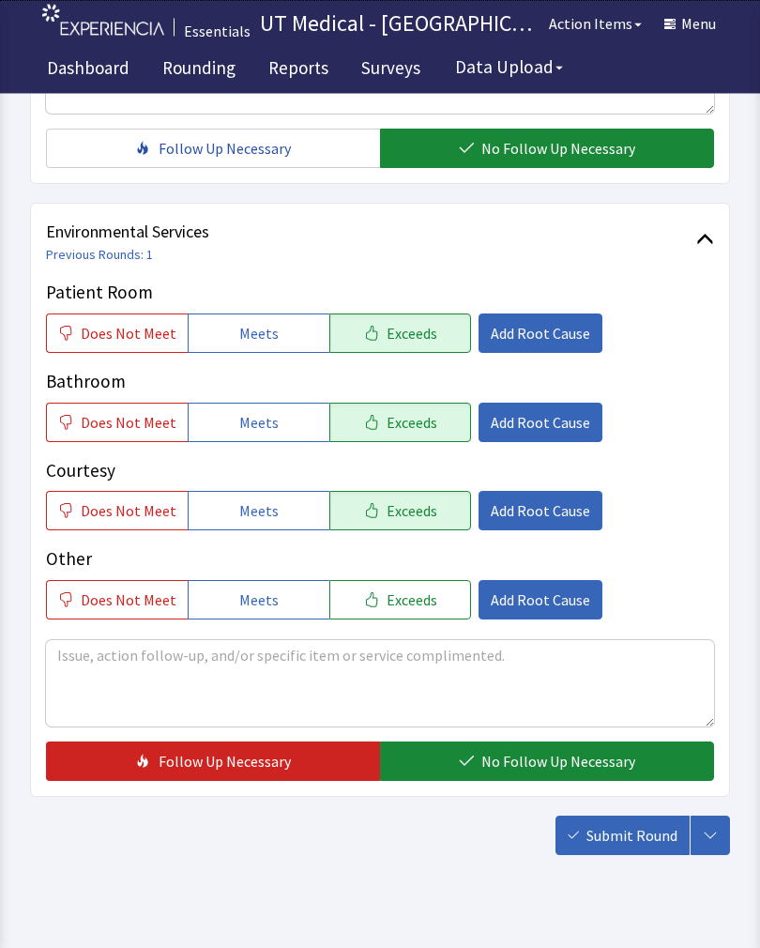
click at [514, 743] on button "No Follow Up Necessary" at bounding box center [547, 761] width 334 height 39
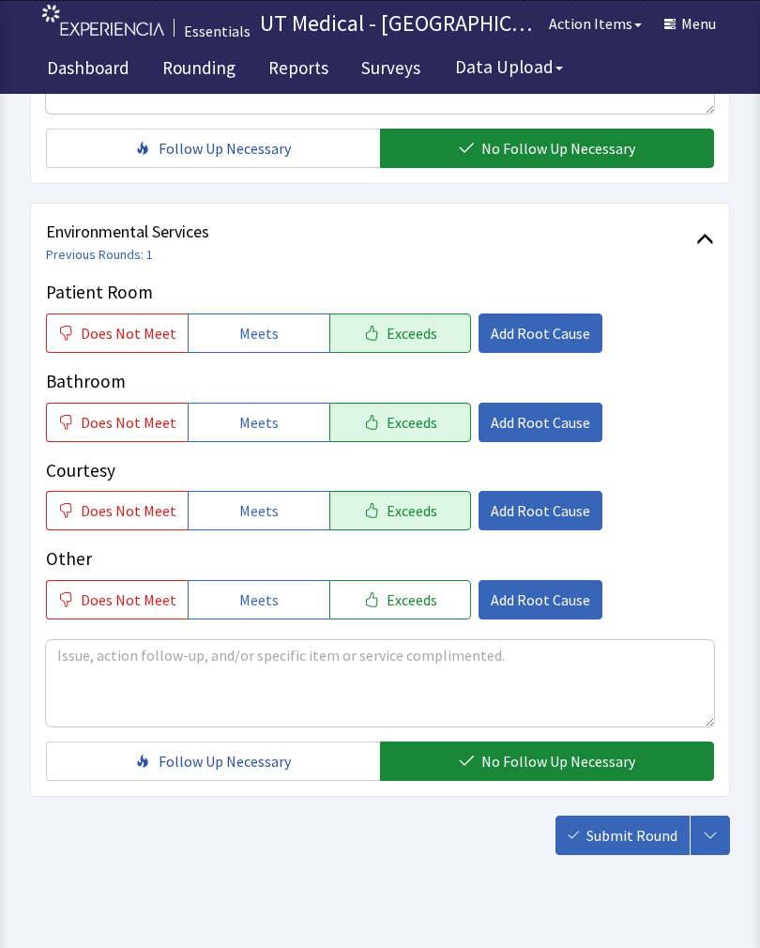
click at [619, 823] on button "Submit Round" at bounding box center [623, 834] width 134 height 39
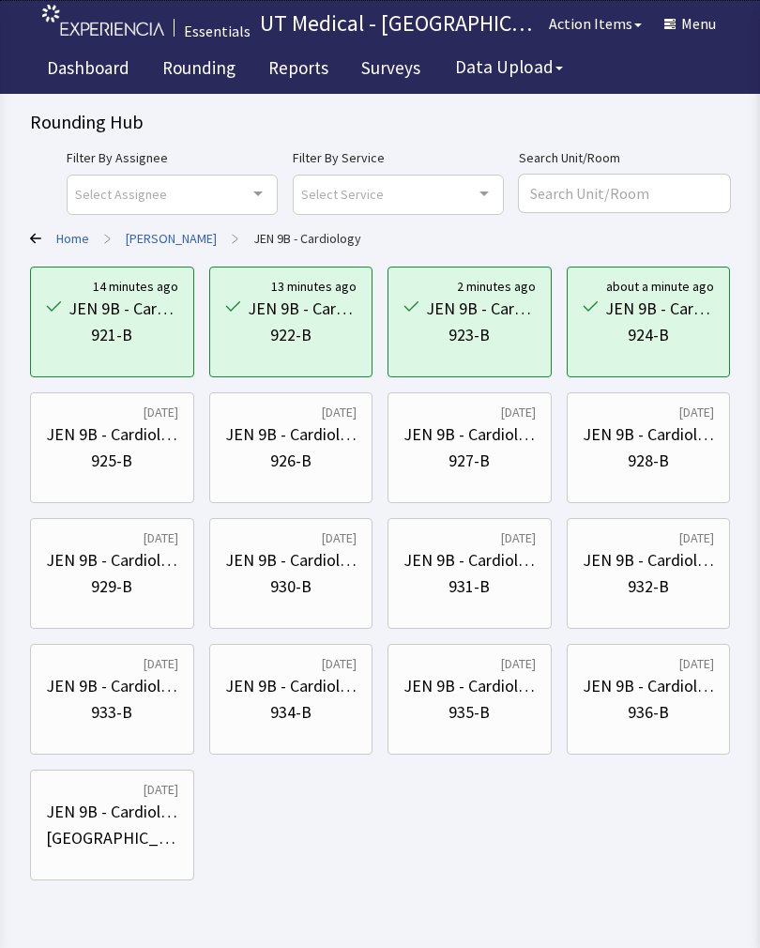
click at [98, 466] on div "925-B" at bounding box center [111, 461] width 41 height 26
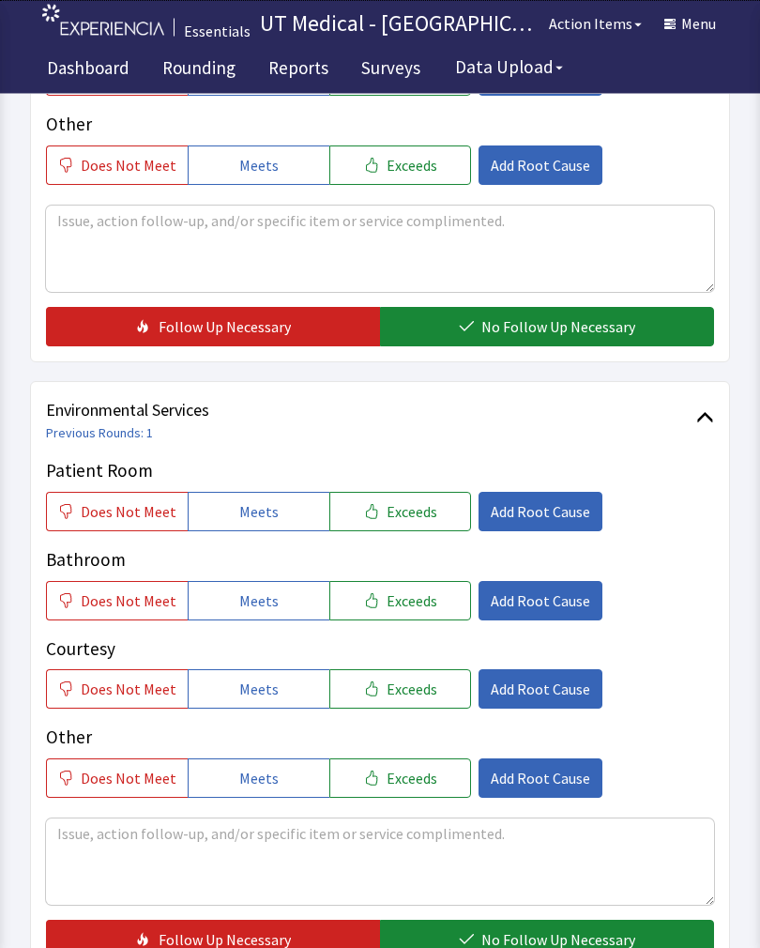
click at [416, 511] on span "Exceeds" at bounding box center [412, 512] width 51 height 23
click at [410, 603] on span "Exceeds" at bounding box center [412, 600] width 51 height 23
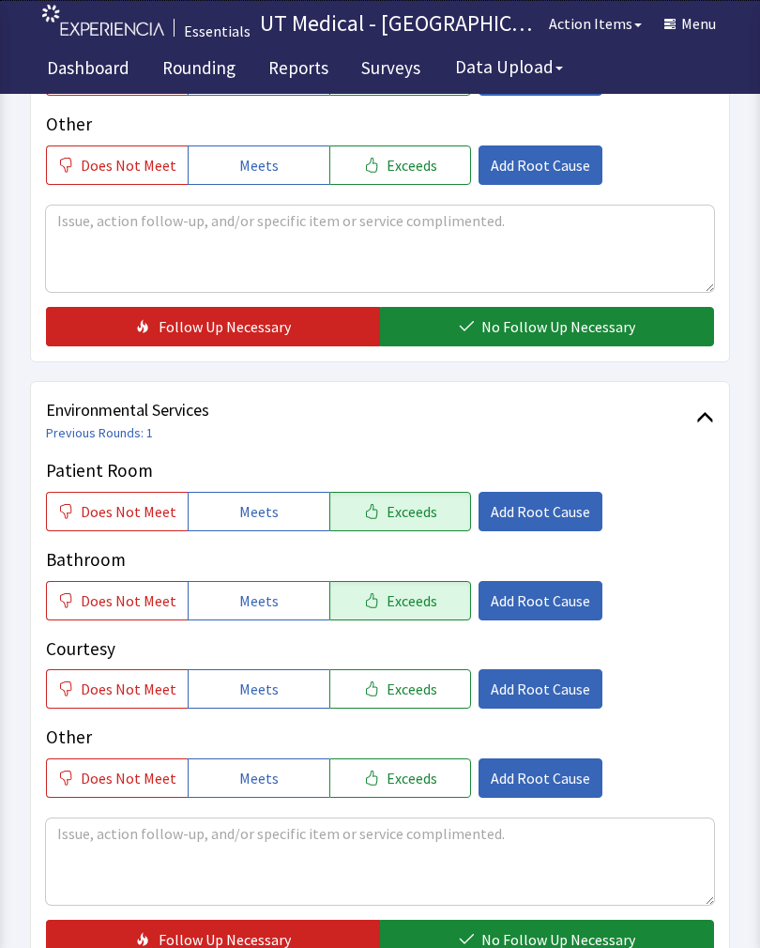
click at [394, 700] on button "Exceeds" at bounding box center [400, 688] width 142 height 39
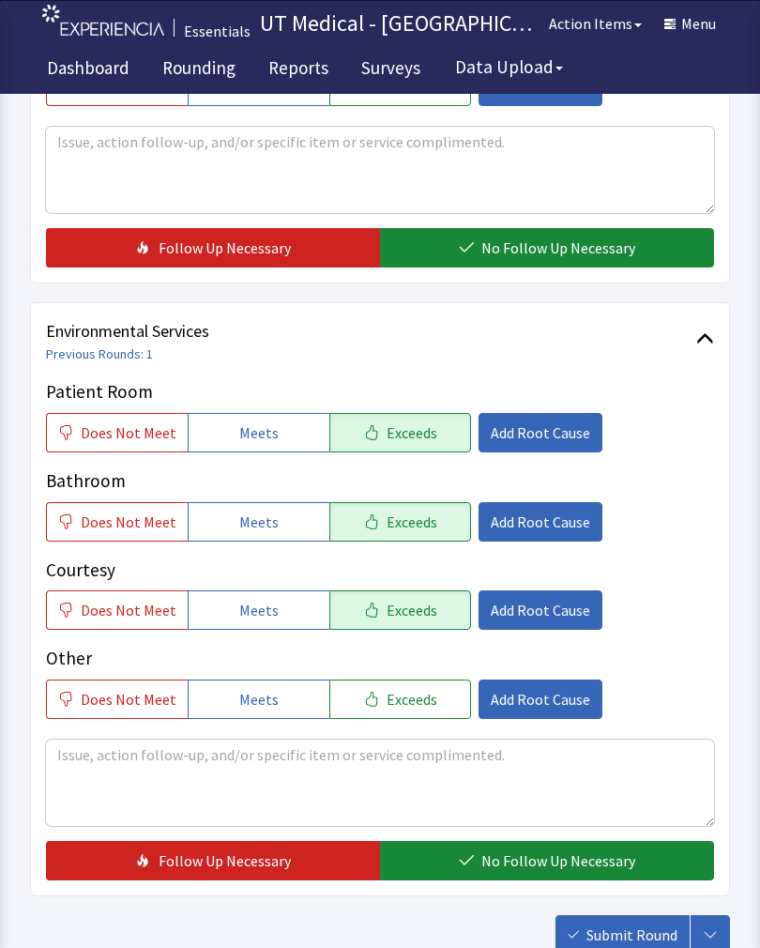
scroll to position [835, 0]
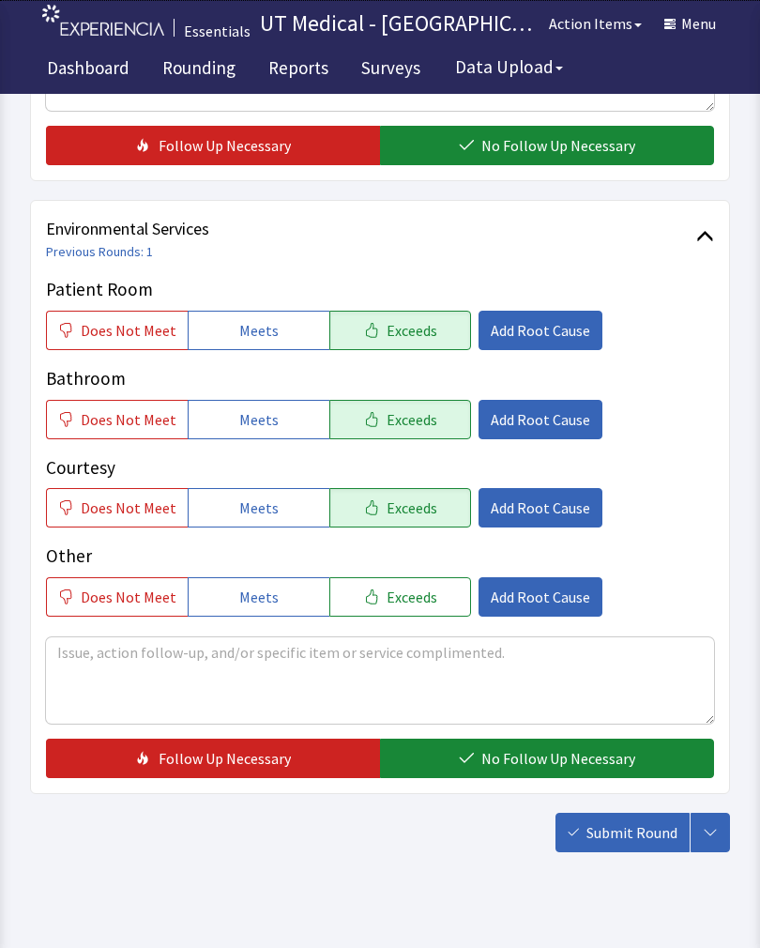
click at [545, 754] on span "No Follow Up Necessary" at bounding box center [558, 758] width 154 height 23
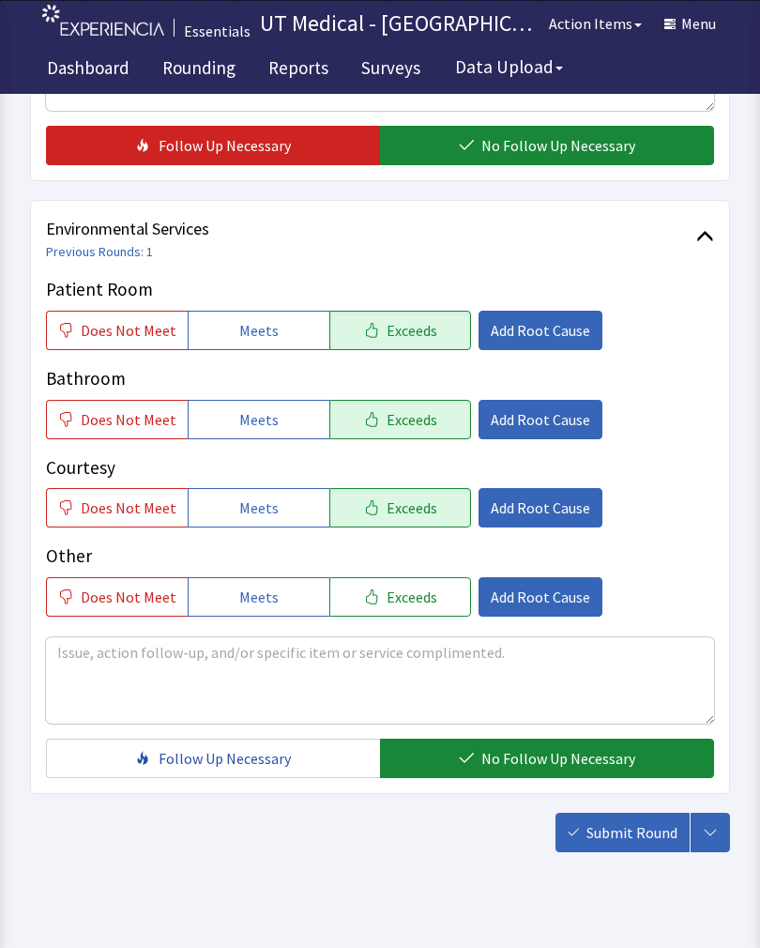
click at [645, 836] on span "Submit Round" at bounding box center [632, 832] width 91 height 23
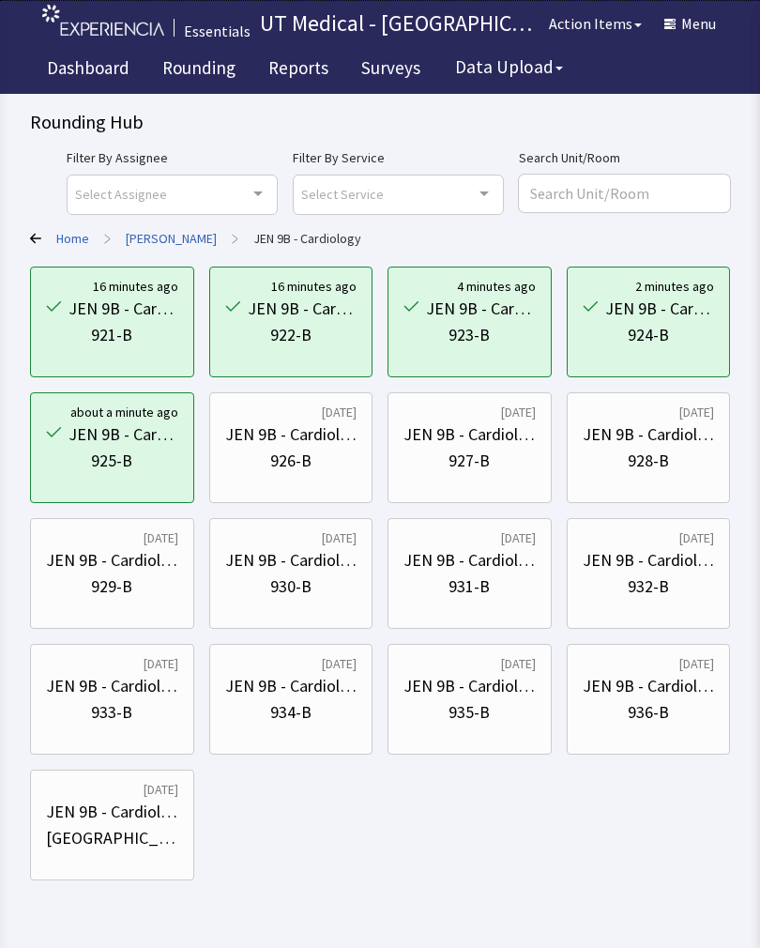
click at [308, 441] on div "JEN 9B - Cardiology" at bounding box center [291, 434] width 132 height 26
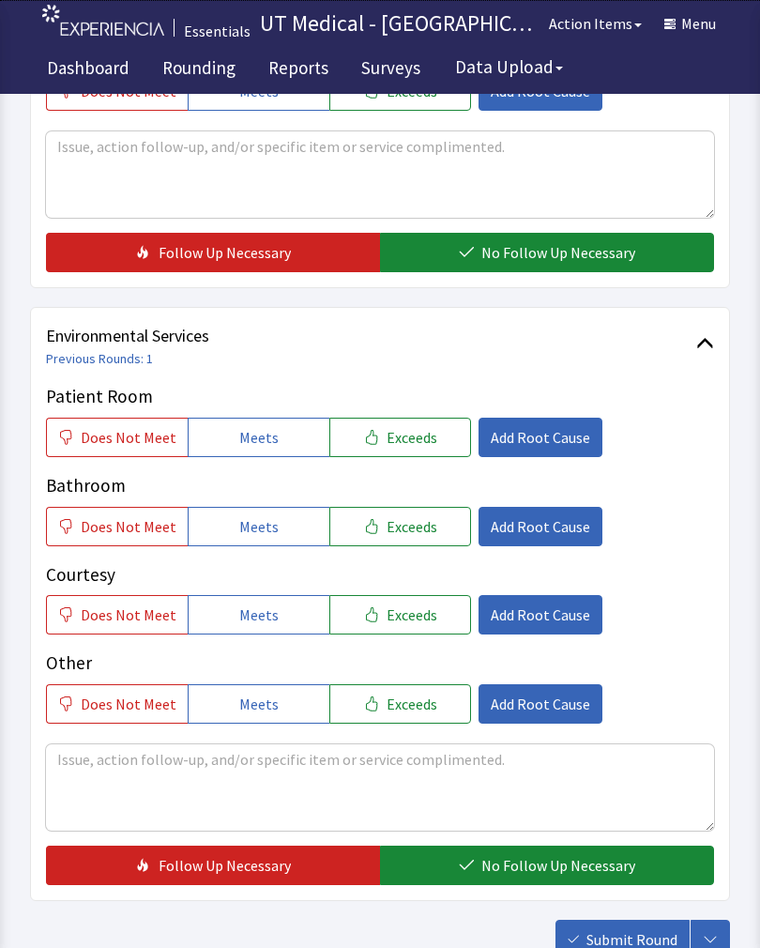
scroll to position [748, 0]
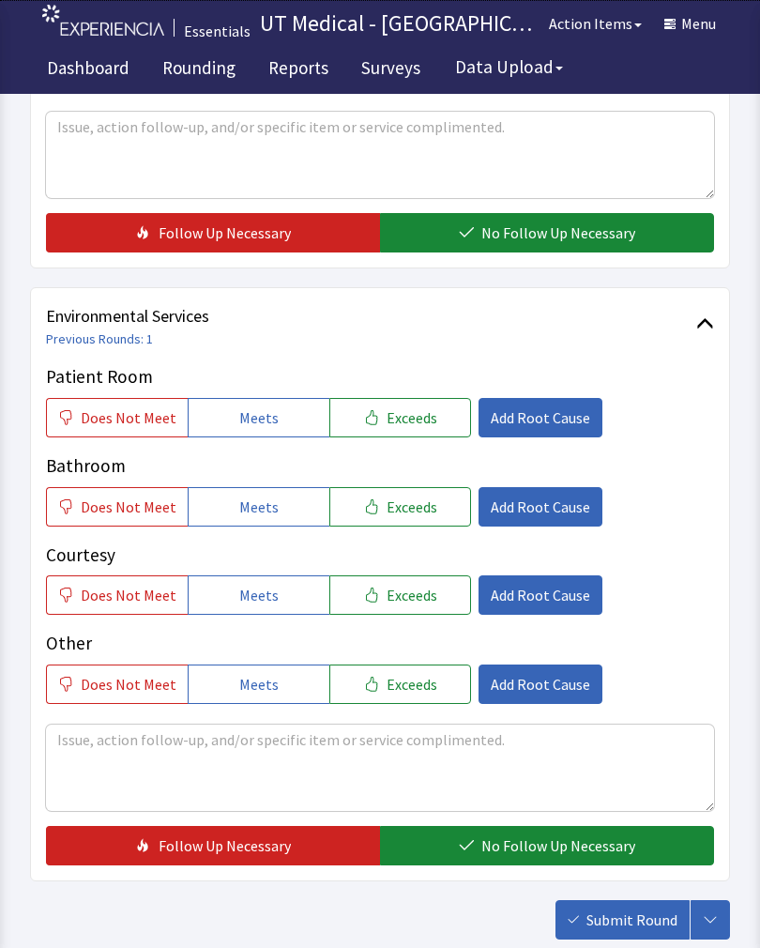
click at [423, 420] on span "Exceeds" at bounding box center [412, 417] width 51 height 23
click at [410, 507] on span "Exceeds" at bounding box center [412, 506] width 51 height 23
click at [415, 602] on span "Exceeds" at bounding box center [412, 595] width 51 height 23
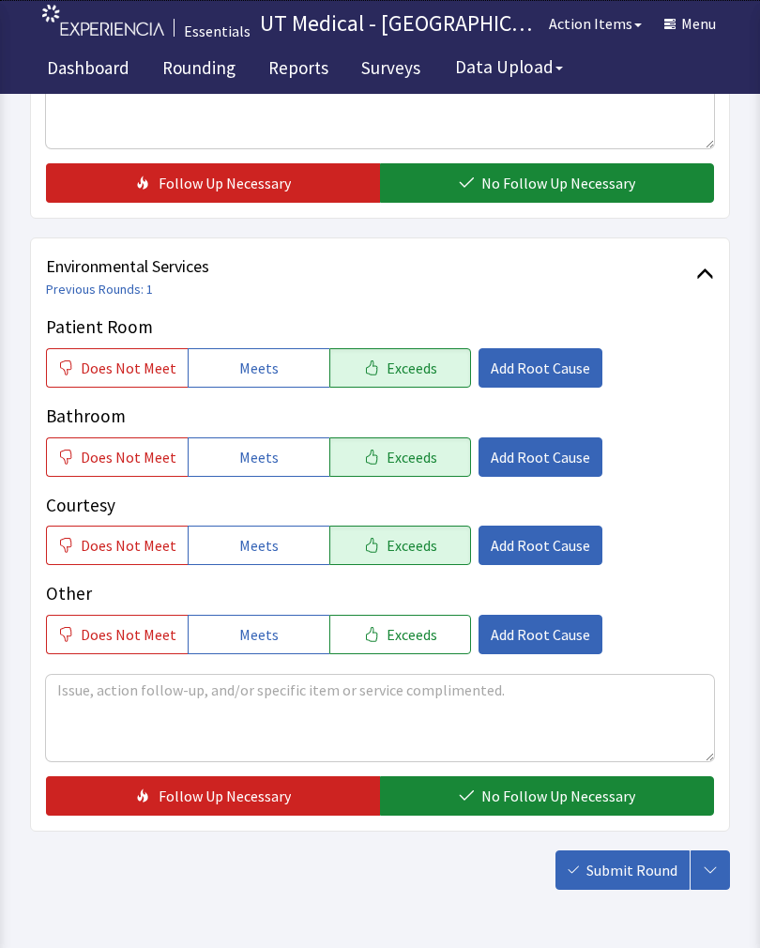
scroll to position [793, 0]
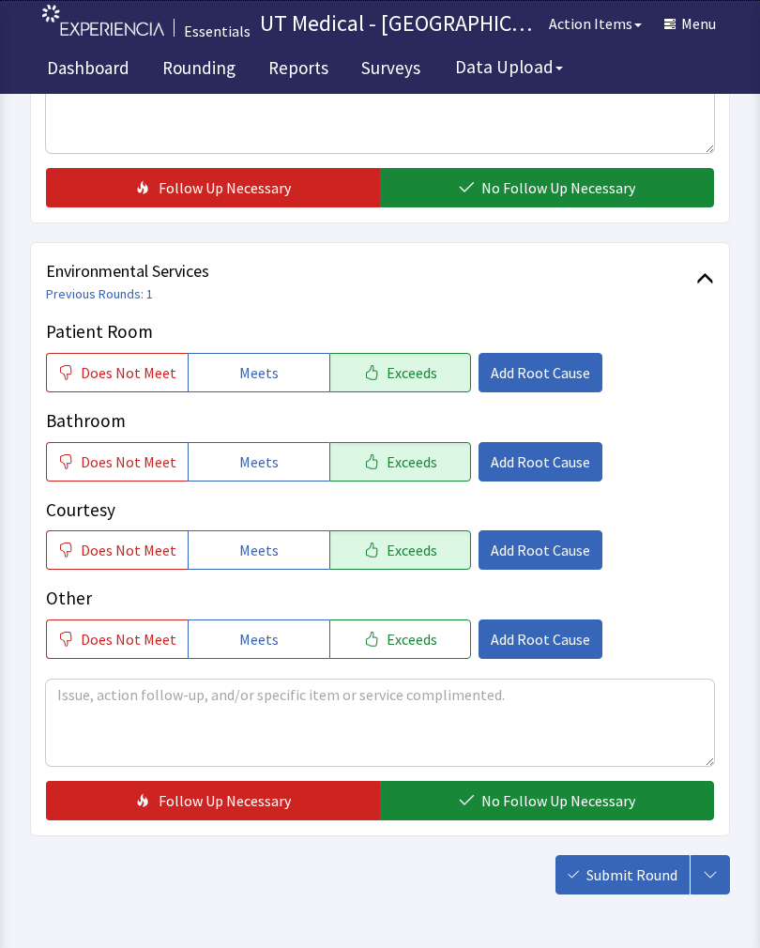
click at [526, 804] on span "No Follow Up Necessary" at bounding box center [558, 800] width 154 height 23
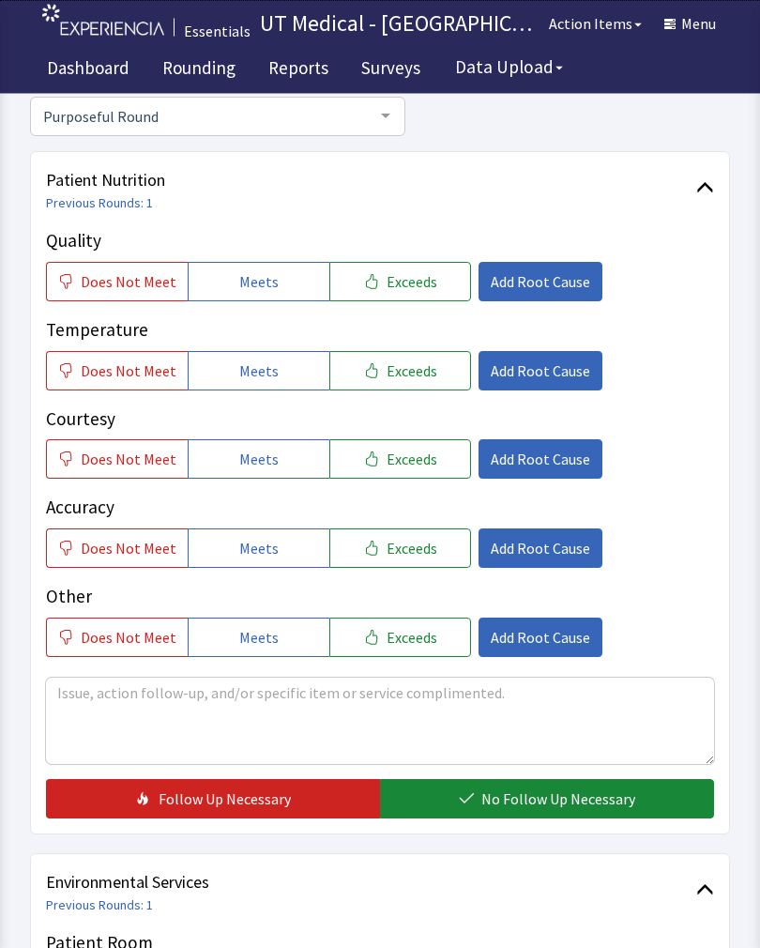
scroll to position [187, 0]
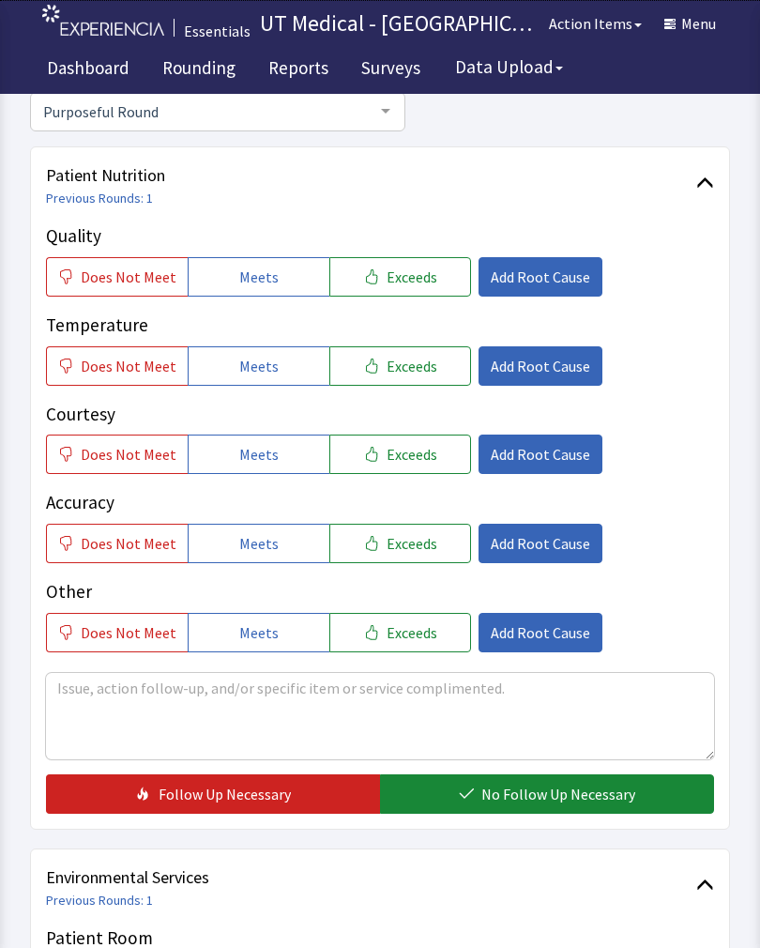
click at [419, 276] on span "Exceeds" at bounding box center [412, 277] width 51 height 23
click at [415, 350] on button "Exceeds" at bounding box center [400, 365] width 142 height 39
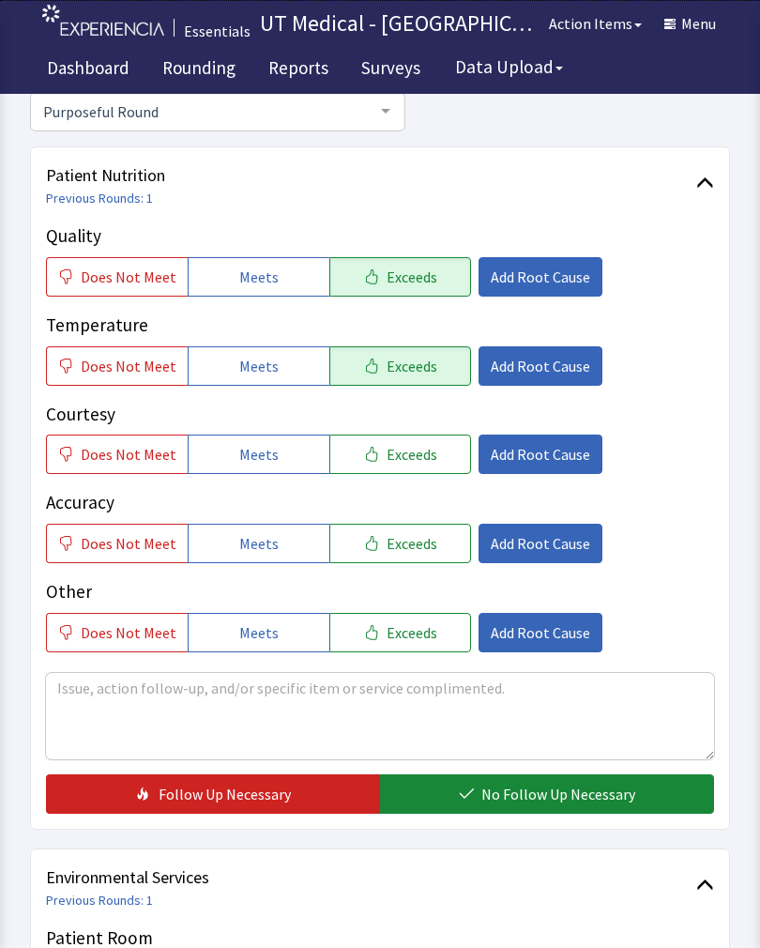
click at [405, 443] on span "Exceeds" at bounding box center [412, 454] width 51 height 23
click at [524, 787] on span "No Follow Up Necessary" at bounding box center [558, 794] width 154 height 23
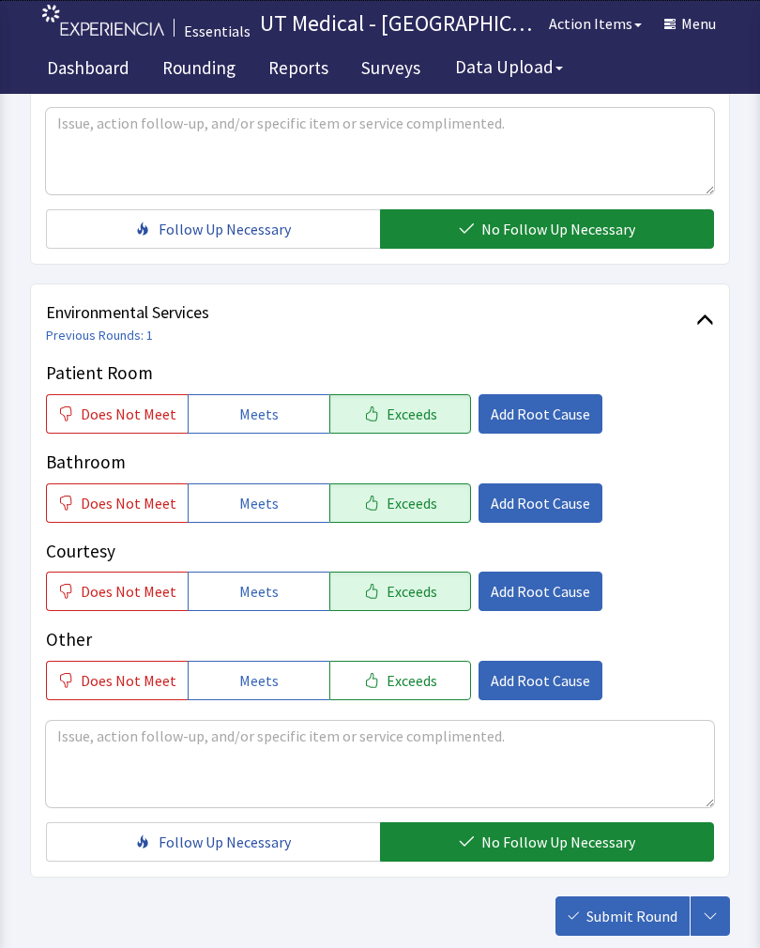
scroll to position [759, 0]
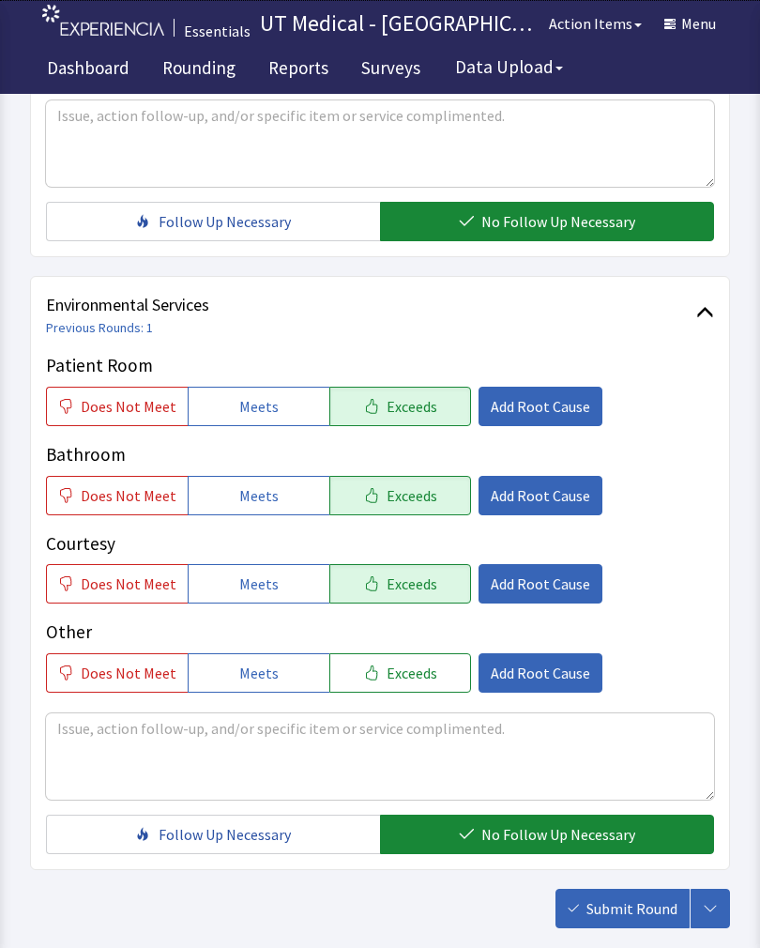
click at [649, 907] on span "Submit Round" at bounding box center [632, 908] width 91 height 23
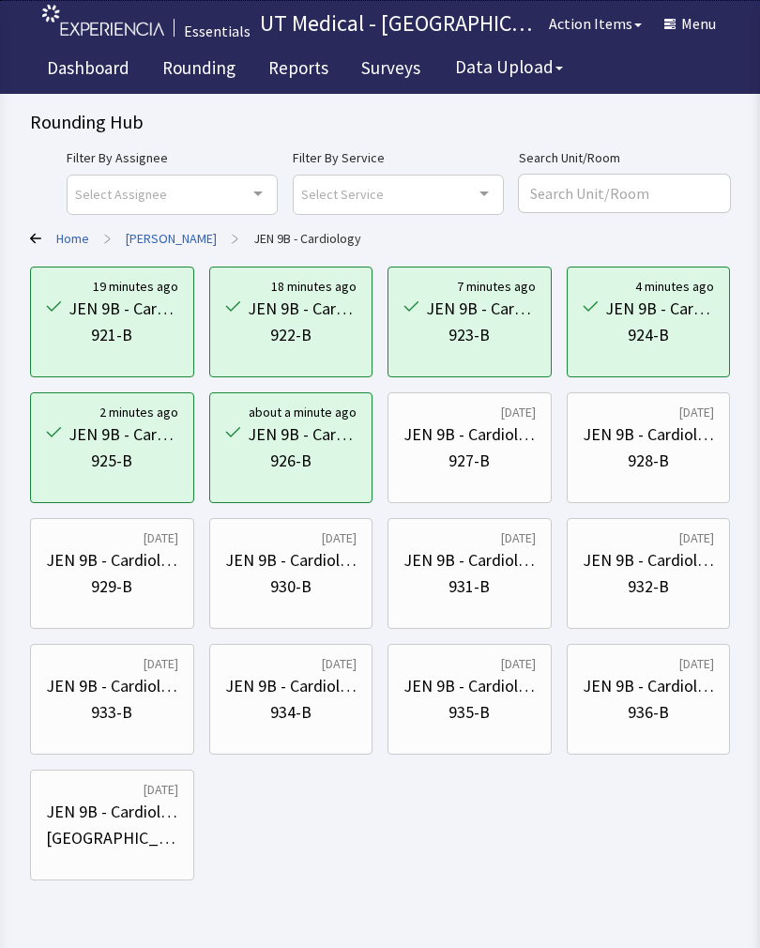
click at [486, 425] on div "JEN 9B - Cardiology" at bounding box center [470, 434] width 132 height 26
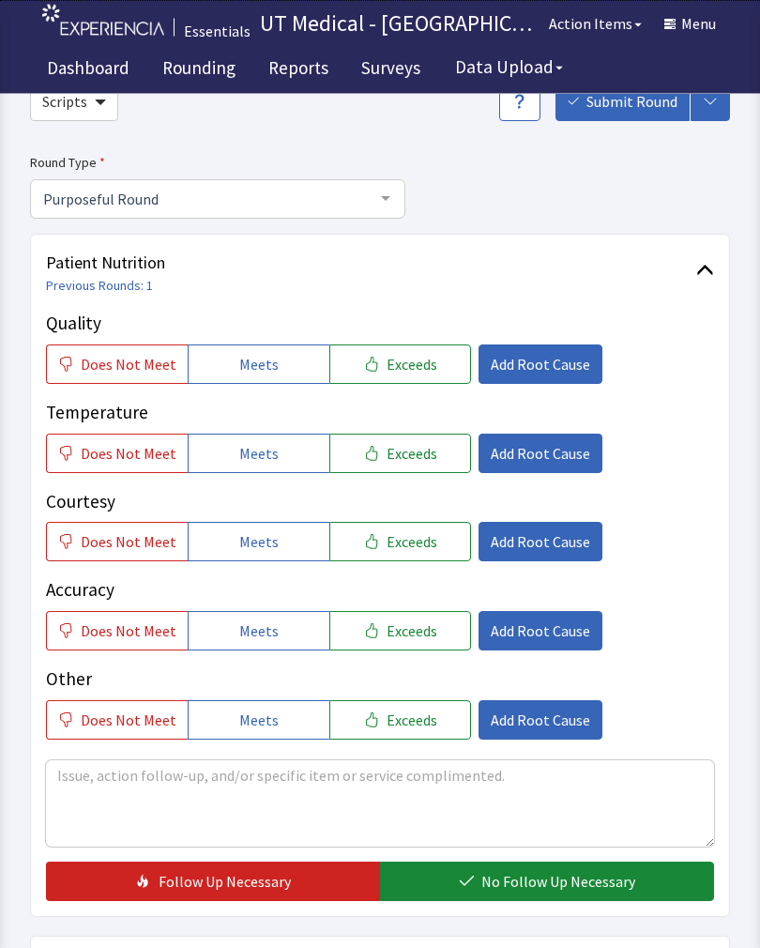
scroll to position [102, 0]
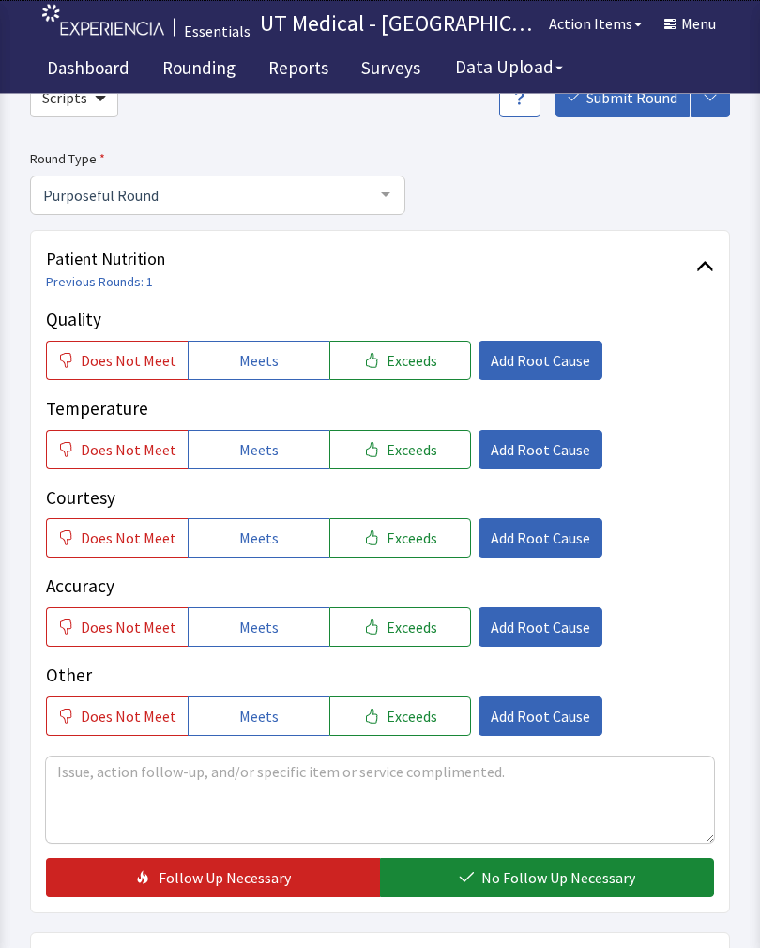
click at [413, 358] on span "Exceeds" at bounding box center [412, 361] width 51 height 23
click at [406, 443] on span "Exceeds" at bounding box center [412, 449] width 51 height 23
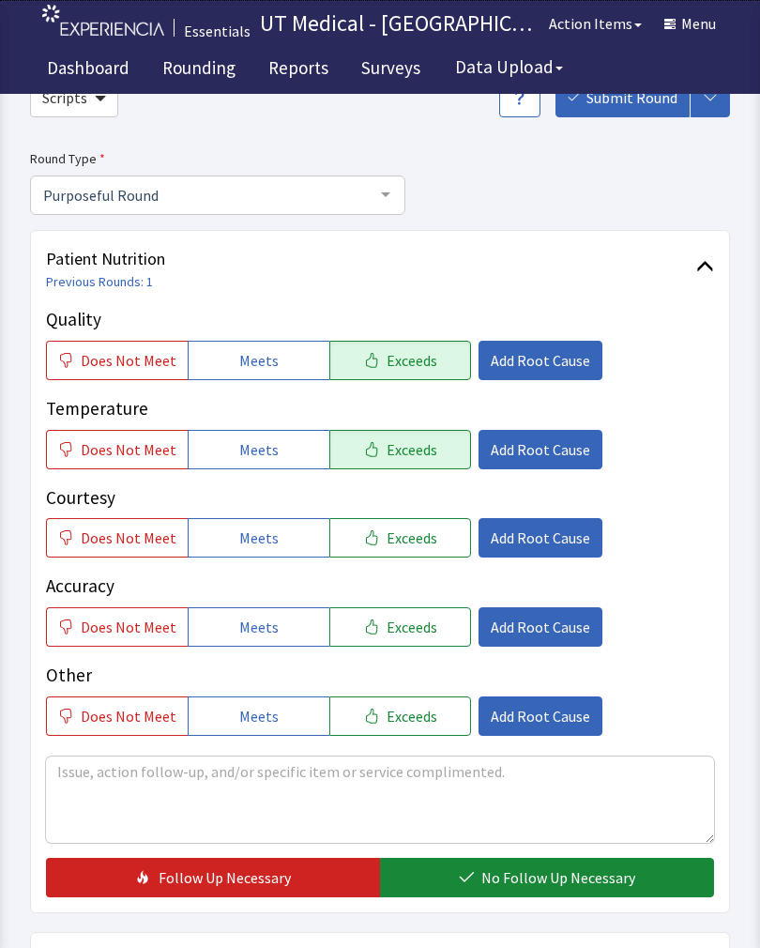
click at [421, 533] on span "Exceeds" at bounding box center [412, 537] width 51 height 23
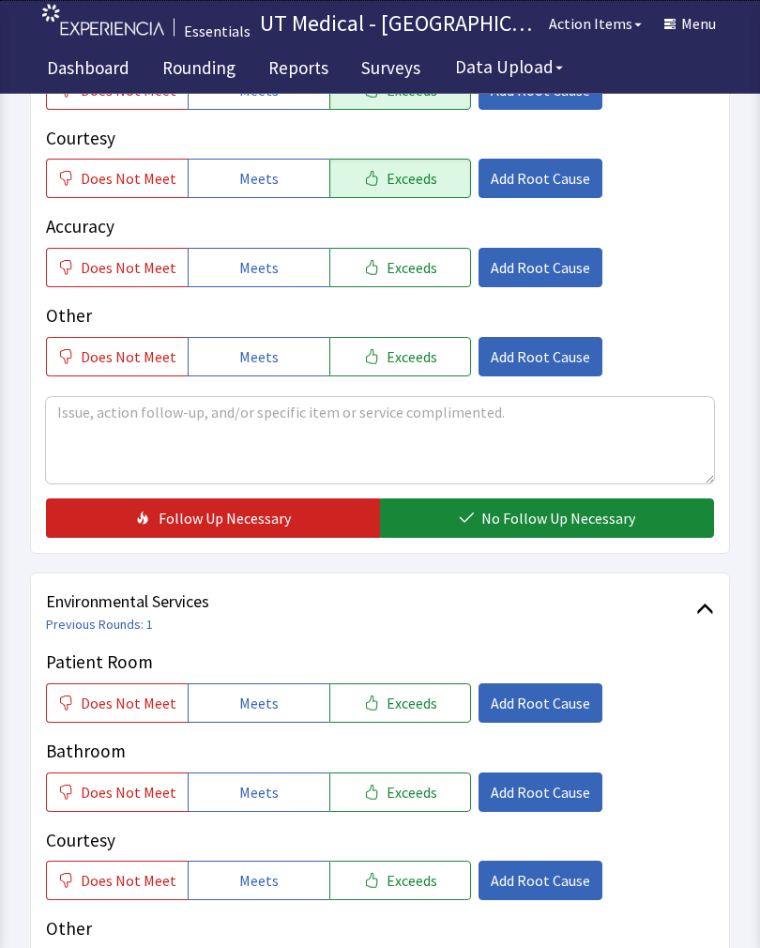
scroll to position [460, 0]
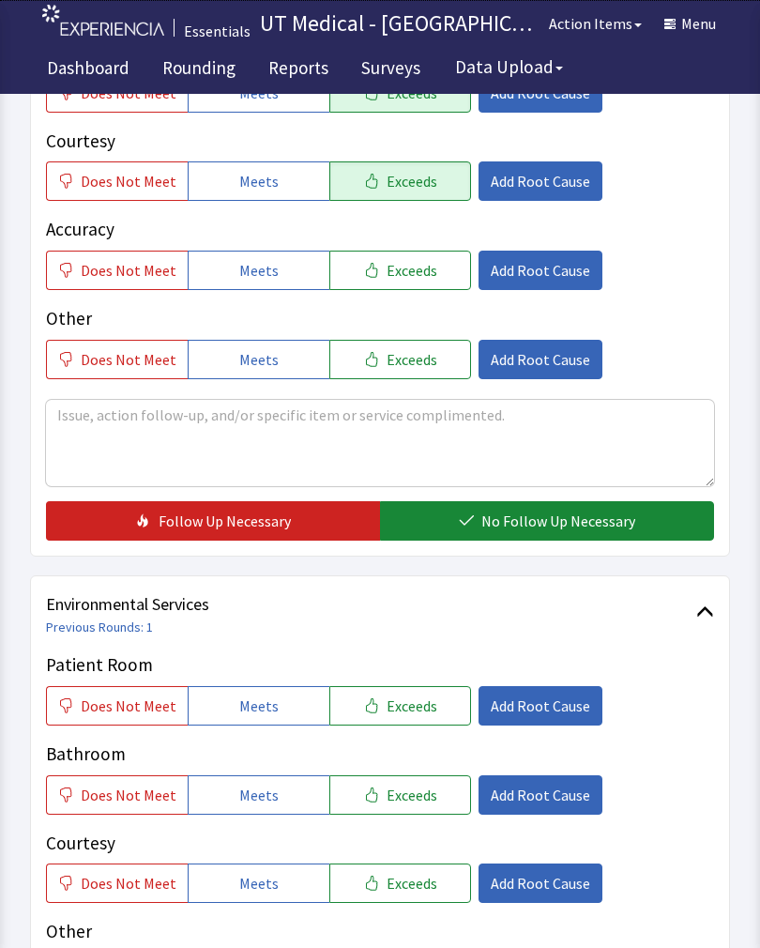
click at [587, 528] on span "No Follow Up Necessary" at bounding box center [558, 521] width 154 height 23
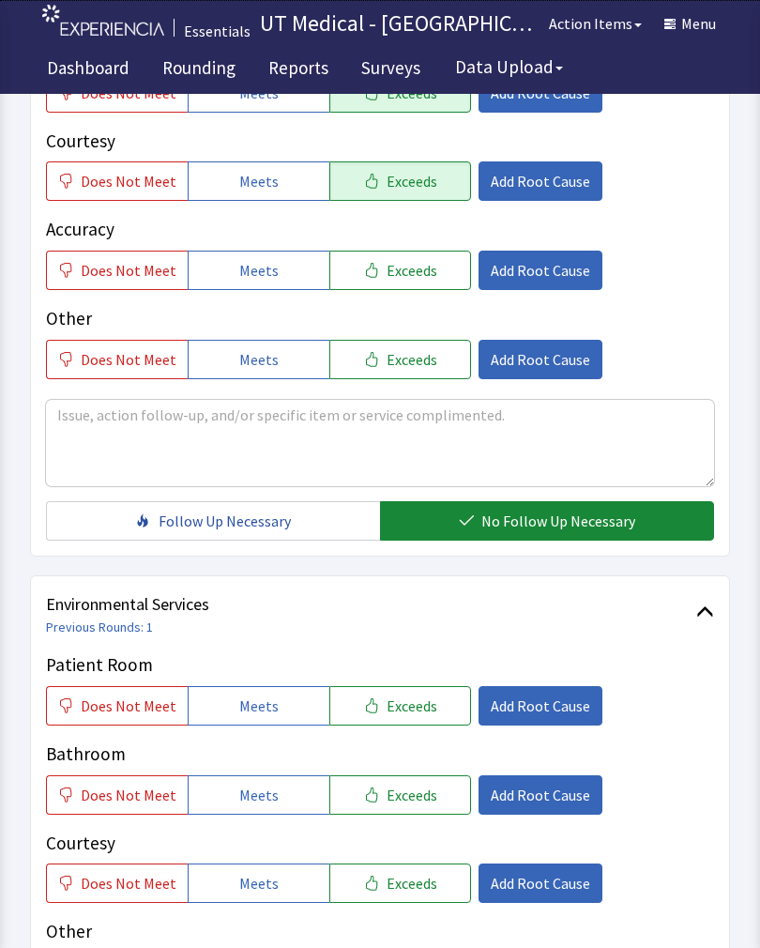
click at [411, 710] on span "Exceeds" at bounding box center [412, 705] width 51 height 23
click at [408, 803] on span "Exceeds" at bounding box center [412, 795] width 51 height 23
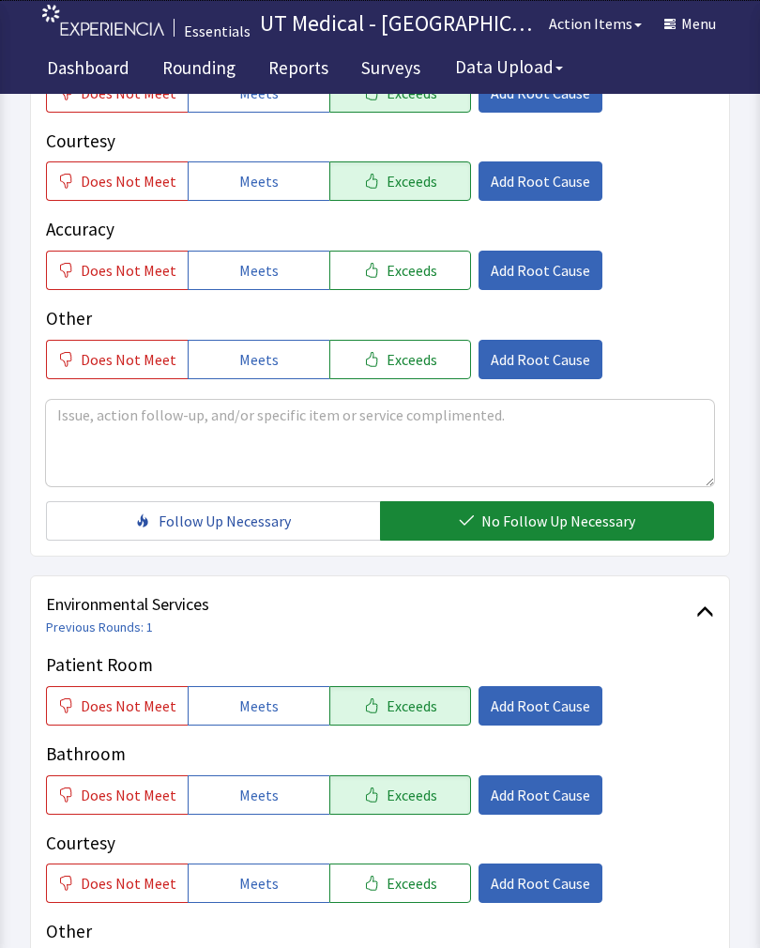
click at [429, 878] on button "Exceeds" at bounding box center [400, 882] width 142 height 39
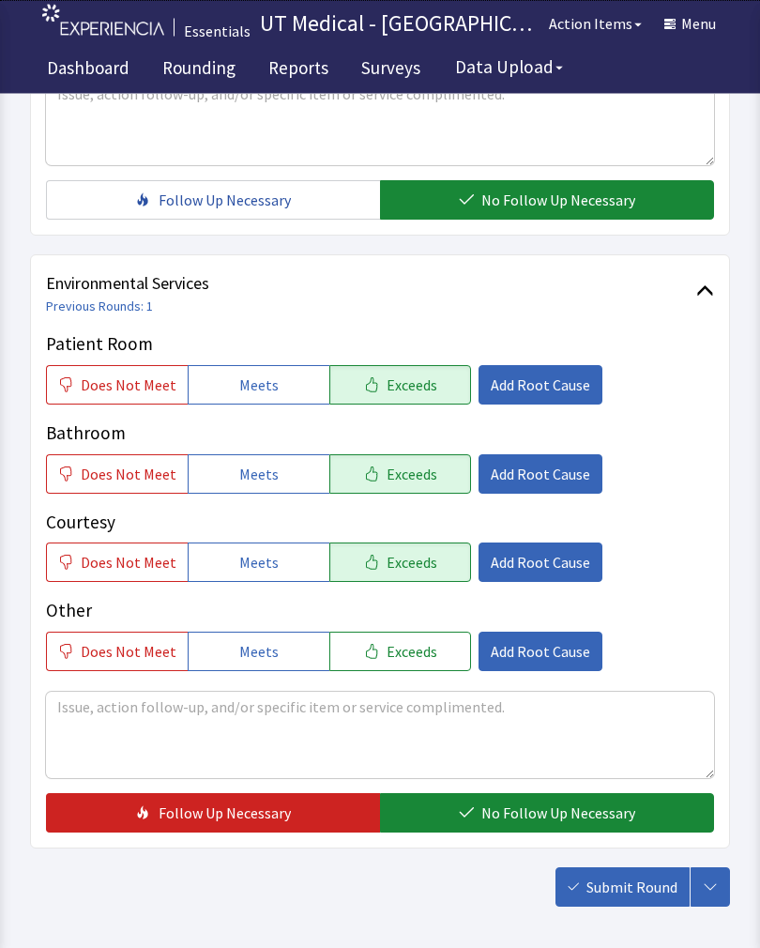
scroll to position [835, 0]
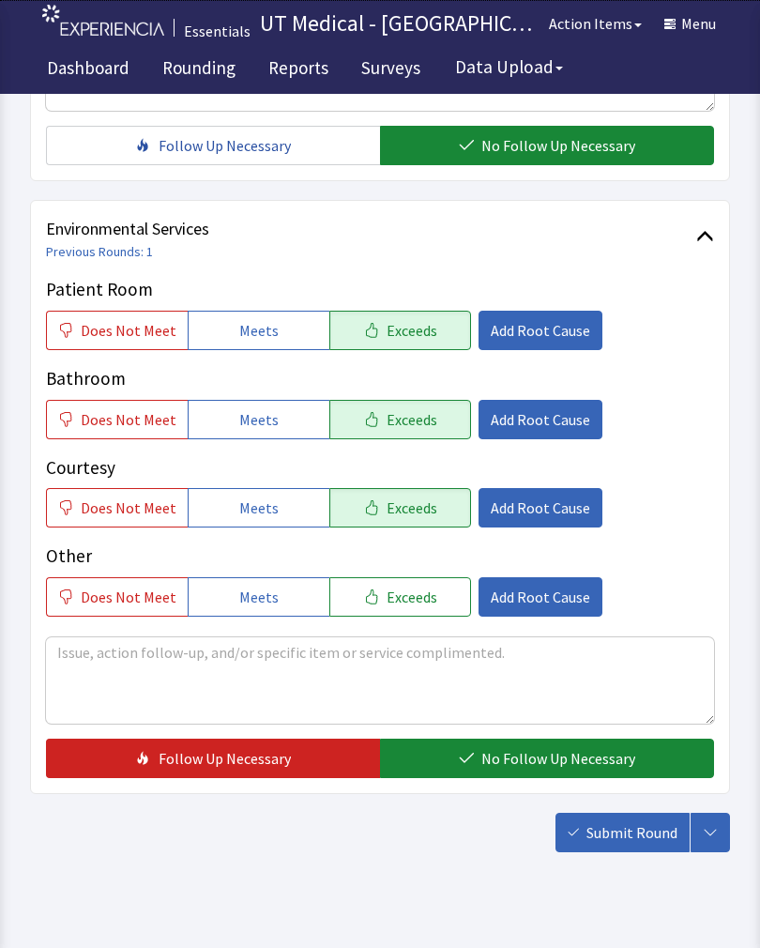
click at [526, 754] on span "No Follow Up Necessary" at bounding box center [558, 758] width 154 height 23
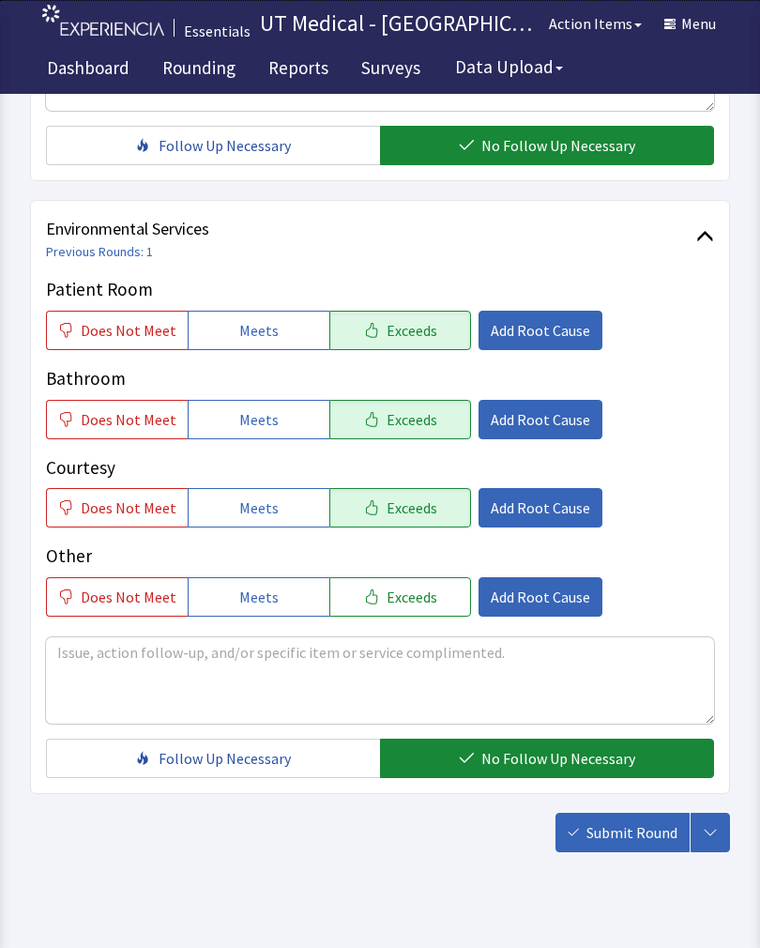
click at [648, 834] on span "Submit Round" at bounding box center [632, 832] width 91 height 23
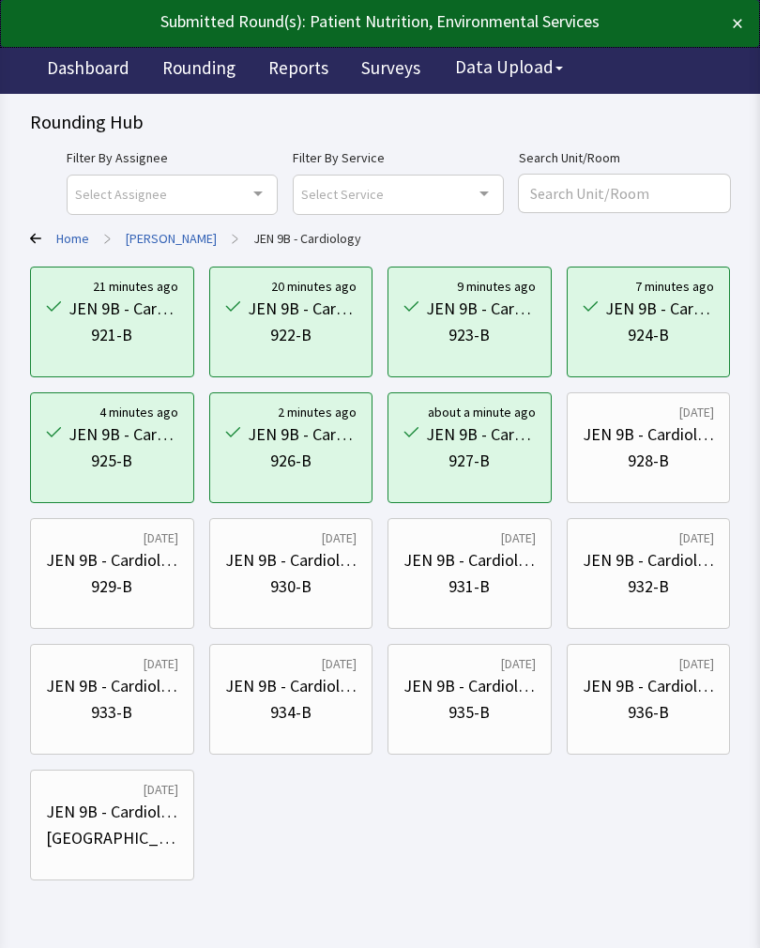
click at [642, 460] on div "928-B" at bounding box center [648, 461] width 41 height 26
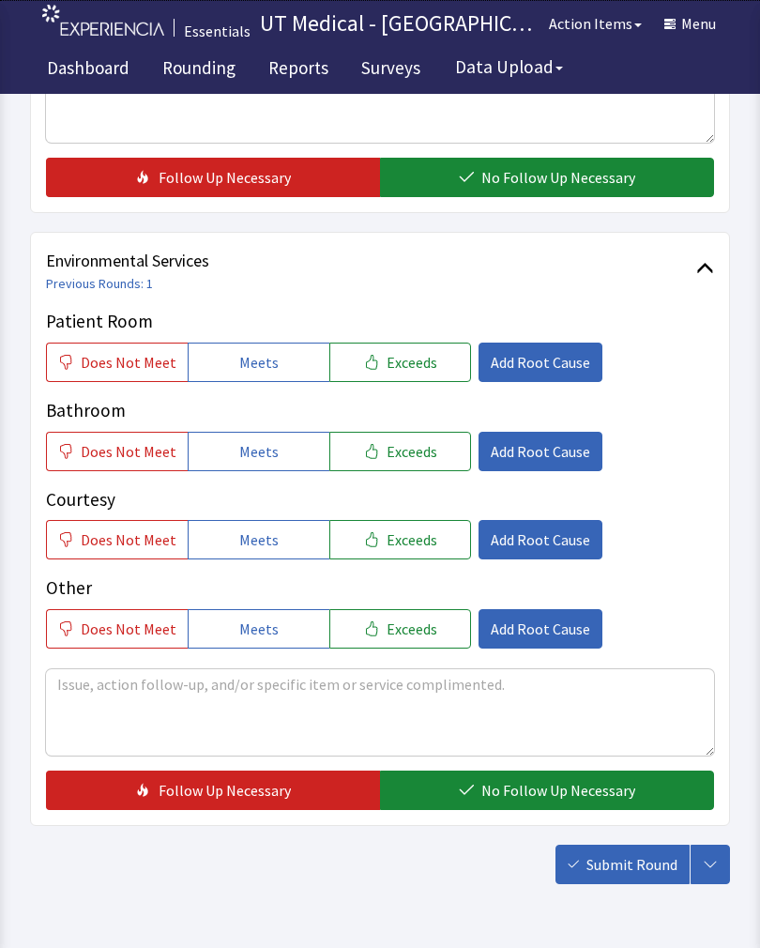
scroll to position [800, 0]
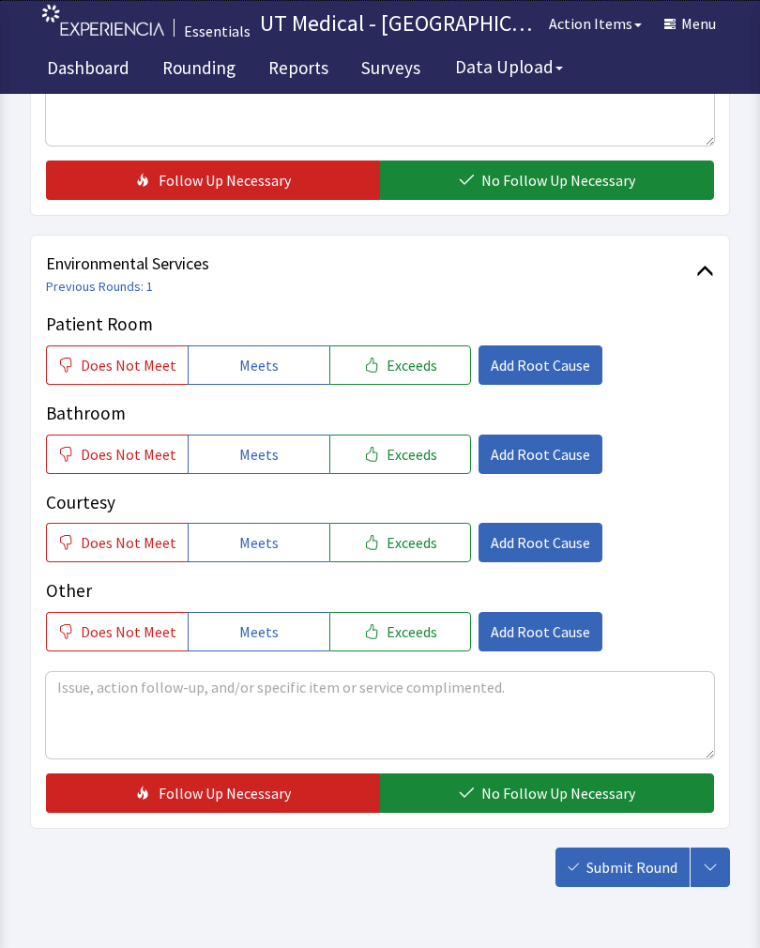
click at [422, 382] on button "Exceeds" at bounding box center [400, 364] width 142 height 39
click at [424, 469] on button "Exceeds" at bounding box center [400, 453] width 142 height 39
click at [412, 559] on button "Exceeds" at bounding box center [400, 542] width 142 height 39
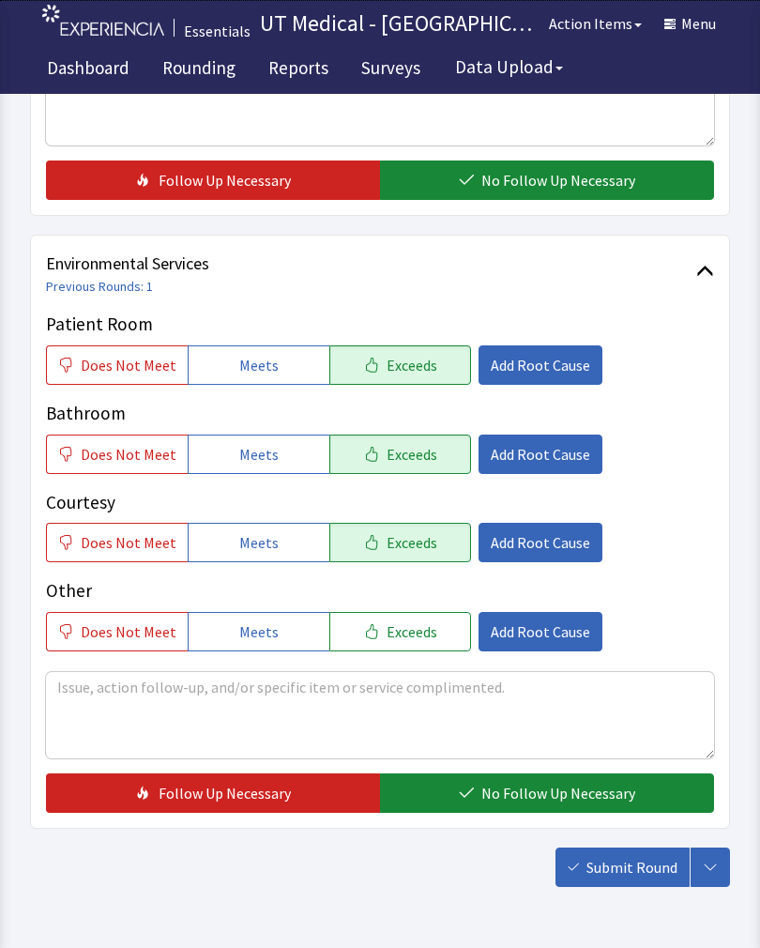
click at [541, 795] on span "No Follow Up Necessary" at bounding box center [558, 793] width 154 height 23
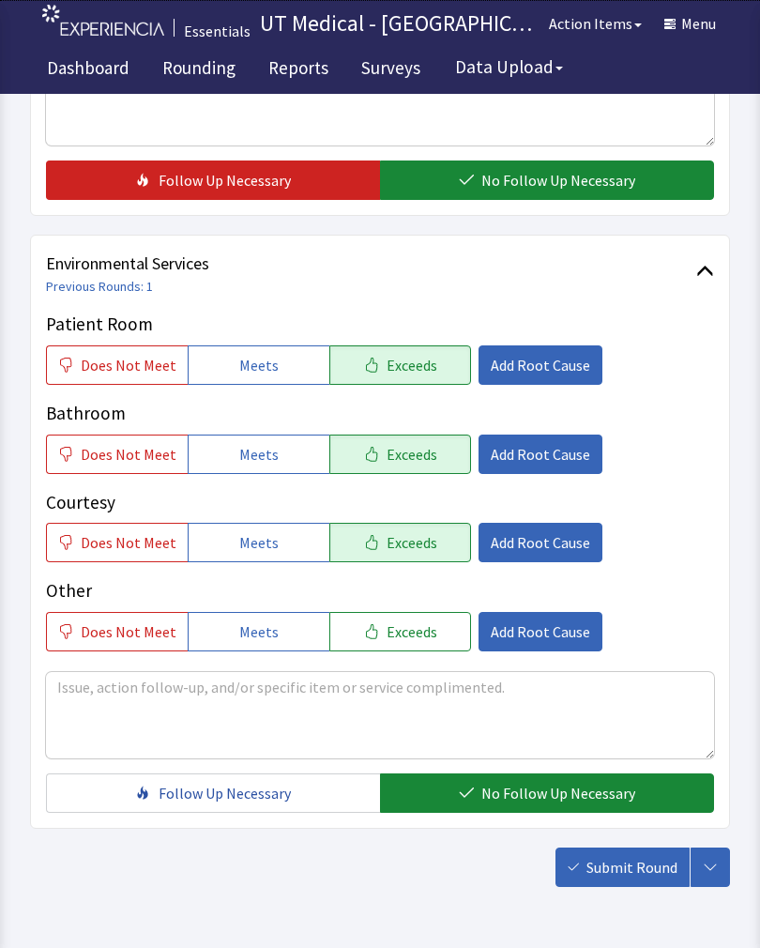
click at [636, 886] on button "Submit Round" at bounding box center [623, 866] width 134 height 39
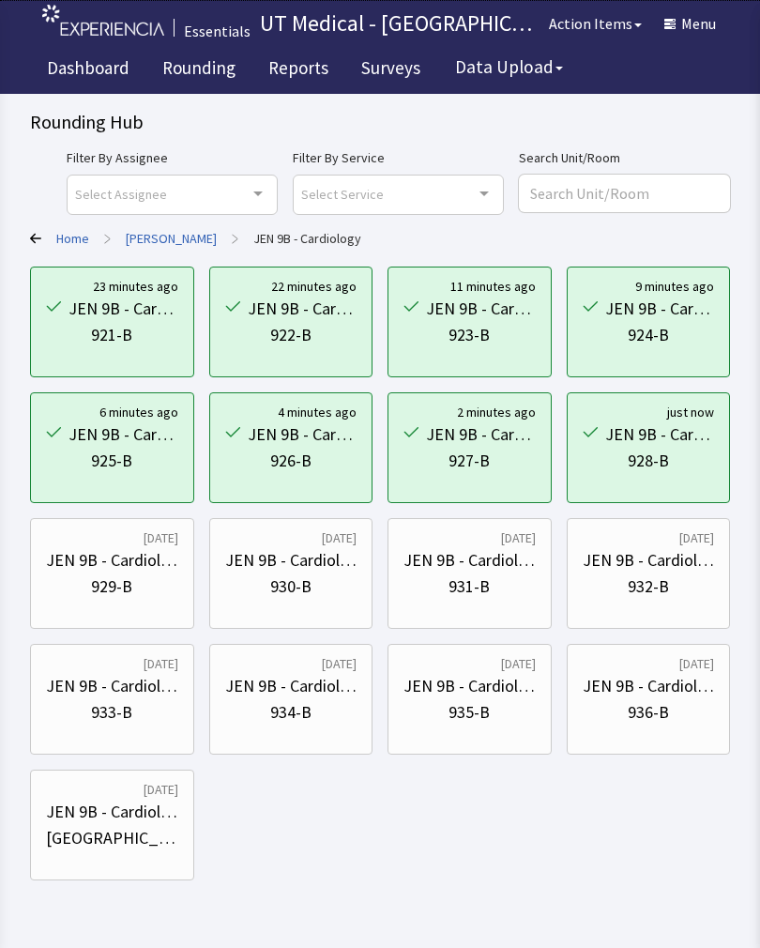
click at [47, 582] on div "929-B" at bounding box center [112, 586] width 132 height 26
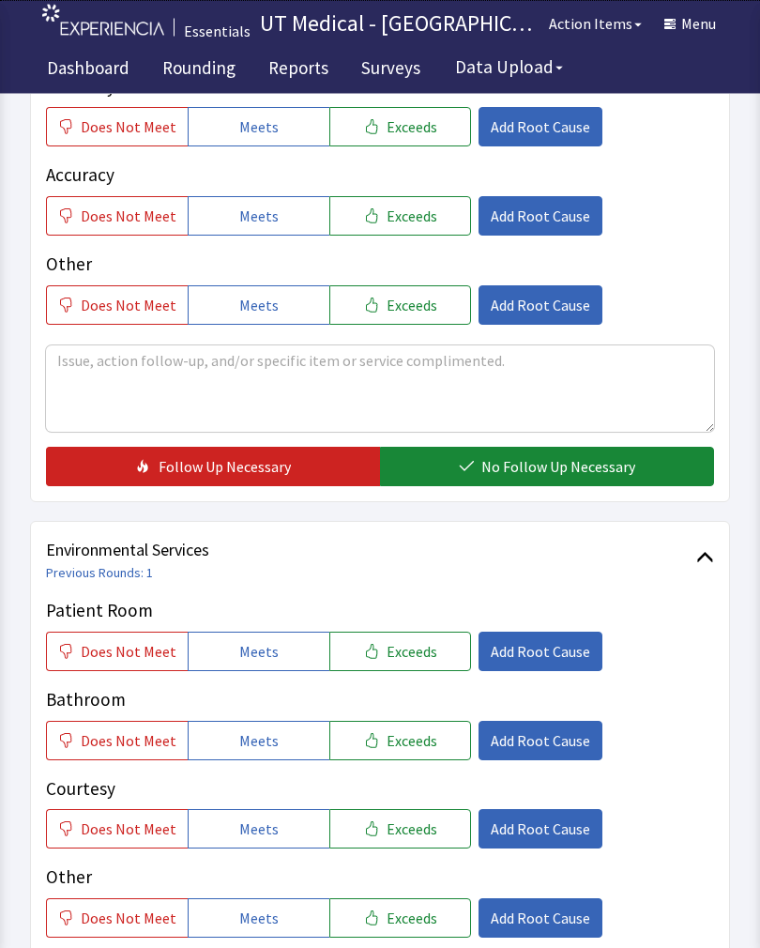
scroll to position [514, 0]
click at [426, 649] on button "Exceeds" at bounding box center [400, 651] width 142 height 39
click at [408, 747] on span "Exceeds" at bounding box center [412, 740] width 51 height 23
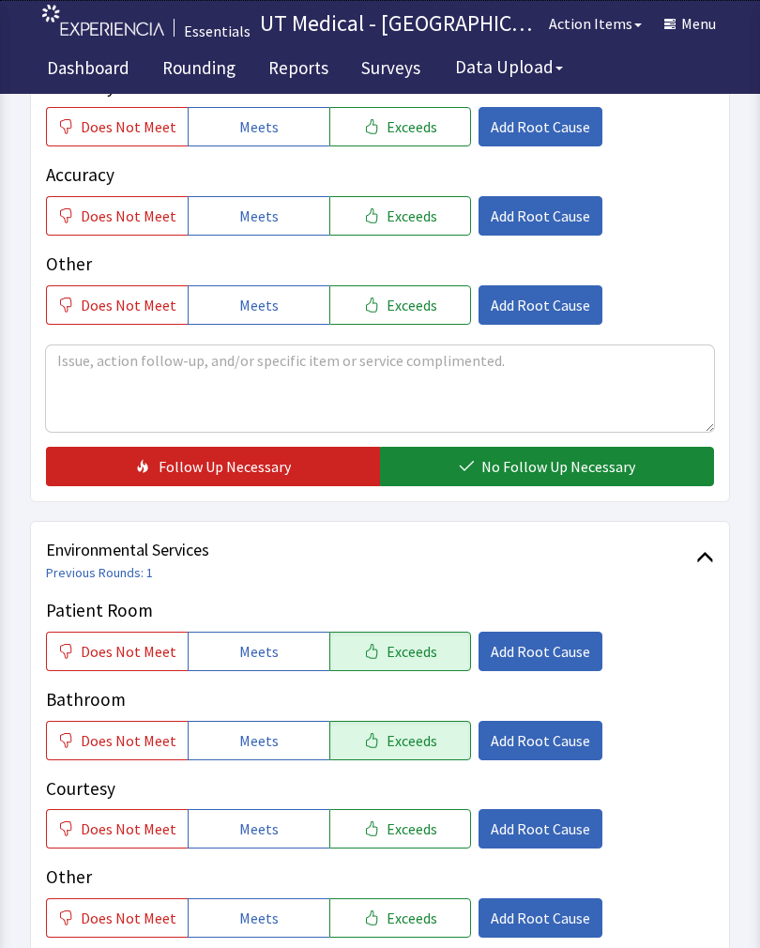
click at [399, 845] on button "Exceeds" at bounding box center [400, 828] width 142 height 39
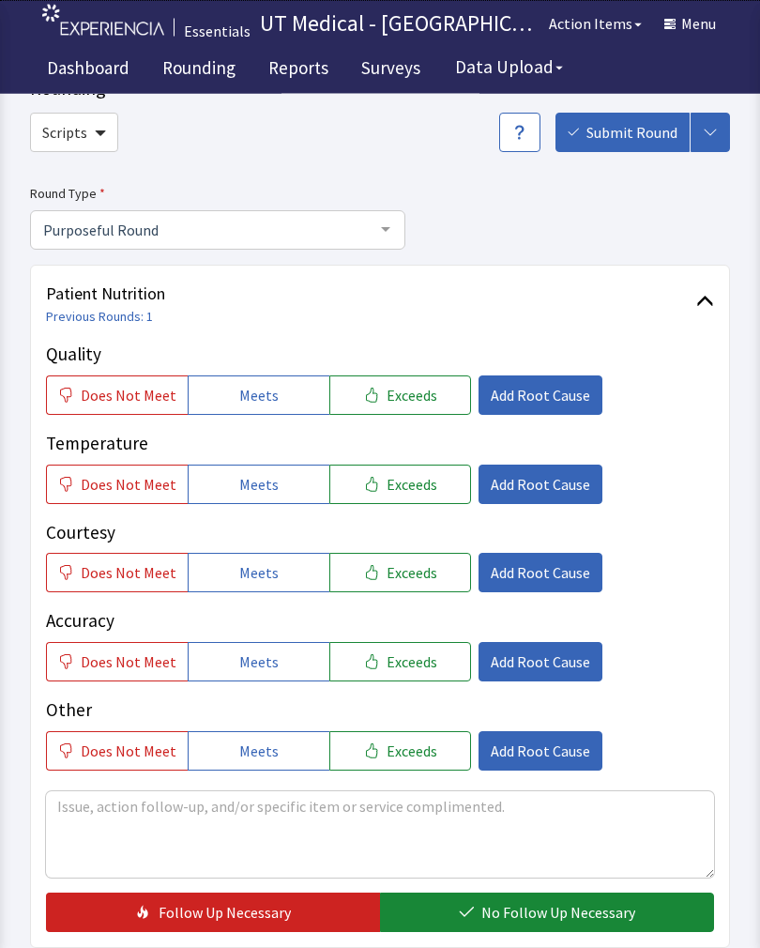
scroll to position [65, 0]
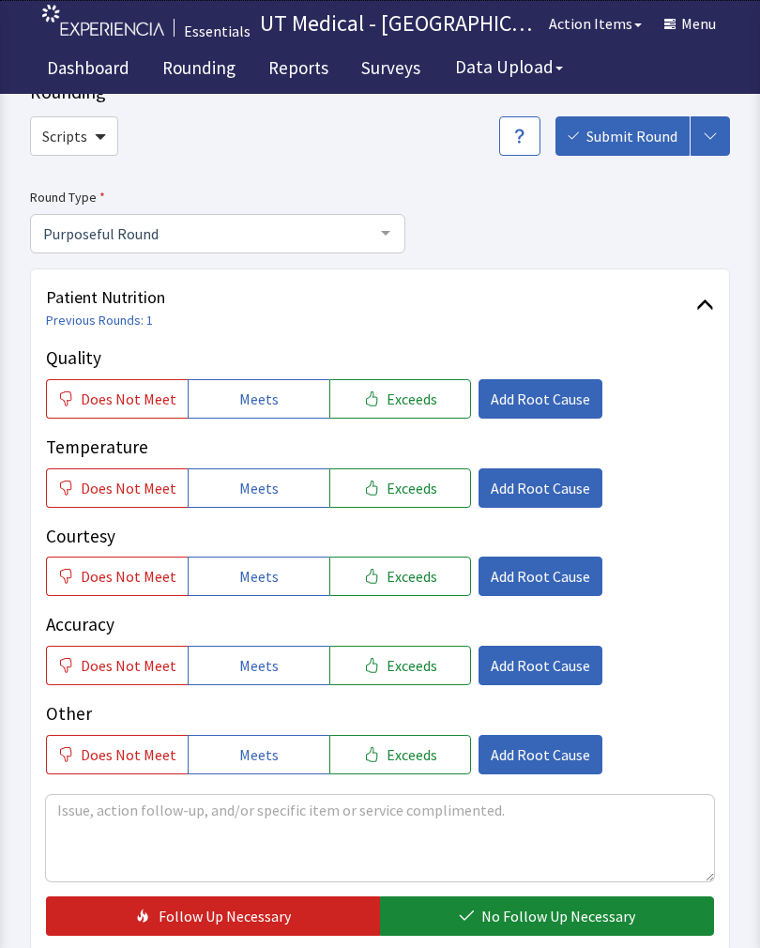
click at [413, 398] on span "Exceeds" at bounding box center [412, 399] width 51 height 23
click at [385, 498] on button "Exceeds" at bounding box center [400, 487] width 142 height 39
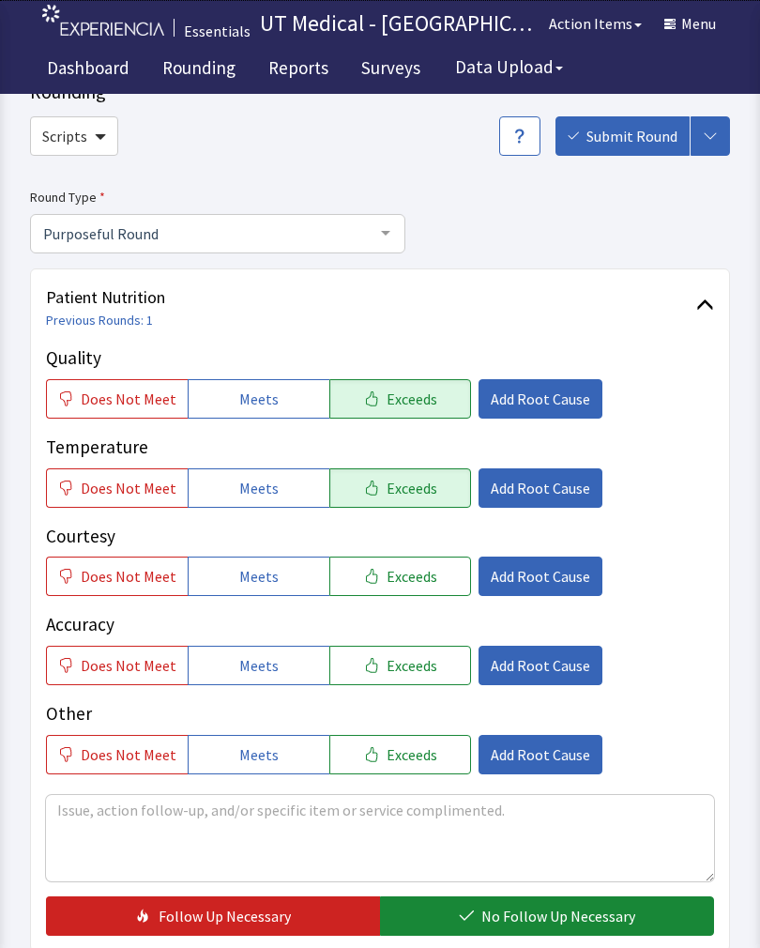
click at [414, 577] on span "Exceeds" at bounding box center [412, 576] width 51 height 23
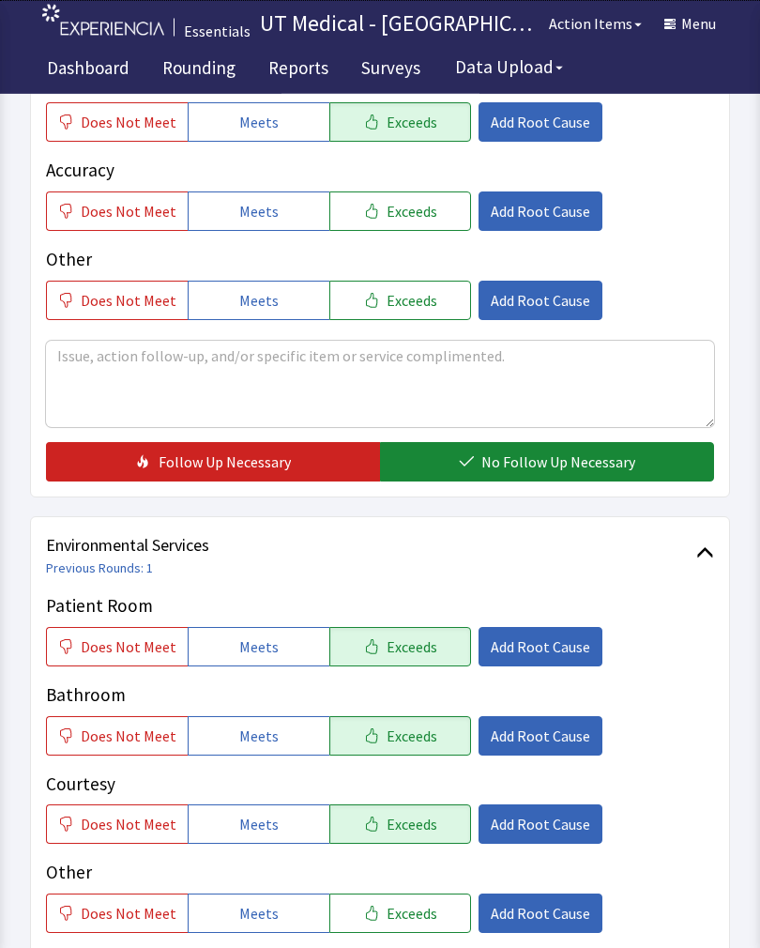
click at [556, 467] on span "No Follow Up Necessary" at bounding box center [558, 462] width 154 height 23
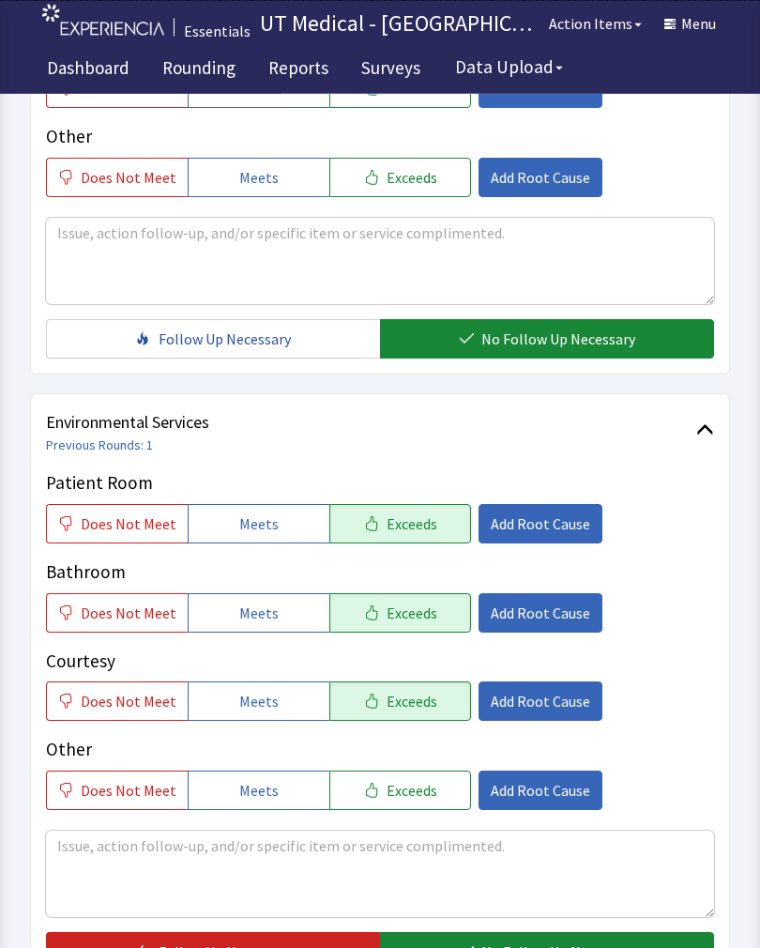
scroll to position [835, 0]
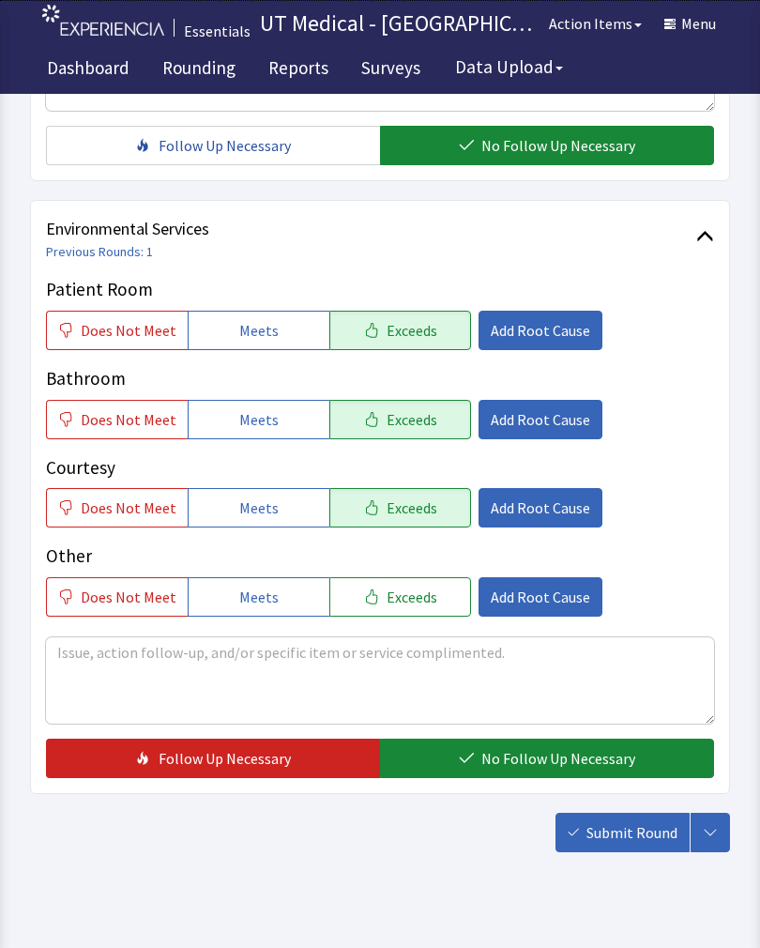
click at [527, 744] on button "No Follow Up Necessary" at bounding box center [547, 758] width 334 height 39
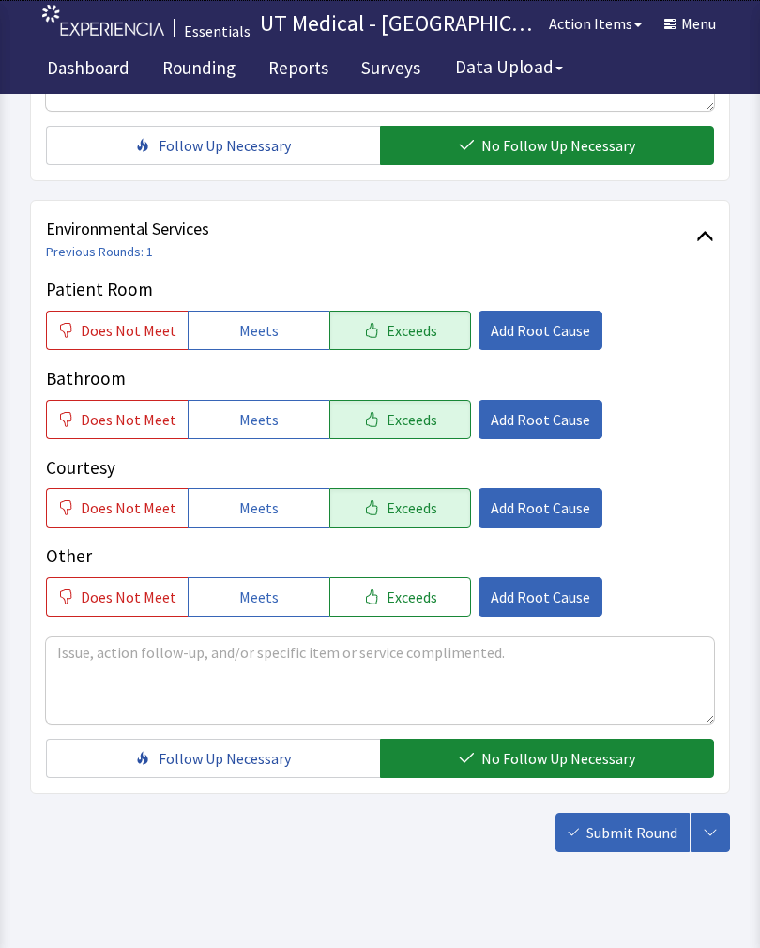
click at [531, 751] on span "No Follow Up Necessary" at bounding box center [558, 758] width 154 height 23
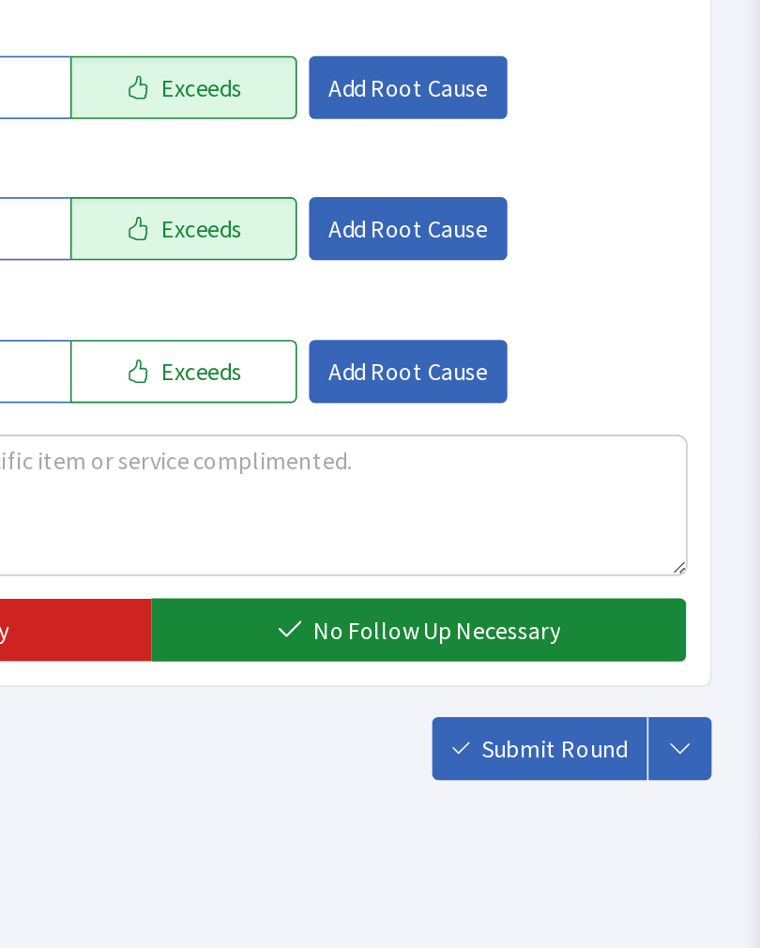
click at [481, 719] on span "No Follow Up Necessary" at bounding box center [558, 730] width 154 height 23
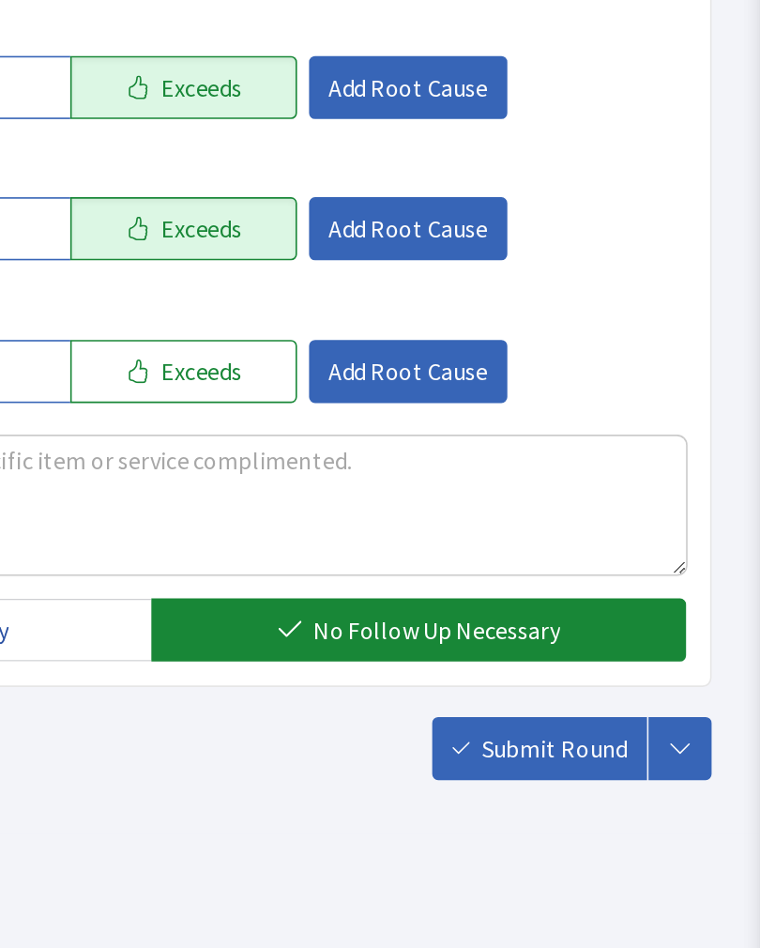
click at [403, 248] on div "Patient Room Does Not Meet Meets Exceeds Add Root Cause Bathroom Does Not Meet …" at bounding box center [380, 418] width 668 height 341
click at [361, 460] on div "Does Not Meet Meets Exceeds Add Root Cause" at bounding box center [380, 479] width 668 height 39
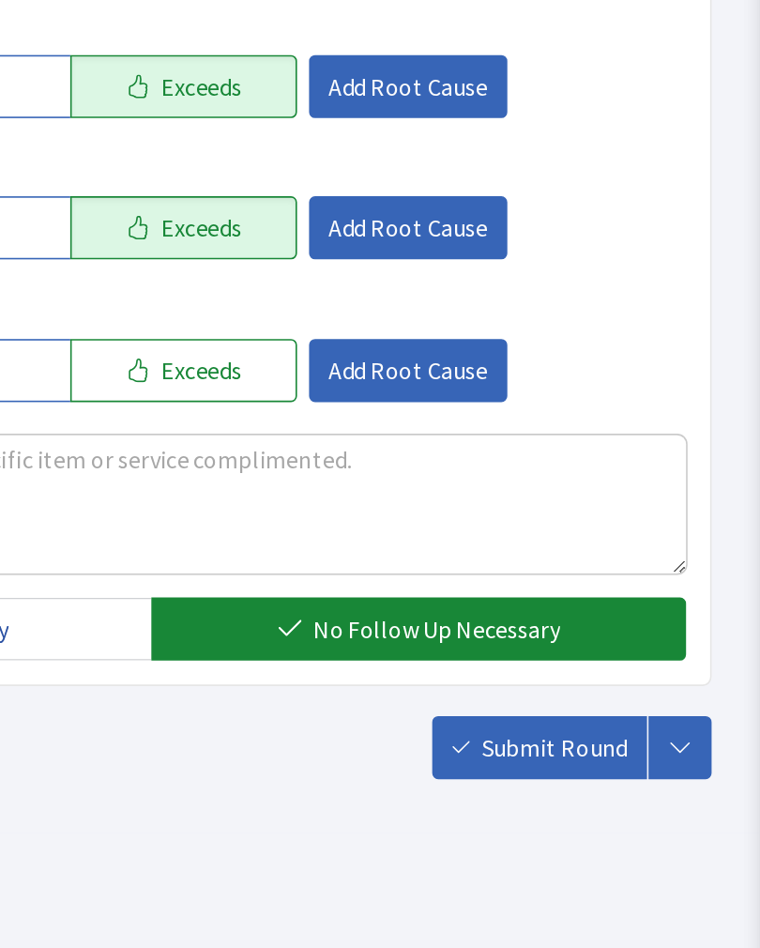
click at [587, 793] on span "Submit Round" at bounding box center [632, 804] width 91 height 23
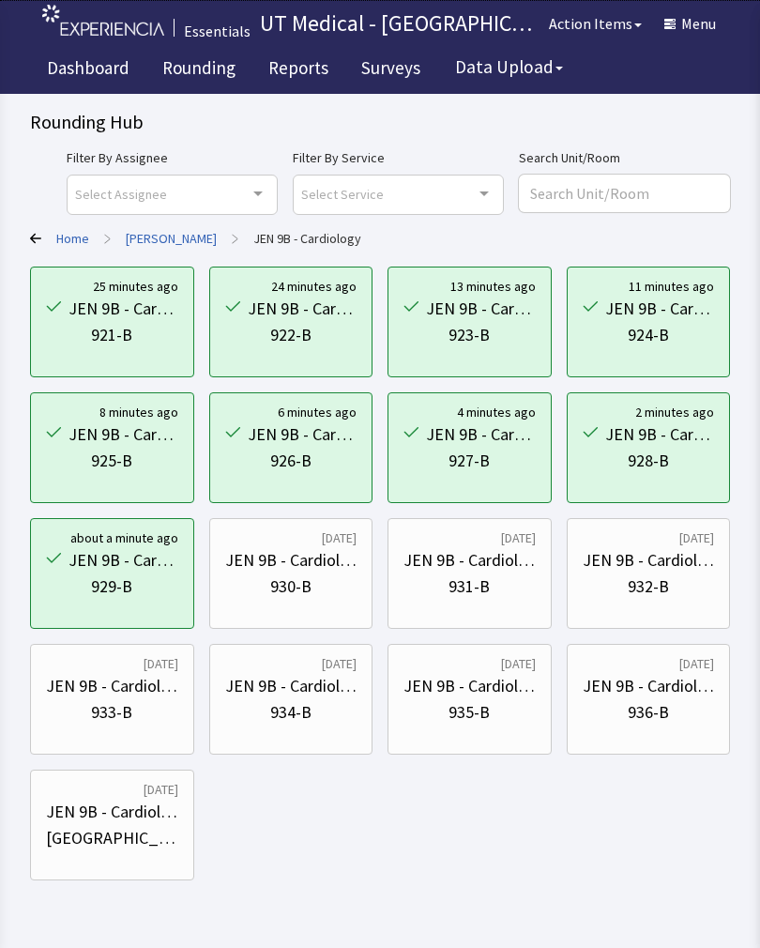
click at [306, 577] on div "930-B" at bounding box center [290, 586] width 41 height 26
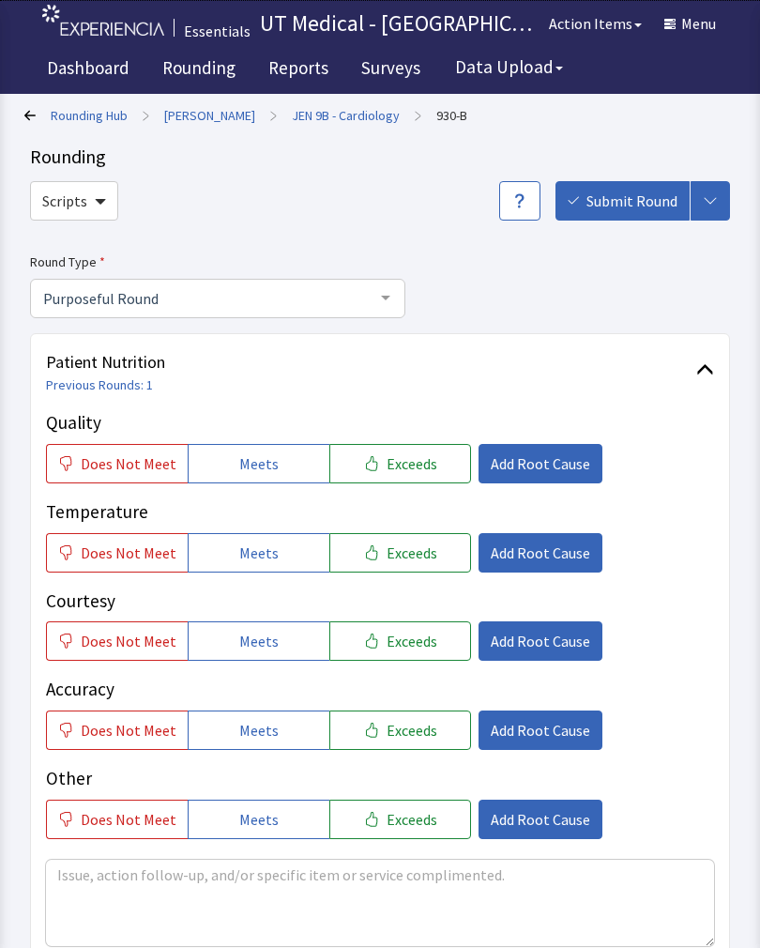
click at [312, 107] on link "JEN 9B - Cardiology" at bounding box center [346, 115] width 108 height 19
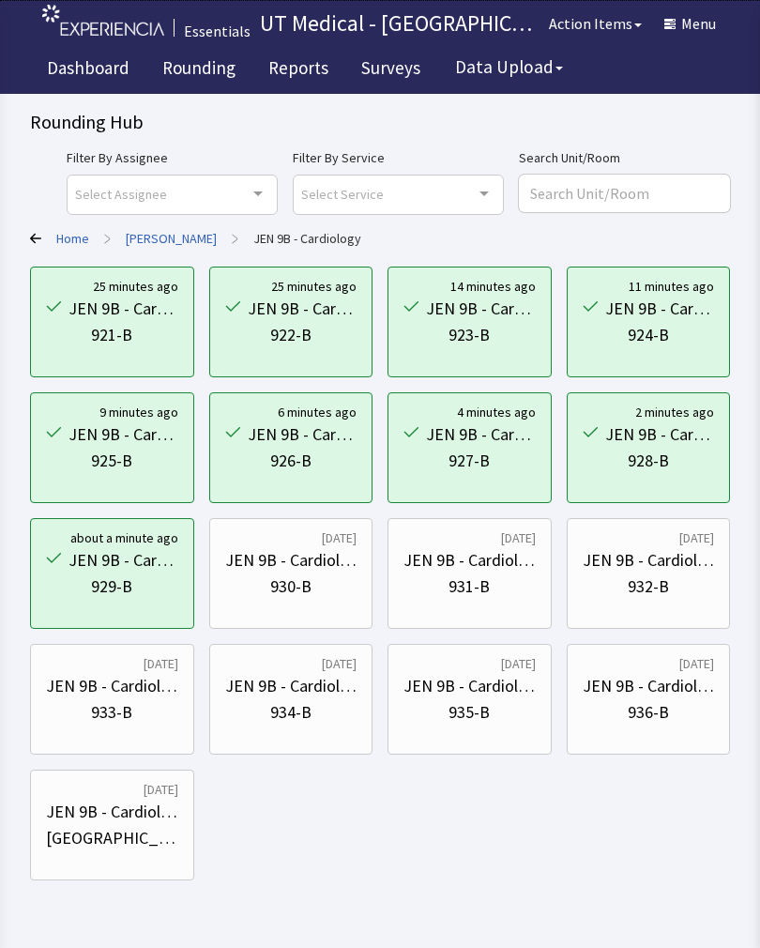
click at [287, 570] on div "JEN 9B - Cardiology" at bounding box center [291, 560] width 132 height 26
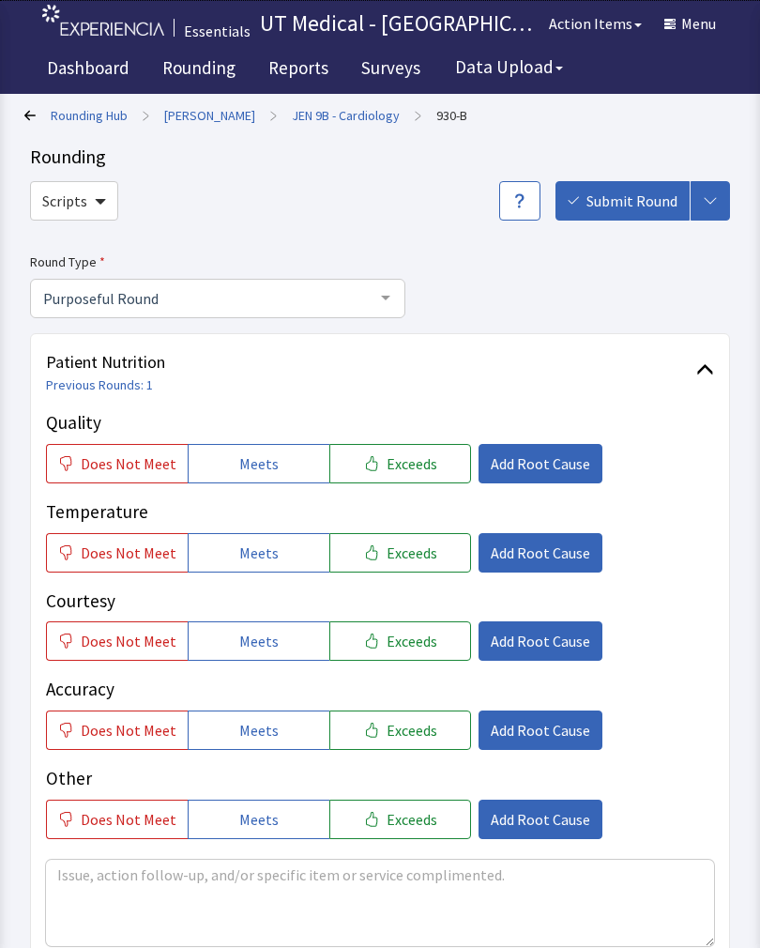
click at [410, 466] on span "Exceeds" at bounding box center [412, 463] width 51 height 23
click at [410, 559] on span "Exceeds" at bounding box center [412, 552] width 51 height 23
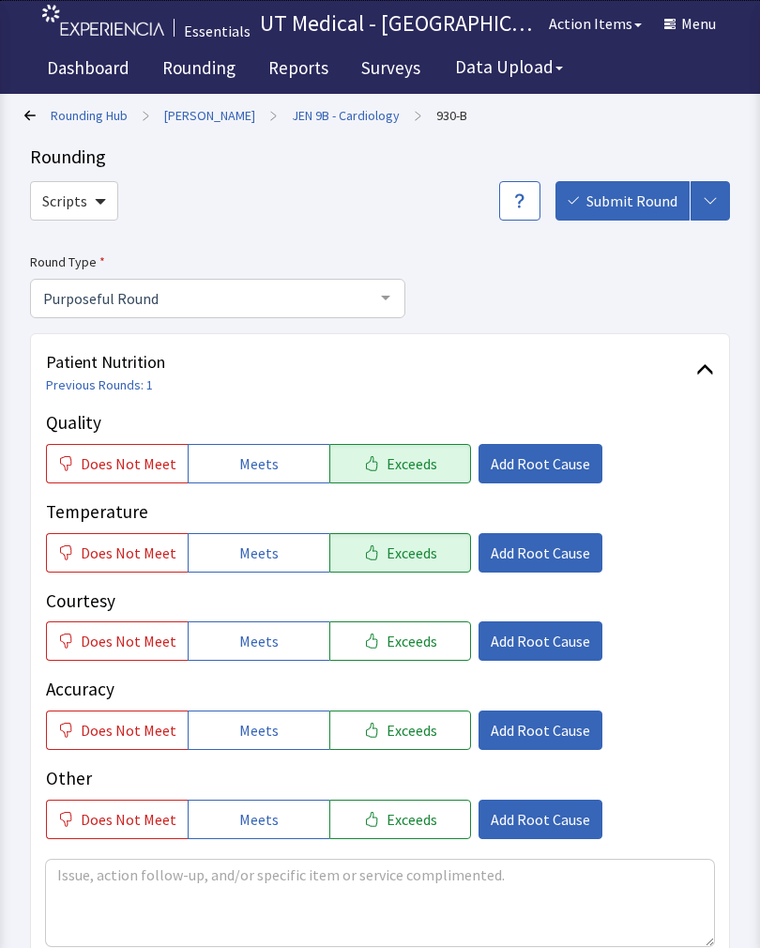
click at [416, 648] on span "Exceeds" at bounding box center [412, 641] width 51 height 23
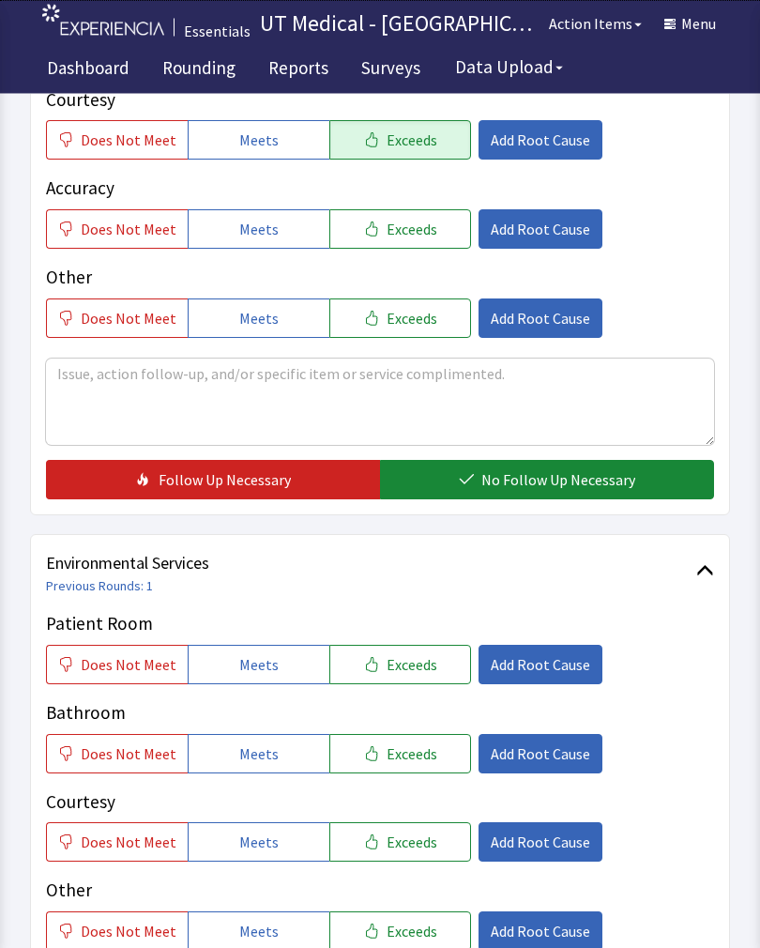
click at [416, 658] on span "Exceeds" at bounding box center [412, 665] width 51 height 23
click at [395, 769] on button "Exceeds" at bounding box center [400, 753] width 142 height 39
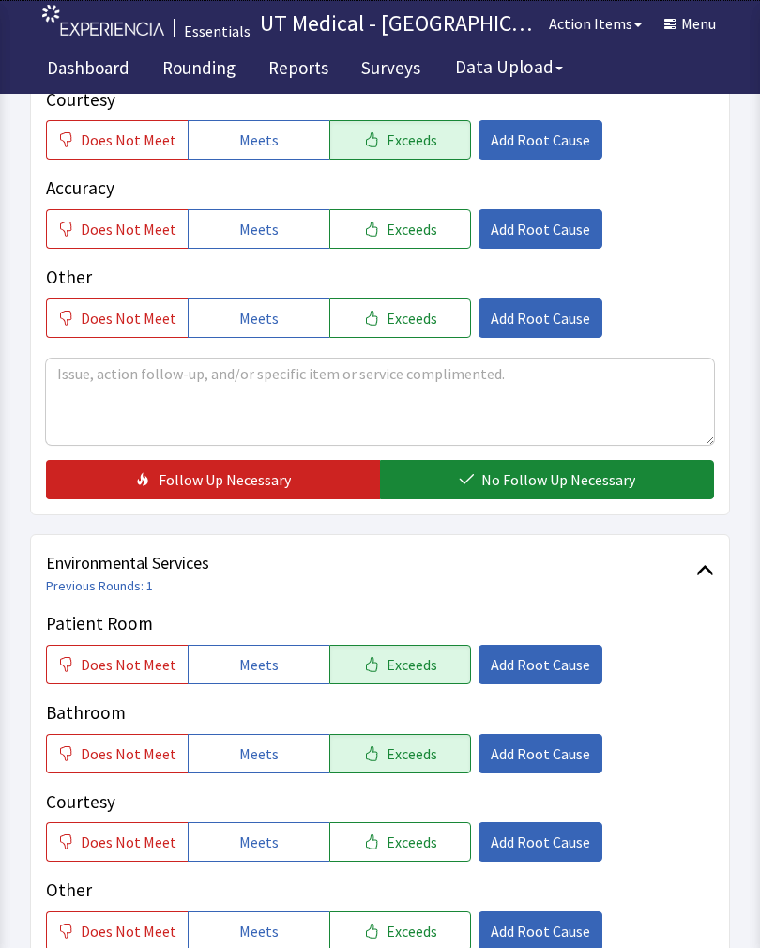
click at [404, 847] on span "Exceeds" at bounding box center [412, 841] width 51 height 23
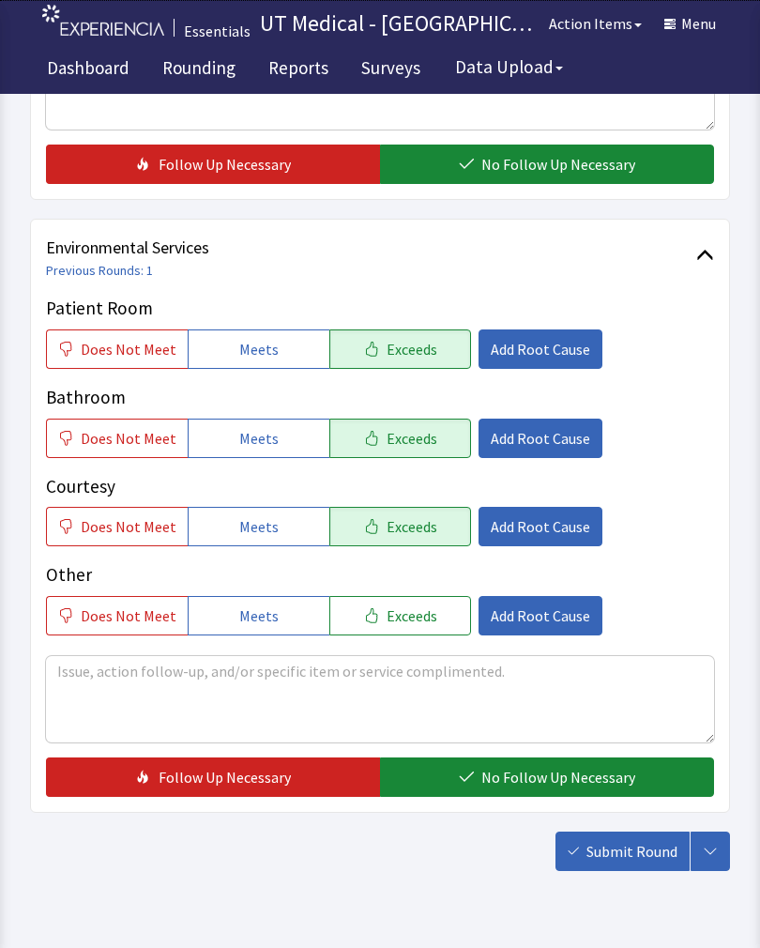
scroll to position [835, 0]
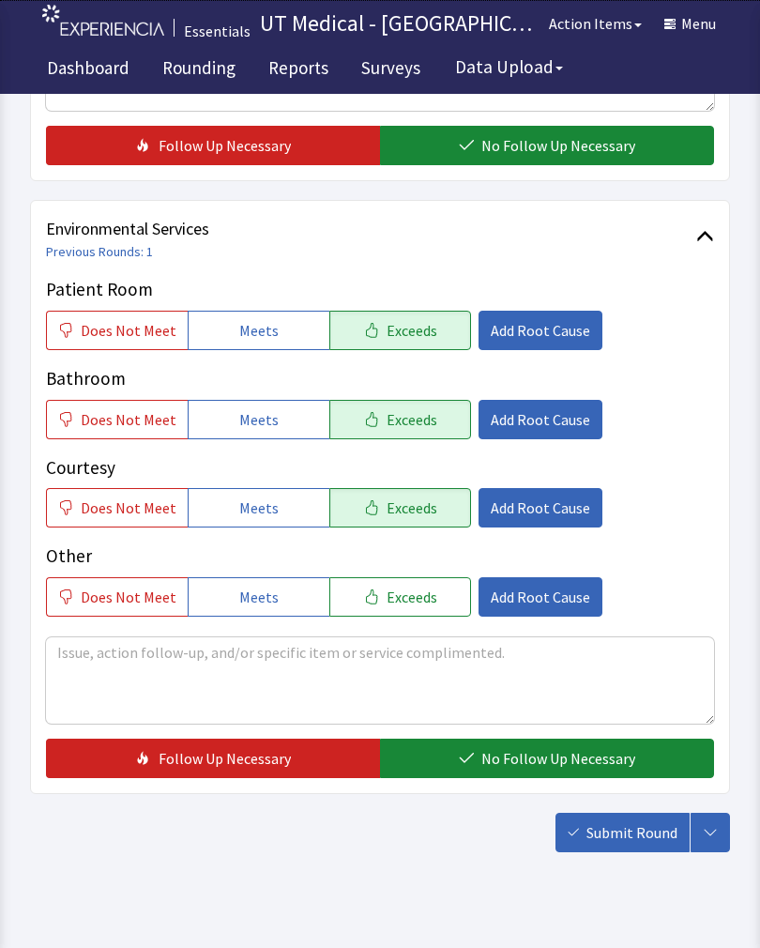
click at [508, 754] on span "No Follow Up Necessary" at bounding box center [558, 758] width 154 height 23
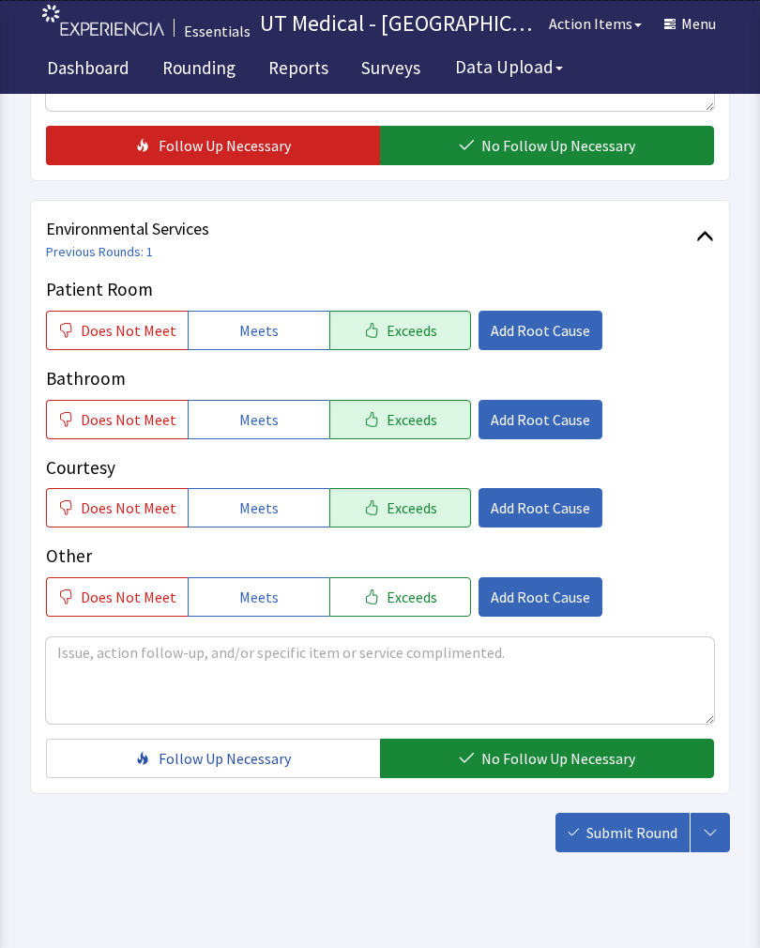
click at [629, 828] on span "Submit Round" at bounding box center [632, 832] width 91 height 23
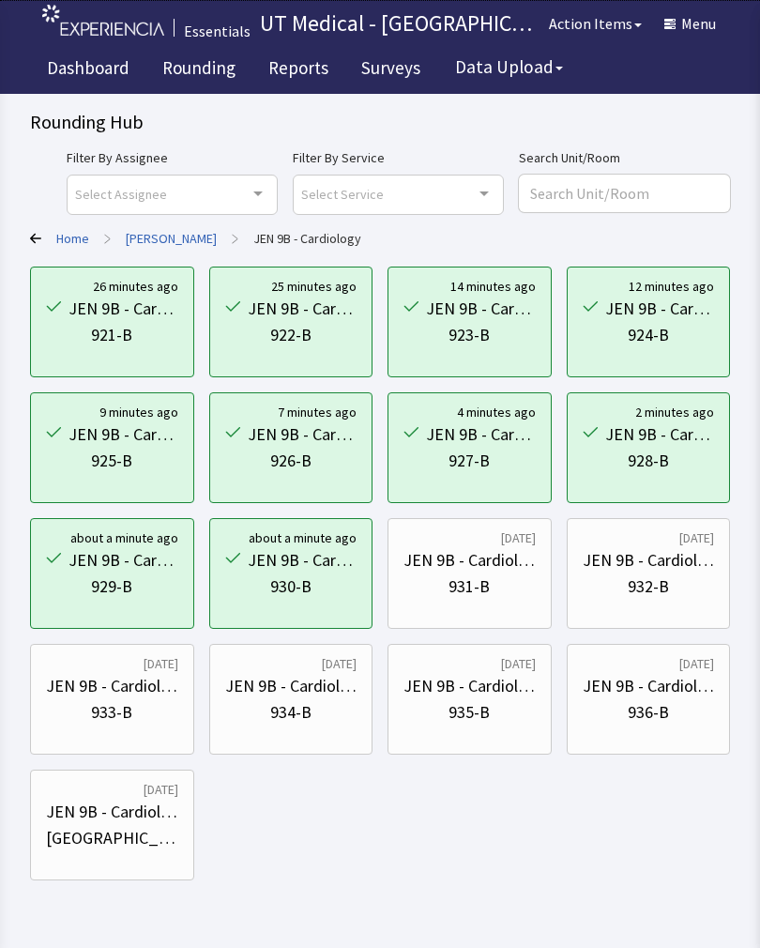
click at [450, 554] on div "JEN 9B - Cardiology" at bounding box center [470, 560] width 132 height 26
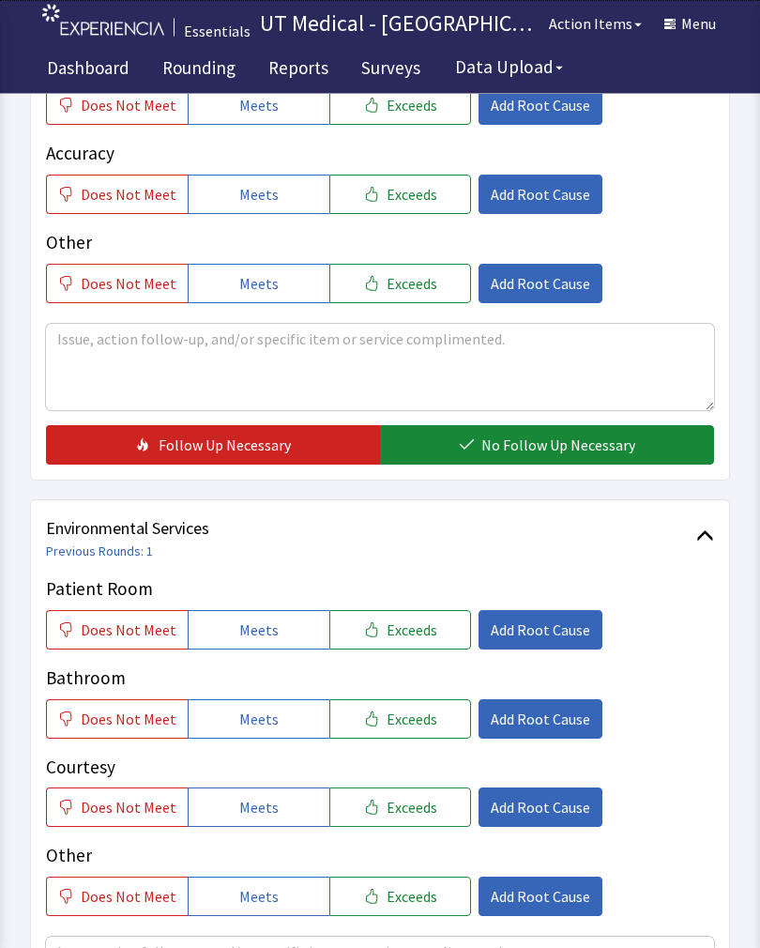
scroll to position [538, 0]
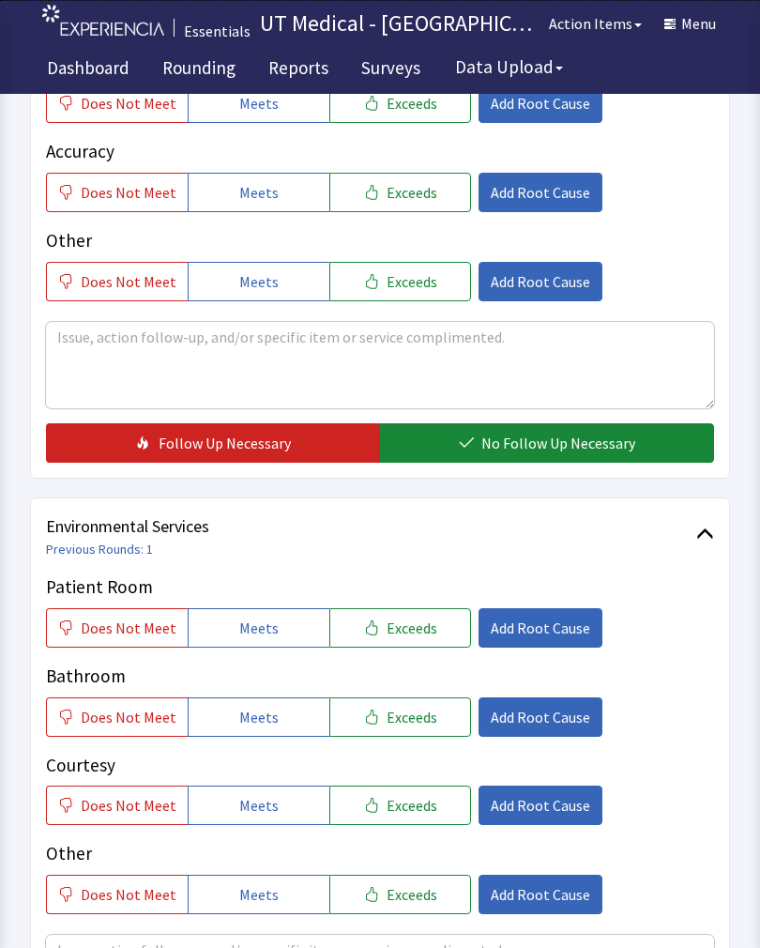
click at [420, 637] on span "Exceeds" at bounding box center [412, 628] width 51 height 23
click at [419, 733] on button "Exceeds" at bounding box center [400, 716] width 142 height 39
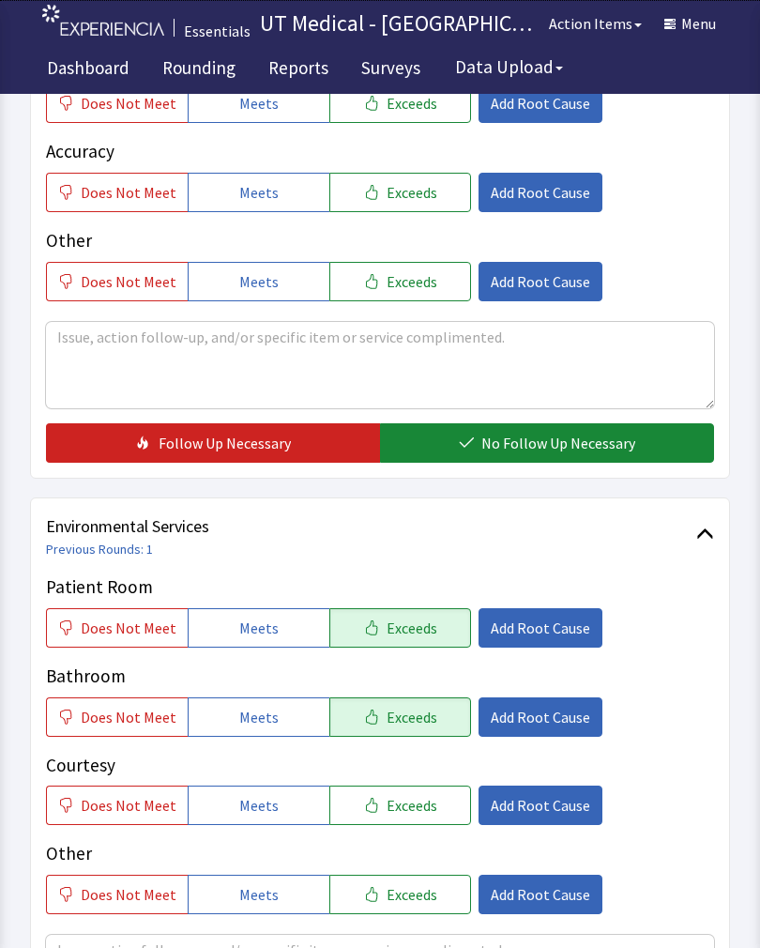
click at [415, 822] on button "Exceeds" at bounding box center [400, 804] width 142 height 39
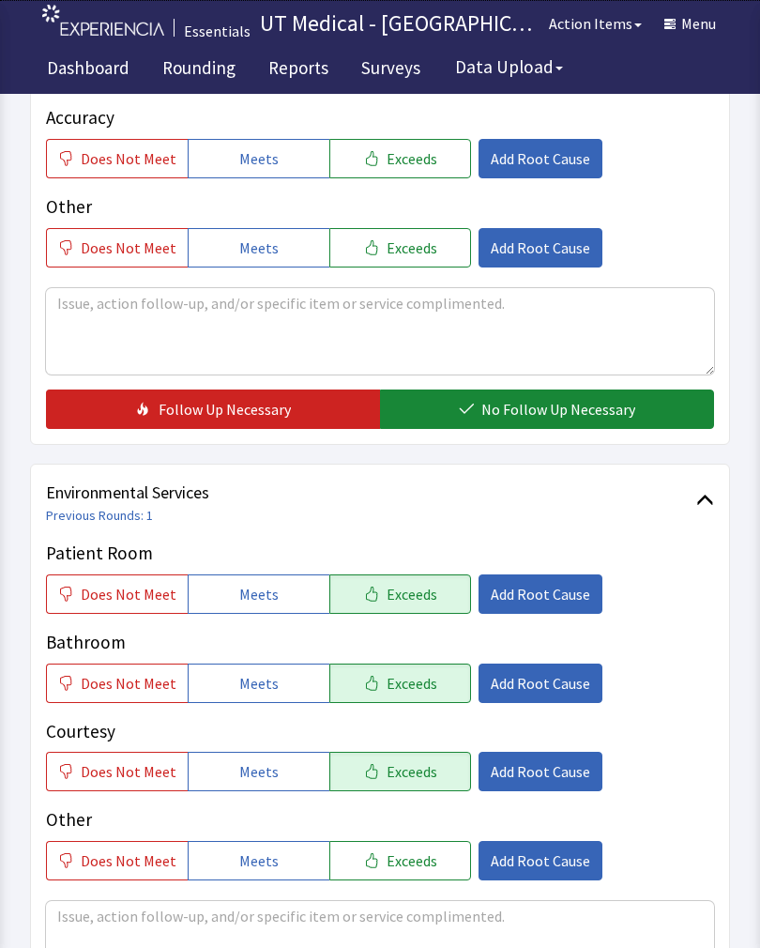
scroll to position [835, 0]
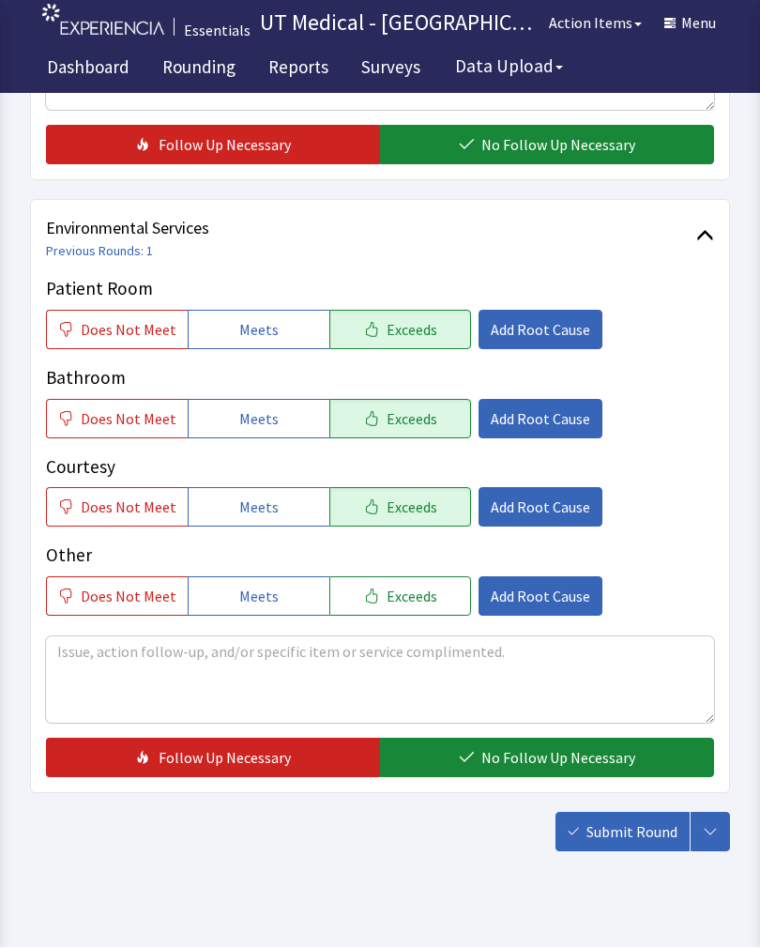
click at [531, 754] on span "No Follow Up Necessary" at bounding box center [558, 758] width 154 height 23
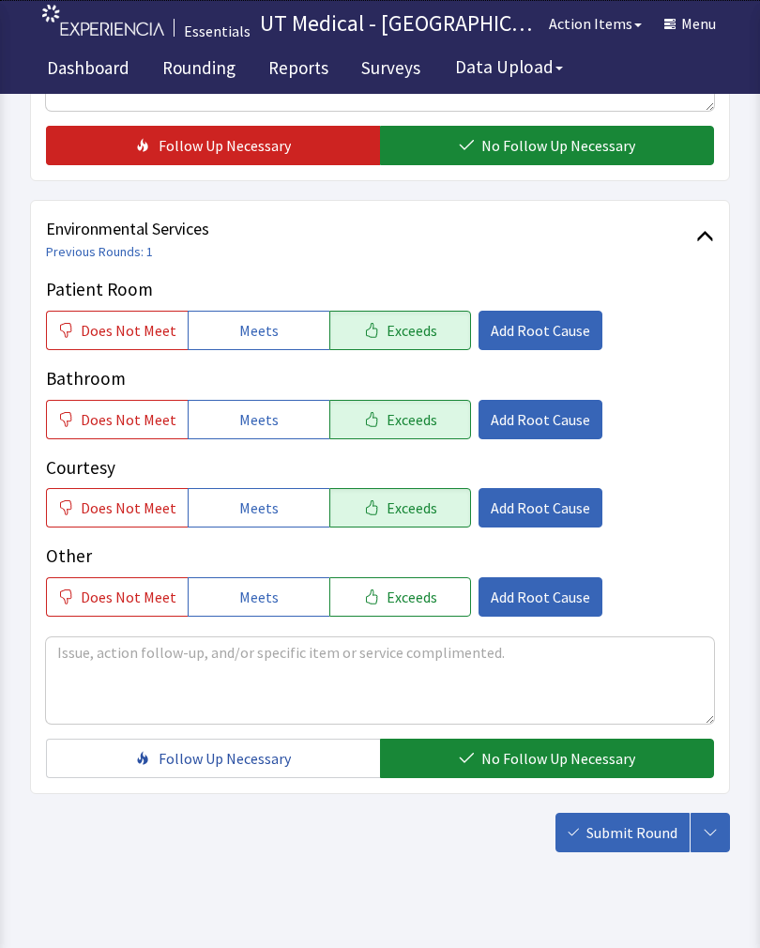
click at [655, 830] on span "Submit Round" at bounding box center [632, 832] width 91 height 23
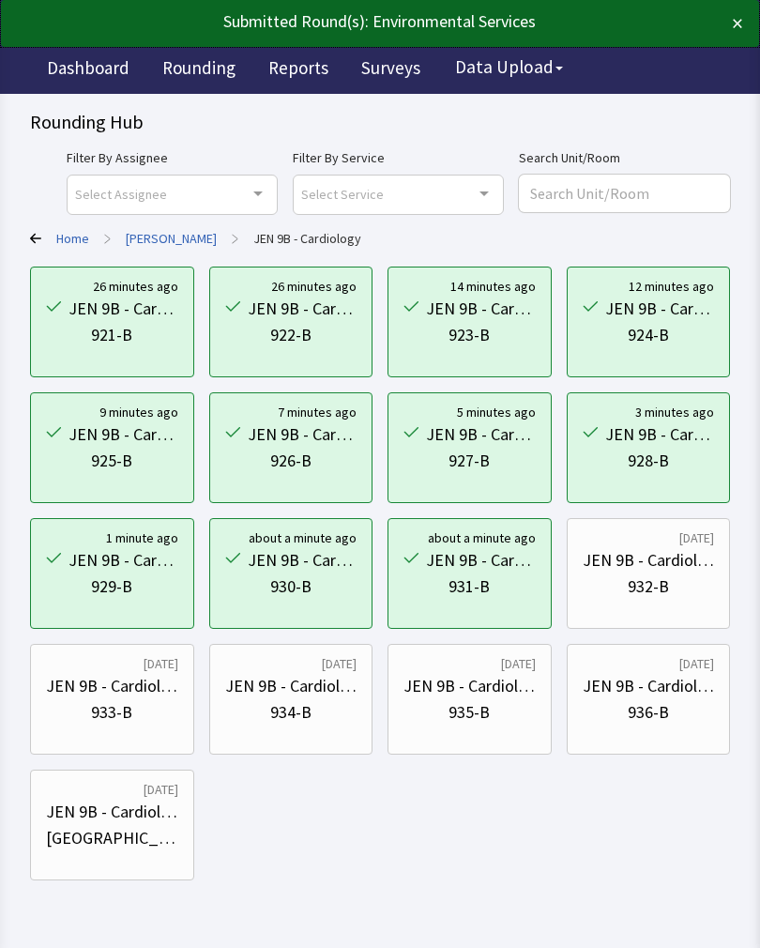
click at [651, 579] on div "932-B" at bounding box center [648, 586] width 41 height 26
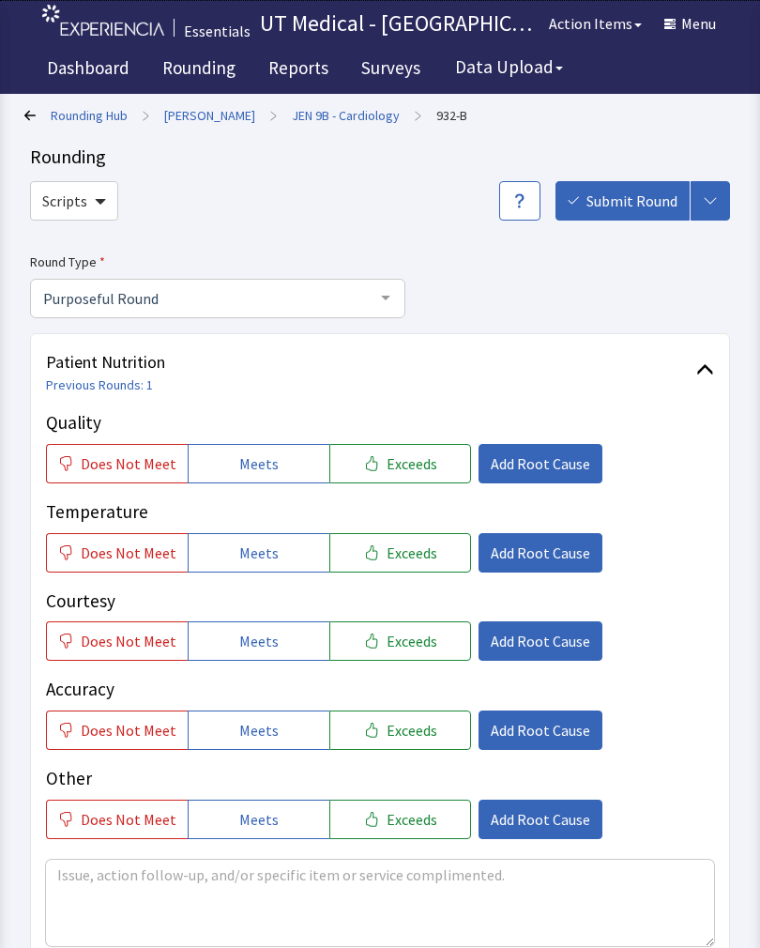
click at [319, 110] on link "JEN 9B - Cardiology" at bounding box center [346, 115] width 108 height 19
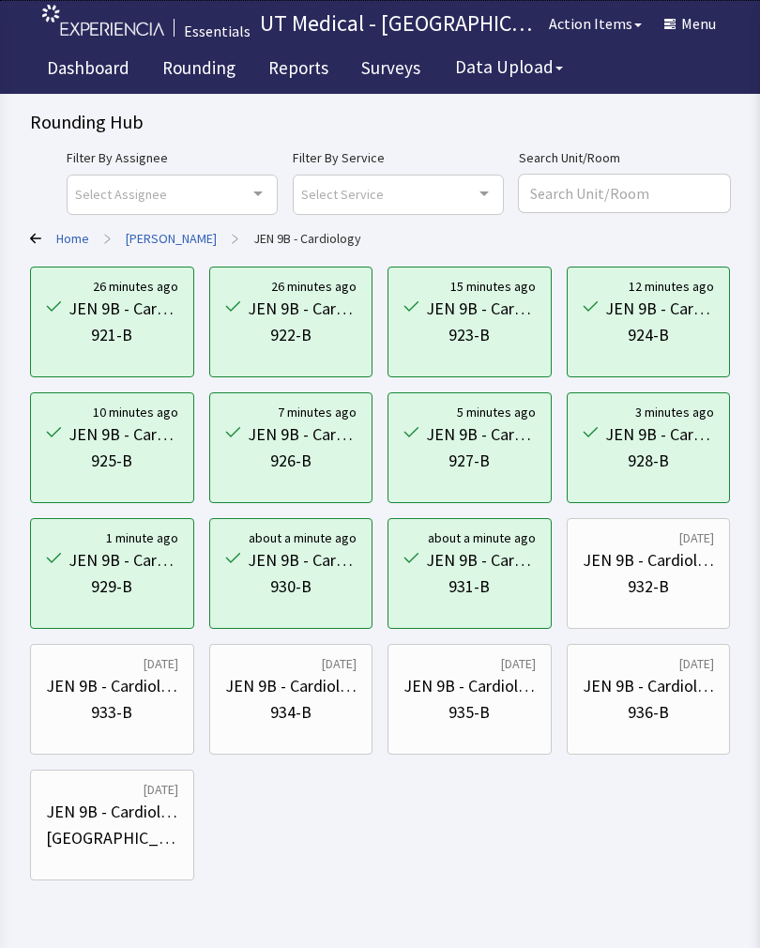
click at [137, 716] on div "933-B" at bounding box center [112, 712] width 132 height 26
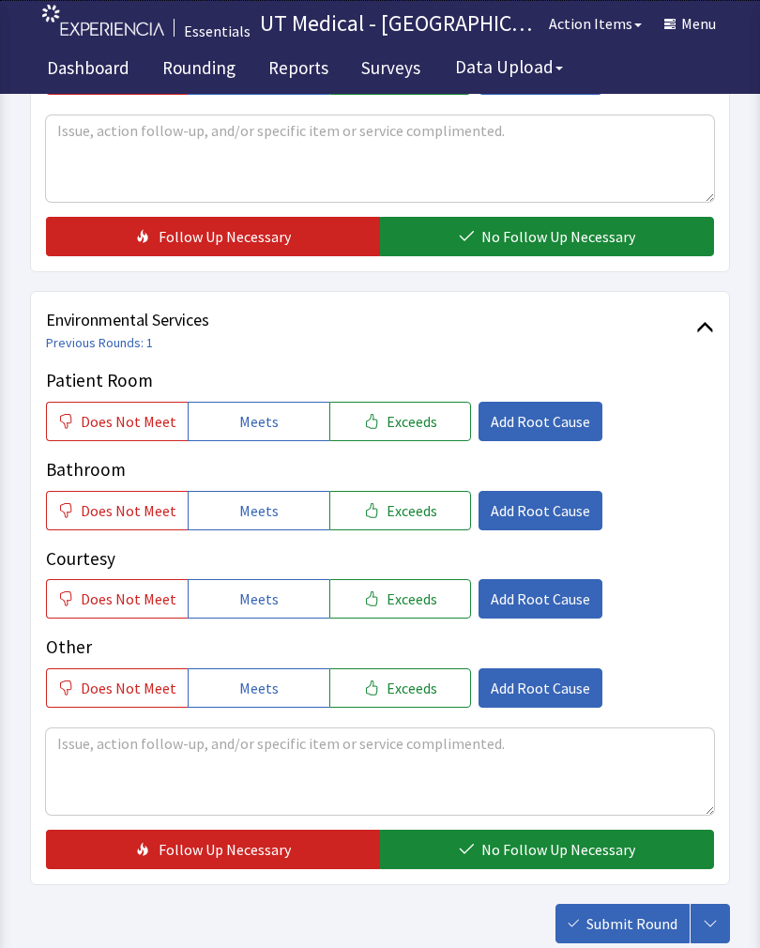
scroll to position [835, 0]
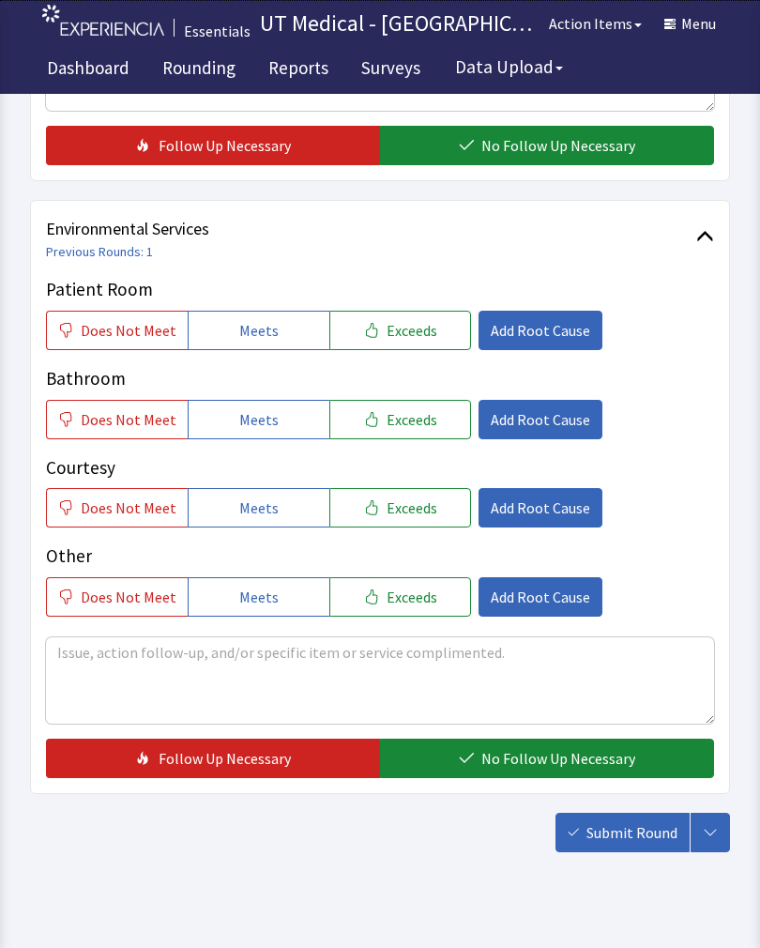
click at [401, 342] on button "Exceeds" at bounding box center [400, 330] width 142 height 39
click at [395, 428] on span "Exceeds" at bounding box center [412, 419] width 51 height 23
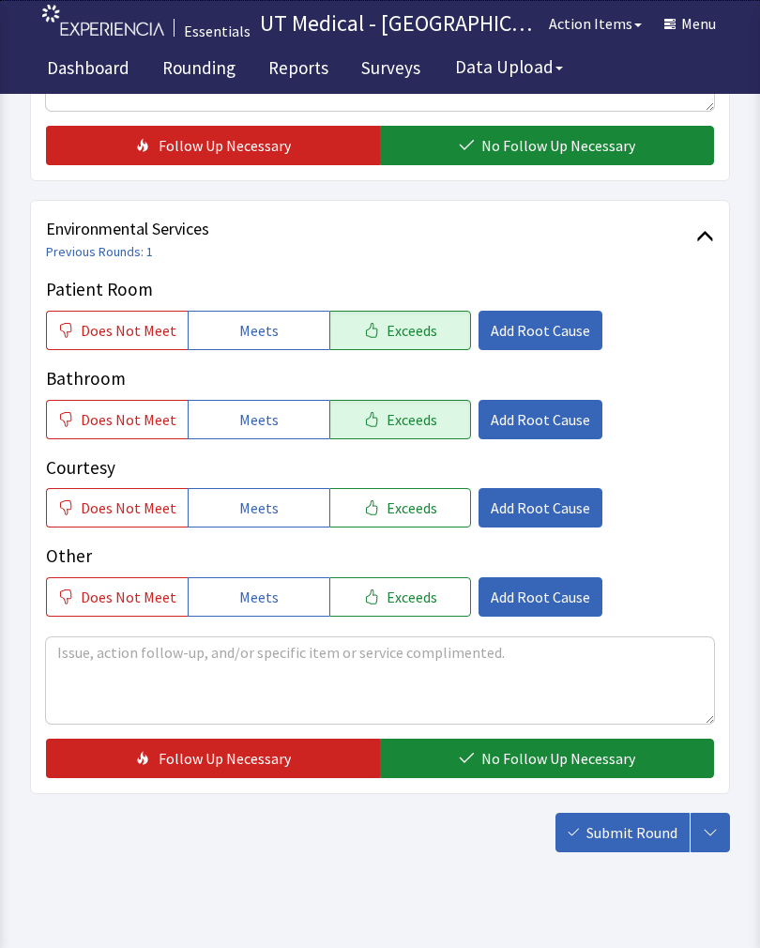
click at [387, 496] on span "Exceeds" at bounding box center [412, 507] width 51 height 23
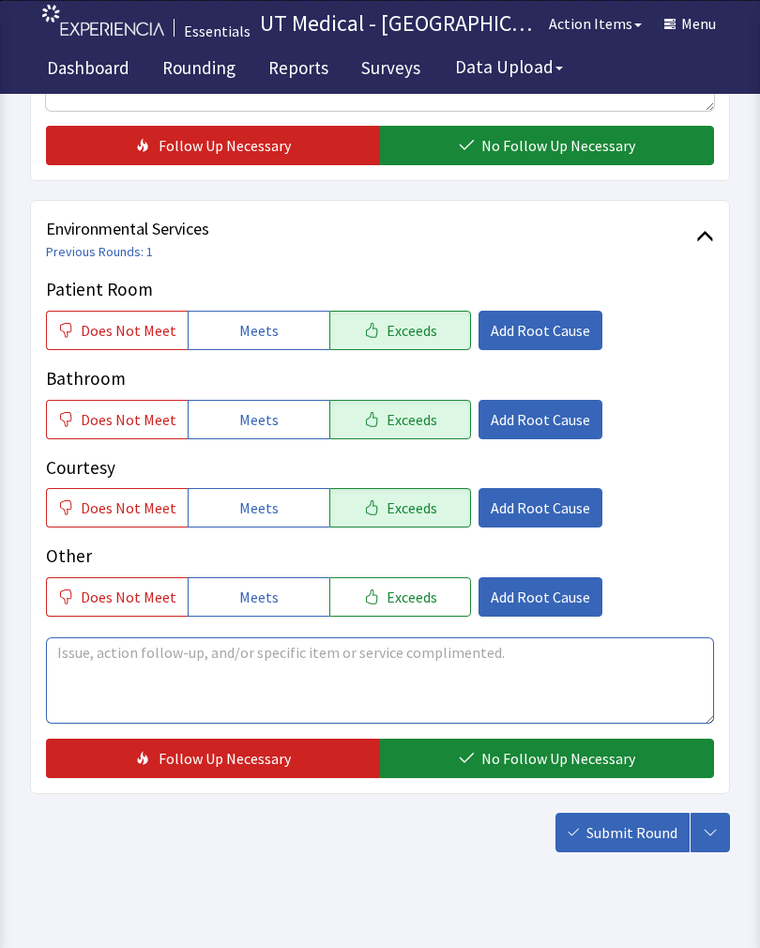
click at [176, 682] on textarea at bounding box center [380, 680] width 668 height 86
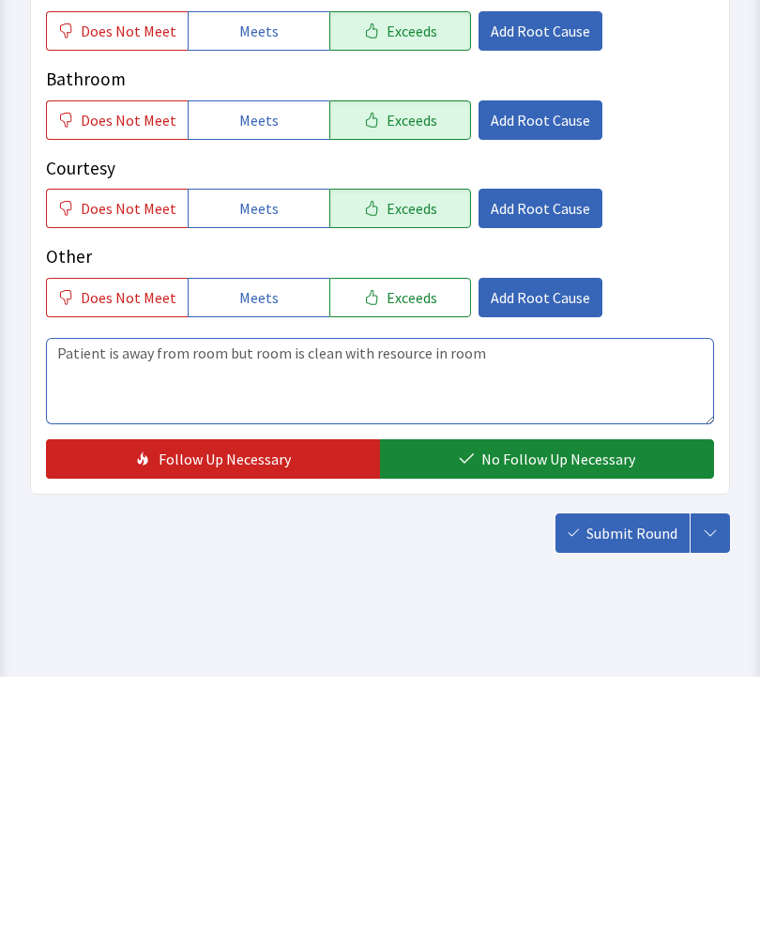
type textarea "Patient is away from room but room is clean with resource in room"
click at [516, 719] on span "No Follow Up Necessary" at bounding box center [558, 730] width 154 height 23
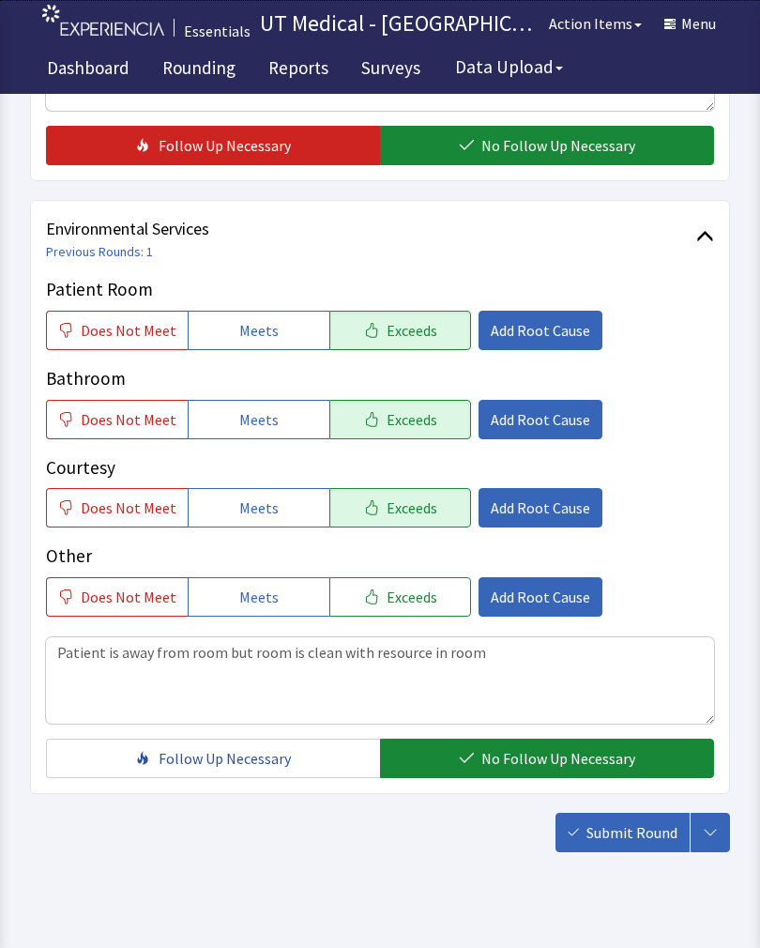
click at [632, 833] on span "Submit Round" at bounding box center [632, 832] width 91 height 23
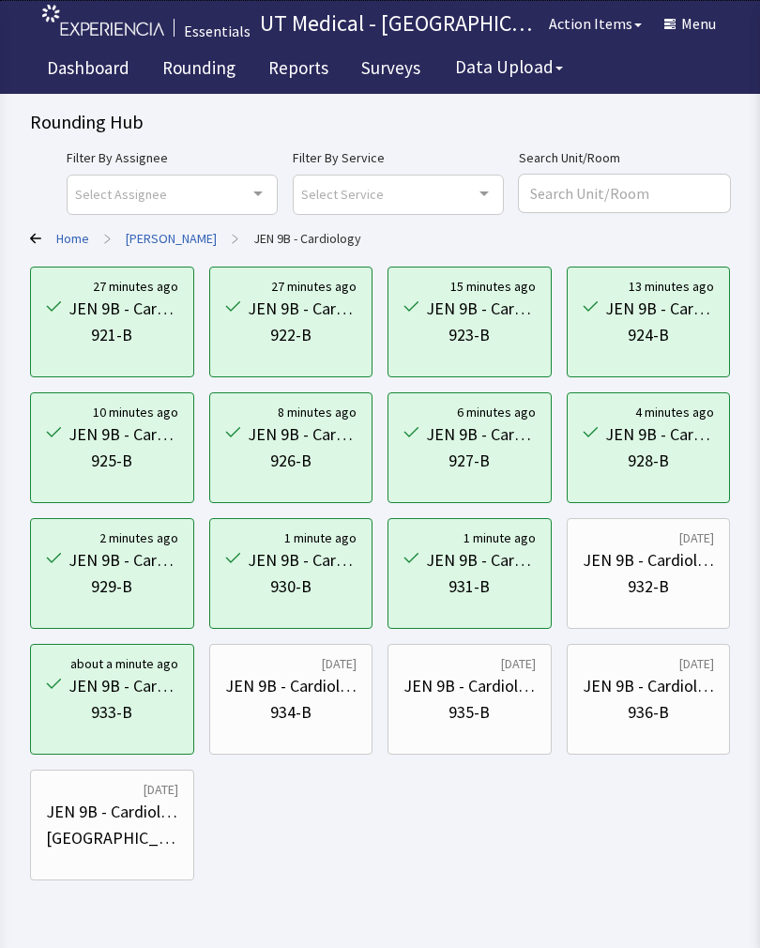
click at [660, 578] on div "932-B" at bounding box center [648, 586] width 41 height 26
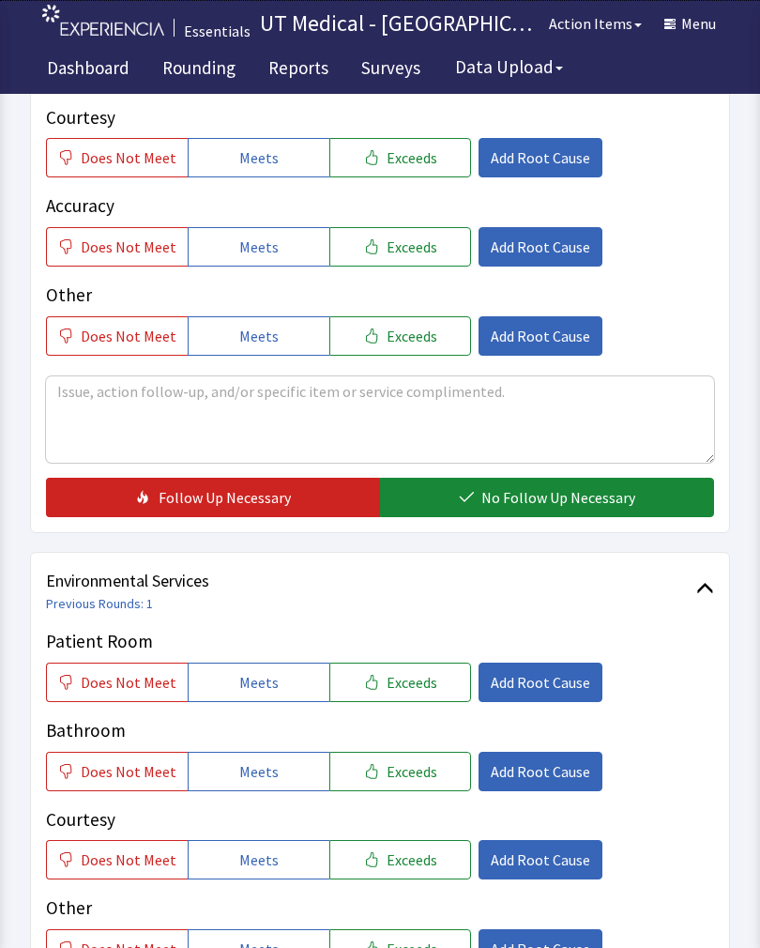
scroll to position [510, 0]
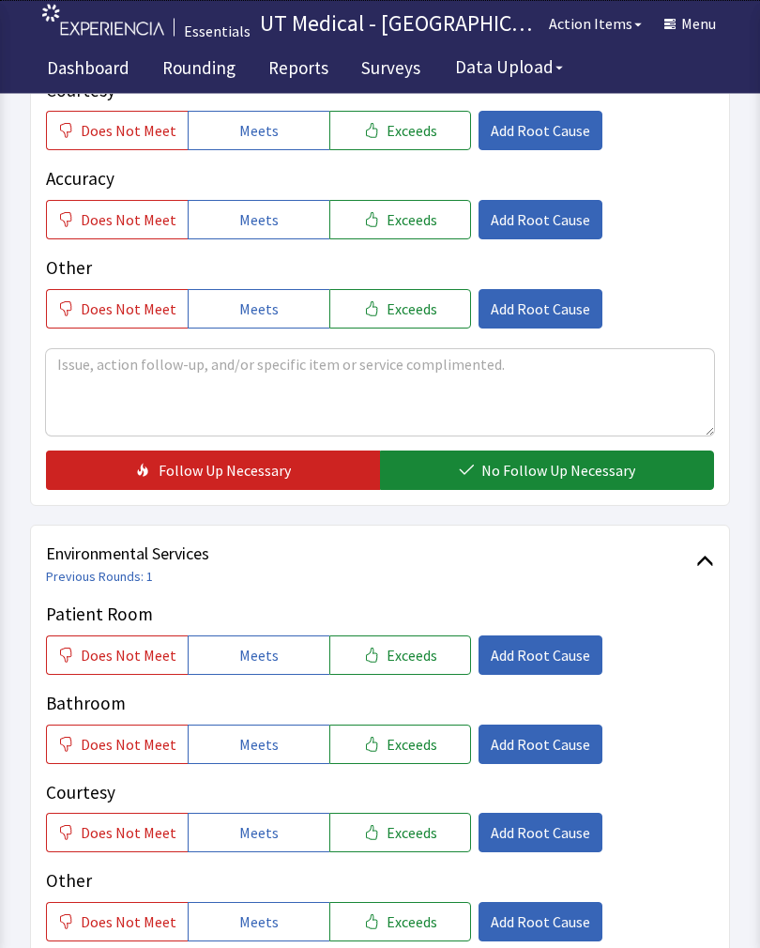
click at [410, 651] on span "Exceeds" at bounding box center [412, 656] width 51 height 23
click at [407, 757] on button "Exceeds" at bounding box center [400, 743] width 142 height 39
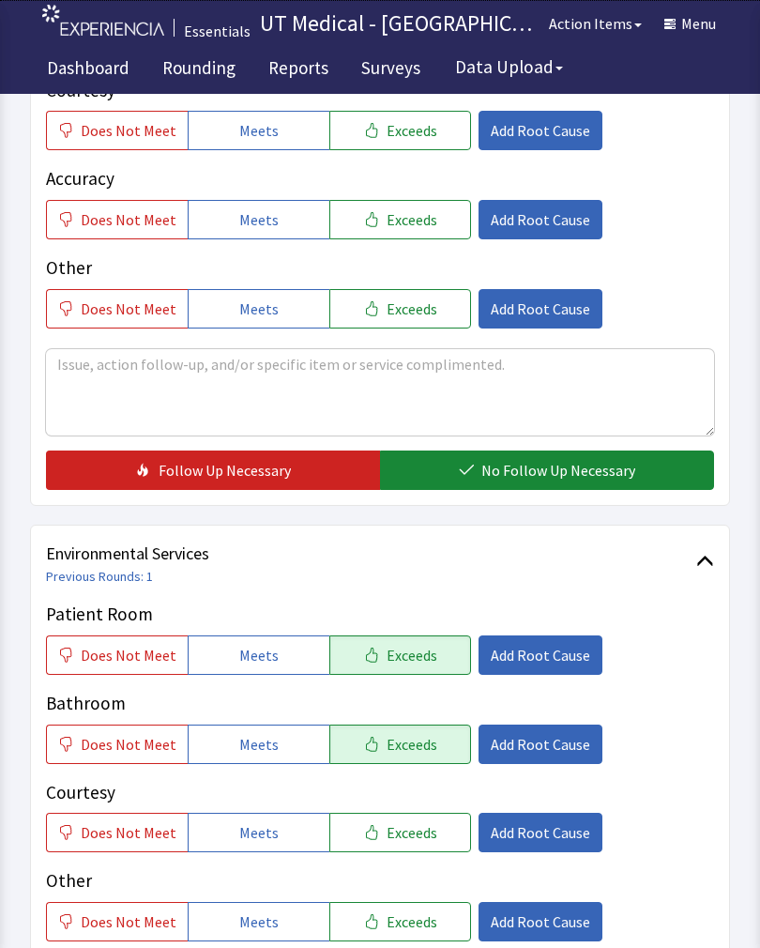
click at [404, 843] on button "Exceeds" at bounding box center [400, 832] width 142 height 39
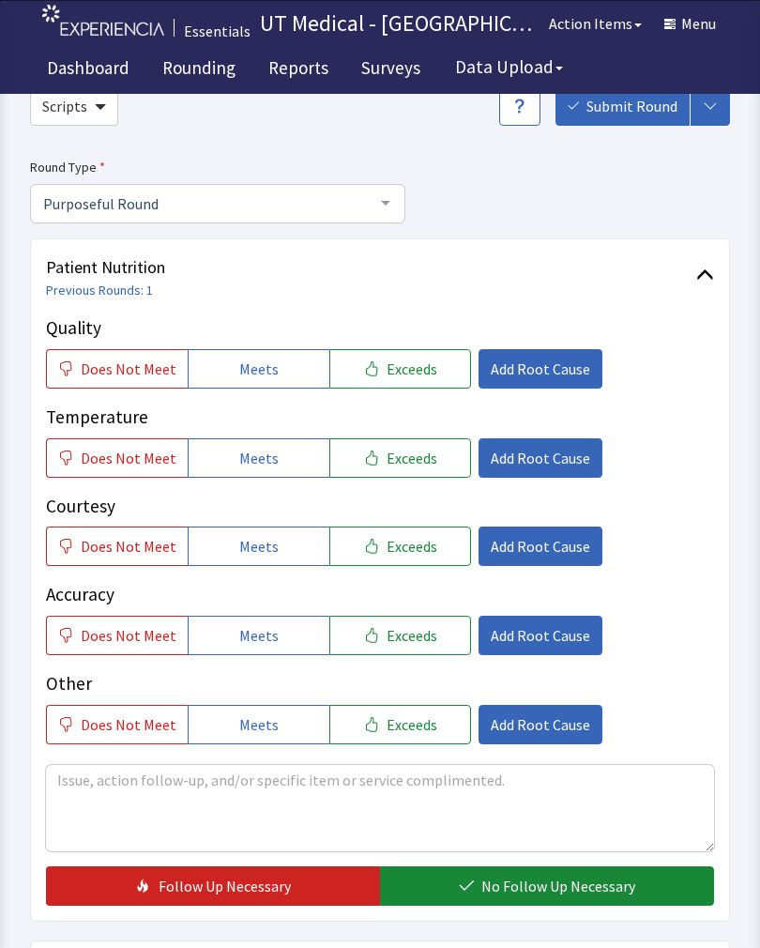
scroll to position [99, 0]
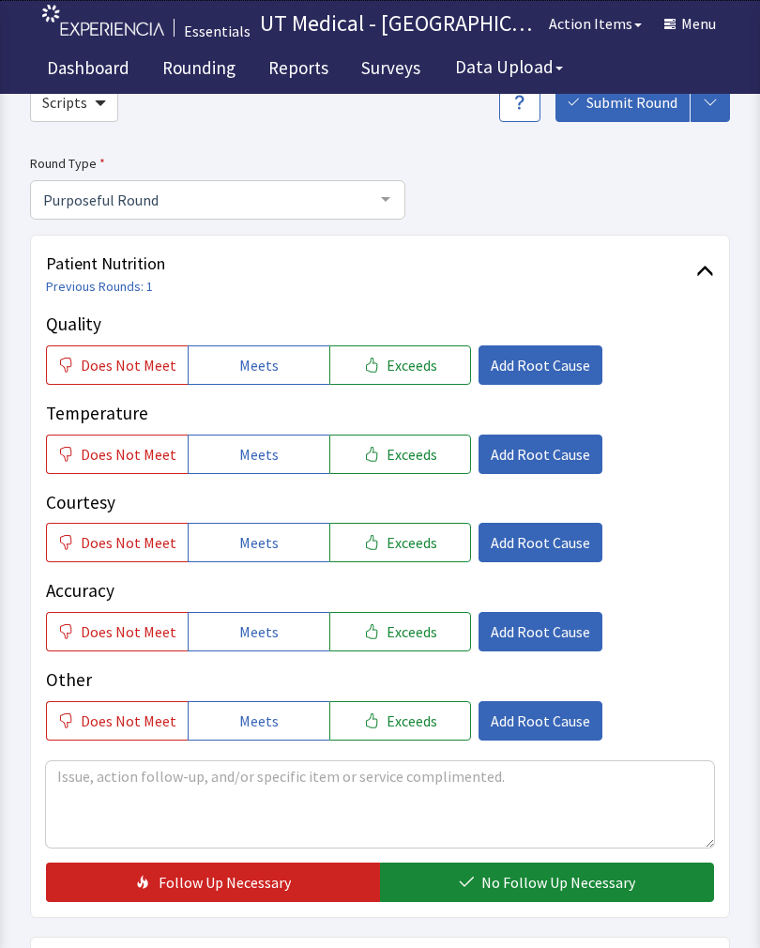
click at [106, 462] on span "Does Not Meet" at bounding box center [129, 454] width 96 height 23
click at [396, 380] on button "Exceeds" at bounding box center [400, 364] width 142 height 39
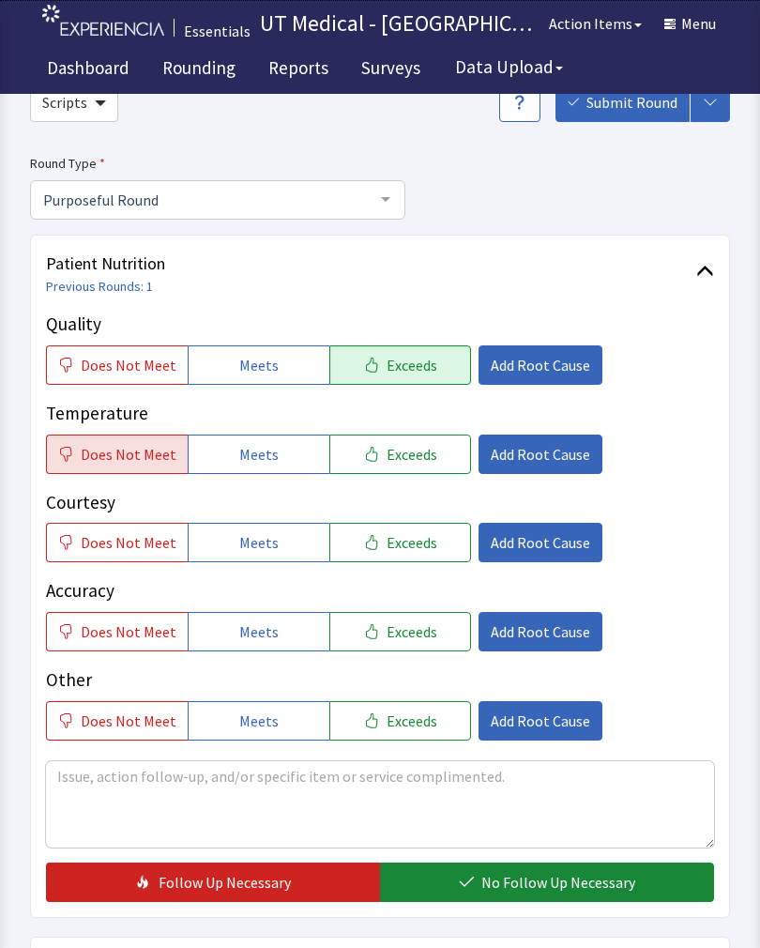
click at [402, 540] on span "Exceeds" at bounding box center [412, 542] width 51 height 23
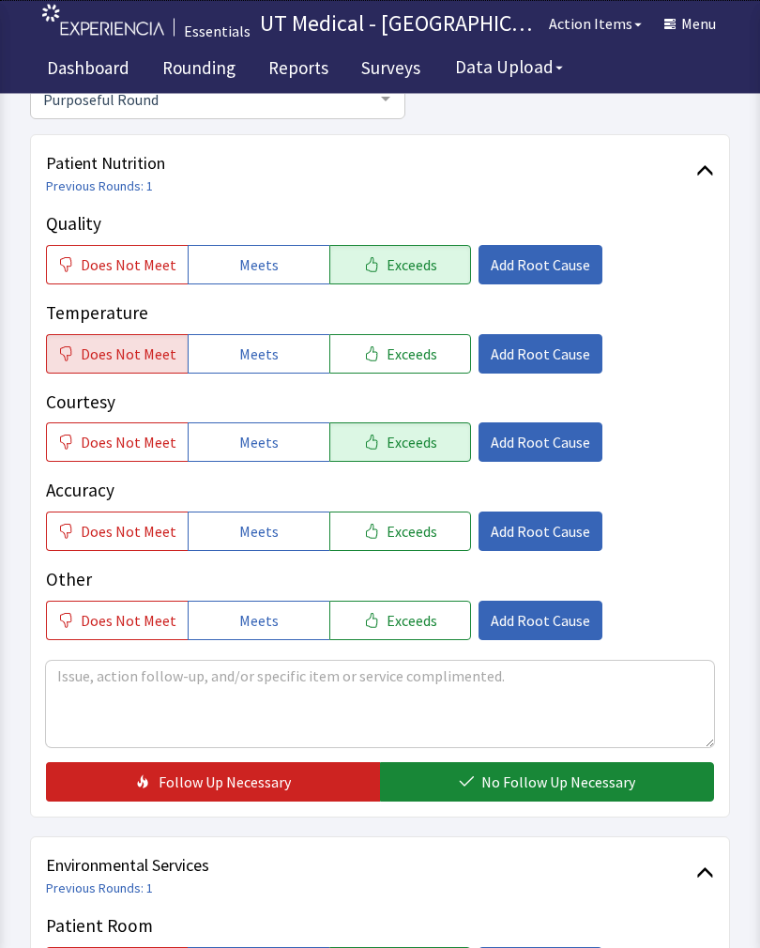
scroll to position [361, 0]
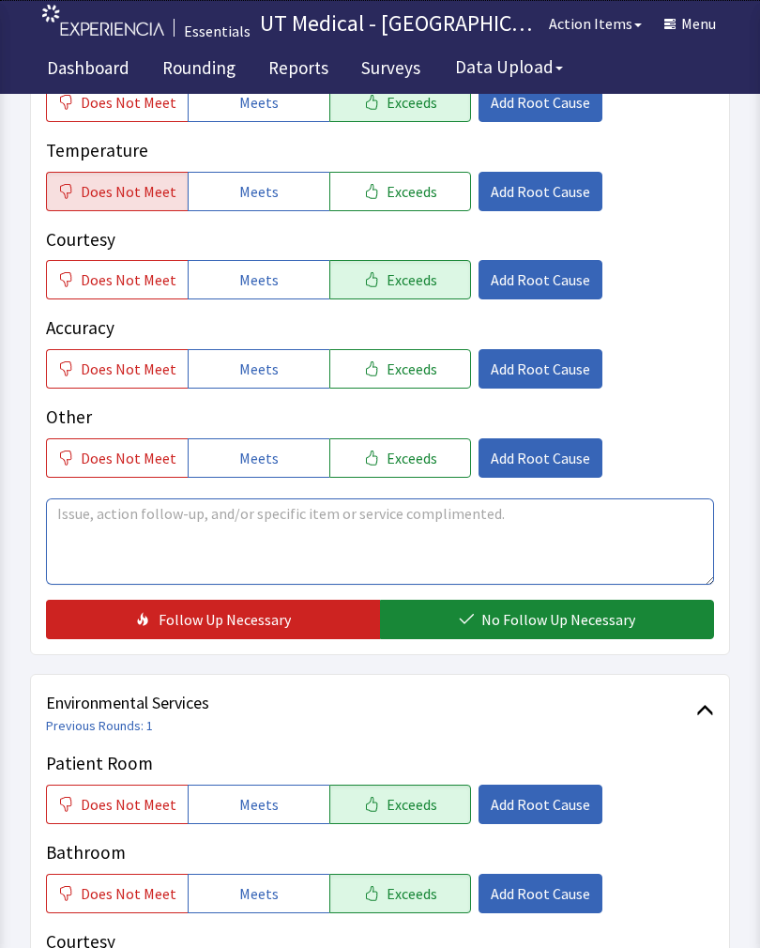
click at [245, 541] on textarea at bounding box center [380, 541] width 668 height 86
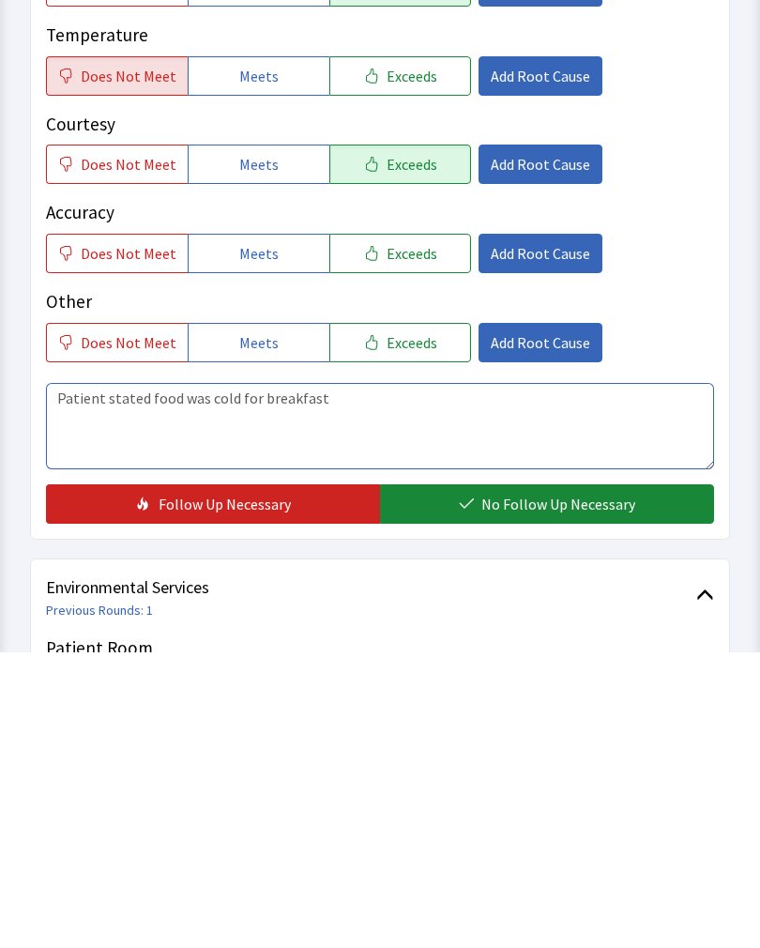
type textarea "Patient stated food was cold for breakfast"
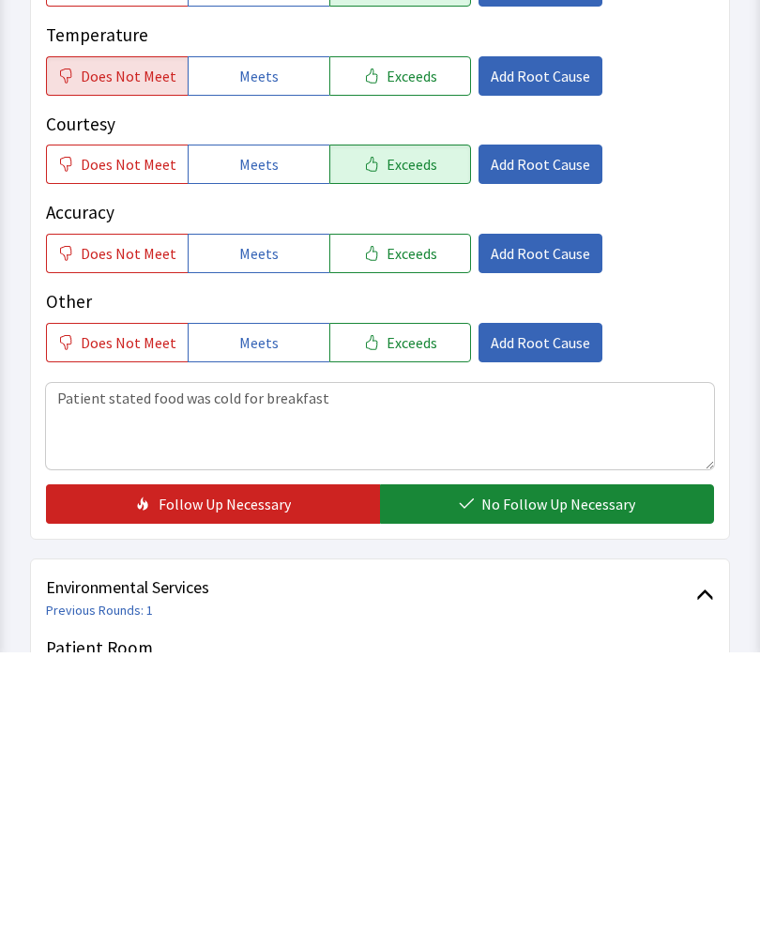
click at [555, 788] on span "No Follow Up Necessary" at bounding box center [558, 799] width 154 height 23
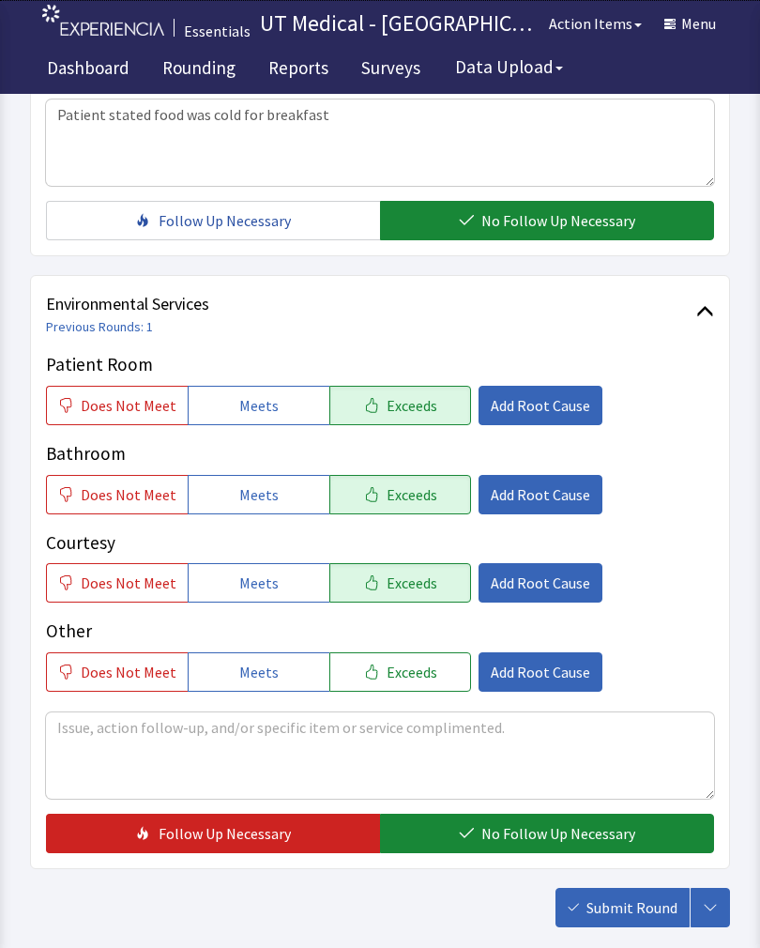
scroll to position [835, 0]
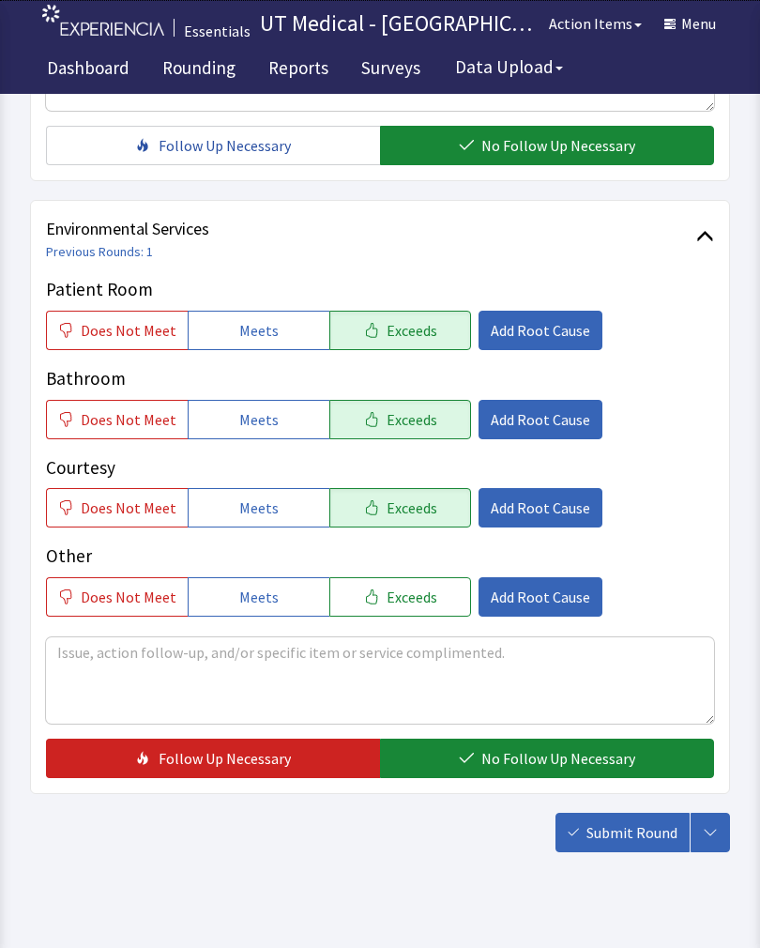
click at [537, 752] on span "No Follow Up Necessary" at bounding box center [558, 758] width 154 height 23
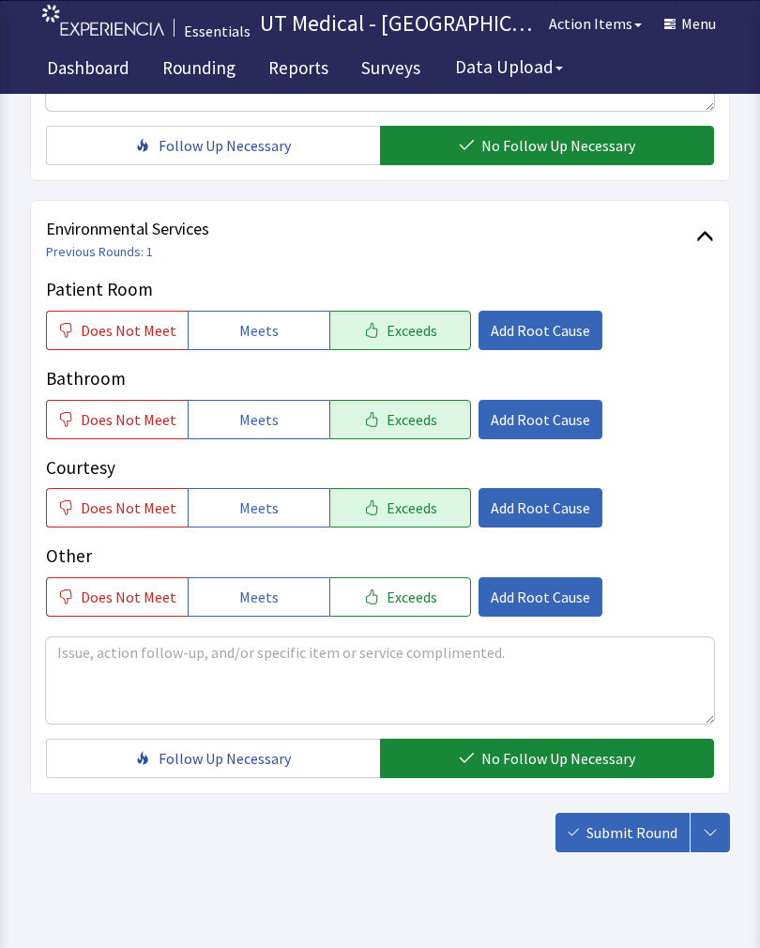
click at [637, 846] on button "Submit Round" at bounding box center [623, 832] width 134 height 39
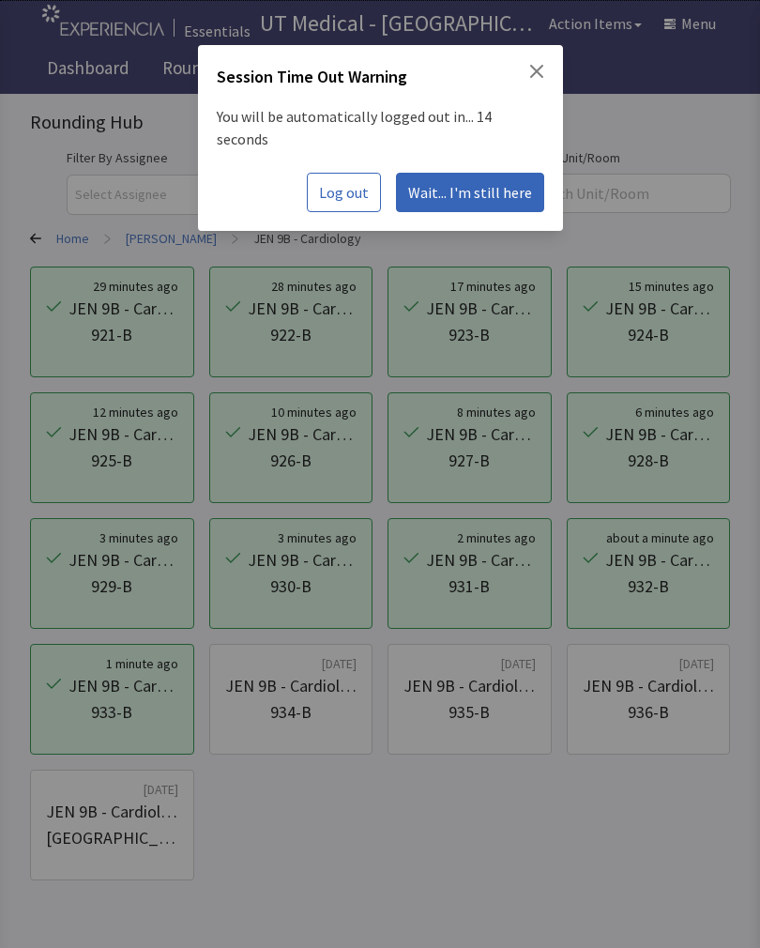
click at [477, 181] on span "Wait... I'm still here" at bounding box center [470, 192] width 124 height 23
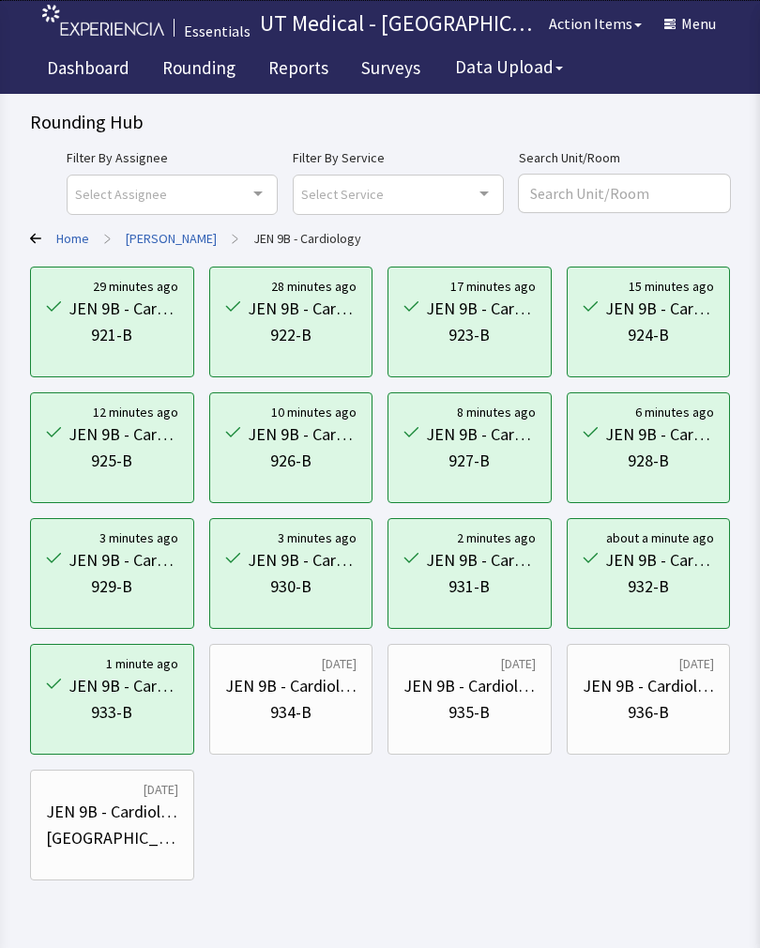
click at [314, 704] on div "934-B" at bounding box center [291, 712] width 132 height 26
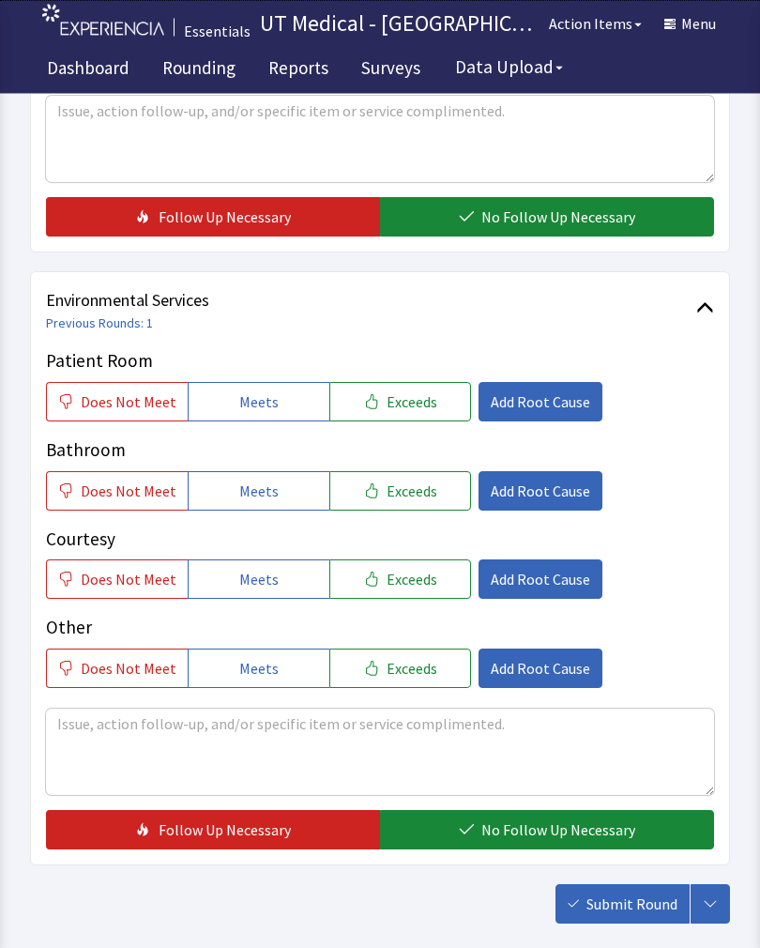
scroll to position [764, 0]
click at [404, 390] on span "Exceeds" at bounding box center [412, 401] width 51 height 23
click at [395, 505] on button "Exceeds" at bounding box center [400, 490] width 142 height 39
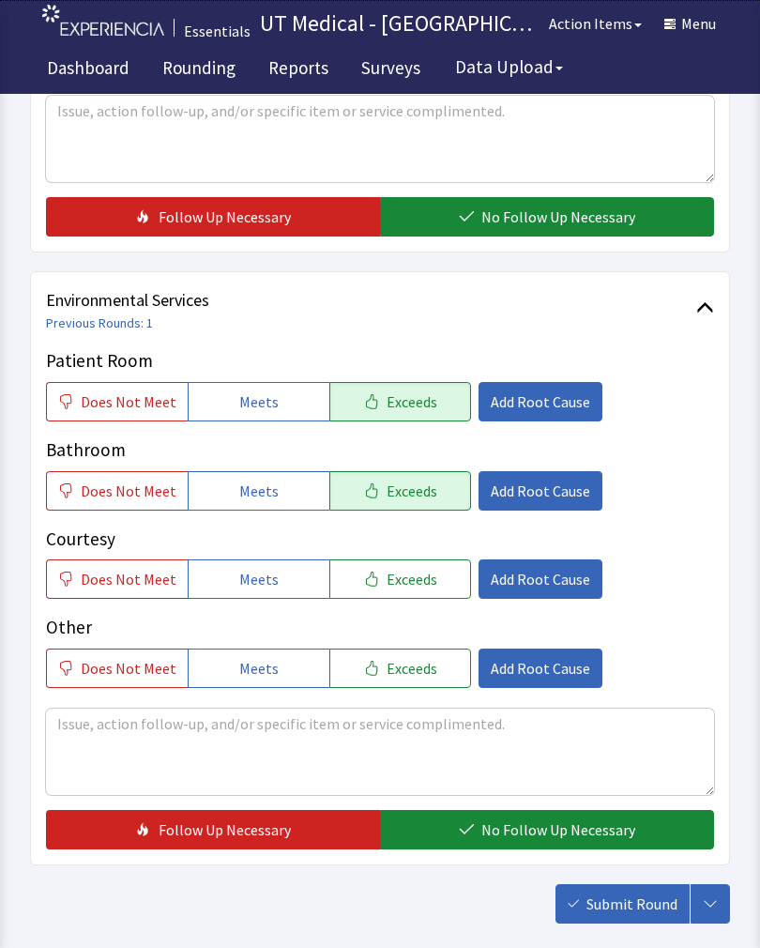
click at [394, 594] on button "Exceeds" at bounding box center [400, 578] width 142 height 39
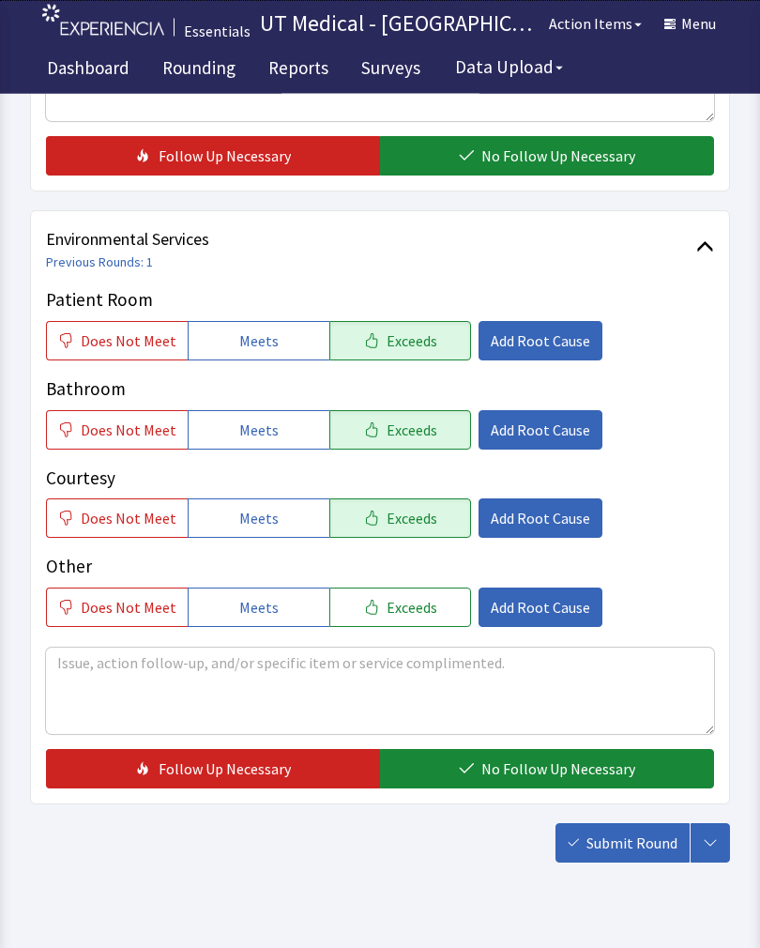
click at [526, 770] on span "No Follow Up Necessary" at bounding box center [558, 769] width 154 height 23
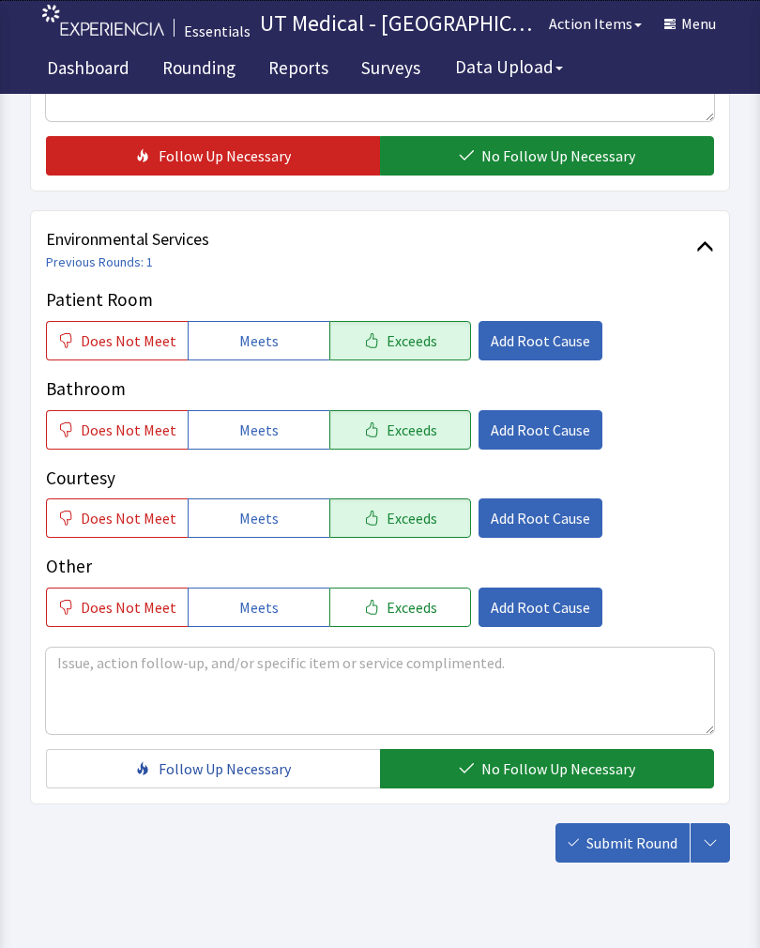
click at [649, 855] on button "Submit Round" at bounding box center [623, 842] width 134 height 39
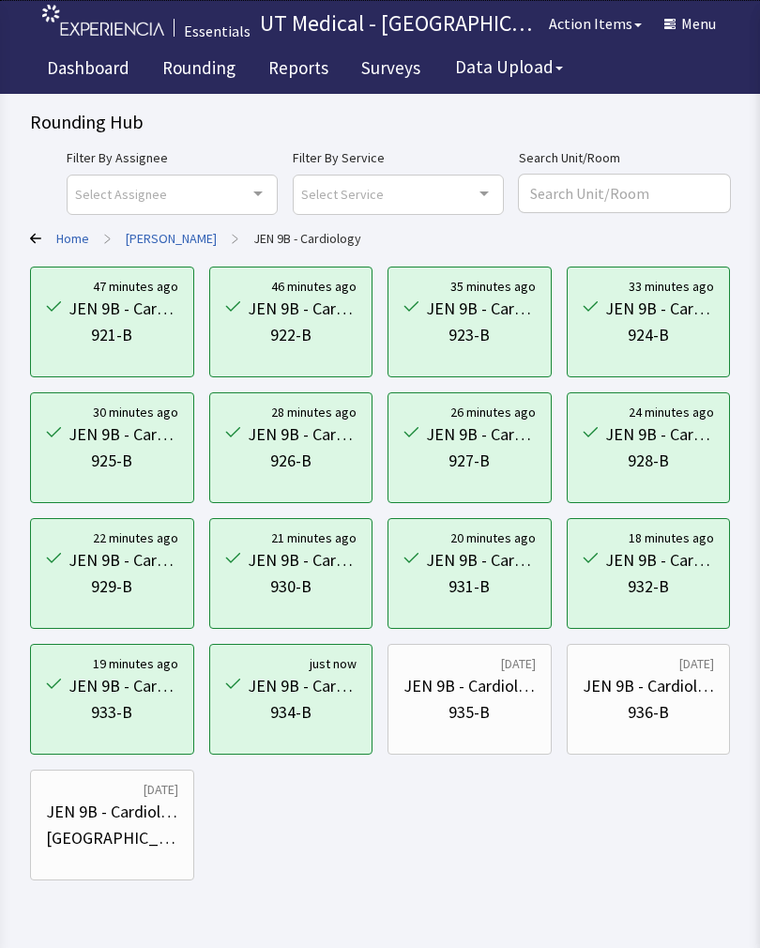
click at [480, 709] on div "935-B" at bounding box center [469, 712] width 41 height 26
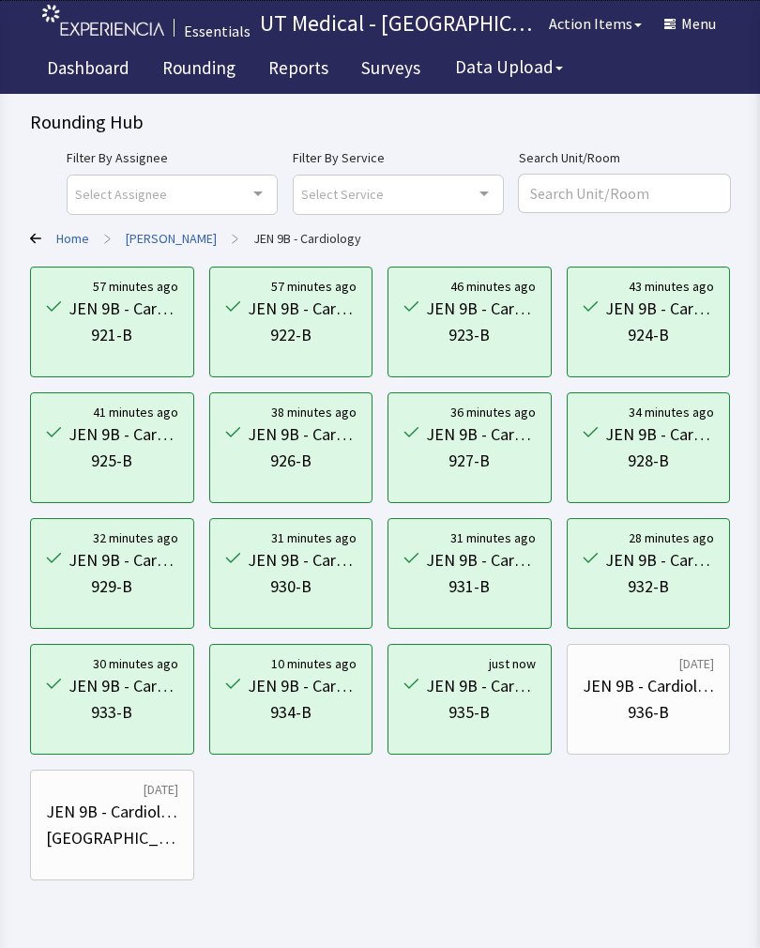
click at [214, 68] on link "Rounding" at bounding box center [198, 70] width 101 height 47
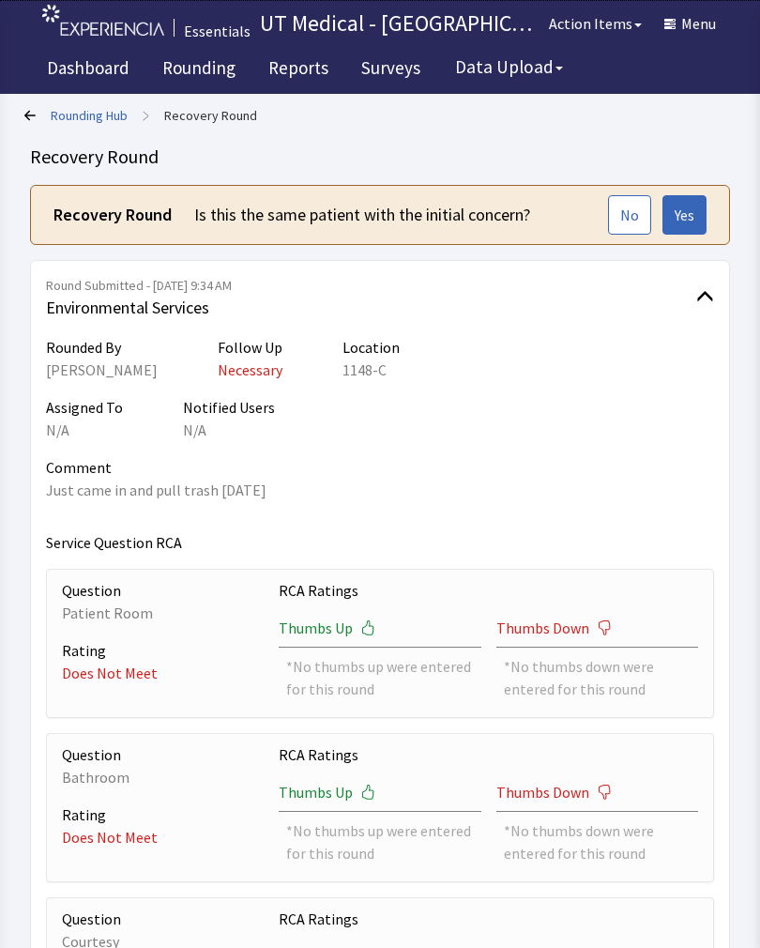
click at [682, 217] on span "Yes" at bounding box center [685, 215] width 20 height 23
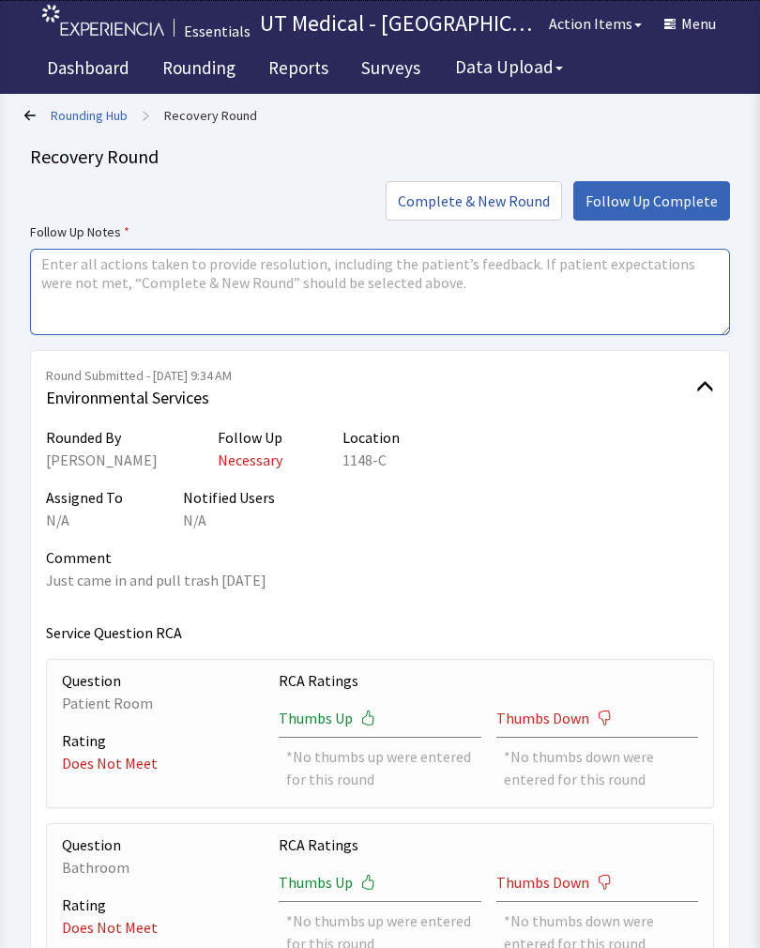
click at [196, 279] on textarea at bounding box center [380, 292] width 700 height 86
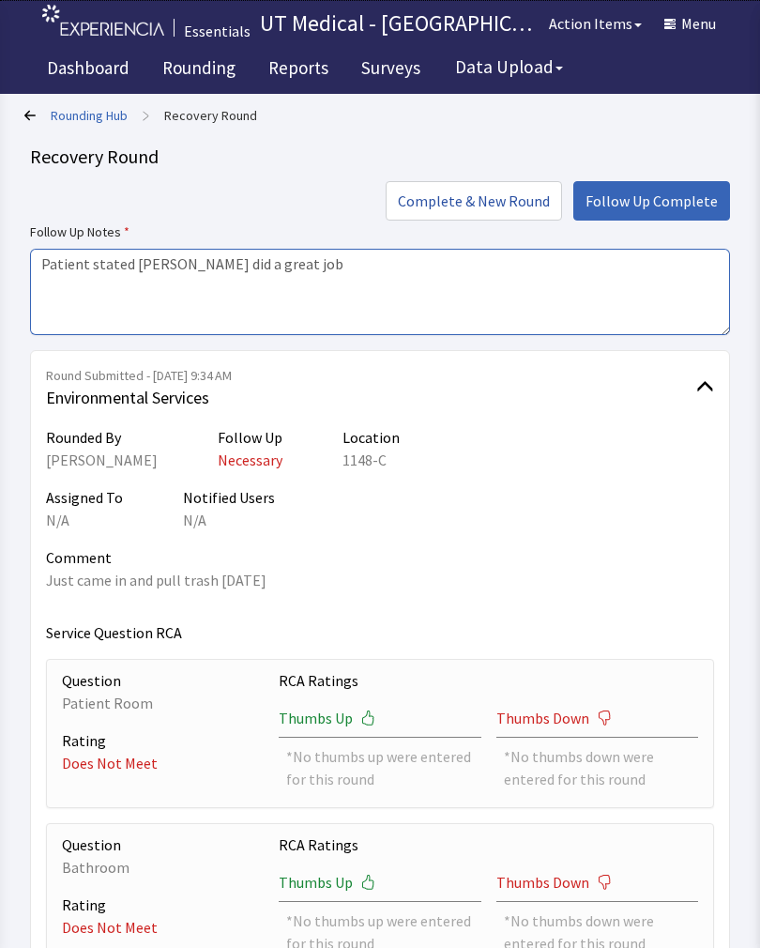
type textarea "Patient stated jardon did a great job"
click at [648, 188] on button "Follow Up Complete" at bounding box center [651, 200] width 157 height 39
